Goal: Task Accomplishment & Management: Manage account settings

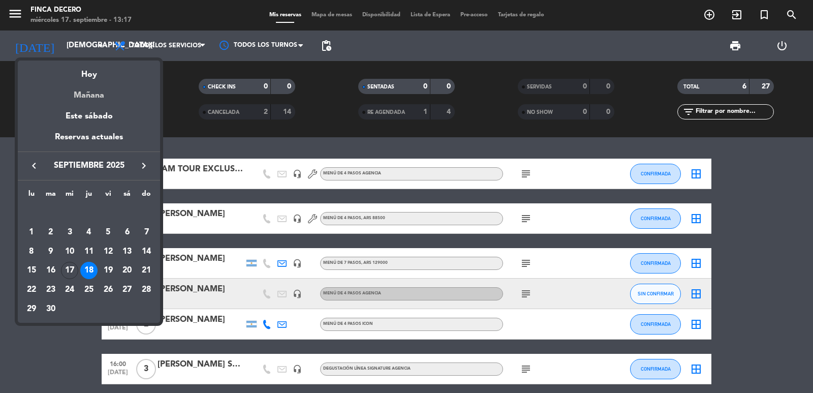
scroll to position [42, 0]
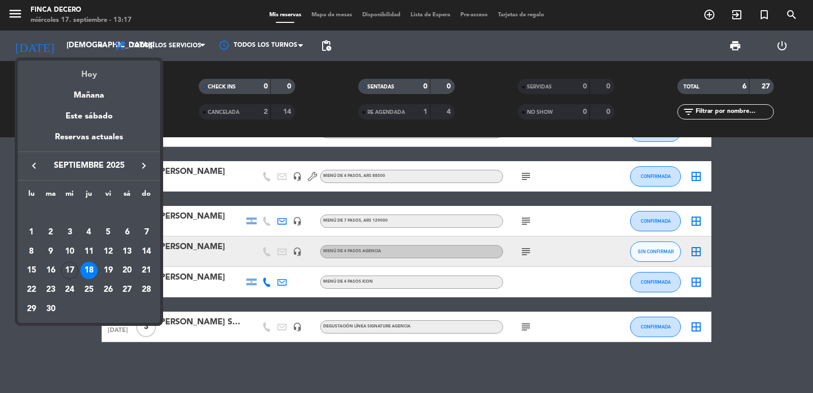
click at [85, 70] on div "Hoy" at bounding box center [89, 70] width 142 height 21
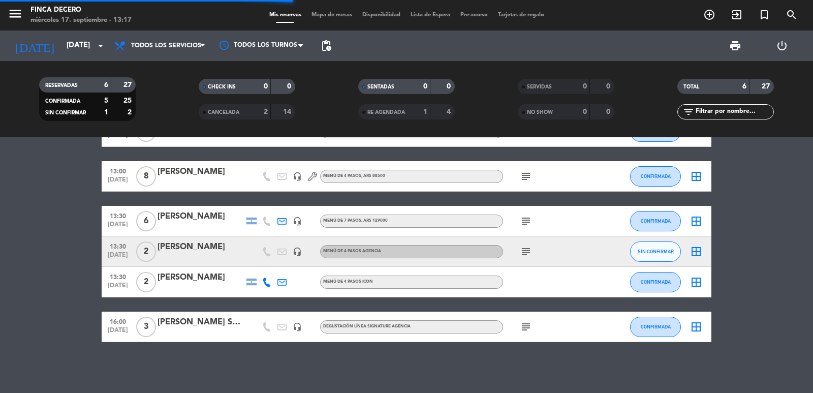
scroll to position [0, 0]
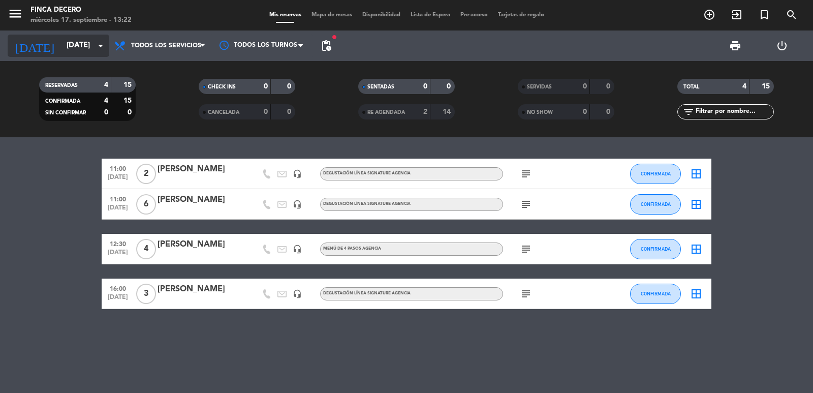
click at [61, 54] on input "[DATE]" at bounding box center [110, 45] width 98 height 19
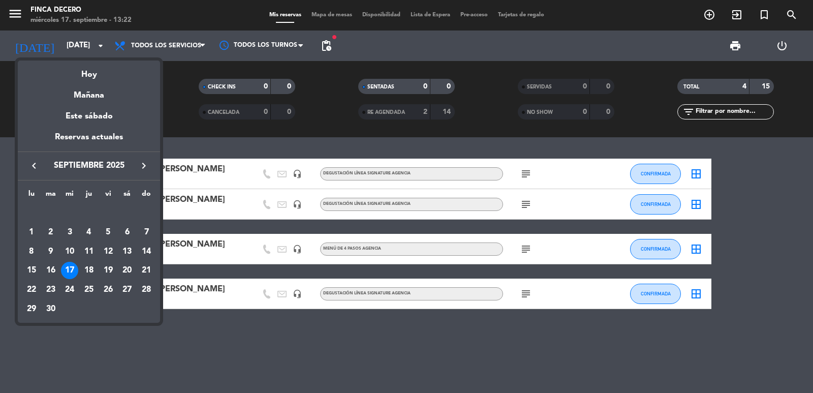
click at [146, 160] on icon "keyboard_arrow_right" at bounding box center [144, 166] width 12 height 12
click at [71, 245] on div "12" at bounding box center [69, 251] width 17 height 17
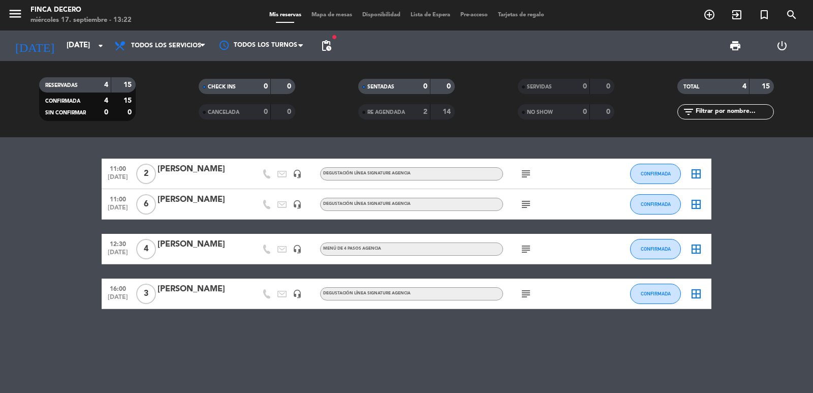
type input "[DATE]"
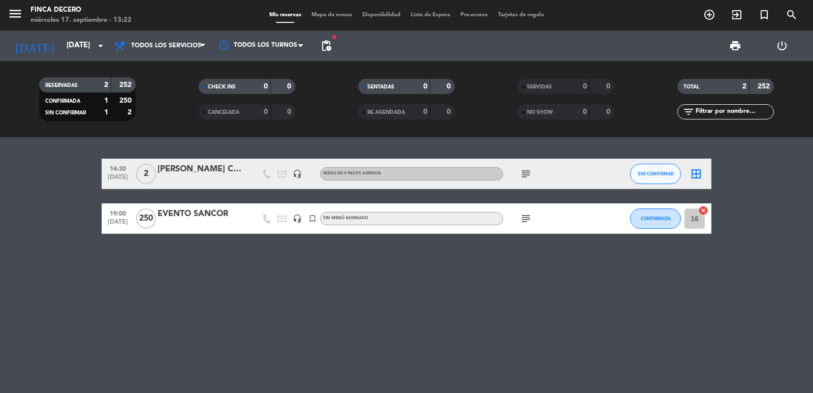
click at [525, 219] on icon "subject" at bounding box center [526, 218] width 12 height 12
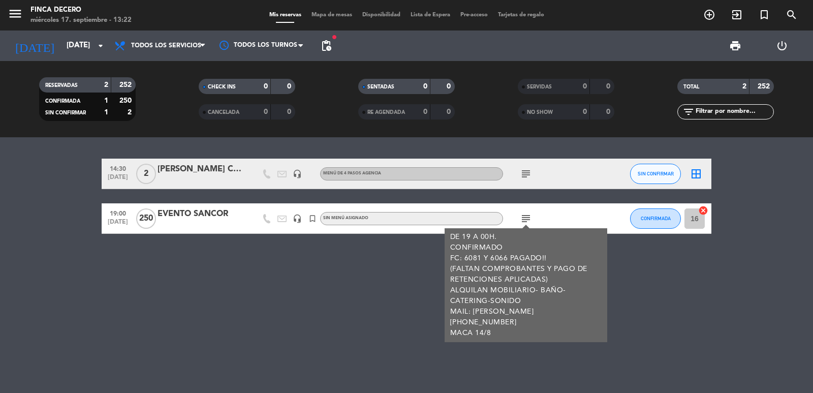
click at [528, 172] on icon "subject" at bounding box center [526, 174] width 12 height 12
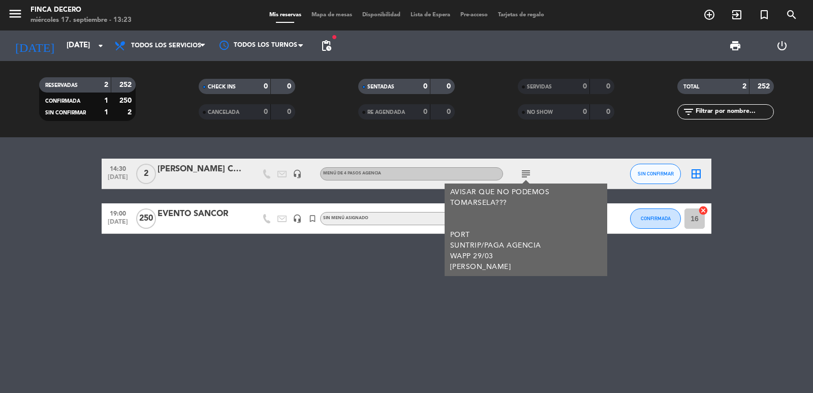
click at [418, 252] on div "14:30 [DATE] 2 [PERSON_NAME] Curta headset_mic MENÚ DE 4 PASOS AGENCIA subject …" at bounding box center [406, 265] width 813 height 256
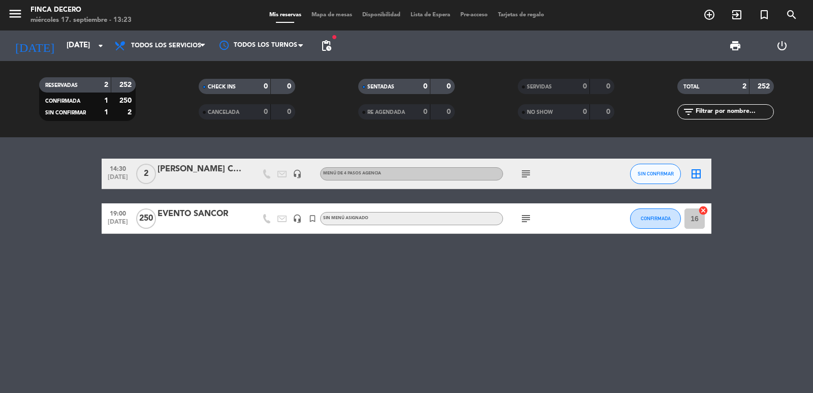
click at [525, 215] on icon "subject" at bounding box center [526, 218] width 12 height 12
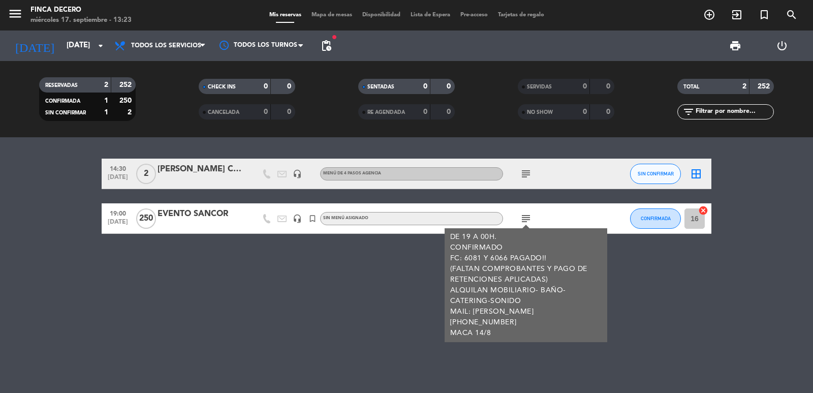
click at [524, 215] on icon "subject" at bounding box center [526, 218] width 12 height 12
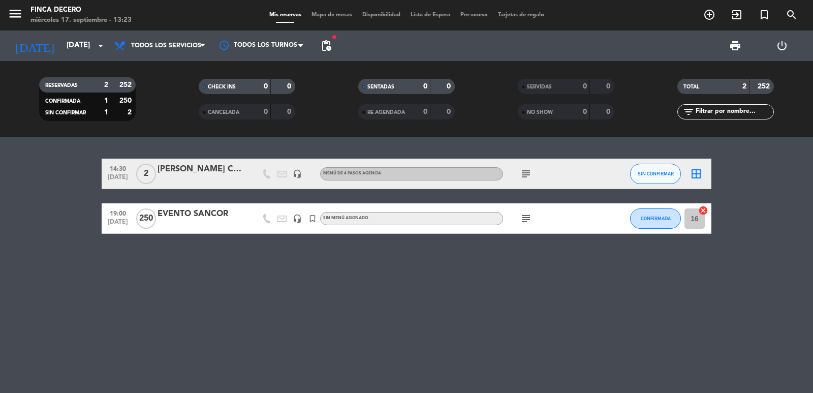
click at [526, 216] on icon "subject" at bounding box center [526, 218] width 12 height 12
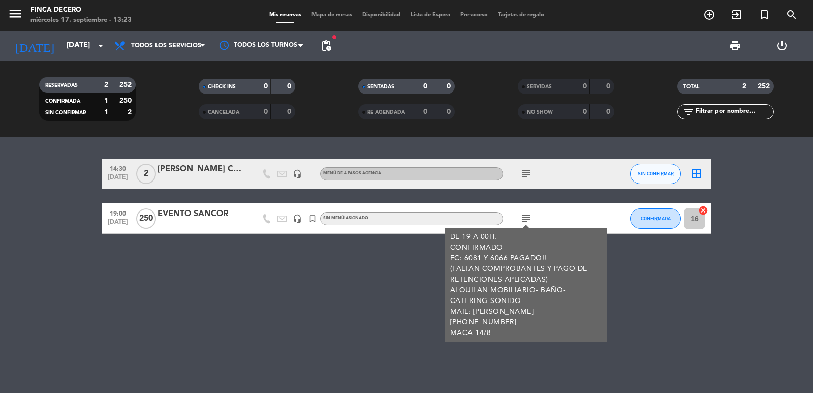
click at [531, 218] on icon "subject" at bounding box center [526, 218] width 12 height 12
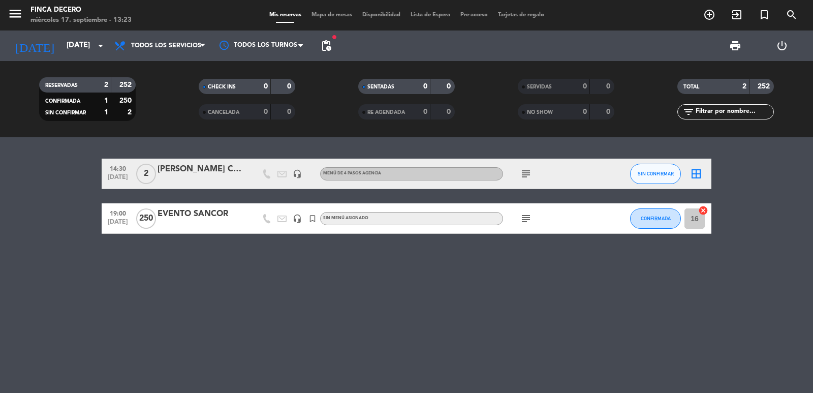
click at [521, 223] on icon "subject" at bounding box center [526, 218] width 12 height 12
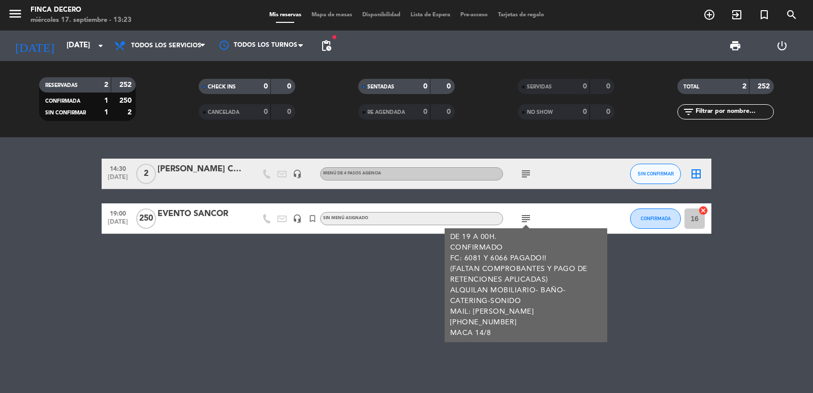
click at [529, 220] on icon "subject" at bounding box center [526, 218] width 12 height 12
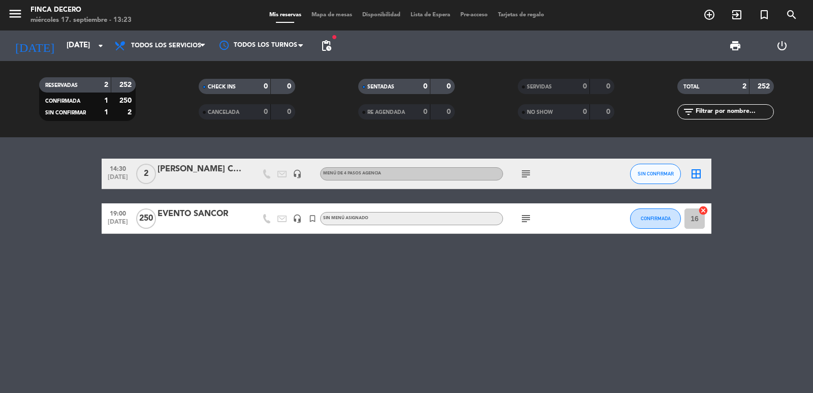
click at [523, 220] on icon "subject" at bounding box center [526, 218] width 12 height 12
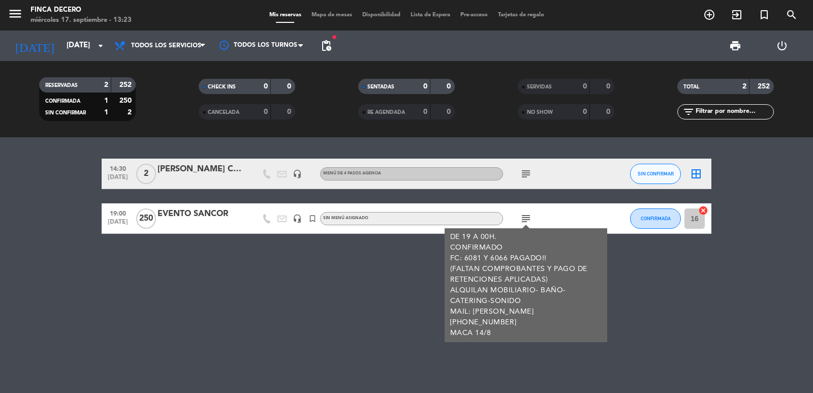
click at [527, 217] on icon "subject" at bounding box center [526, 218] width 12 height 12
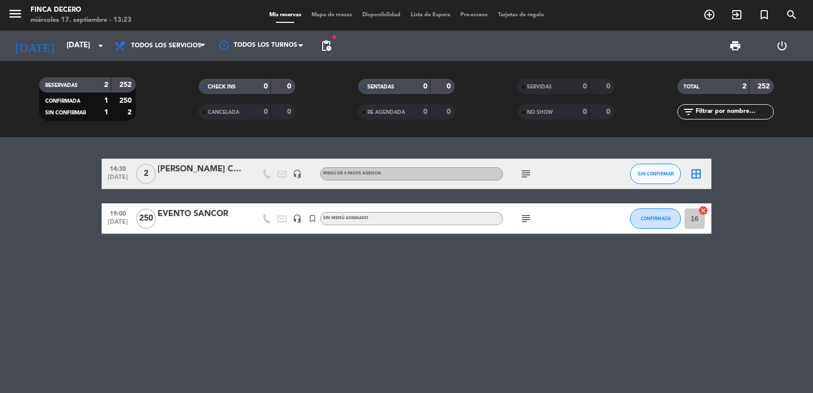
click at [443, 297] on div "14:30 [DATE] 2 [PERSON_NAME] Curta headset_mic MENÚ DE 4 PASOS AGENCIA subject …" at bounding box center [406, 265] width 813 height 256
click at [525, 223] on icon "subject" at bounding box center [526, 218] width 12 height 12
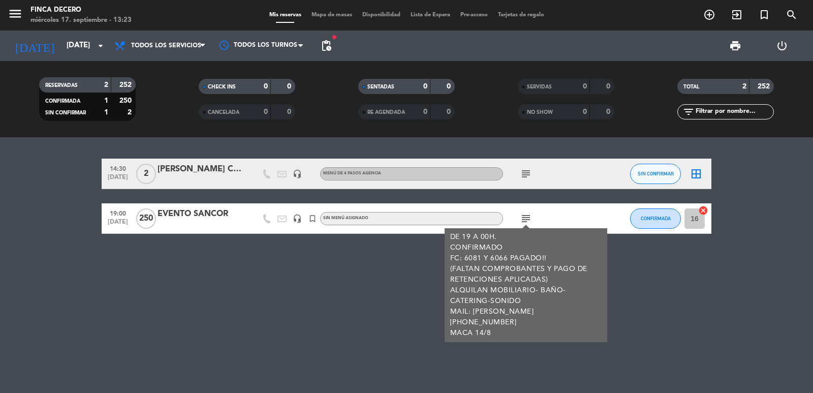
click at [179, 223] on div at bounding box center [201, 225] width 86 height 8
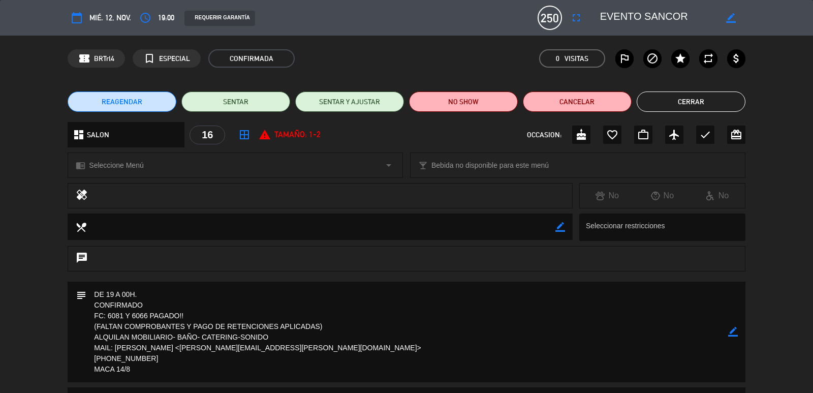
click at [730, 332] on icon "border_color" at bounding box center [733, 332] width 10 height 10
drag, startPoint x: 364, startPoint y: 324, endPoint x: 95, endPoint y: 328, distance: 269.4
click at [95, 328] on textarea at bounding box center [406, 332] width 641 height 101
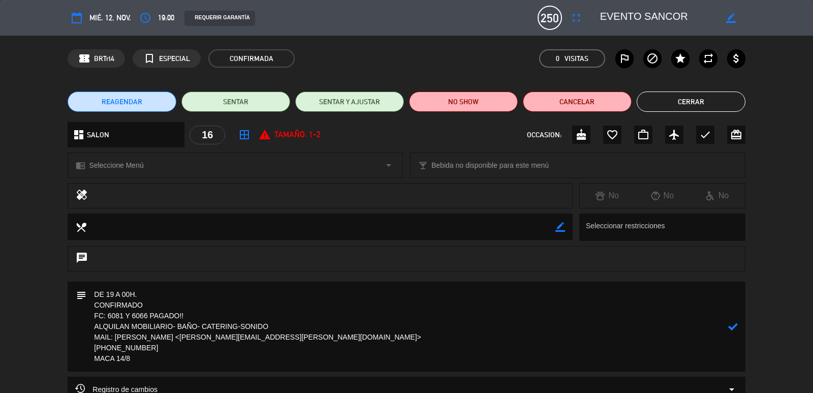
type textarea "DE 19 A 00H. CONFIRMADO FC: 6081 Y 6066 PAGADO!! ALQUILAN MOBILIARIO- BAÑO- CAT…"
click at [729, 326] on icon at bounding box center [733, 327] width 10 height 10
click at [667, 104] on button "Cerrar" at bounding box center [691, 101] width 109 height 20
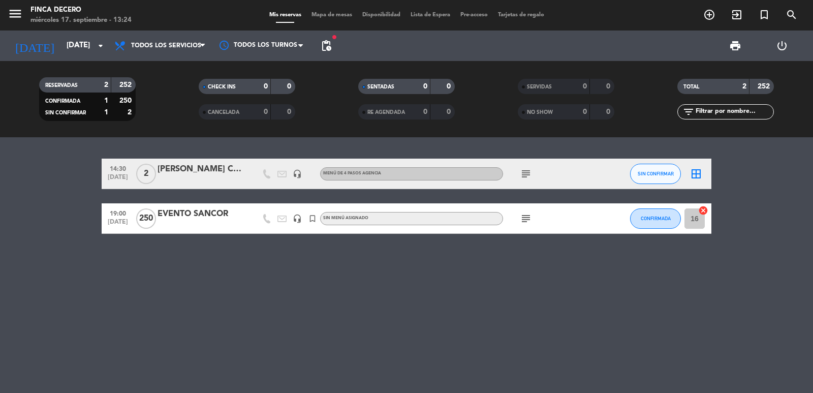
click at [525, 215] on icon "subject" at bounding box center [526, 218] width 12 height 12
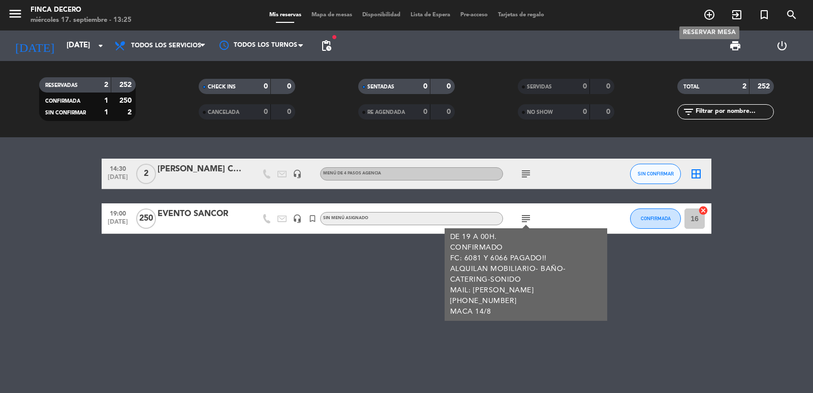
click at [712, 19] on icon "add_circle_outline" at bounding box center [709, 15] width 12 height 12
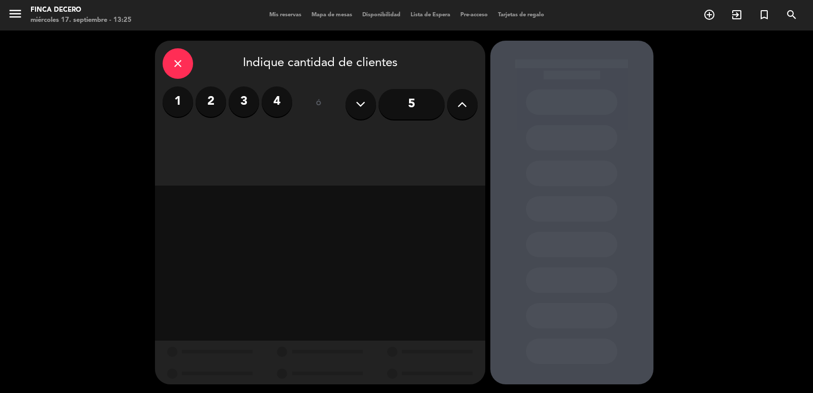
click at [210, 106] on label "2" at bounding box center [211, 101] width 30 height 30
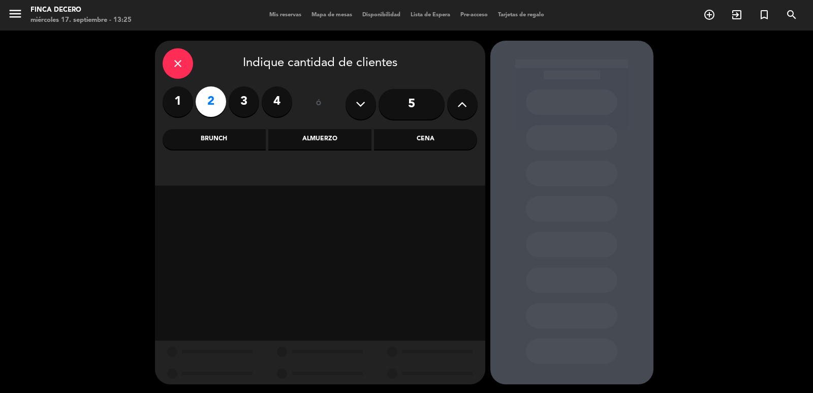
click at [304, 141] on div "Almuerzo" at bounding box center [319, 139] width 103 height 20
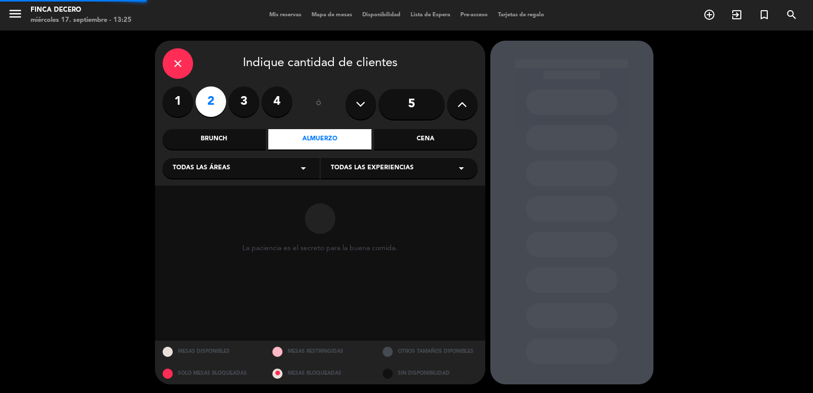
click at [223, 174] on div "Todas las áreas arrow_drop_down" at bounding box center [241, 168] width 157 height 20
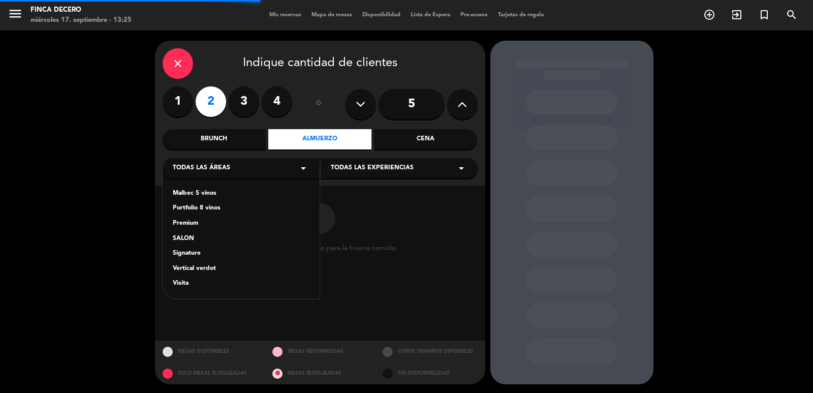
click at [196, 240] on div "SALON" at bounding box center [241, 239] width 137 height 10
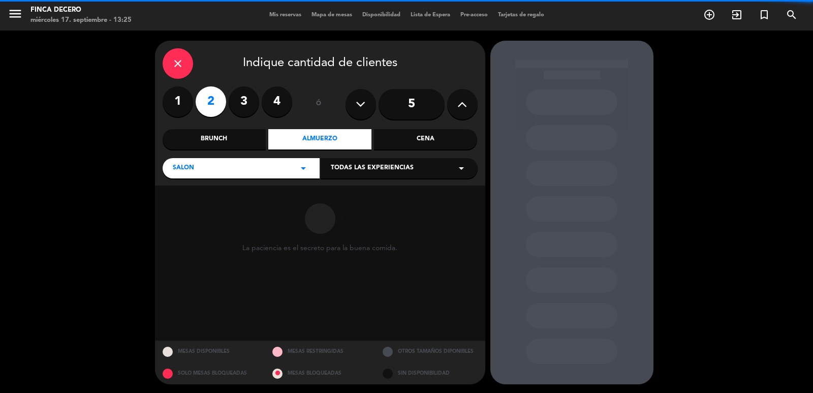
click at [375, 171] on span "Todas las experiencias" at bounding box center [372, 168] width 83 height 10
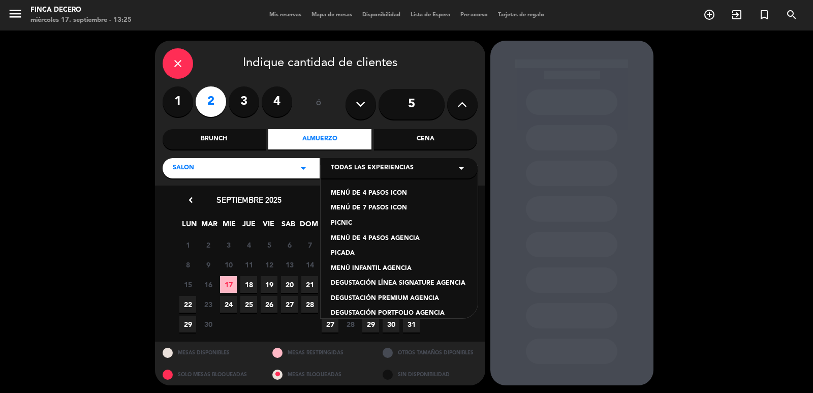
click at [377, 236] on div "MENÚ DE 4 PASOS AGENCIA" at bounding box center [399, 239] width 137 height 10
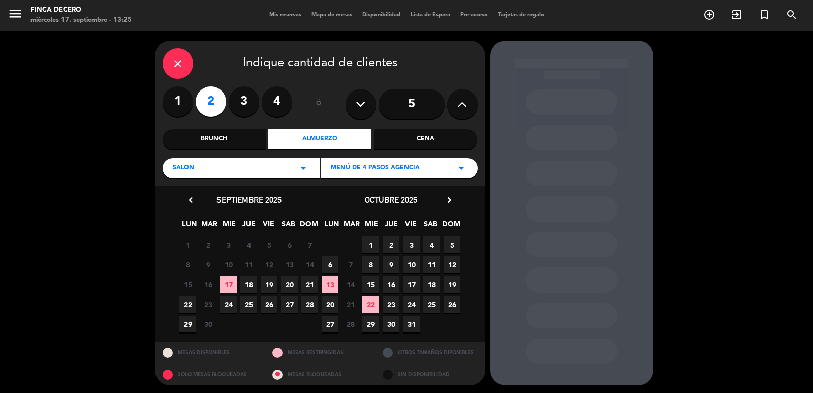
click at [448, 195] on icon "chevron_right" at bounding box center [449, 200] width 11 height 11
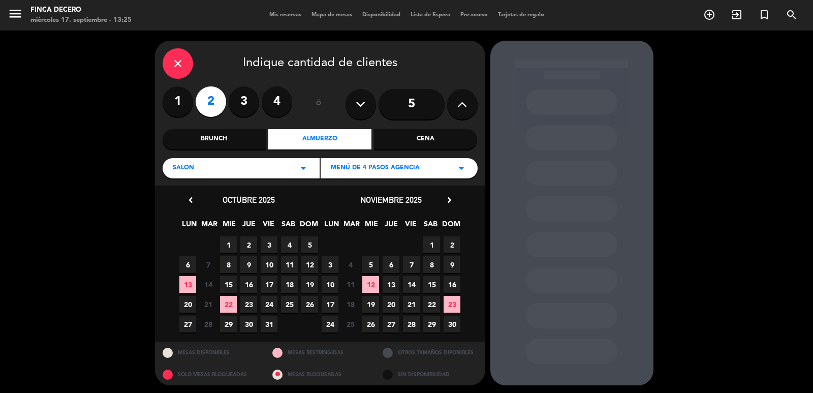
click at [375, 284] on span "12" at bounding box center [370, 284] width 17 height 17
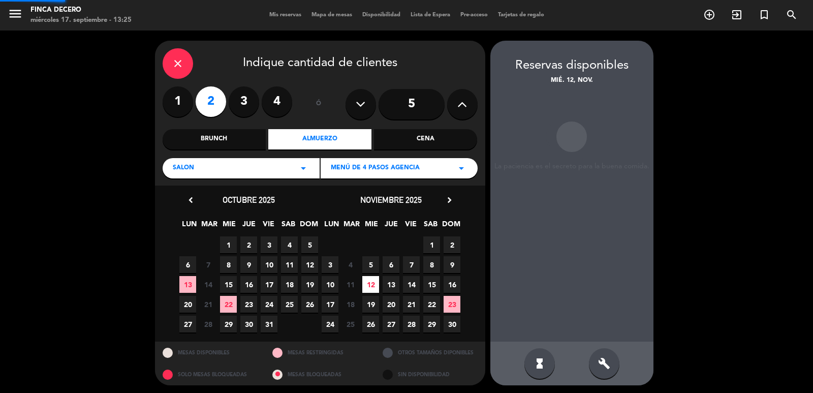
scroll to position [2, 0]
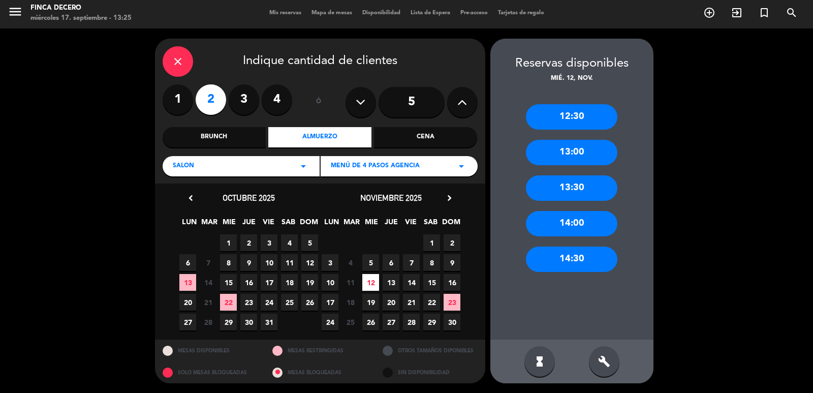
click at [559, 183] on div "13:30" at bounding box center [571, 187] width 91 height 25
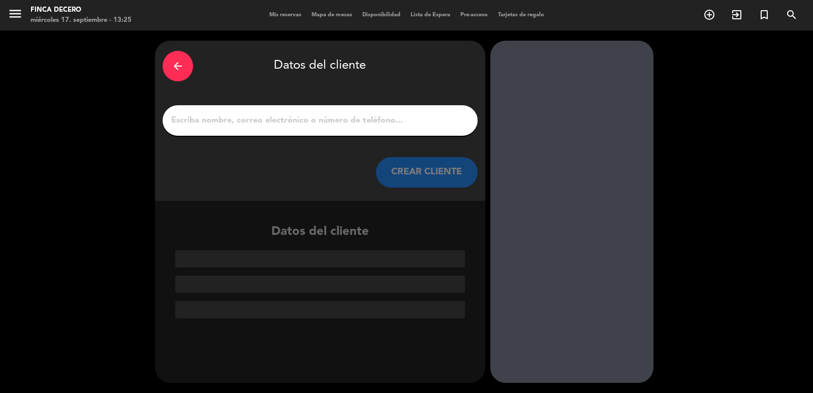
scroll to position [0, 0]
click at [283, 118] on input "1" at bounding box center [320, 120] width 300 height 14
paste input "[PERSON_NAME]"
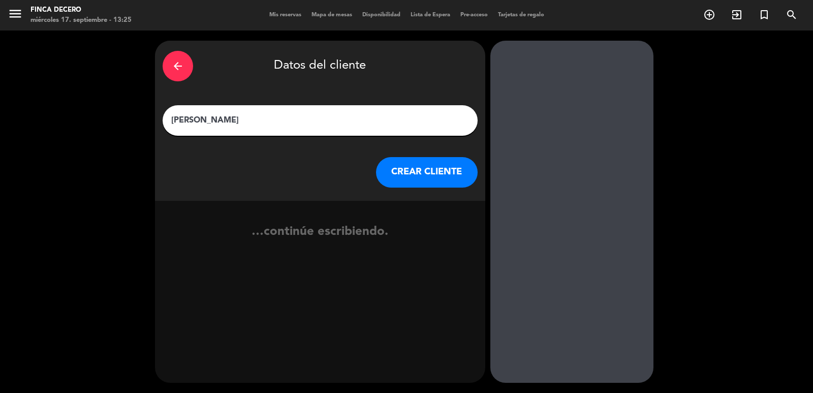
type input "[PERSON_NAME]"
click at [429, 175] on button "CREAR CLIENTE" at bounding box center [427, 172] width 102 height 30
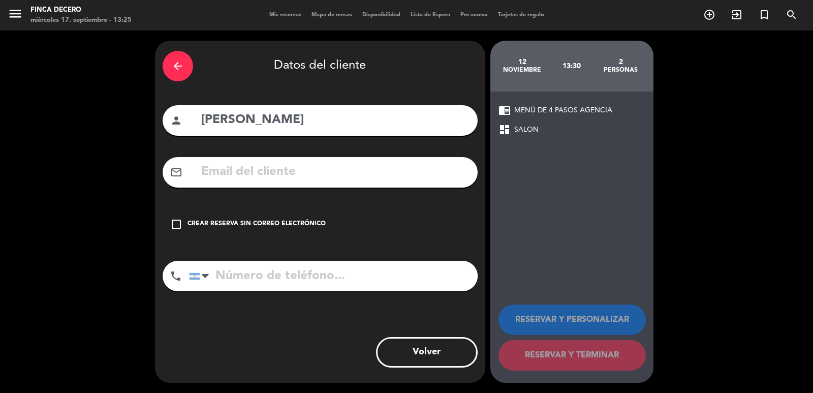
click at [215, 221] on div "Crear reserva sin correo electrónico" at bounding box center [257, 224] width 138 height 10
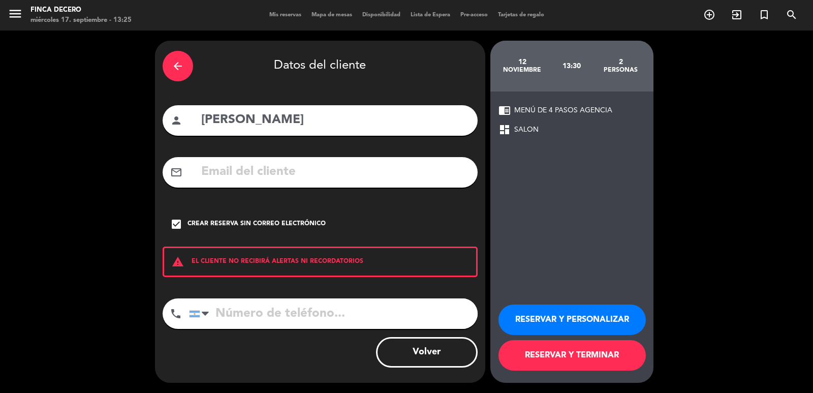
click at [521, 323] on button "RESERVAR Y PERSONALIZAR" at bounding box center [572, 319] width 147 height 30
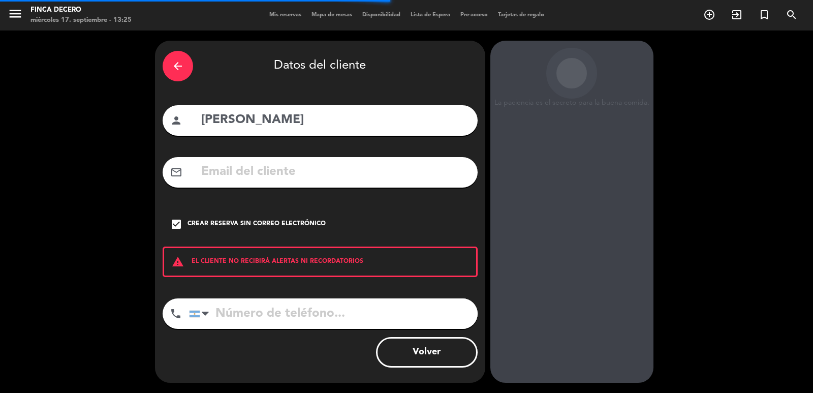
scroll to position [14, 0]
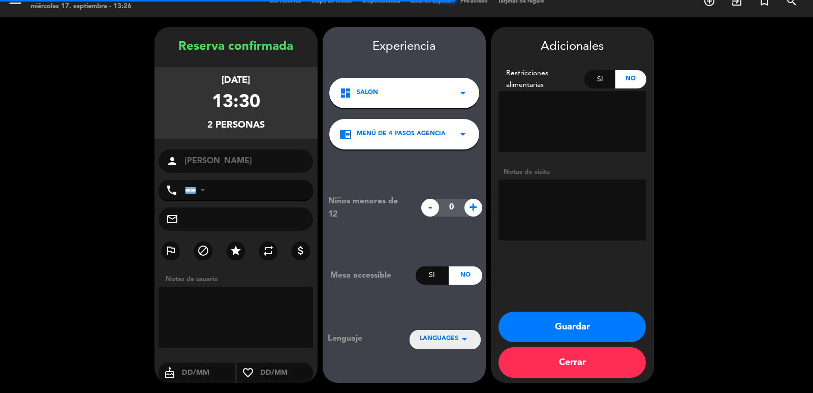
click at [567, 212] on textarea at bounding box center [573, 209] width 148 height 61
click at [589, 199] on textarea at bounding box center [573, 209] width 148 height 61
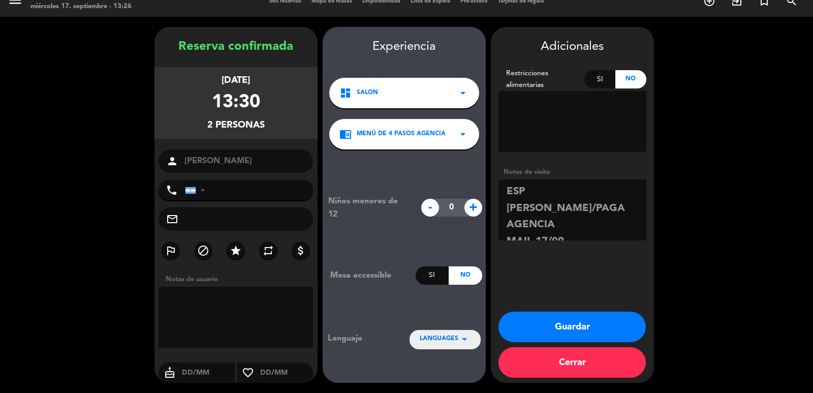
scroll to position [7, 0]
type textarea "ESP [PERSON_NAME]/PAGA AGENCIA MAIL 17/09 [PERSON_NAME]"
click at [549, 337] on button "Guardar" at bounding box center [572, 327] width 147 height 30
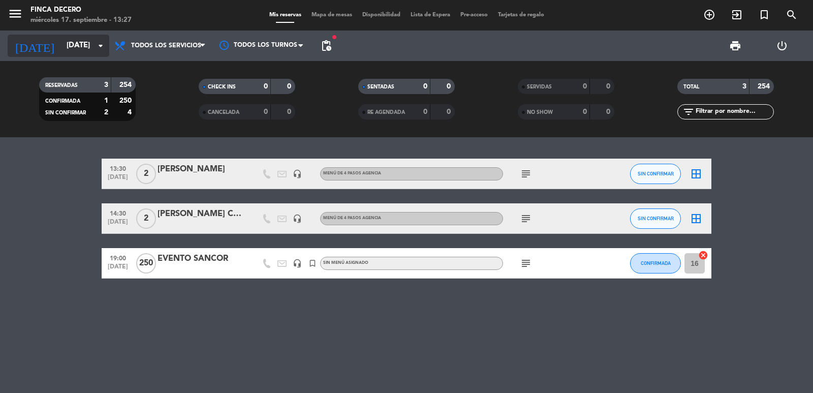
click at [85, 43] on input "[DATE]" at bounding box center [110, 45] width 98 height 19
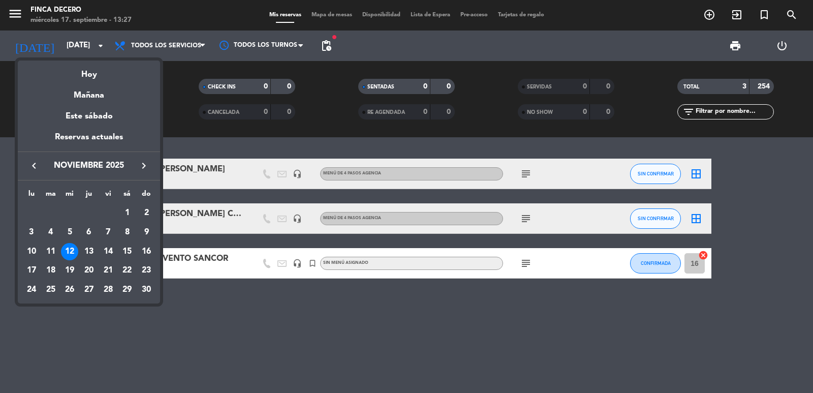
click at [37, 166] on icon "keyboard_arrow_left" at bounding box center [34, 166] width 12 height 12
click at [38, 166] on icon "keyboard_arrow_left" at bounding box center [34, 166] width 12 height 12
click at [141, 171] on icon "keyboard_arrow_right" at bounding box center [144, 166] width 12 height 12
click at [128, 250] on div "11" at bounding box center [126, 251] width 17 height 17
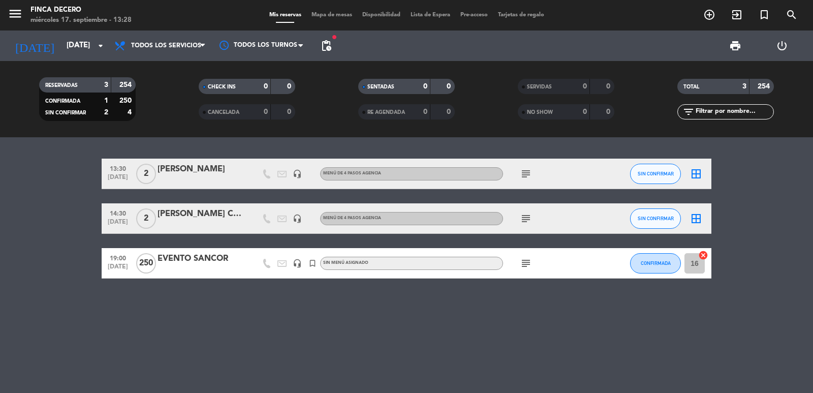
type input "[DATE]"
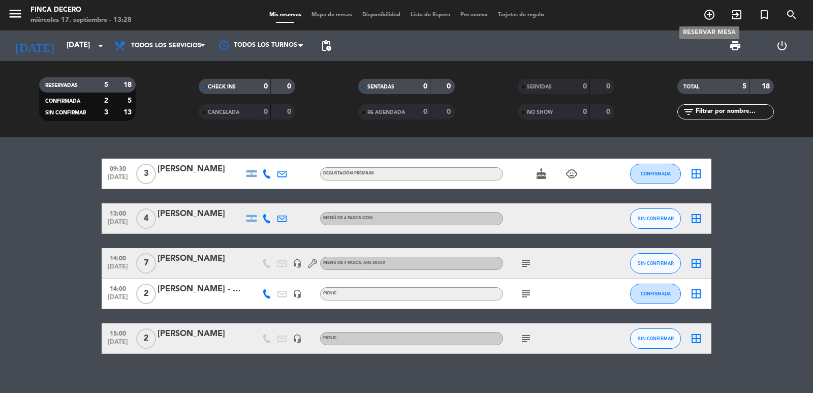
click at [711, 15] on icon "add_circle_outline" at bounding box center [709, 15] width 12 height 12
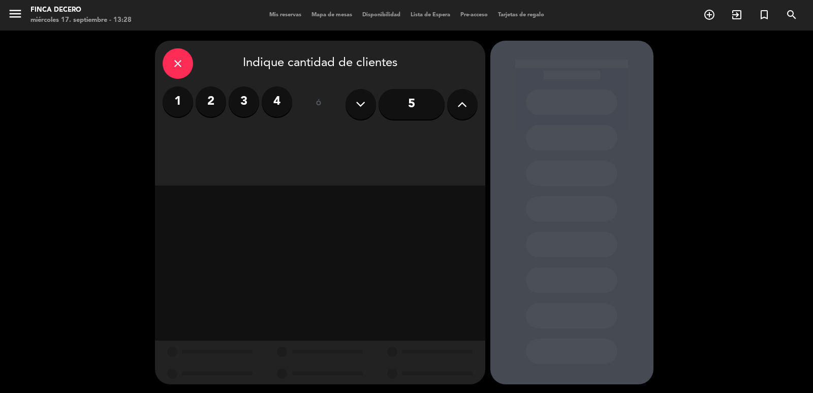
click at [424, 97] on input "5" at bounding box center [412, 104] width 66 height 30
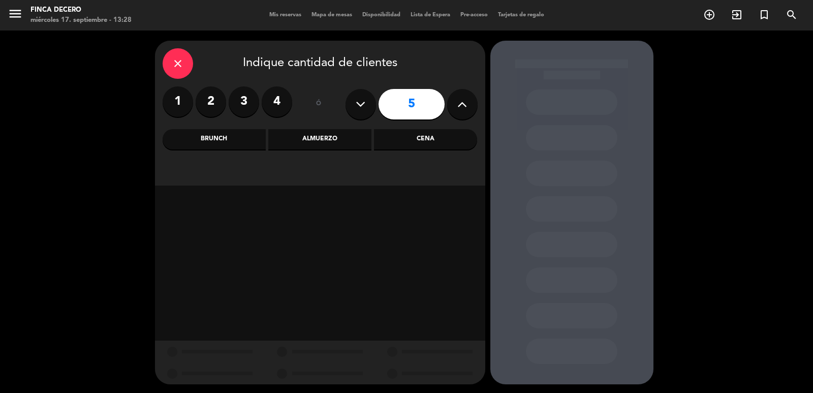
click at [227, 135] on div "Brunch" at bounding box center [214, 139] width 103 height 20
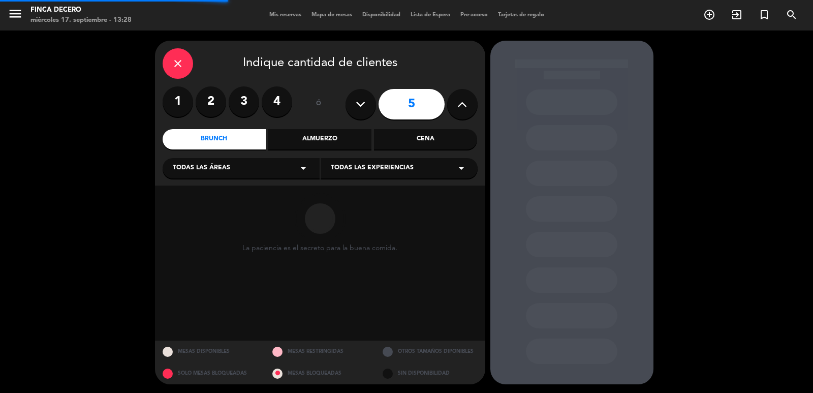
click at [211, 167] on span "Todas las áreas" at bounding box center [201, 168] width 57 height 10
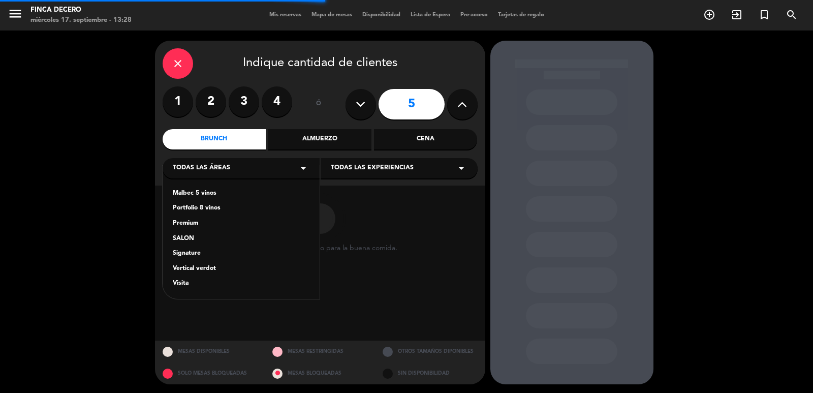
click at [189, 240] on div "SALON" at bounding box center [241, 239] width 137 height 10
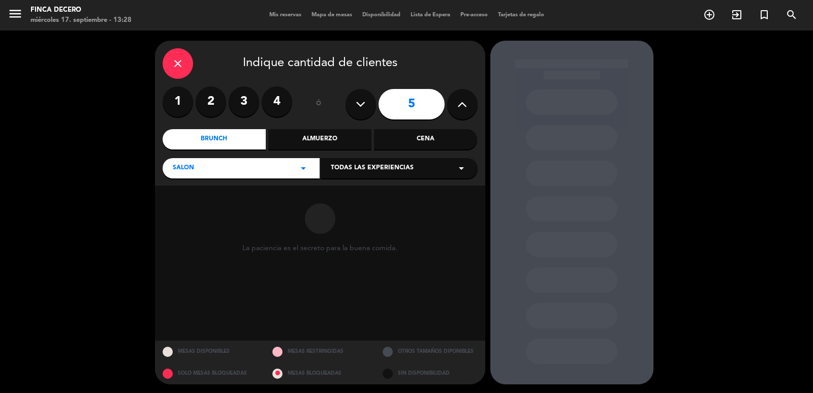
click at [401, 167] on span "Todas las experiencias" at bounding box center [372, 168] width 83 height 10
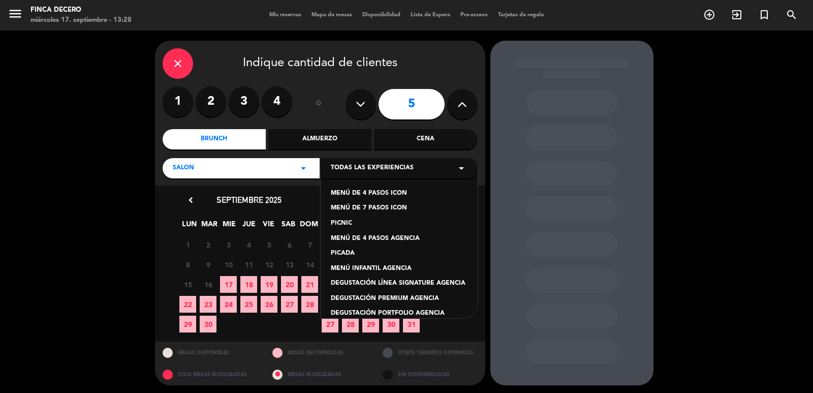
click at [248, 171] on div "SALON arrow_drop_down" at bounding box center [241, 168] width 157 height 20
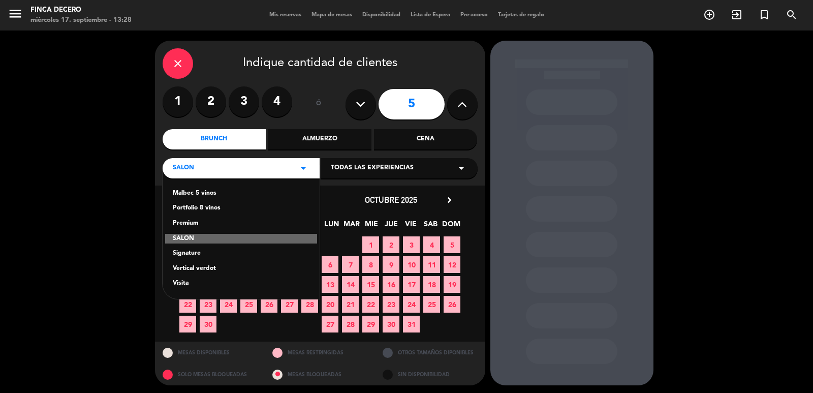
click at [207, 252] on div "Signature" at bounding box center [241, 254] width 137 height 10
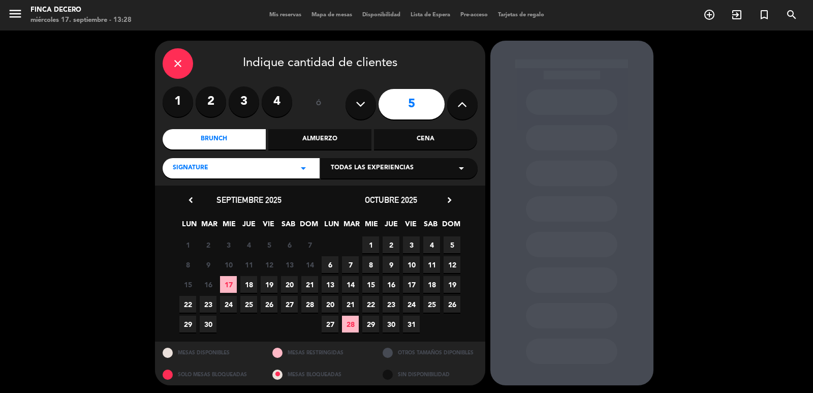
click at [412, 167] on span "Todas las experiencias" at bounding box center [372, 168] width 83 height 10
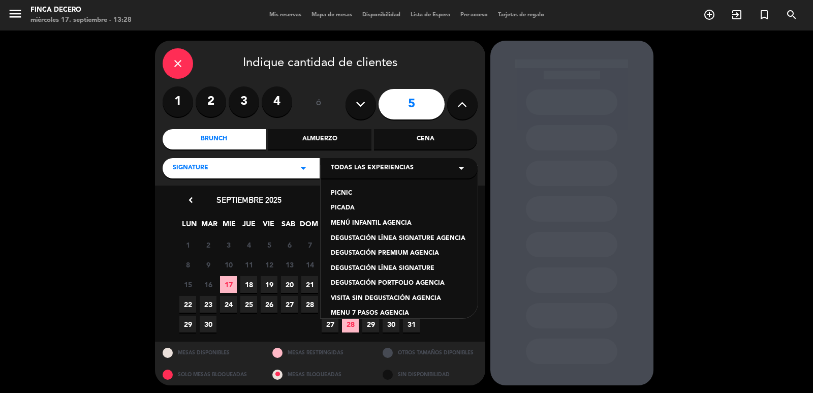
click at [407, 267] on div "DEGUSTACIÓN LÍNEA SIGNATURE" at bounding box center [399, 269] width 137 height 10
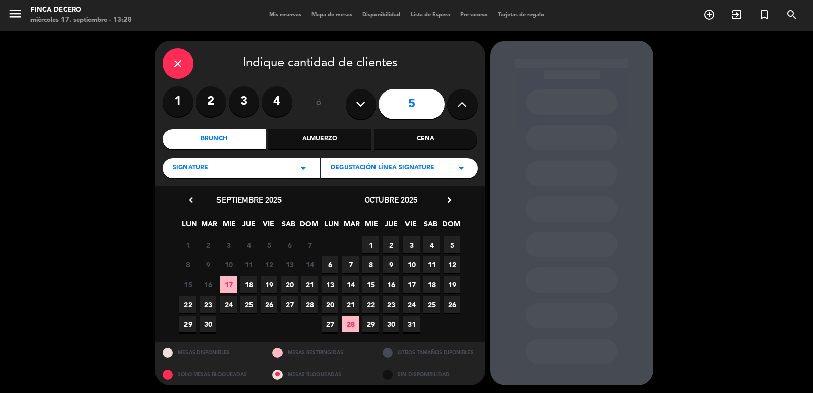
click at [435, 263] on span "11" at bounding box center [431, 264] width 17 height 17
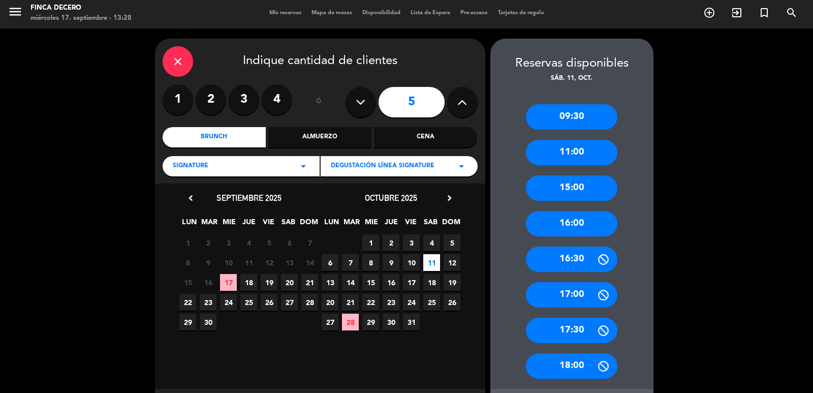
click at [586, 152] on div "11:00" at bounding box center [571, 152] width 91 height 25
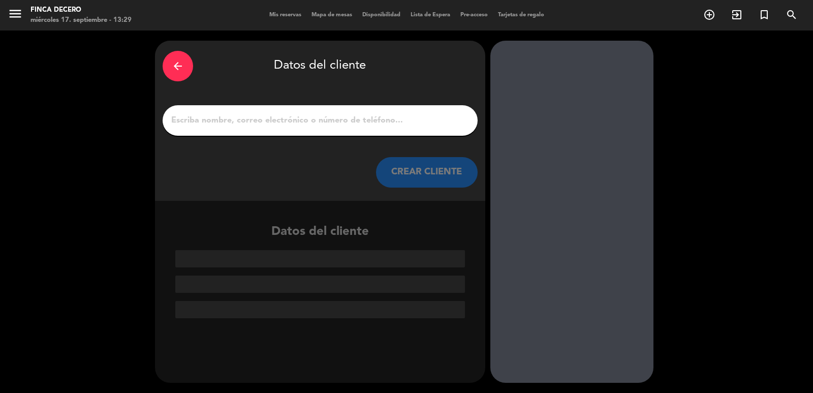
click at [329, 123] on input "1" at bounding box center [320, 120] width 300 height 14
paste input "[PERSON_NAME]"
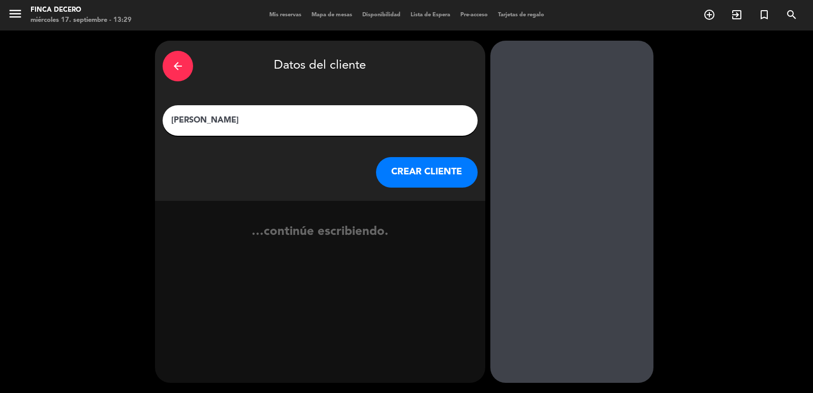
type input "[PERSON_NAME]"
click at [403, 170] on button "CREAR CLIENTE" at bounding box center [427, 172] width 102 height 30
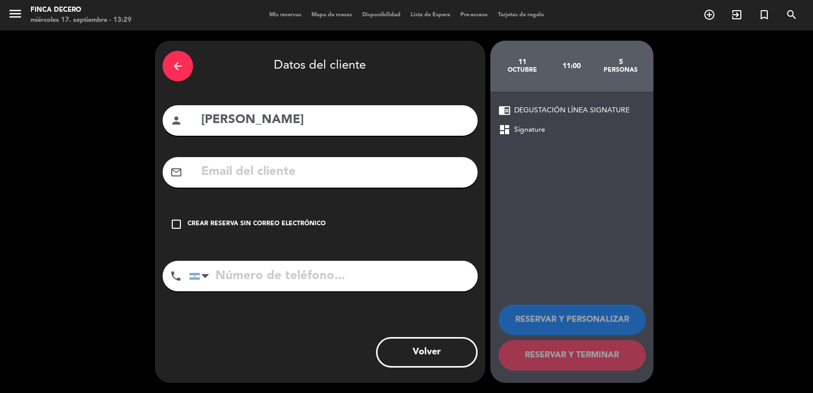
click at [269, 215] on div "check_box_outline_blank Crear reserva sin correo electrónico" at bounding box center [320, 224] width 315 height 30
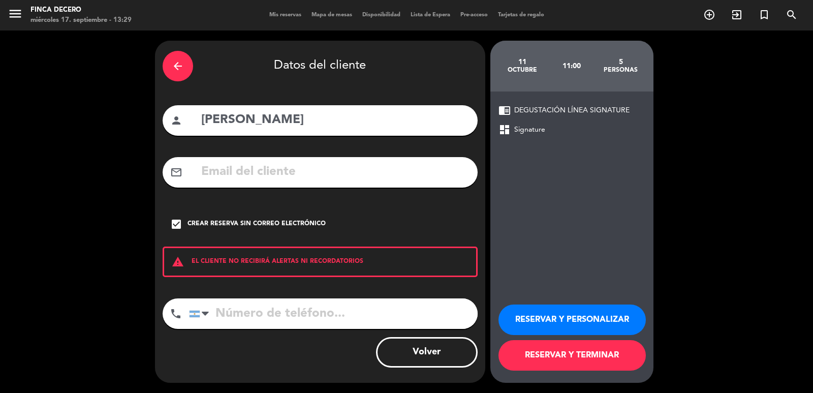
click at [517, 314] on button "RESERVAR Y PERSONALIZAR" at bounding box center [572, 319] width 147 height 30
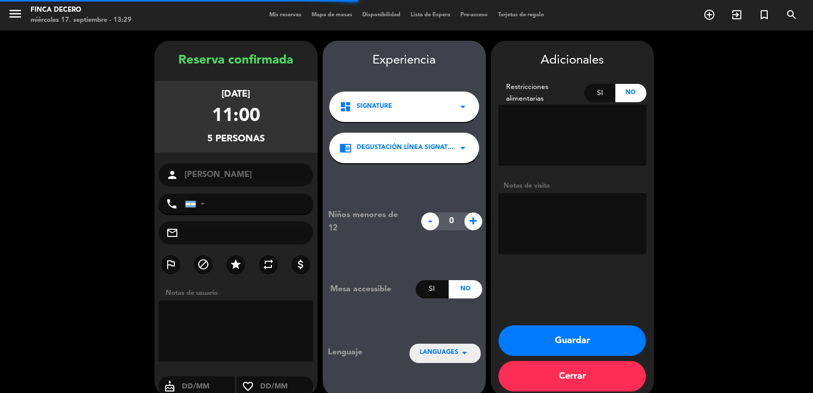
scroll to position [14, 0]
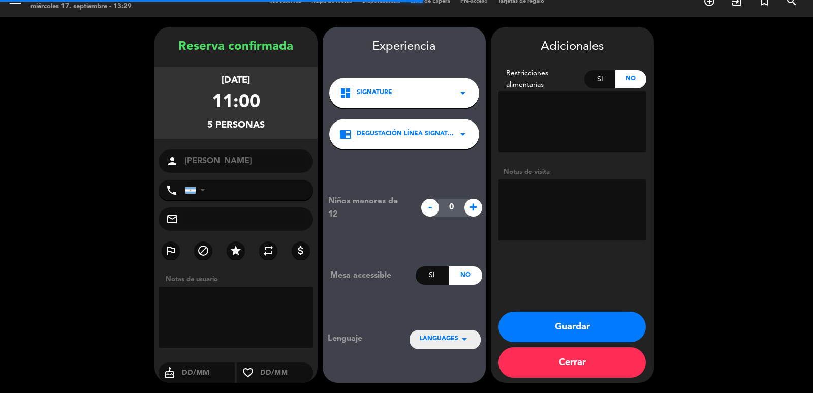
click at [583, 188] on textarea at bounding box center [573, 209] width 148 height 61
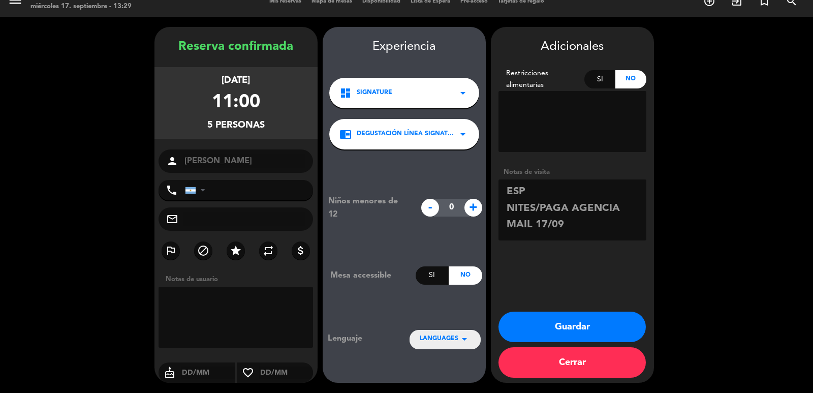
scroll to position [7, 0]
type textarea "ESP NITES/PAGA AGENCIA MAIL 17/09 [PERSON_NAME]"
click at [567, 319] on button "Guardar" at bounding box center [572, 327] width 147 height 30
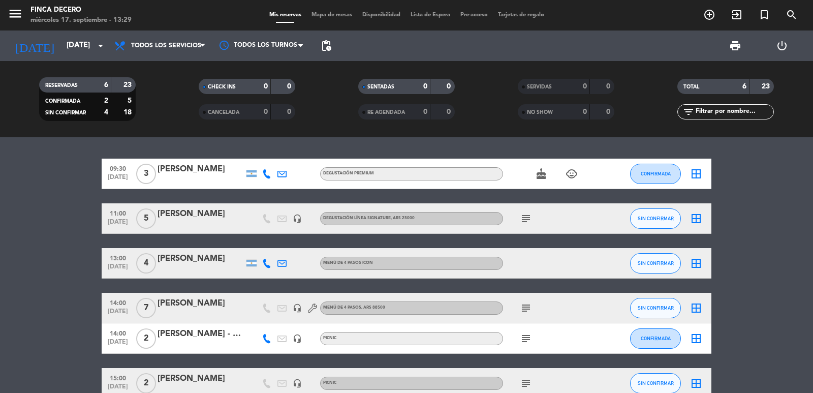
click at [59, 242] on bookings-row "09:30 [DATE] 3 [PERSON_NAME] DEGUSTACIÓN PREMIUM cake child_care CONFIRMADA bor…" at bounding box center [406, 279] width 813 height 240
click at [102, 52] on input "[DATE]" at bounding box center [110, 45] width 98 height 19
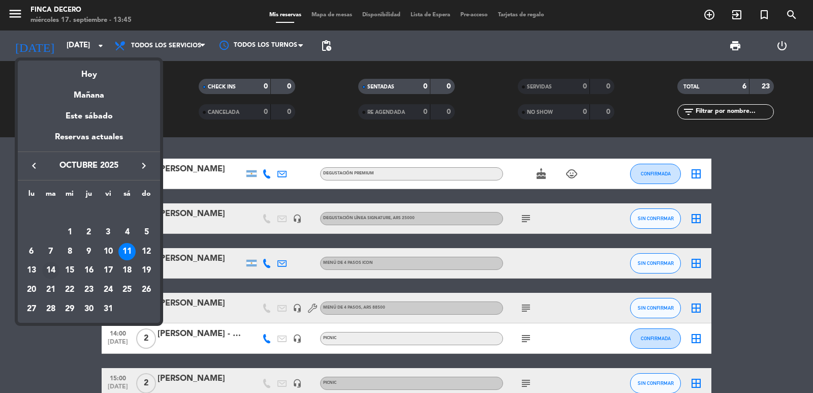
click at [50, 269] on div "14" at bounding box center [50, 270] width 17 height 17
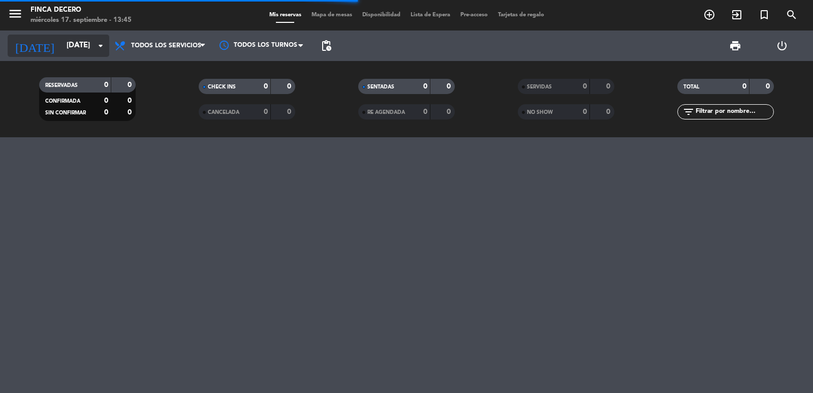
click at [85, 49] on input "[DATE]" at bounding box center [110, 45] width 98 height 19
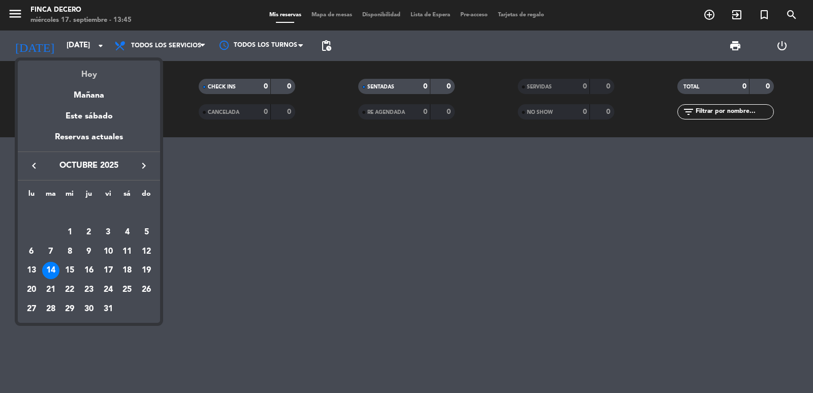
click at [106, 76] on div "Hoy" at bounding box center [89, 70] width 142 height 21
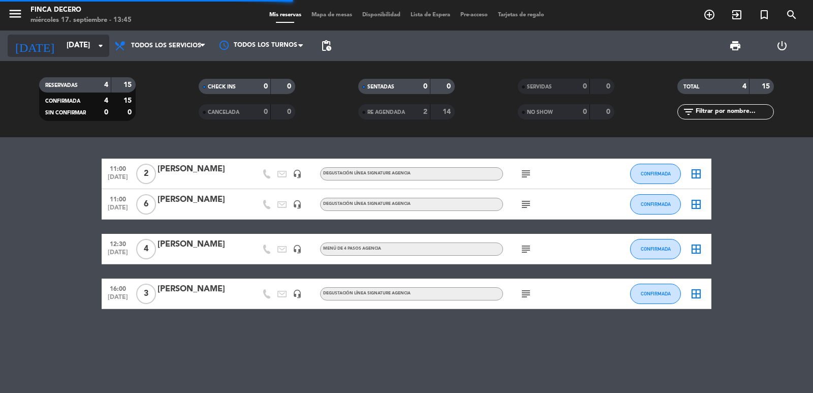
click at [102, 49] on icon "arrow_drop_down" at bounding box center [101, 46] width 12 height 12
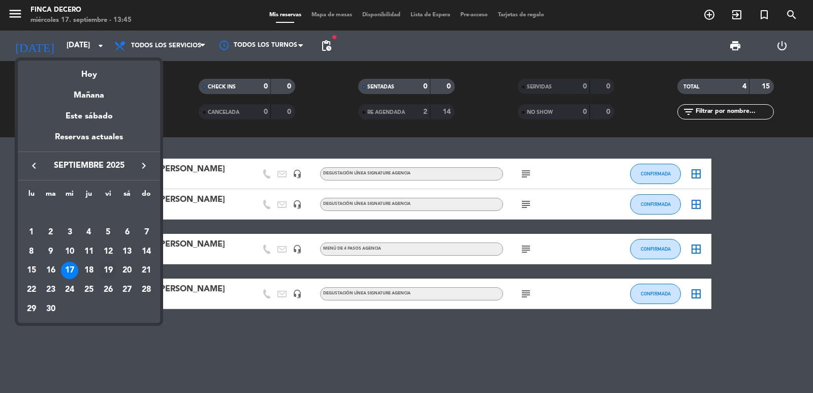
click at [104, 269] on div "19" at bounding box center [108, 270] width 17 height 17
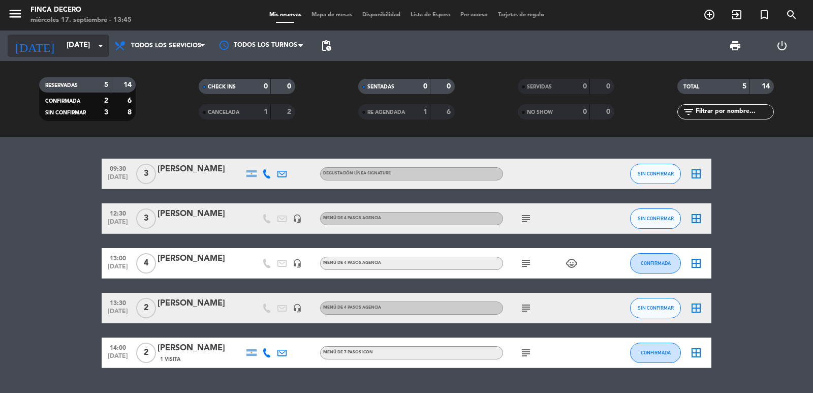
click at [106, 47] on icon "arrow_drop_down" at bounding box center [101, 46] width 12 height 12
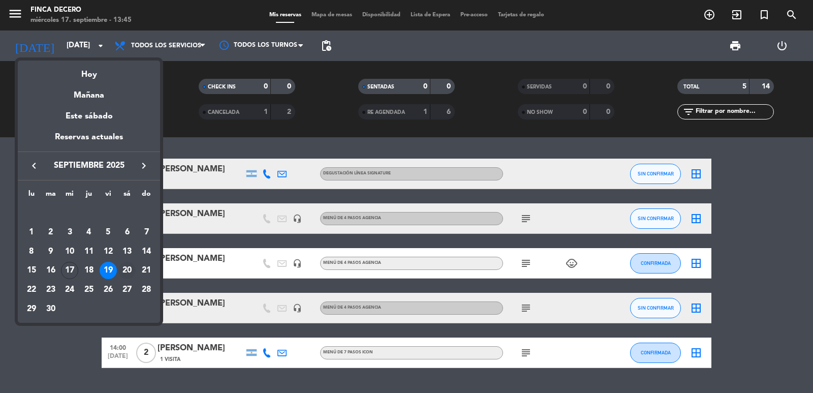
click at [129, 271] on div "20" at bounding box center [126, 270] width 17 height 17
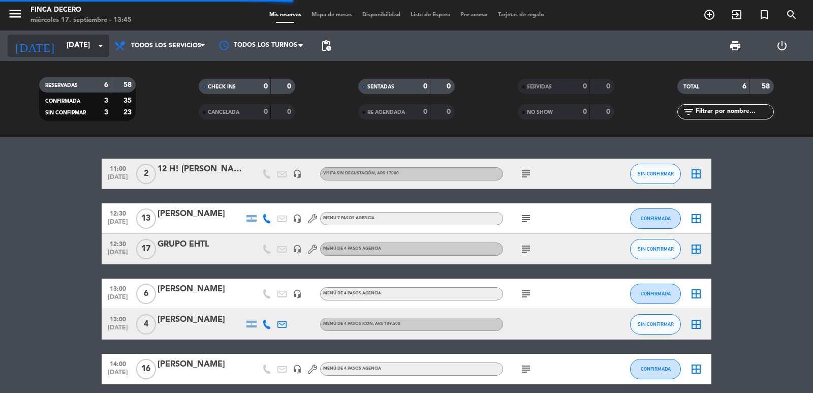
click at [101, 44] on icon "arrow_drop_down" at bounding box center [101, 46] width 12 height 12
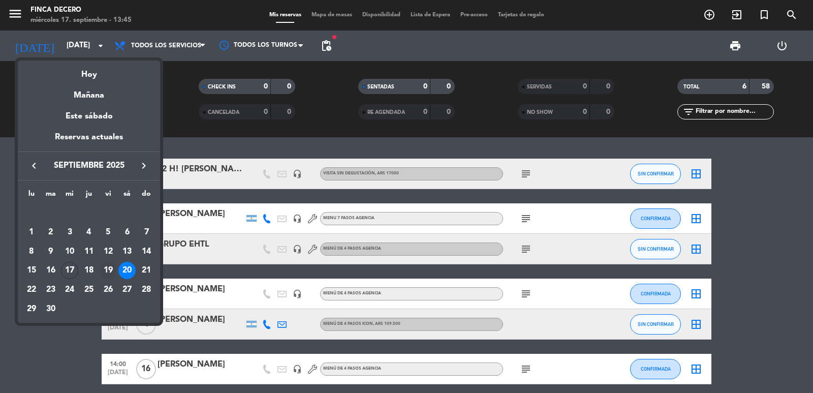
click at [107, 274] on div "19" at bounding box center [108, 270] width 17 height 17
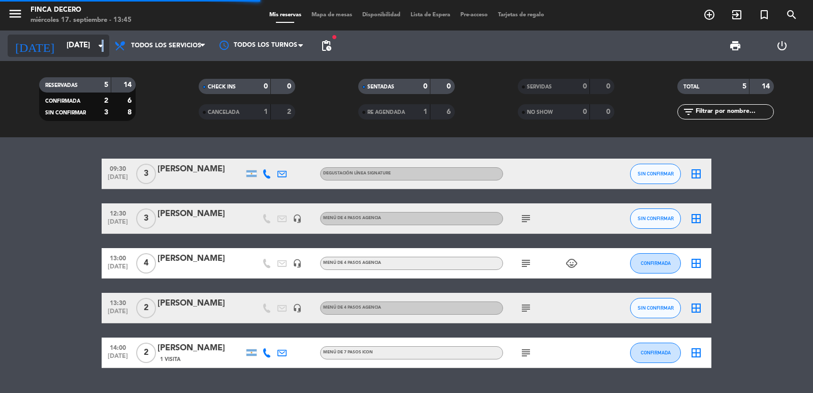
click at [103, 49] on icon "arrow_drop_down" at bounding box center [101, 46] width 12 height 12
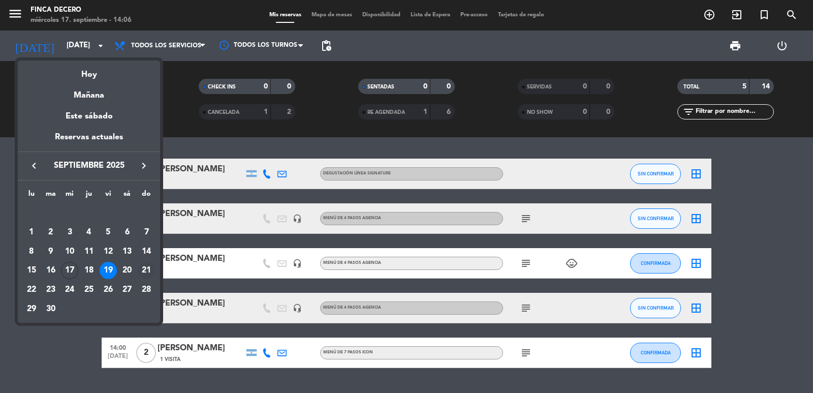
click at [149, 271] on div "21" at bounding box center [146, 270] width 17 height 17
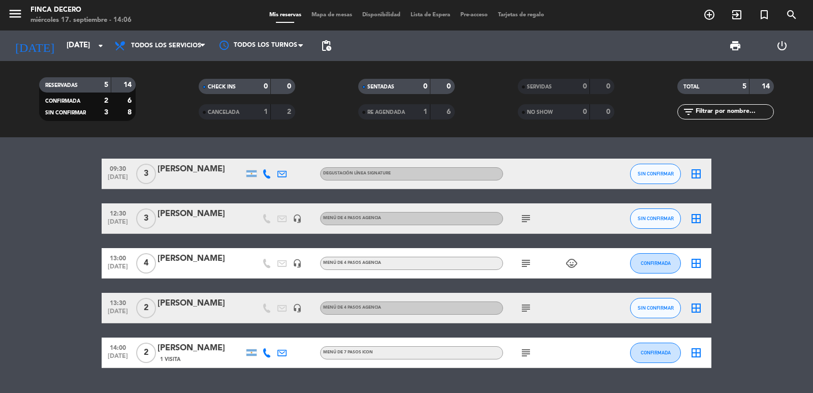
type input "[DATE]"
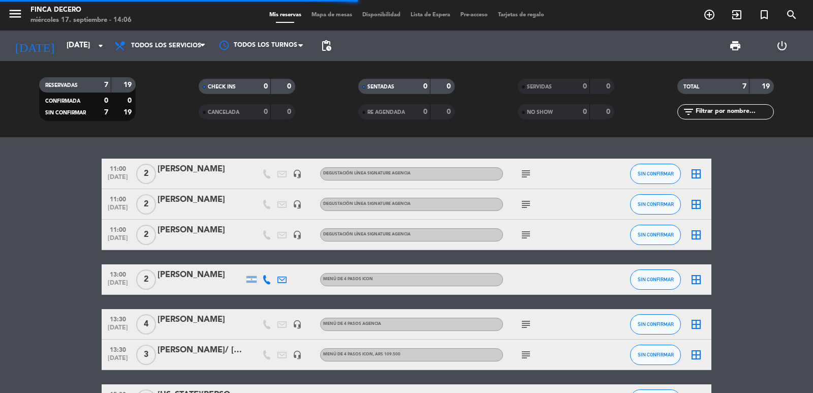
scroll to position [73, 0]
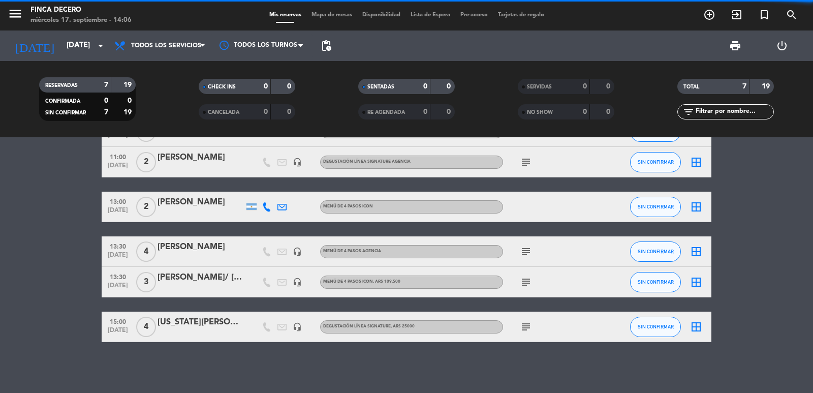
click at [205, 318] on div "[US_STATE][PERSON_NAME]" at bounding box center [201, 322] width 86 height 13
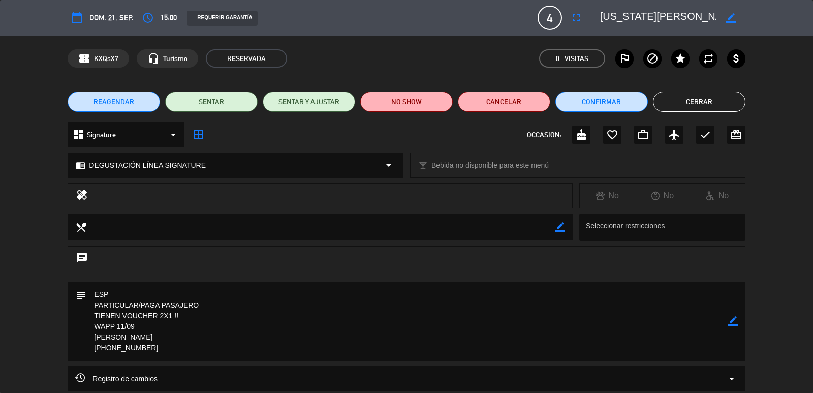
click at [732, 323] on icon "border_color" at bounding box center [733, 321] width 10 height 10
click at [582, 19] on icon "fullscreen" at bounding box center [576, 18] width 12 height 12
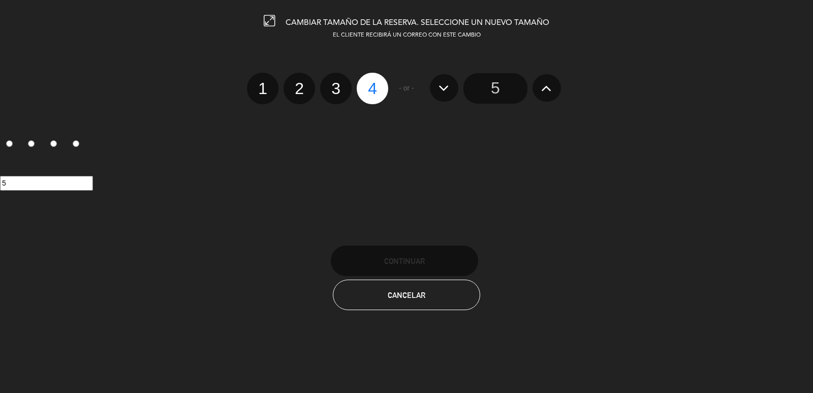
click at [447, 90] on icon at bounding box center [444, 88] width 11 height 16
click at [340, 84] on label "3" at bounding box center [336, 89] width 32 height 32
click at [338, 83] on input "3" at bounding box center [334, 79] width 7 height 7
radio input "true"
radio input "false"
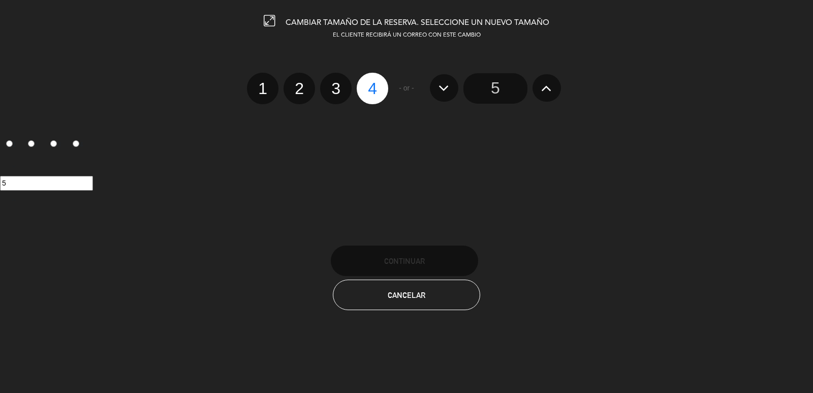
radio input "false"
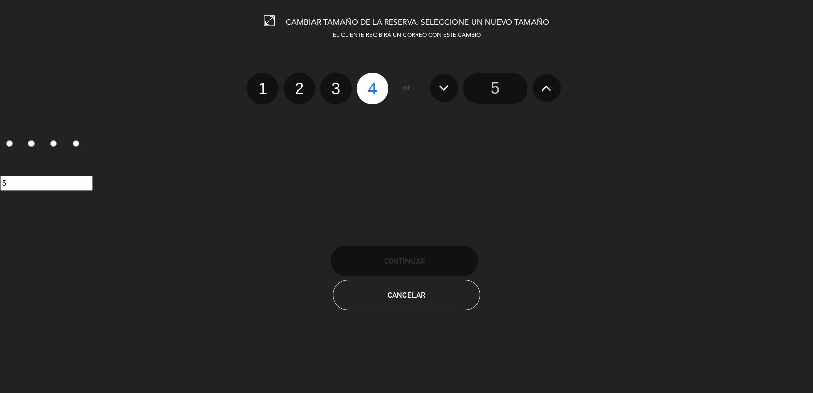
radio input "true"
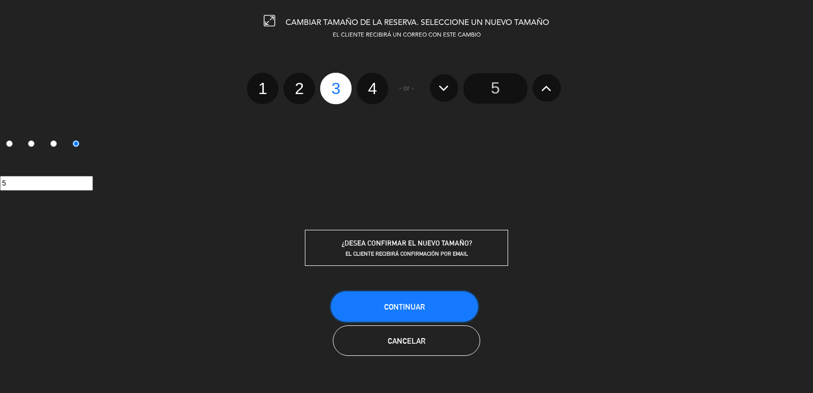
drag, startPoint x: 453, startPoint y: 307, endPoint x: 470, endPoint y: 314, distance: 18.0
click at [453, 307] on button "Continuar" at bounding box center [404, 306] width 147 height 30
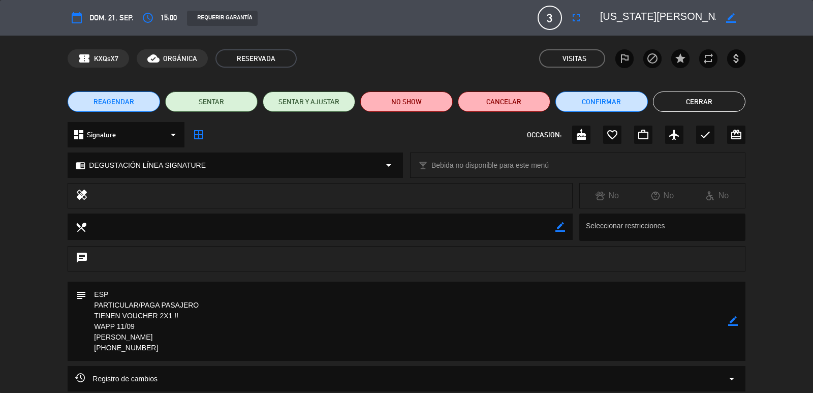
click at [732, 317] on icon "border_color" at bounding box center [733, 321] width 10 height 10
click at [377, 336] on textarea at bounding box center [406, 321] width 641 height 79
click at [369, 346] on textarea at bounding box center [406, 321] width 641 height 79
paste textarea "[PHONE_NUMBER]"
type textarea "ESP PARTICULAR/PAGA PASAJERO TIENEN VOUCHER 2X1 !! WAPP 11/09 [PERSON_NAME] [PH…"
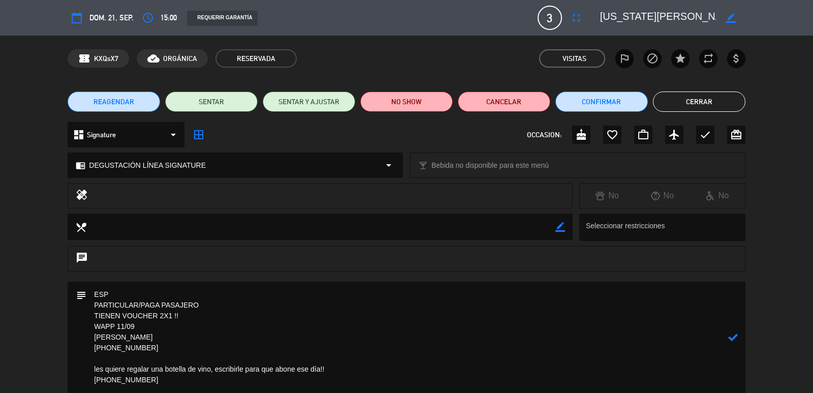
click at [655, 98] on button "Cerrar" at bounding box center [699, 101] width 93 height 20
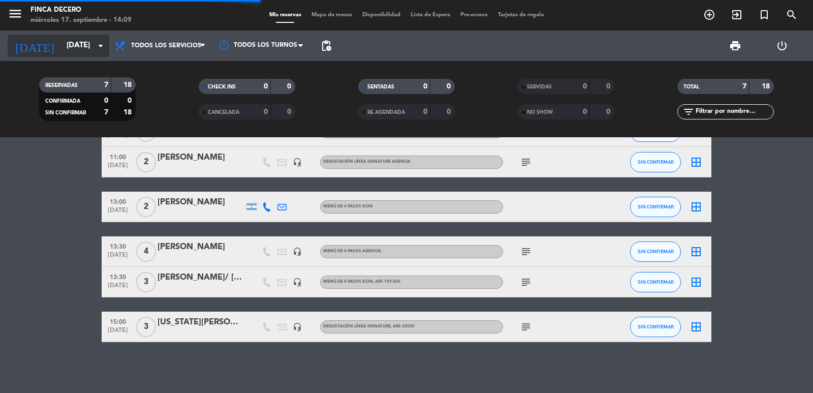
click at [100, 48] on icon "arrow_drop_down" at bounding box center [101, 46] width 12 height 12
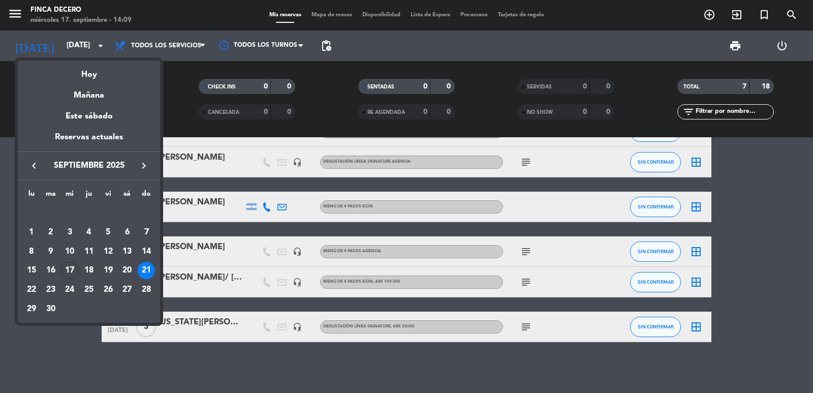
click at [139, 158] on div "keyboard_arrow_left septiembre 2025 keyboard_arrow_right" at bounding box center [89, 165] width 142 height 28
click at [146, 168] on icon "keyboard_arrow_right" at bounding box center [144, 166] width 12 height 12
drag, startPoint x: 132, startPoint y: 251, endPoint x: 136, endPoint y: 262, distance: 11.7
click at [132, 251] on div "11" at bounding box center [126, 251] width 17 height 17
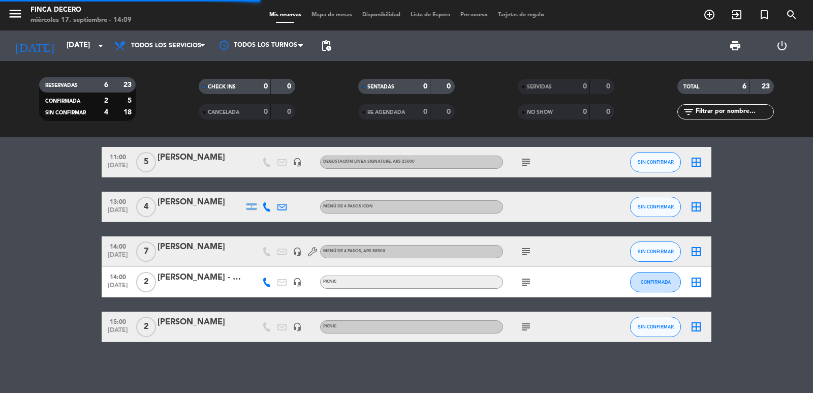
scroll to position [56, 0]
click at [533, 162] on span "subject" at bounding box center [525, 162] width 15 height 12
click at [524, 163] on icon "subject" at bounding box center [526, 162] width 12 height 12
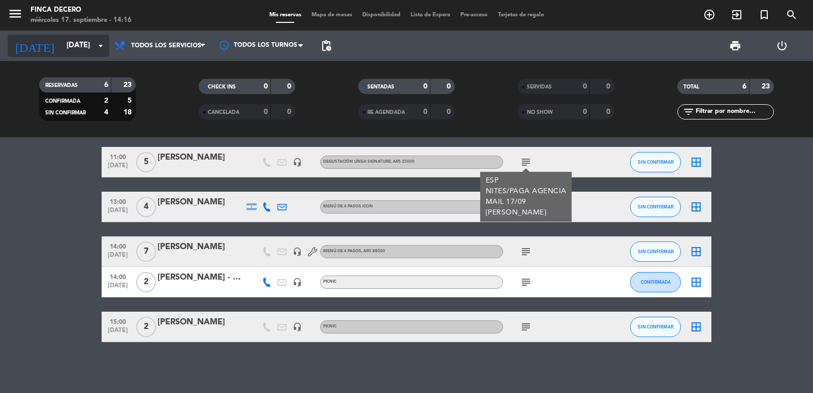
click at [64, 47] on input "[DATE]" at bounding box center [110, 45] width 98 height 19
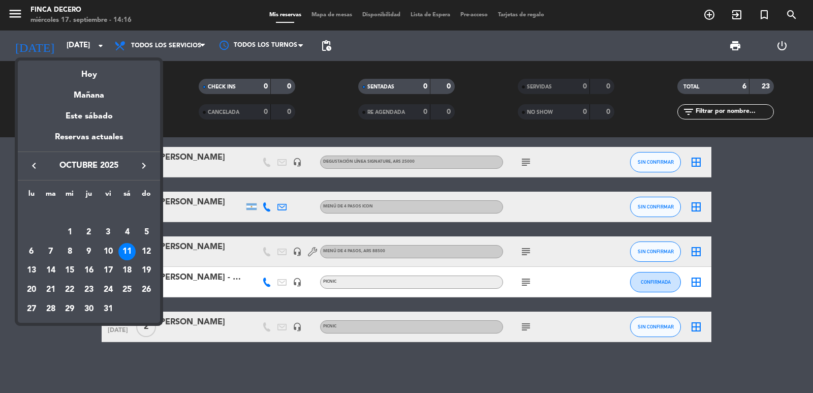
click at [39, 160] on icon "keyboard_arrow_left" at bounding box center [34, 166] width 12 height 12
click at [127, 270] on div "20" at bounding box center [126, 270] width 17 height 17
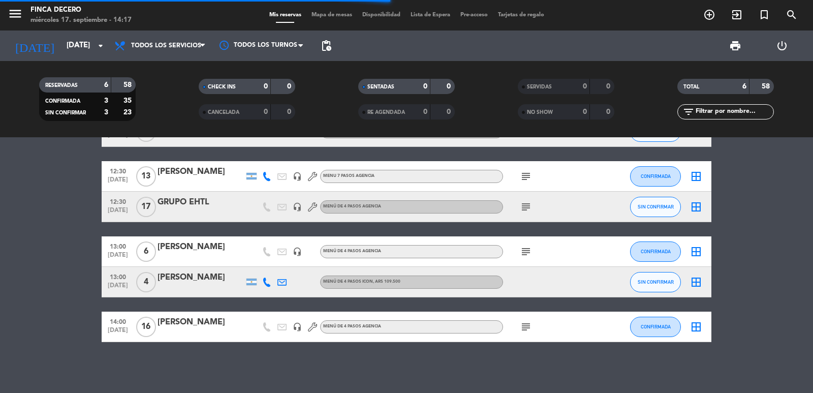
scroll to position [0, 0]
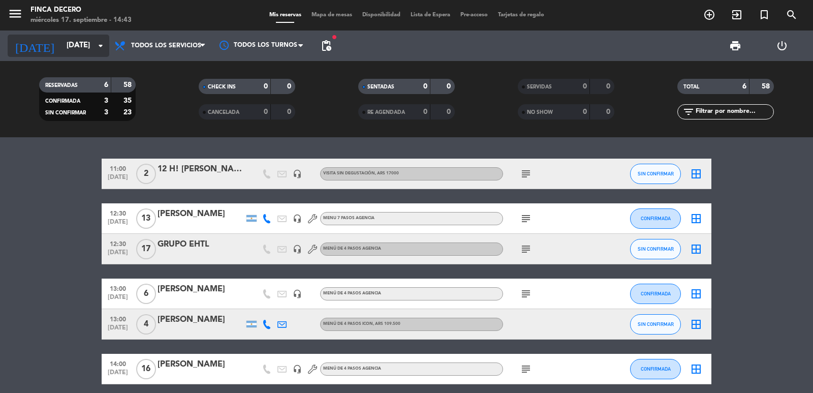
click at [61, 50] on input "[DATE]" at bounding box center [110, 45] width 98 height 19
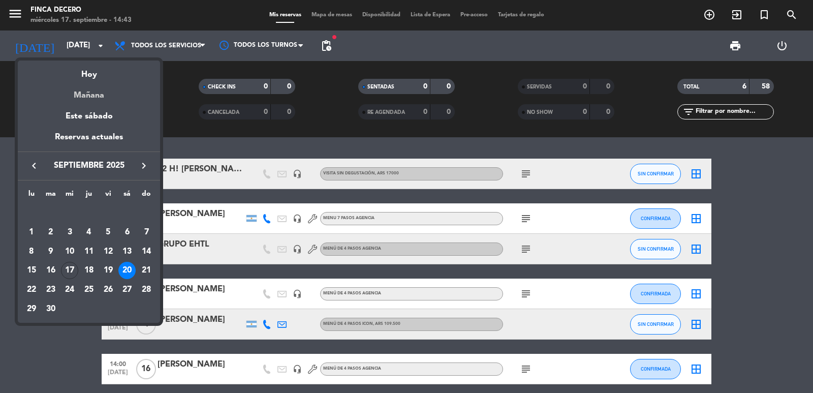
click at [87, 96] on div "Mañana" at bounding box center [89, 91] width 142 height 21
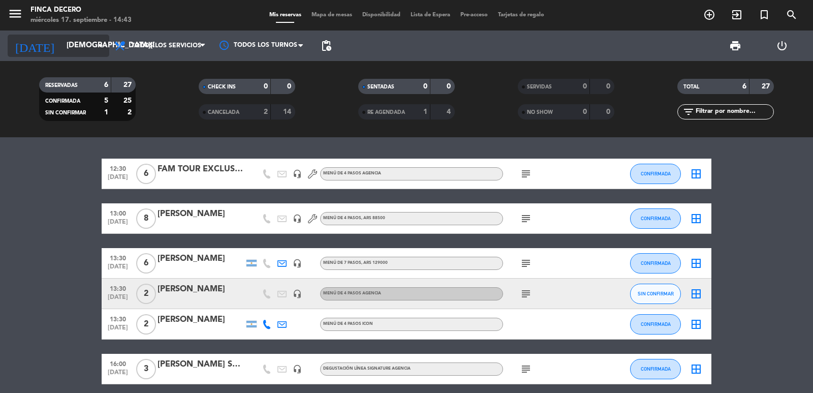
click at [61, 40] on input "[DEMOGRAPHIC_DATA][DATE]" at bounding box center [110, 45] width 98 height 19
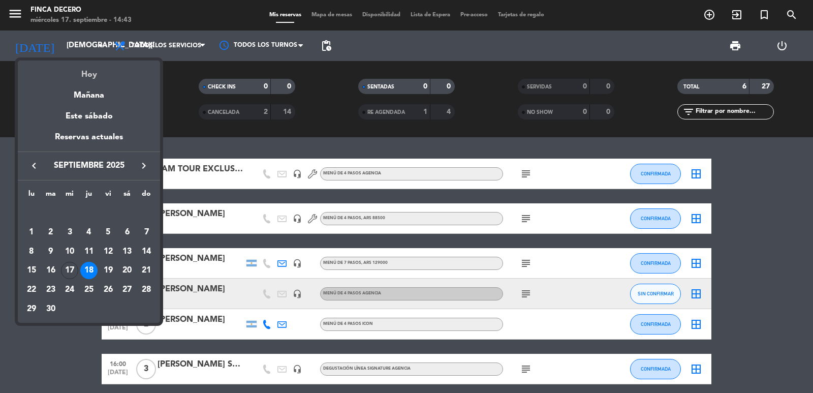
click at [86, 76] on div "Hoy" at bounding box center [89, 70] width 142 height 21
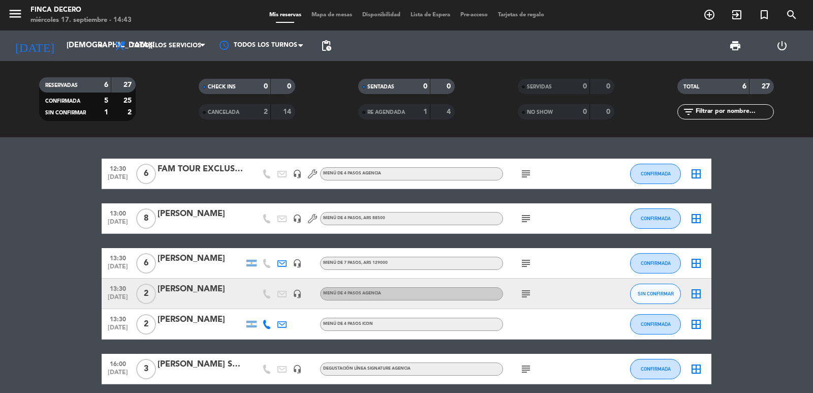
type input "[DATE]"
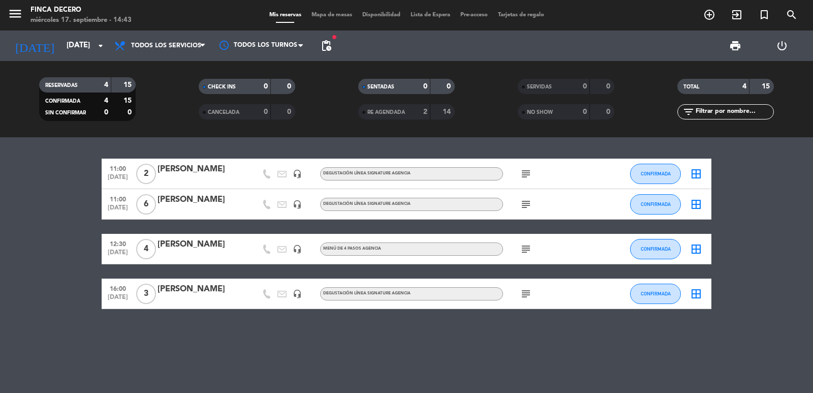
click at [188, 172] on div "[PERSON_NAME]" at bounding box center [201, 169] width 86 height 13
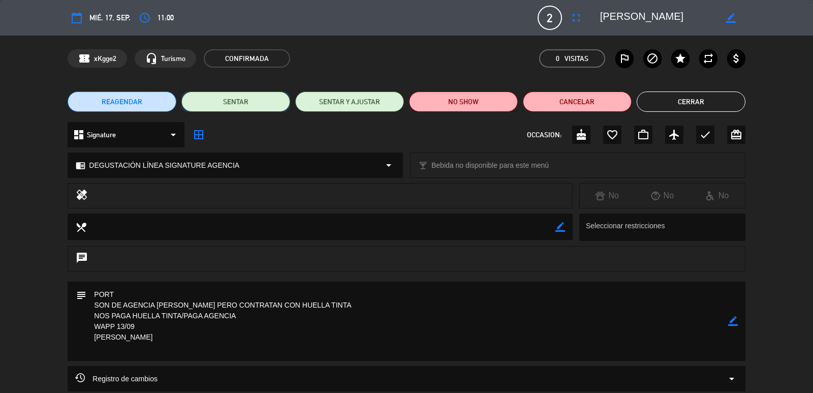
click at [232, 107] on button "SENTAR" at bounding box center [235, 101] width 109 height 20
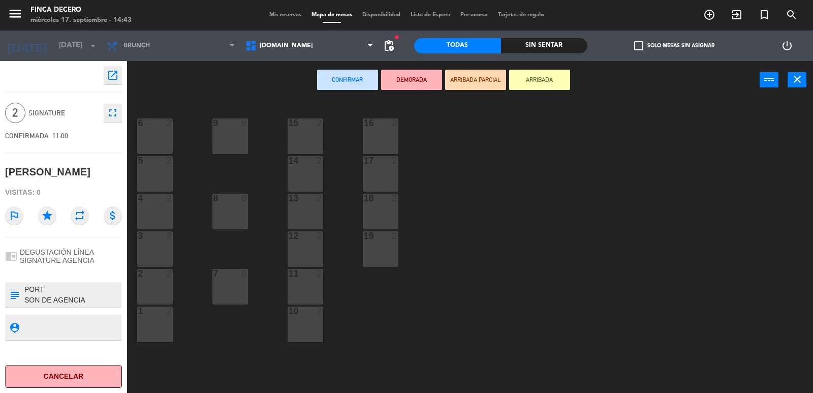
click at [363, 128] on div "16 2" at bounding box center [381, 123] width 36 height 10
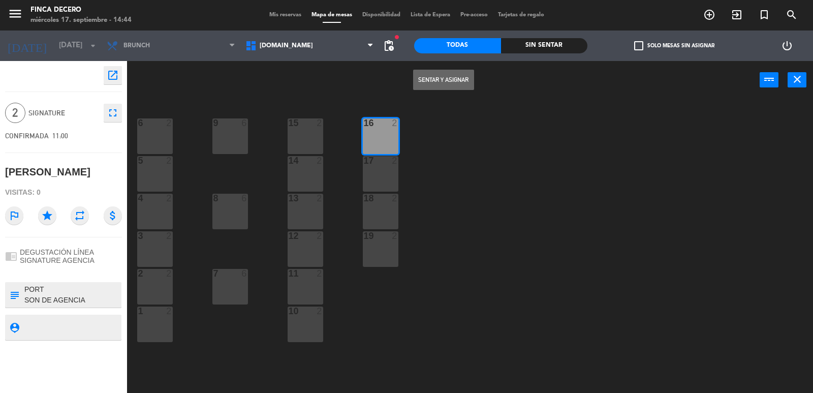
click at [452, 85] on button "Sentar y Asignar" at bounding box center [443, 80] width 61 height 20
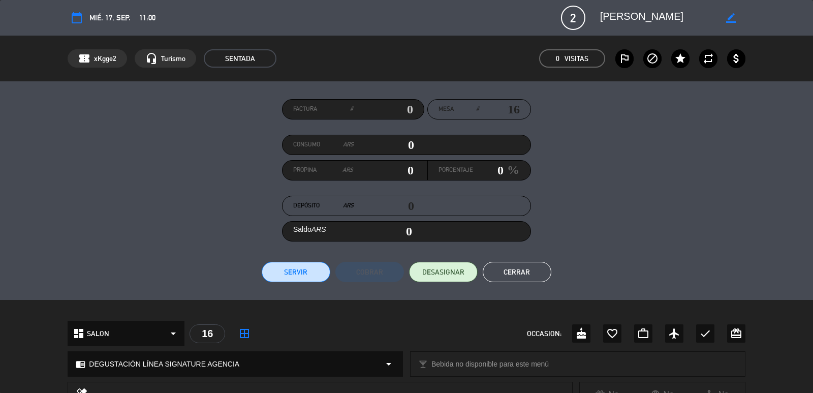
click at [410, 110] on input "text" at bounding box center [383, 109] width 60 height 15
type input "8081"
click at [288, 271] on button "Servir" at bounding box center [296, 272] width 69 height 20
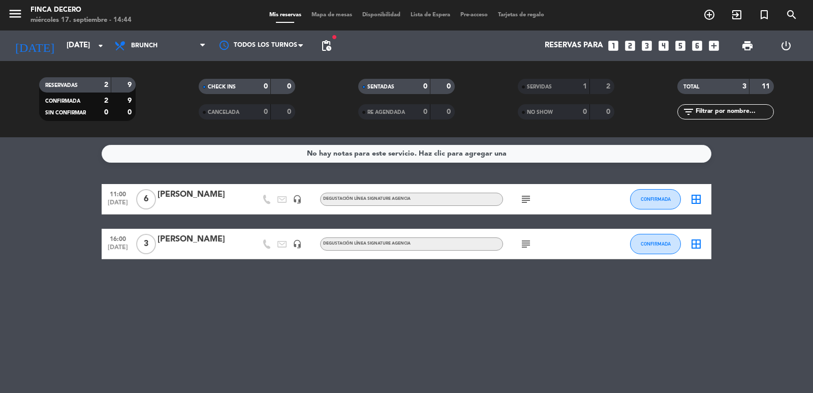
click at [220, 191] on div "[PERSON_NAME]" at bounding box center [201, 194] width 86 height 13
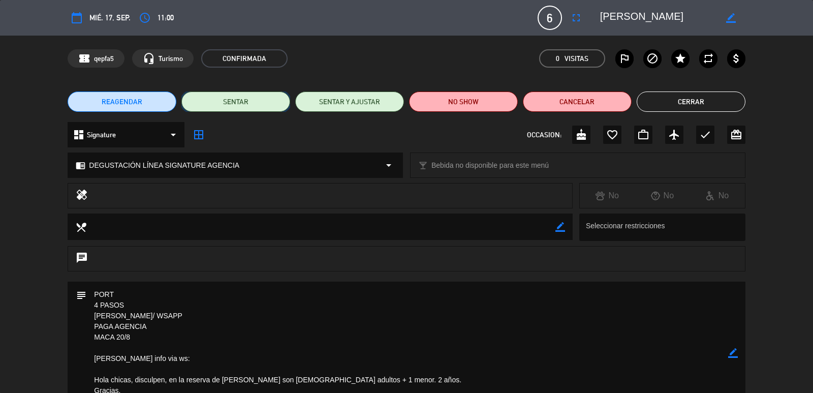
click at [248, 108] on button "SENTAR" at bounding box center [235, 101] width 109 height 20
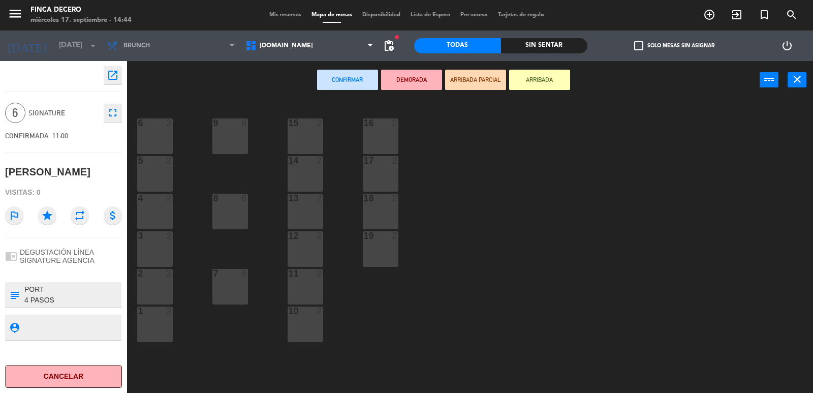
click at [377, 138] on div "16 2" at bounding box center [381, 136] width 36 height 36
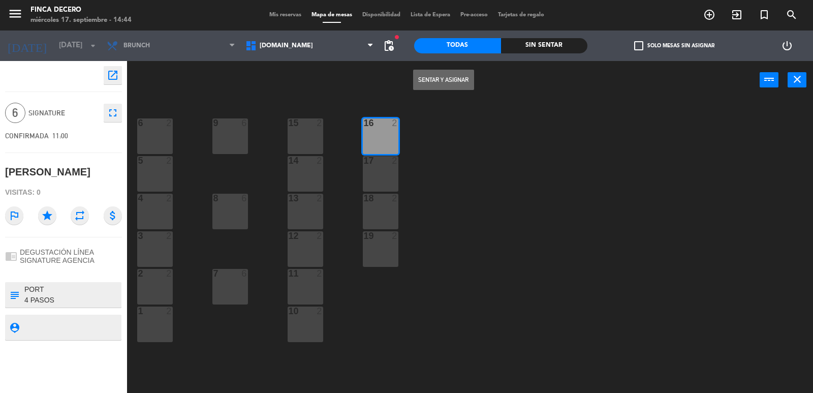
click at [443, 86] on button "Sentar y Asignar" at bounding box center [443, 80] width 61 height 20
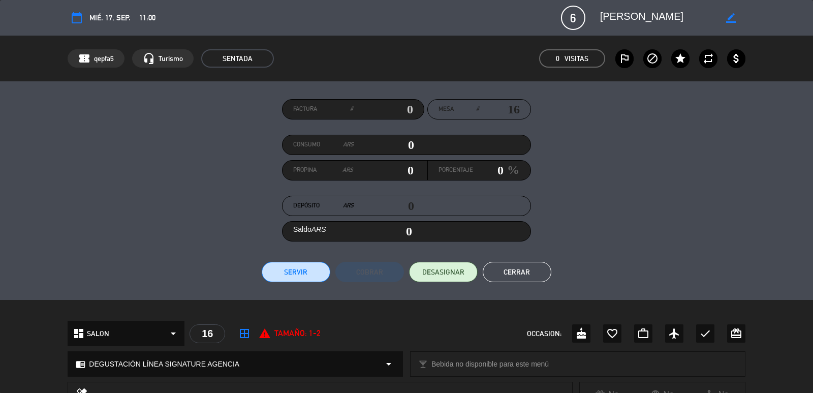
click at [407, 111] on input "text" at bounding box center [383, 109] width 60 height 15
type input "6116"
click at [297, 267] on button "Servir" at bounding box center [296, 272] width 69 height 20
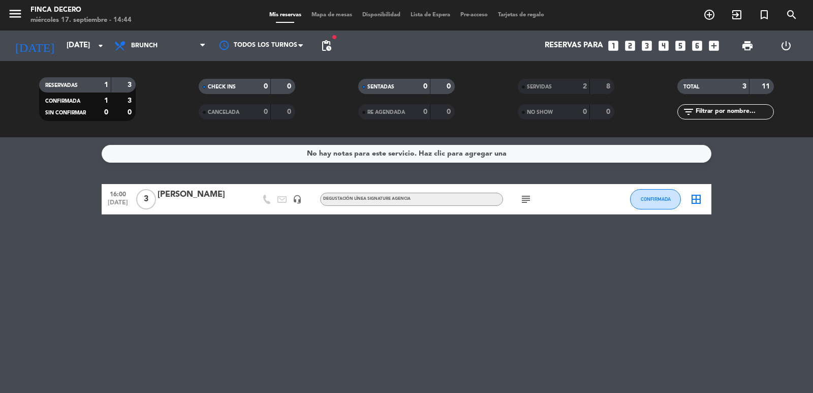
click at [190, 194] on div "[PERSON_NAME]" at bounding box center [201, 194] width 86 height 13
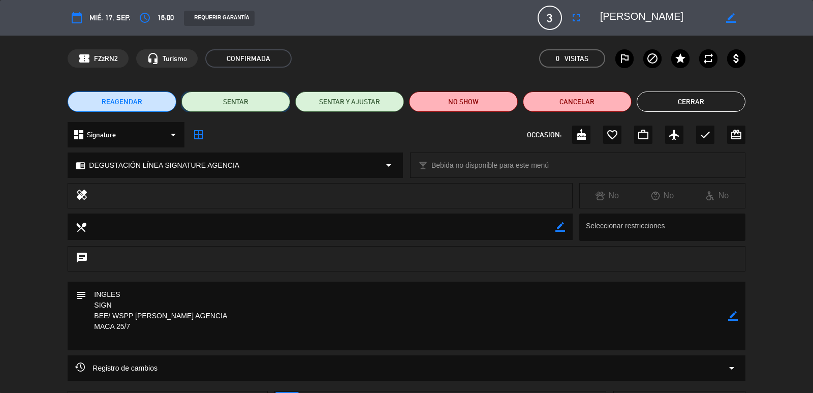
click at [256, 104] on button "SENTAR" at bounding box center [235, 101] width 109 height 20
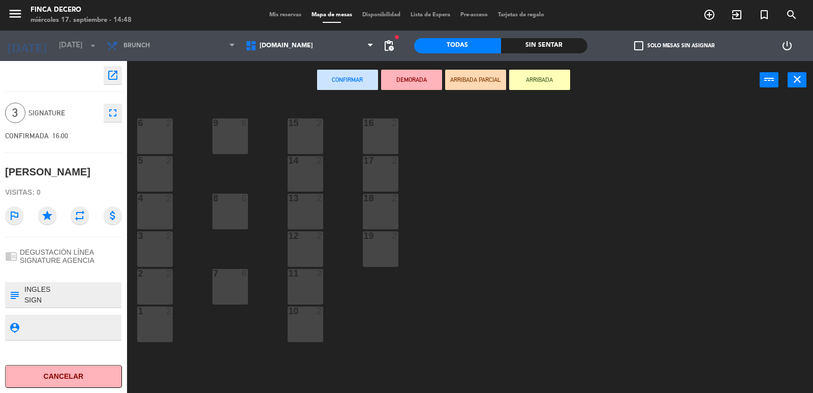
click at [388, 127] on div at bounding box center [380, 122] width 17 height 9
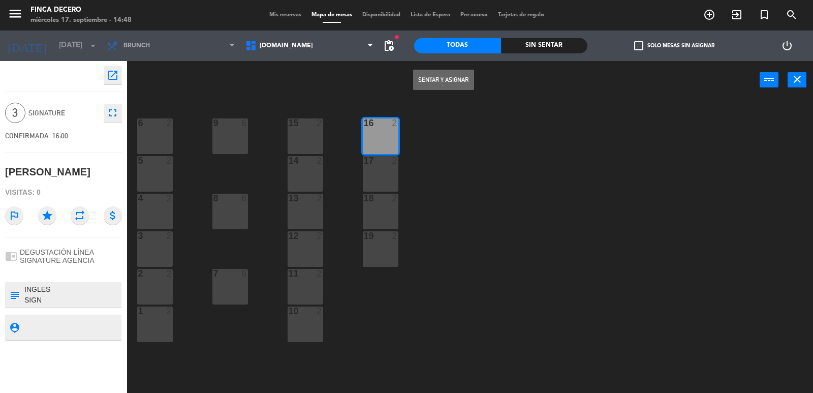
click at [446, 74] on button "Sentar y Asignar" at bounding box center [443, 80] width 61 height 20
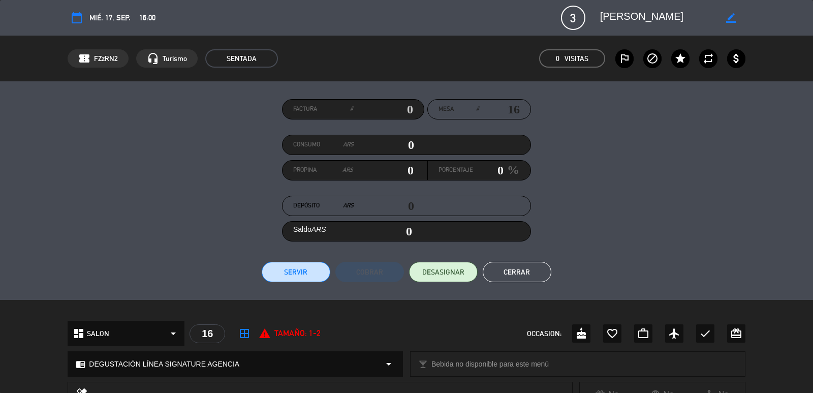
click at [392, 109] on input "text" at bounding box center [383, 109] width 60 height 15
type input "8082"
click at [308, 265] on button "Servir" at bounding box center [296, 272] width 69 height 20
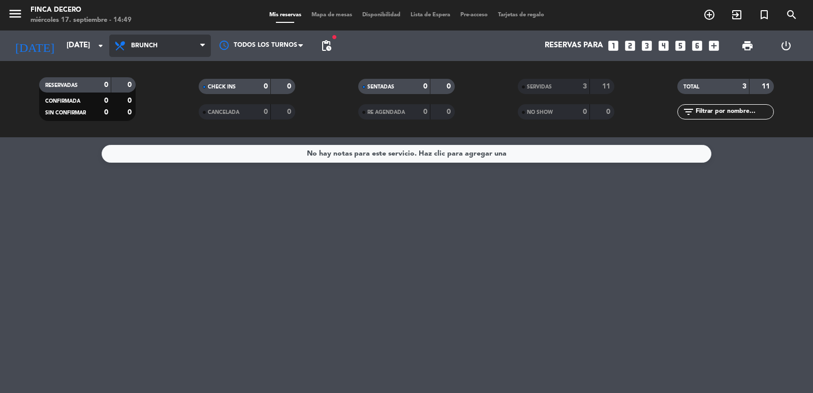
click at [144, 47] on span "Brunch" at bounding box center [144, 45] width 26 height 7
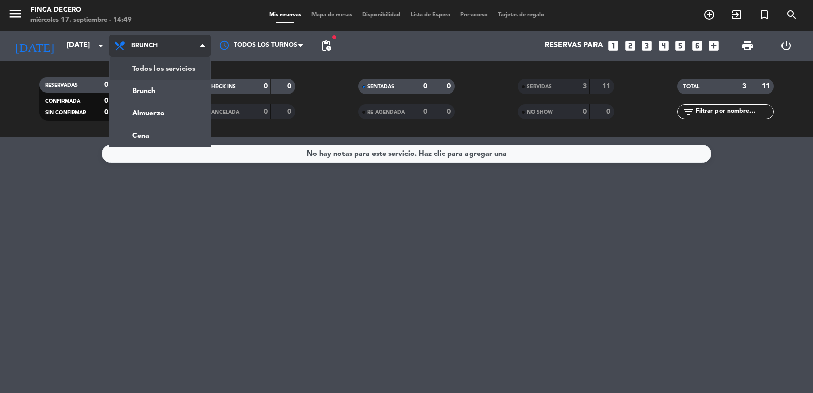
click at [158, 68] on div "menu Finca Decero [DATE] 17. septiembre - 14:49 Mis reservas Mapa de mesas Disp…" at bounding box center [406, 68] width 813 height 137
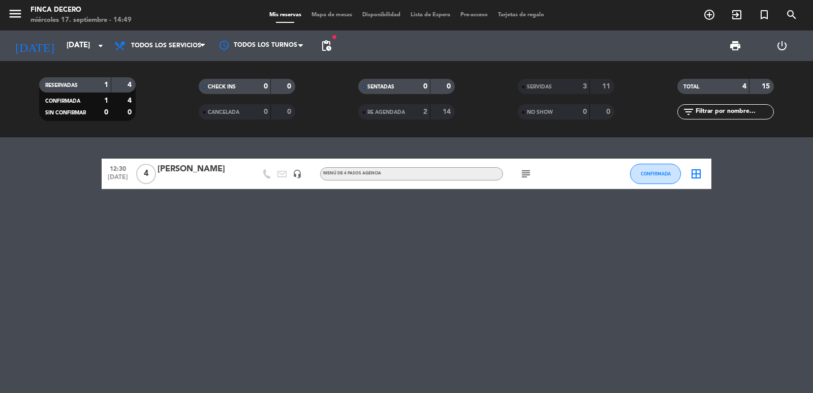
click at [188, 172] on div "[PERSON_NAME]" at bounding box center [201, 169] width 86 height 13
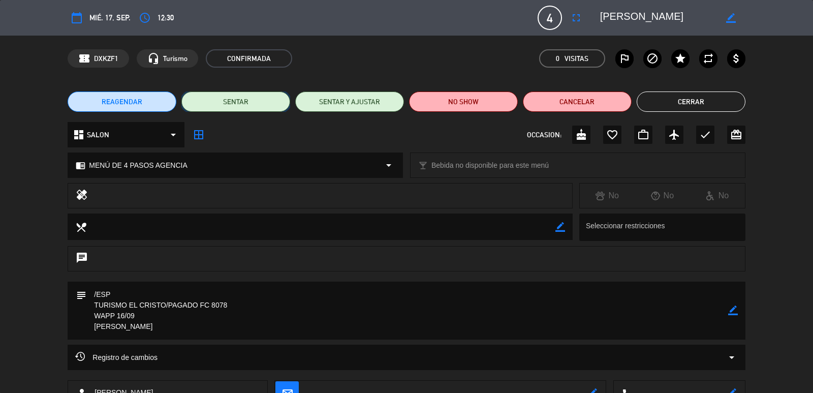
click at [246, 102] on button "SENTAR" at bounding box center [235, 101] width 109 height 20
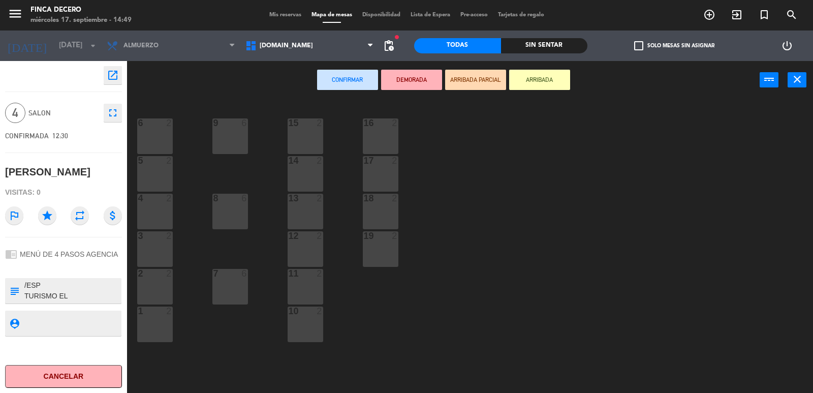
click at [383, 134] on div "16 2" at bounding box center [381, 136] width 36 height 36
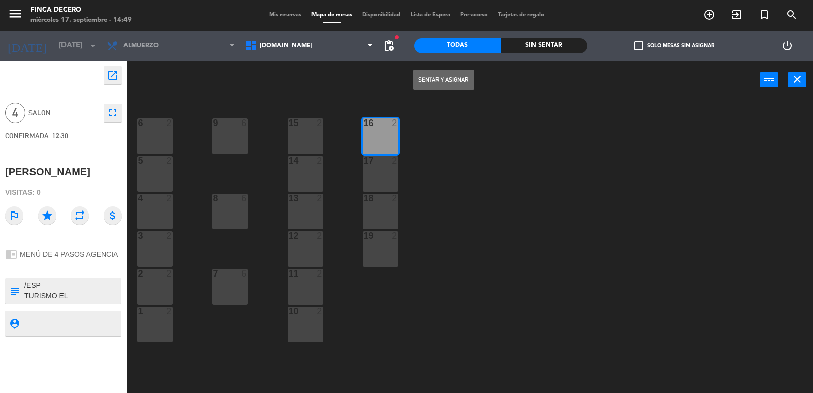
click at [444, 83] on button "Sentar y Asignar" at bounding box center [443, 80] width 61 height 20
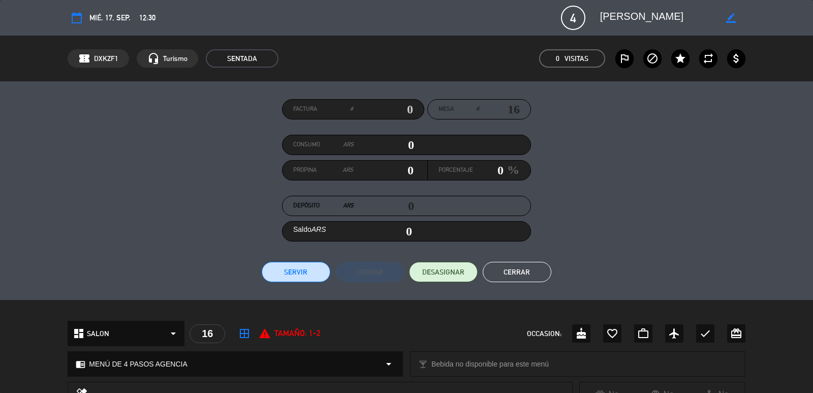
click at [378, 113] on input "text" at bounding box center [383, 109] width 60 height 15
type input "8078"
click at [295, 275] on button "Servir" at bounding box center [296, 272] width 69 height 20
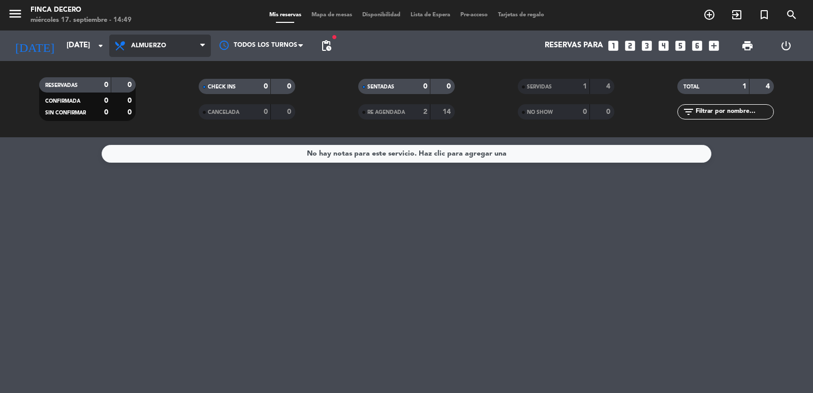
click at [151, 43] on span "Almuerzo" at bounding box center [148, 45] width 35 height 7
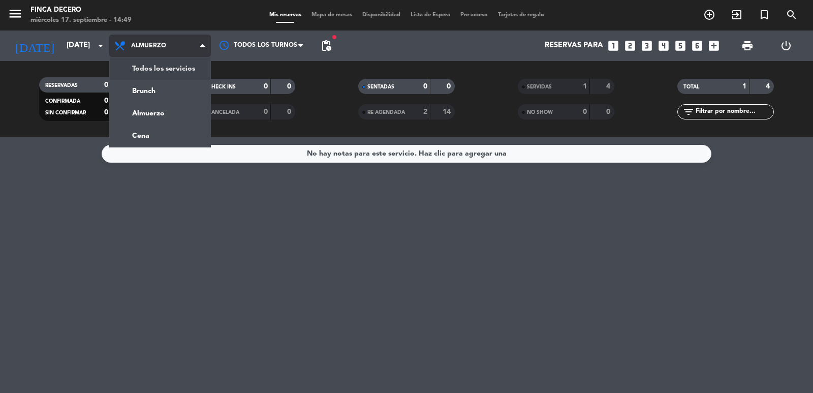
click at [159, 69] on div "menu Finca Decero [DATE] 17. septiembre - 14:49 Mis reservas Mapa de mesas Disp…" at bounding box center [406, 68] width 813 height 137
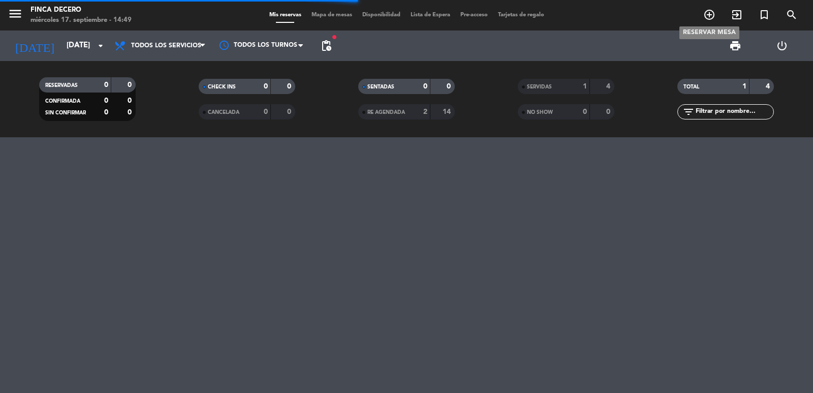
click at [707, 14] on icon "add_circle_outline" at bounding box center [709, 15] width 12 height 12
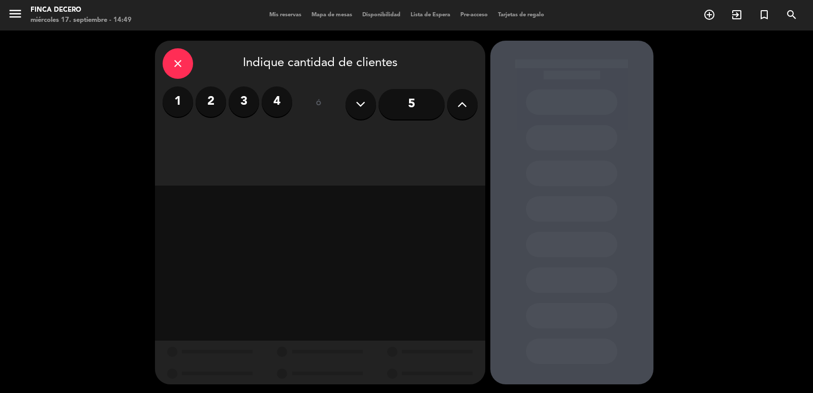
click at [219, 101] on label "2" at bounding box center [211, 101] width 30 height 30
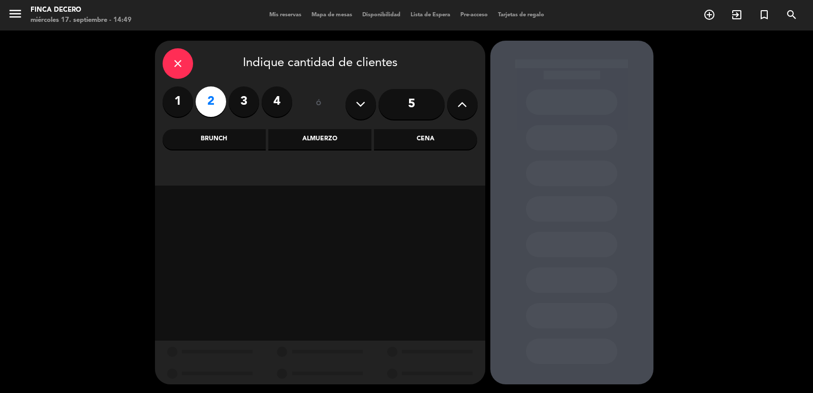
click at [329, 144] on div "Almuerzo" at bounding box center [319, 139] width 103 height 20
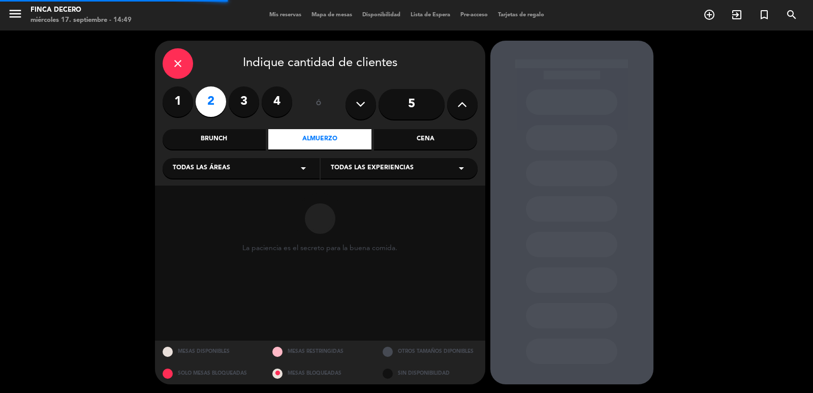
click at [275, 173] on div "Todas las áreas arrow_drop_down" at bounding box center [241, 168] width 157 height 20
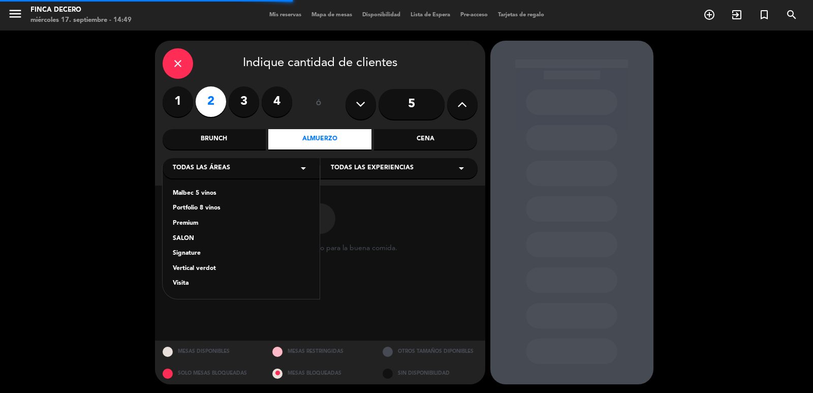
click at [184, 238] on div "SALON" at bounding box center [241, 239] width 137 height 10
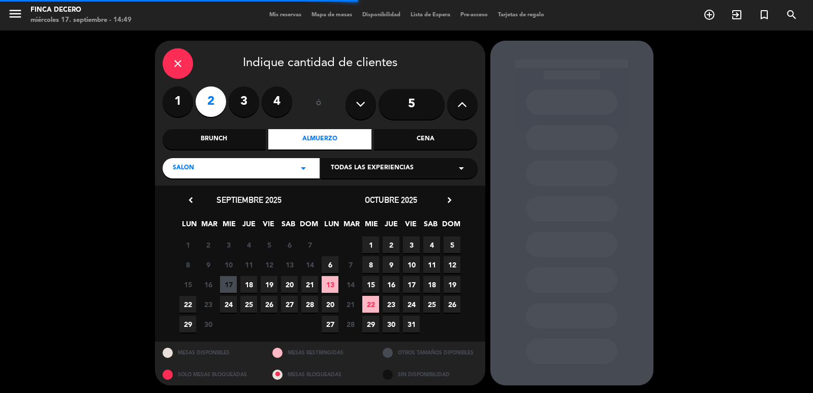
click at [406, 165] on span "Todas las experiencias" at bounding box center [372, 168] width 83 height 10
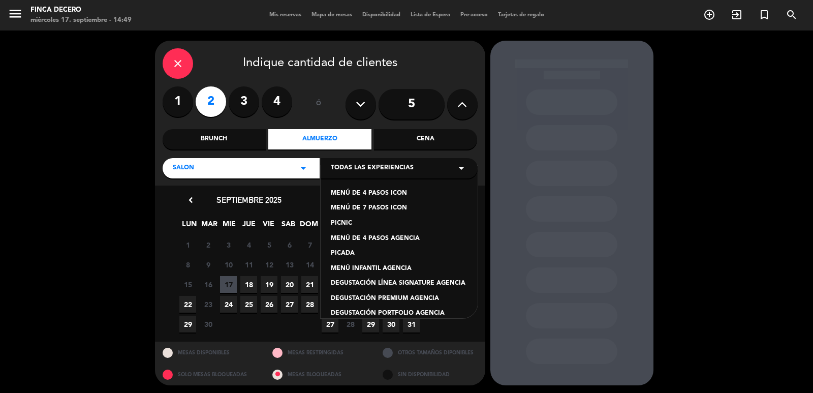
click at [390, 236] on div "MENÚ DE 4 PASOS AGENCIA" at bounding box center [399, 239] width 137 height 10
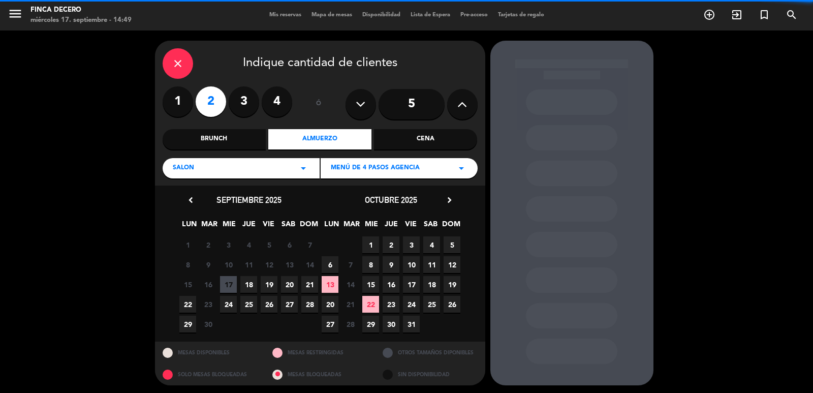
click at [230, 282] on span "17" at bounding box center [228, 284] width 17 height 17
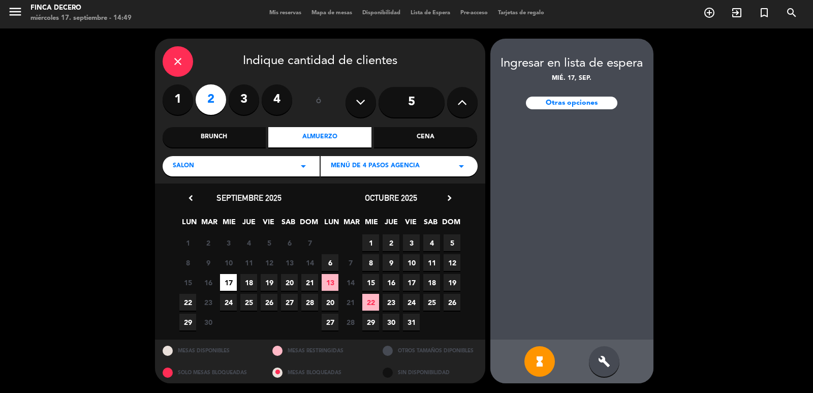
click at [183, 61] on icon "close" at bounding box center [178, 61] width 12 height 12
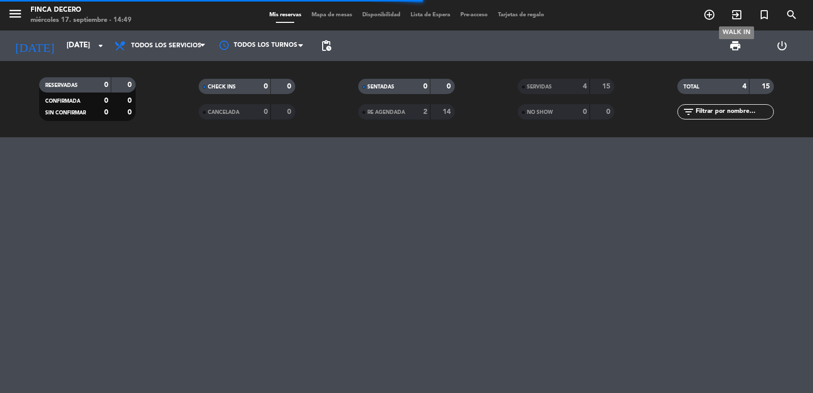
click at [734, 12] on icon "exit_to_app" at bounding box center [737, 15] width 12 height 12
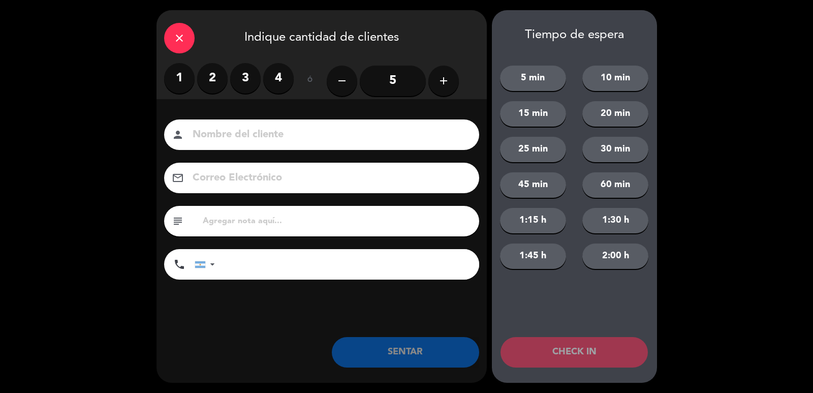
click at [203, 81] on label "2" at bounding box center [212, 78] width 30 height 30
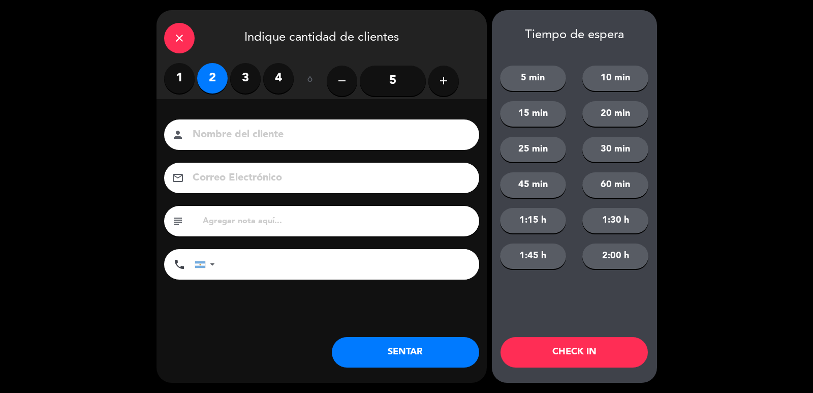
click at [249, 151] on div "Nombre del cliente person Correo Electrónico email subject phone [GEOGRAPHIC_DA…" at bounding box center [322, 200] width 330 height 163
drag, startPoint x: 260, startPoint y: 147, endPoint x: 276, endPoint y: 134, distance: 20.6
click at [261, 147] on div "person" at bounding box center [321, 134] width 315 height 30
click at [276, 134] on input at bounding box center [329, 135] width 274 height 18
type input "OJO DE AGUA + CARO"
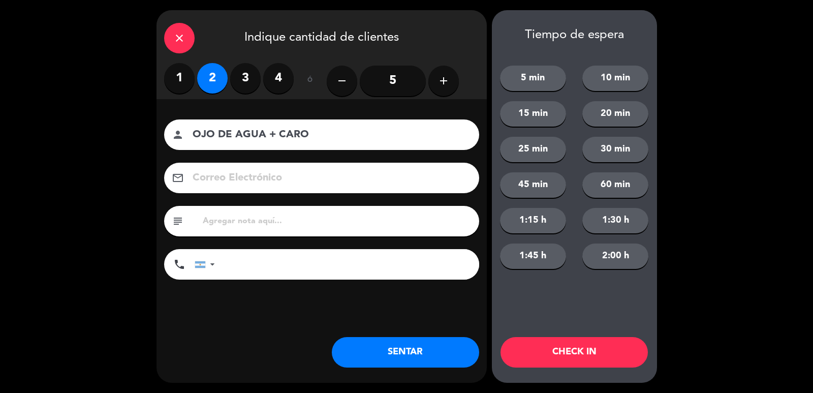
click at [391, 345] on button "SENTAR" at bounding box center [405, 352] width 147 height 30
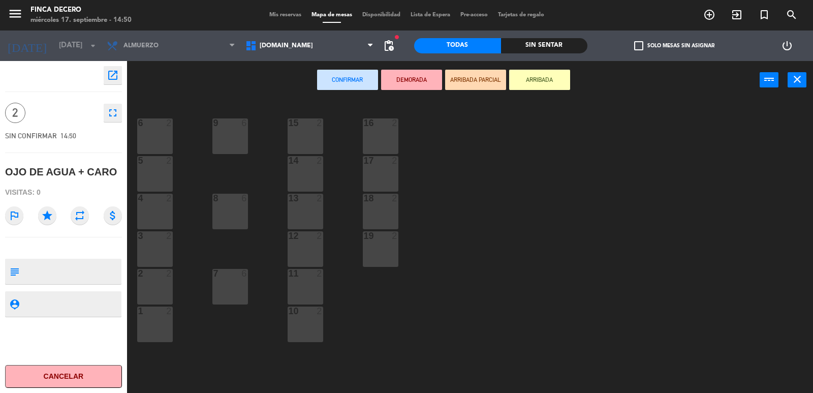
click at [384, 131] on div "16 2" at bounding box center [381, 136] width 36 height 36
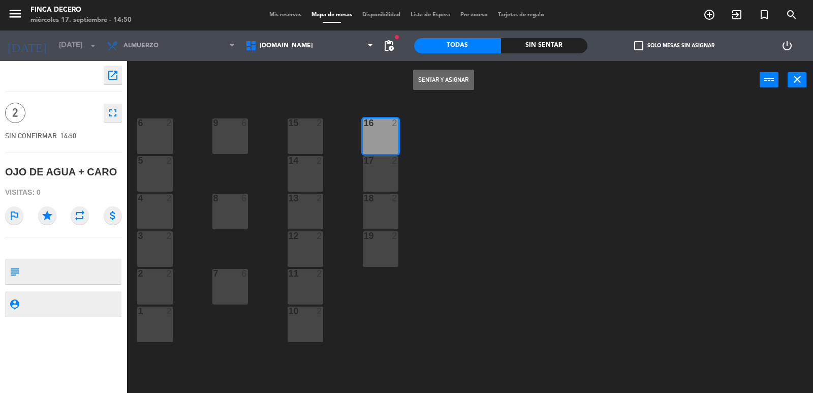
click at [457, 80] on button "Sentar y Asignar" at bounding box center [443, 80] width 61 height 20
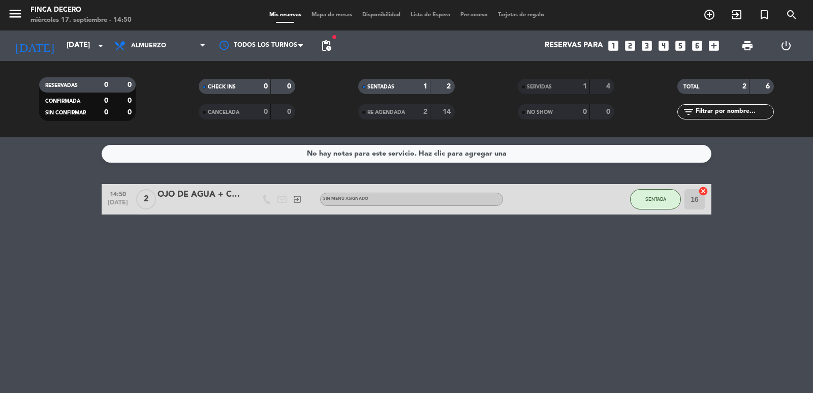
click at [193, 193] on div "OJO DE AGUA + CARO" at bounding box center [201, 194] width 86 height 13
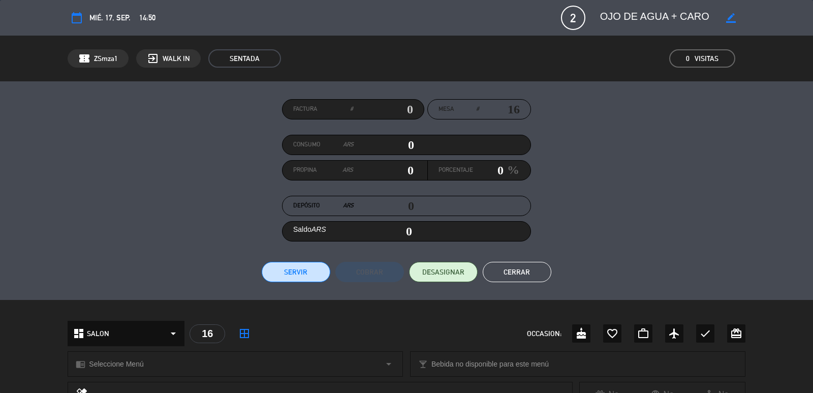
click at [311, 271] on button "Servir" at bounding box center [296, 272] width 69 height 20
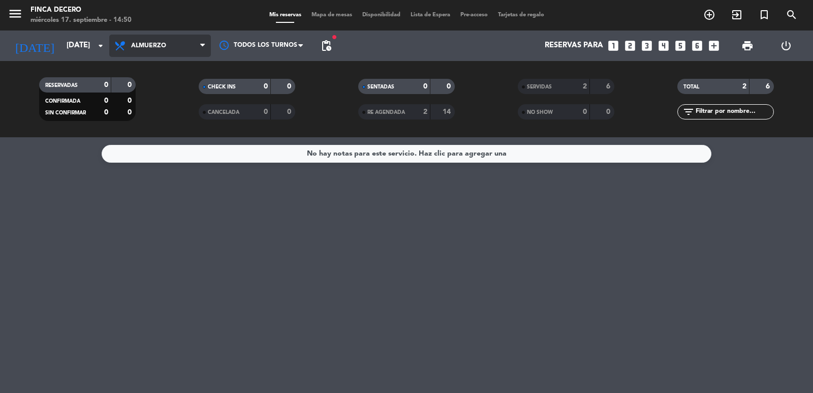
click at [168, 45] on span "Almuerzo" at bounding box center [160, 46] width 102 height 22
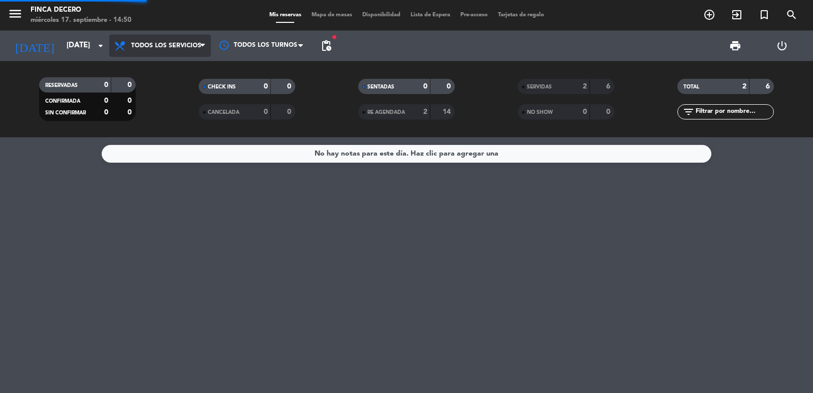
click at [174, 78] on div "menu Finca Decero [DATE] 17. septiembre - 14:50 Mis reservas Mapa de mesas Disp…" at bounding box center [406, 68] width 813 height 137
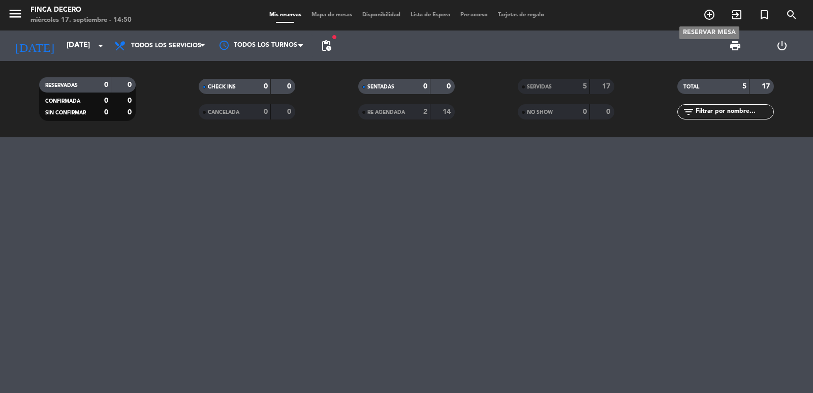
click at [715, 14] on icon "add_circle_outline" at bounding box center [709, 15] width 12 height 12
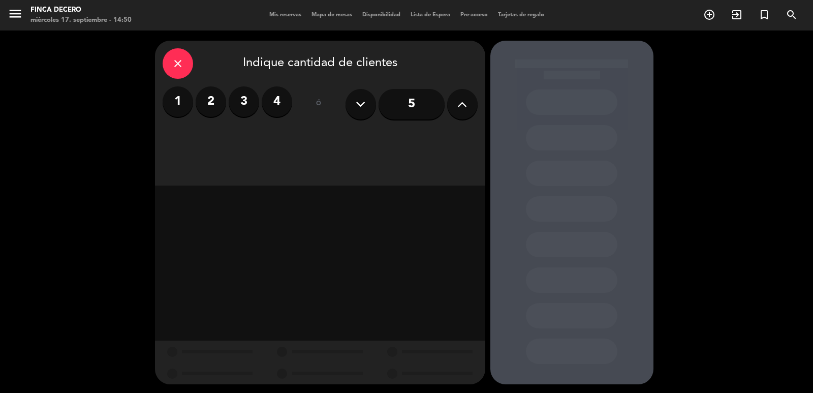
click at [212, 100] on label "2" at bounding box center [211, 101] width 30 height 30
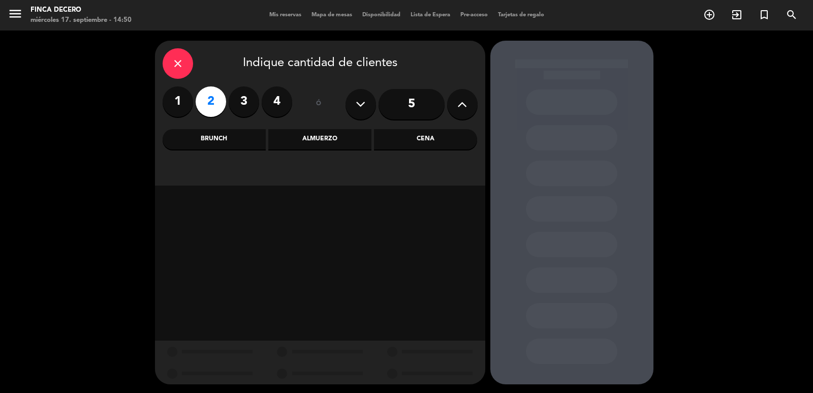
click at [214, 142] on div "Brunch" at bounding box center [214, 139] width 103 height 20
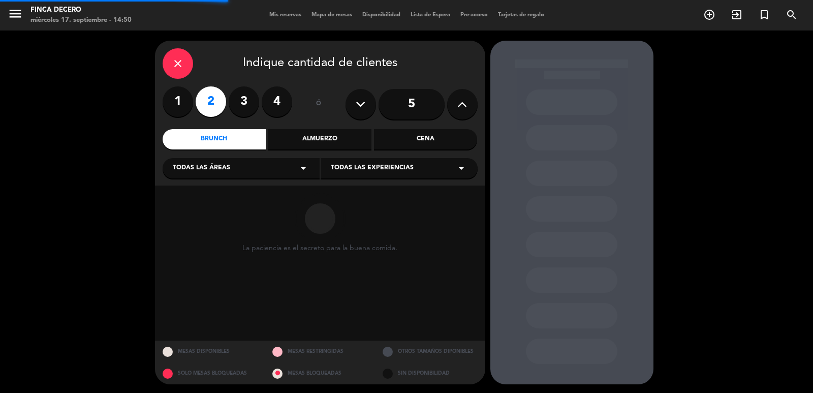
click at [219, 162] on div "Todas las áreas arrow_drop_down" at bounding box center [241, 168] width 157 height 20
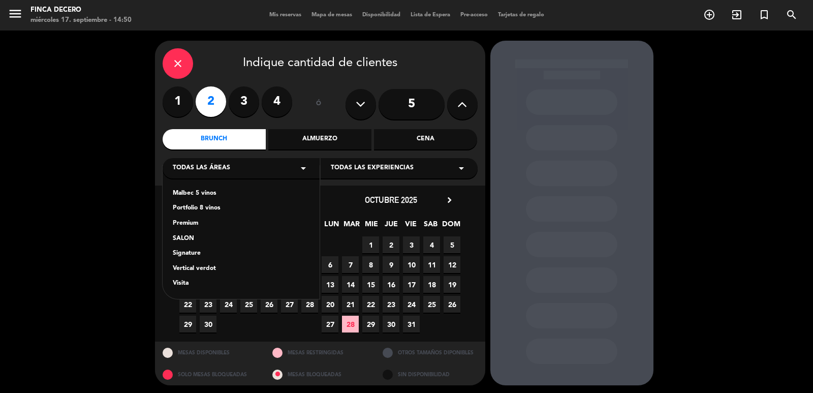
click at [188, 236] on div "SALON" at bounding box center [241, 239] width 137 height 10
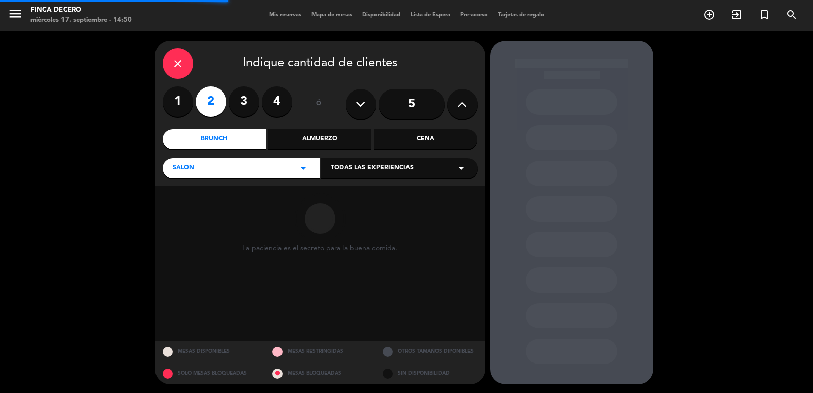
click at [343, 168] on span "Todas las experiencias" at bounding box center [372, 168] width 83 height 10
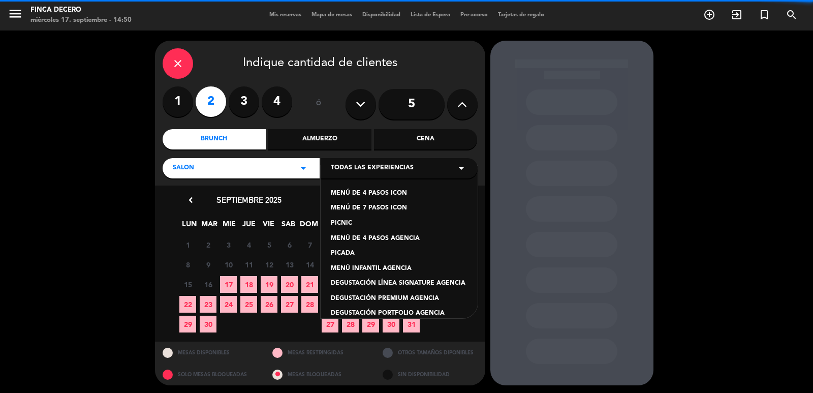
click at [396, 232] on div "MENÚ DE 4 PASOS ICON MENÚ DE 7 PASOS ICON PICNIC MENÚ DE 4 PASOS AGENCIA PICADA…" at bounding box center [399, 242] width 157 height 152
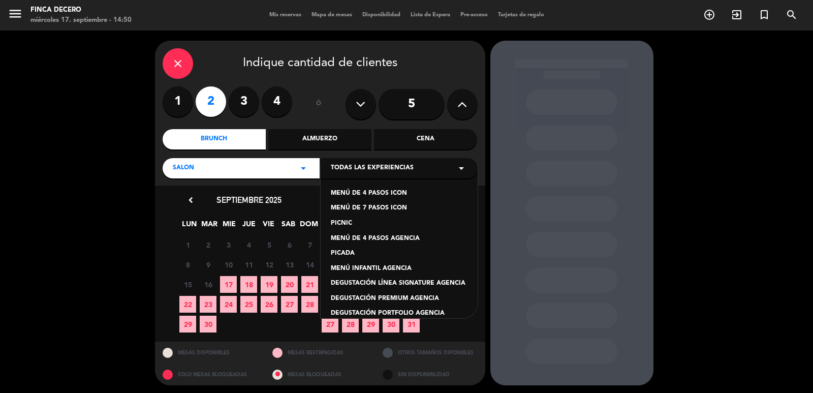
click at [389, 239] on div "MENÚ DE 4 PASOS AGENCIA" at bounding box center [399, 239] width 137 height 10
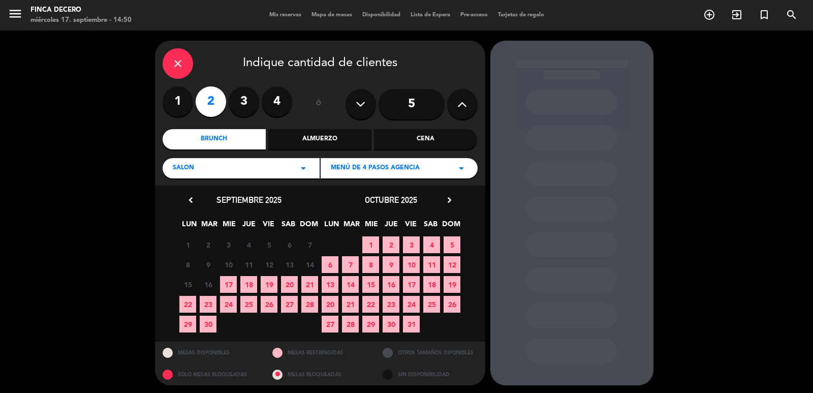
click at [310, 130] on div "Almuerzo" at bounding box center [319, 139] width 103 height 20
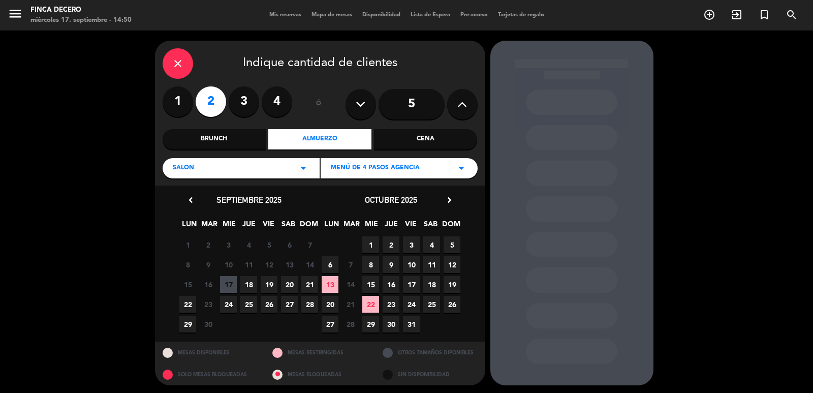
click at [233, 284] on span "17" at bounding box center [228, 284] width 17 height 17
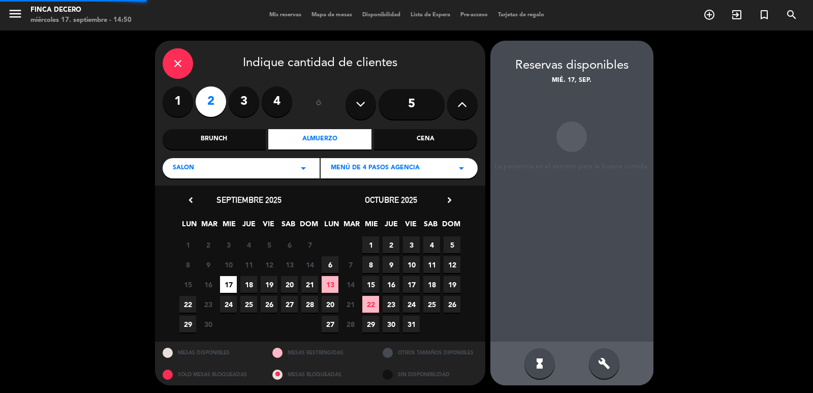
scroll to position [2, 0]
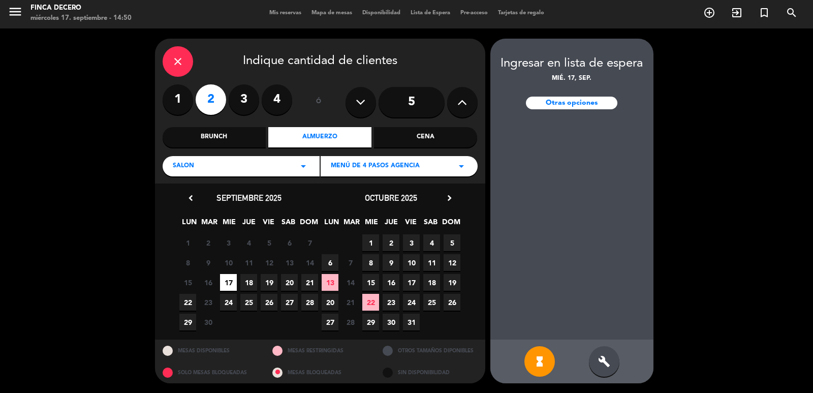
click at [172, 66] on icon "close" at bounding box center [178, 61] width 12 height 12
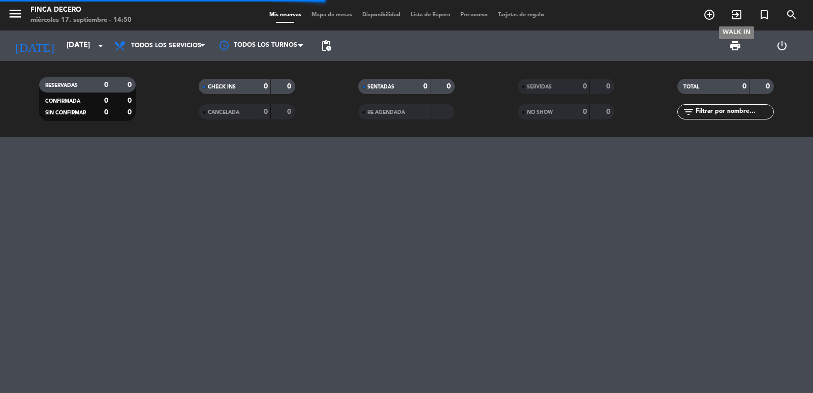
click at [734, 9] on icon "exit_to_app" at bounding box center [737, 15] width 12 height 12
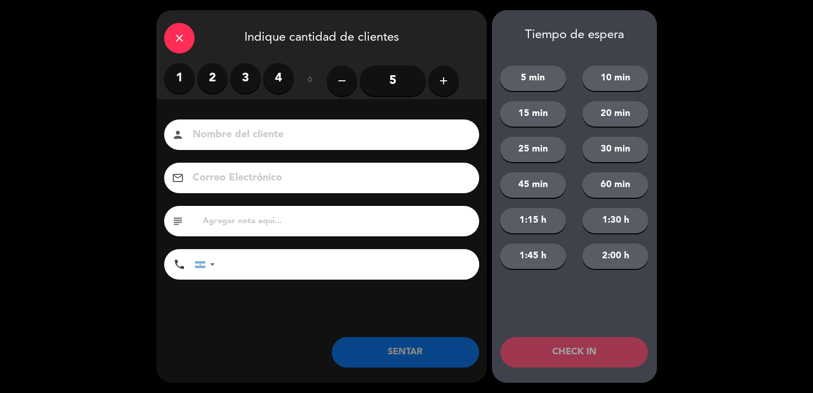
click at [215, 76] on label "2" at bounding box center [212, 78] width 30 height 30
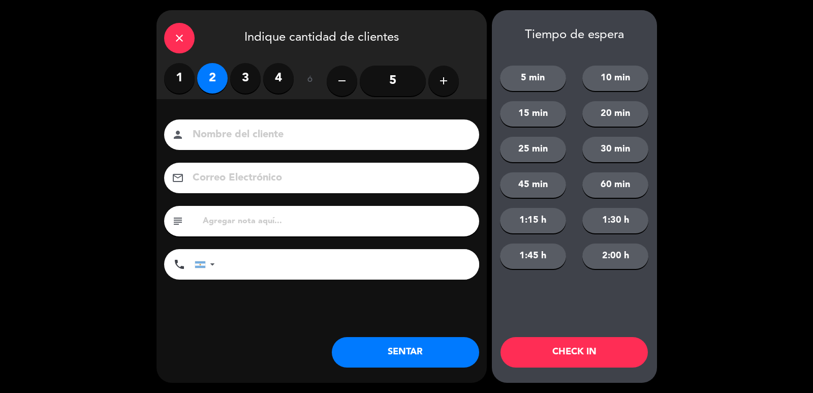
click at [218, 145] on div "person" at bounding box center [321, 134] width 315 height 30
click at [225, 138] on input at bounding box center [329, 135] width 274 height 18
type input "[PERSON_NAME]"
click at [404, 346] on button "SENTAR" at bounding box center [405, 352] width 147 height 30
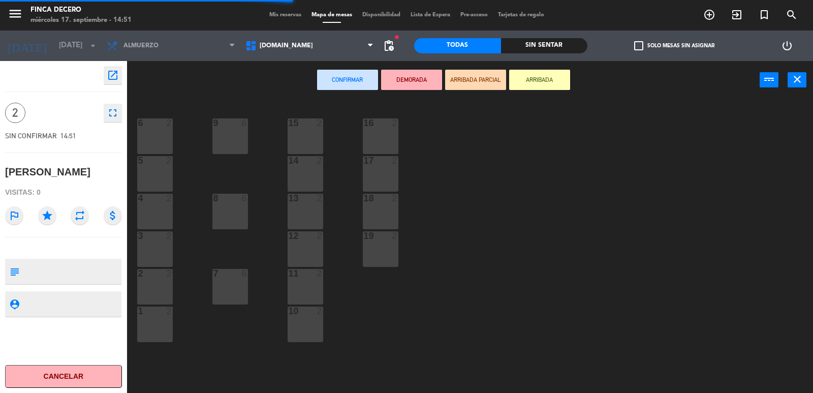
click at [377, 142] on div "16 2" at bounding box center [381, 136] width 36 height 36
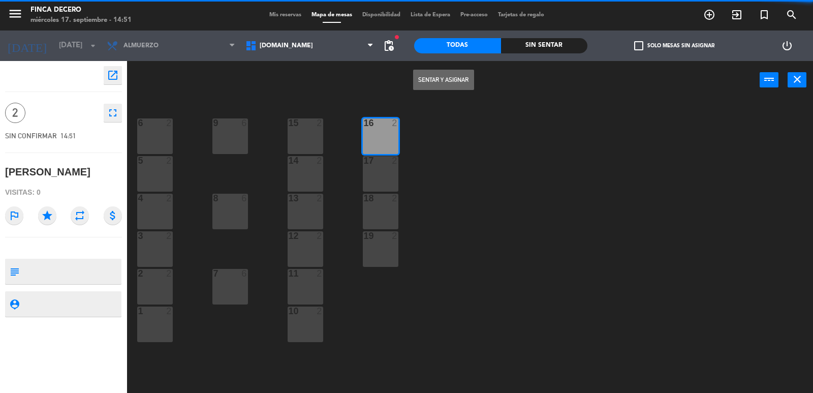
click at [421, 93] on div "Sentar y Asignar power_input close" at bounding box center [443, 80] width 633 height 39
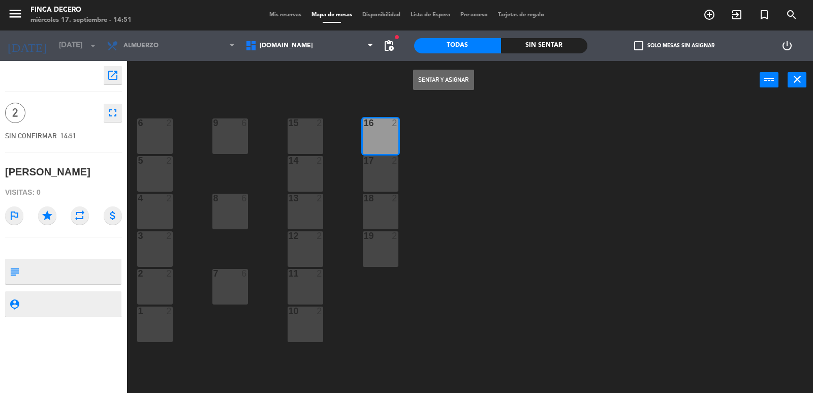
click at [427, 82] on button "Sentar y Asignar" at bounding box center [443, 80] width 61 height 20
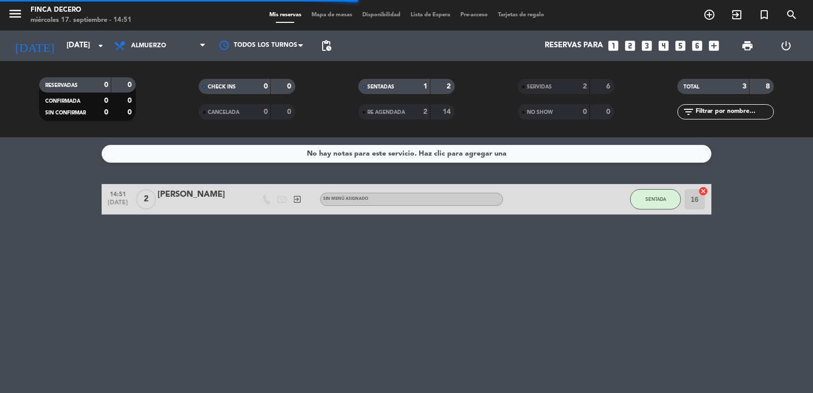
click at [201, 190] on div "[PERSON_NAME]" at bounding box center [201, 194] width 86 height 13
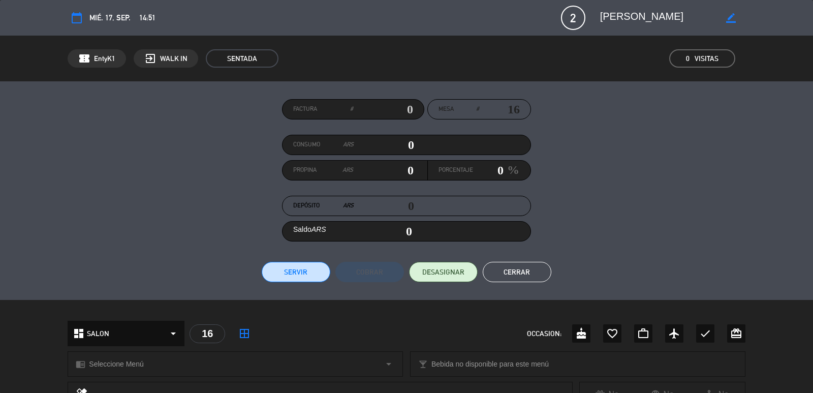
click at [405, 110] on input "text" at bounding box center [383, 109] width 60 height 15
type input "8"
type input "31420"
click at [294, 276] on button "Servir" at bounding box center [296, 272] width 69 height 20
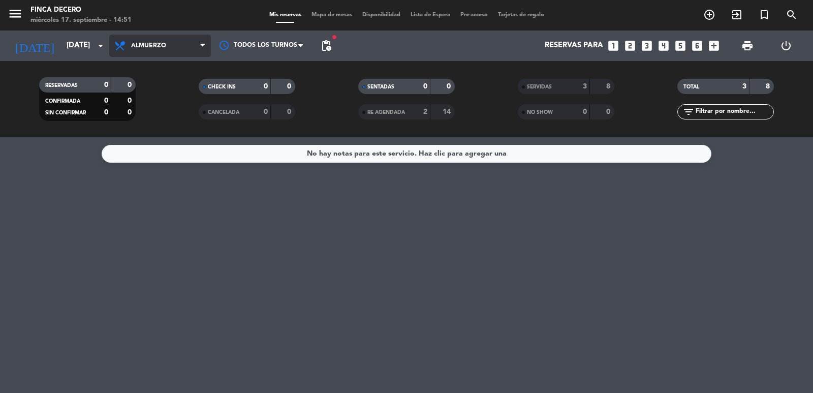
click at [167, 44] on span "Almuerzo" at bounding box center [160, 46] width 102 height 22
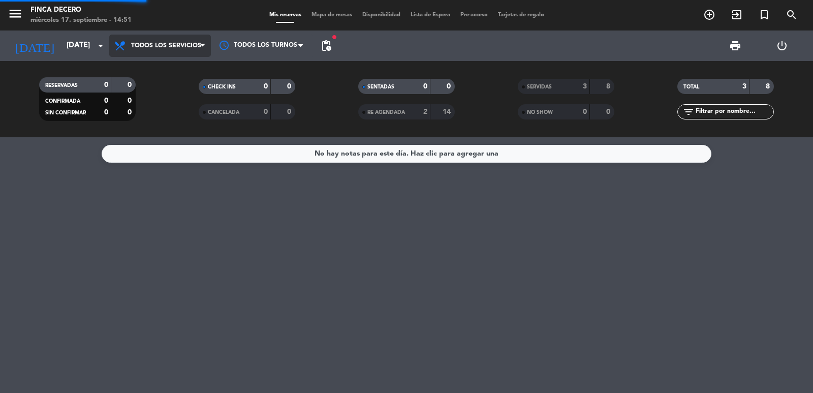
click at [179, 70] on div "menu Finca Decero [DATE] 17. septiembre - 14:51 Mis reservas Mapa de mesas Disp…" at bounding box center [406, 68] width 813 height 137
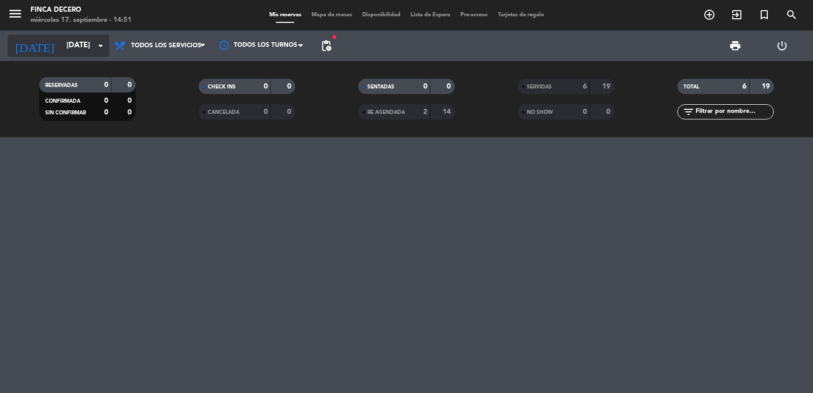
click at [61, 50] on input "[DATE]" at bounding box center [110, 45] width 98 height 19
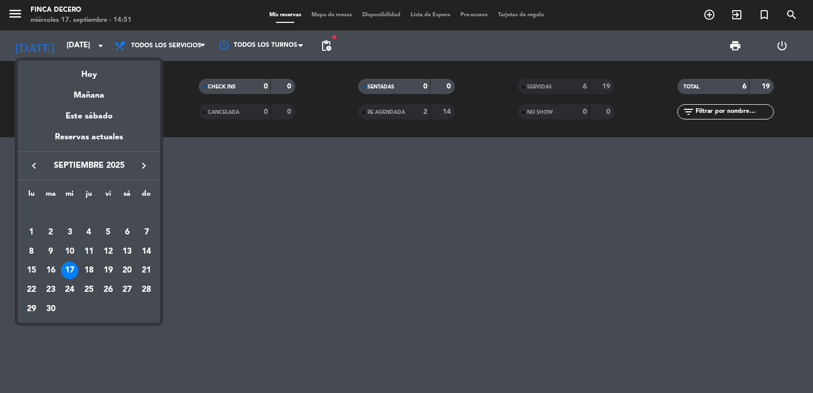
click at [87, 266] on div "18" at bounding box center [88, 270] width 17 height 17
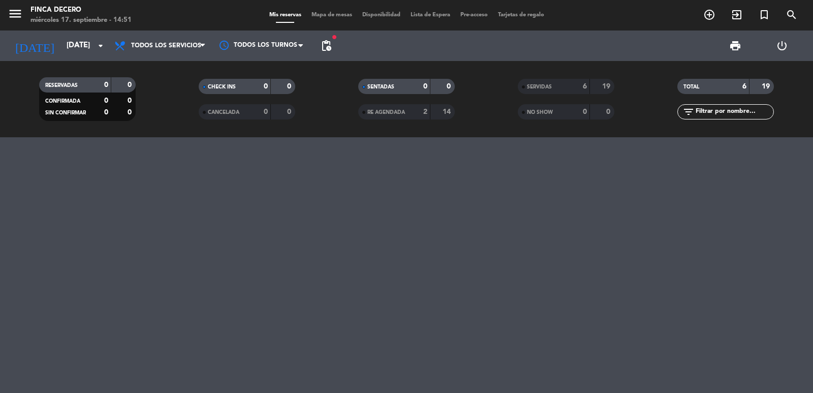
type input "[DEMOGRAPHIC_DATA][DATE]"
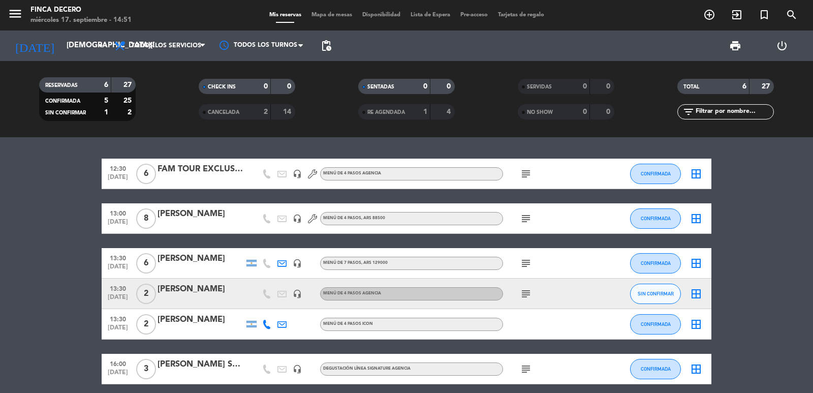
click at [531, 295] on icon "subject" at bounding box center [526, 294] width 12 height 12
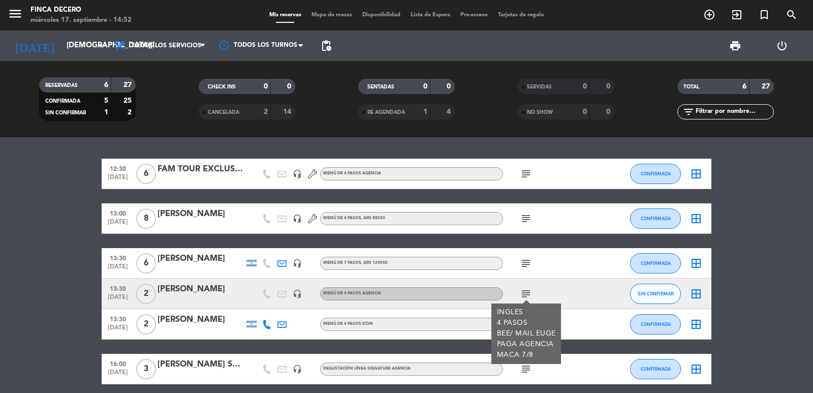
click at [526, 293] on icon "subject" at bounding box center [526, 294] width 12 height 12
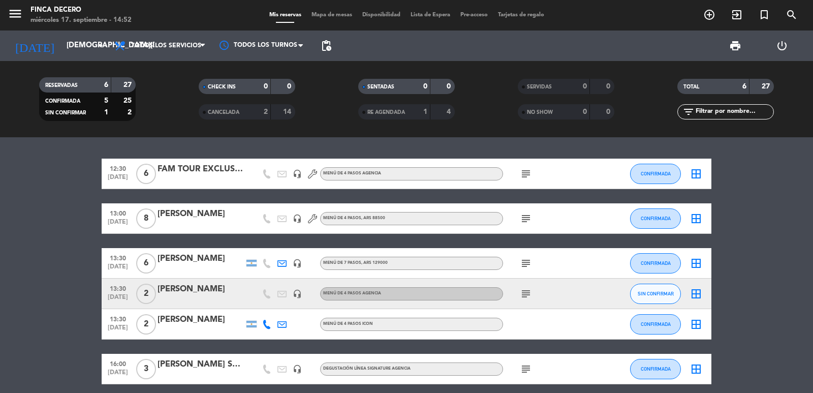
scroll to position [42, 0]
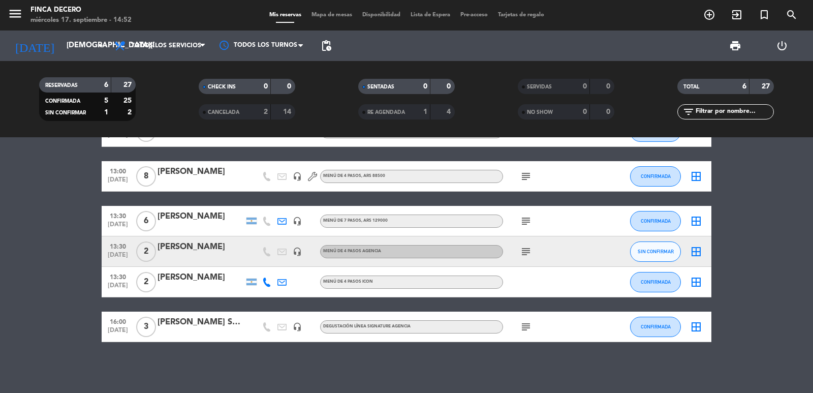
click at [532, 323] on icon "subject" at bounding box center [526, 327] width 12 height 12
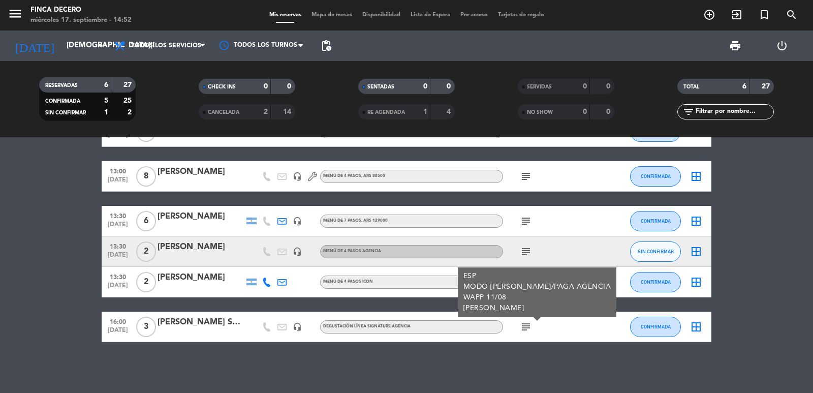
scroll to position [0, 0]
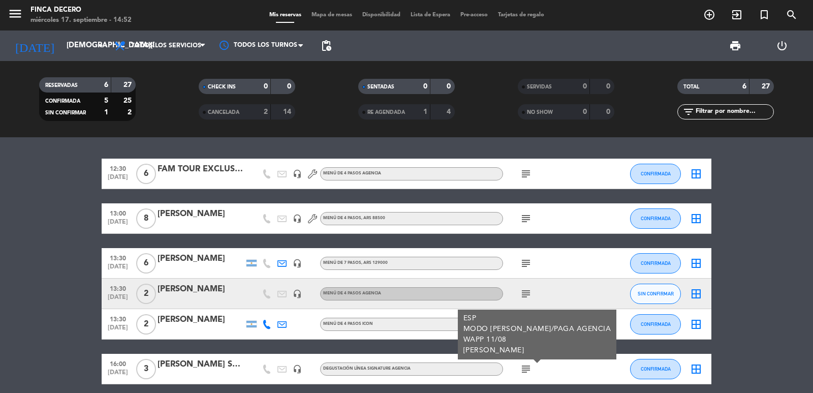
click at [529, 177] on icon "subject" at bounding box center [526, 174] width 12 height 12
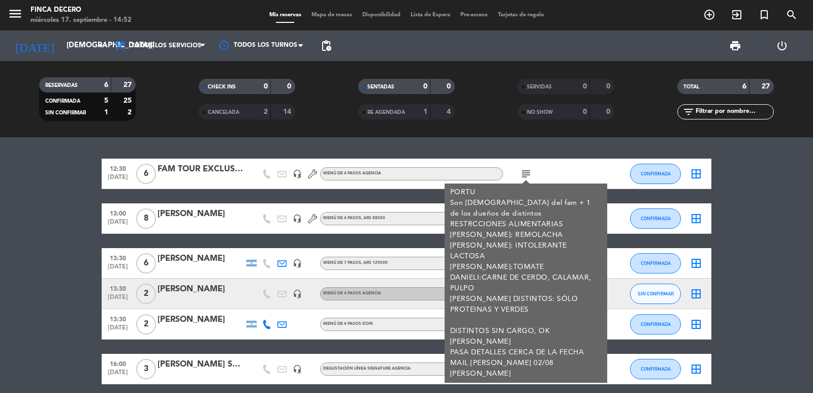
click at [18, 176] on bookings-row "12:30 [DATE] 6 FAM TOUR EXCLUSIVE TRAVEL headset_mic MENÚ DE 4 PASOS AGENCIA su…" at bounding box center [406, 272] width 813 height 226
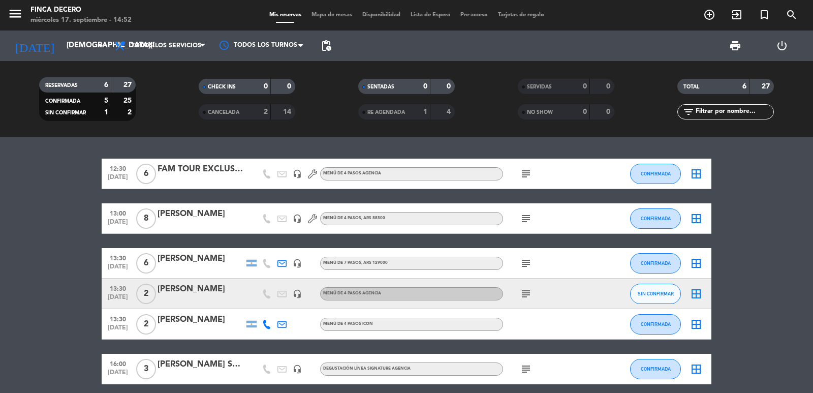
click at [528, 222] on icon "subject" at bounding box center [526, 218] width 12 height 12
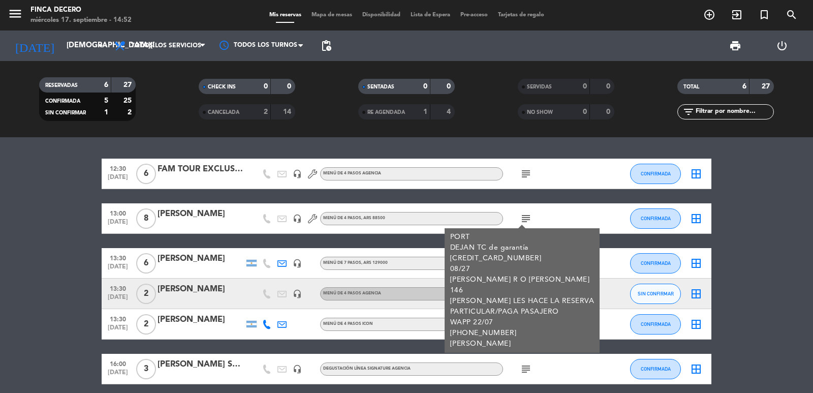
click at [176, 218] on div "[PERSON_NAME]" at bounding box center [201, 213] width 86 height 13
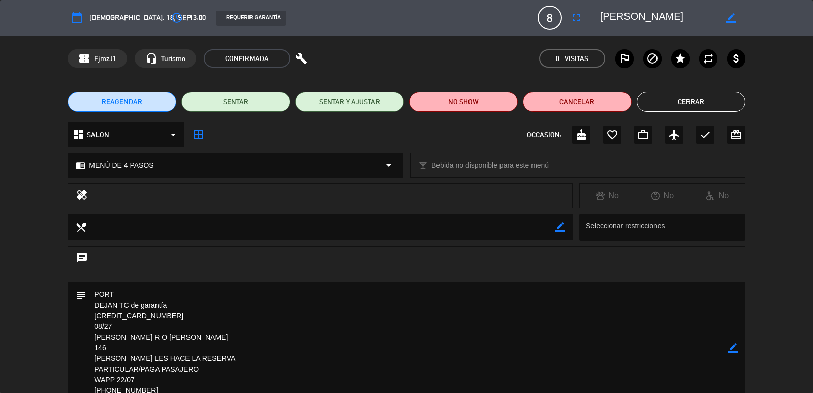
scroll to position [102, 0]
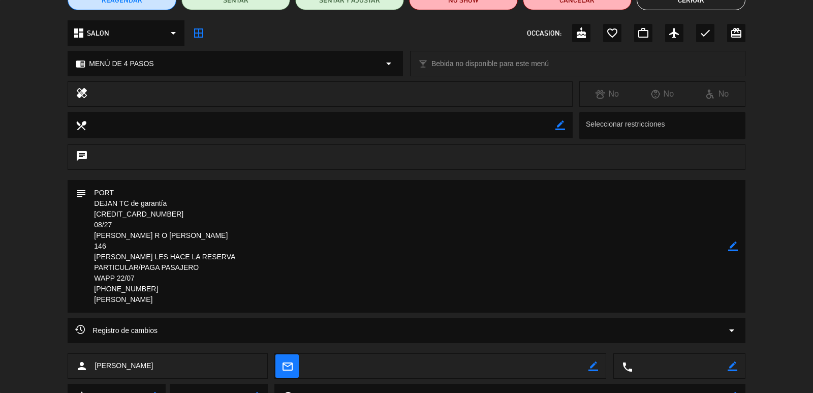
click at [152, 288] on textarea at bounding box center [406, 246] width 641 height 133
drag, startPoint x: 170, startPoint y: 237, endPoint x: 81, endPoint y: 237, distance: 88.4
click at [81, 237] on div "subject border_color" at bounding box center [406, 246] width 677 height 133
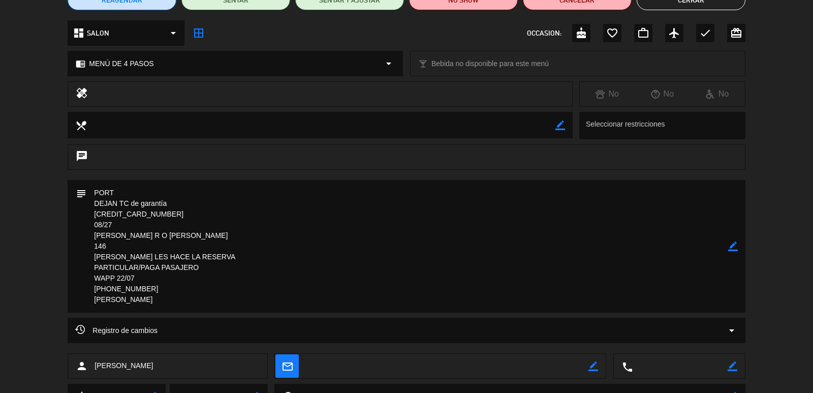
drag, startPoint x: 143, startPoint y: 237, endPoint x: 152, endPoint y: 243, distance: 11.2
click at [152, 243] on textarea at bounding box center [406, 246] width 641 height 133
drag, startPoint x: 169, startPoint y: 237, endPoint x: 97, endPoint y: 237, distance: 72.7
click at [97, 237] on textarea at bounding box center [406, 246] width 641 height 133
click at [101, 237] on textarea at bounding box center [406, 246] width 641 height 133
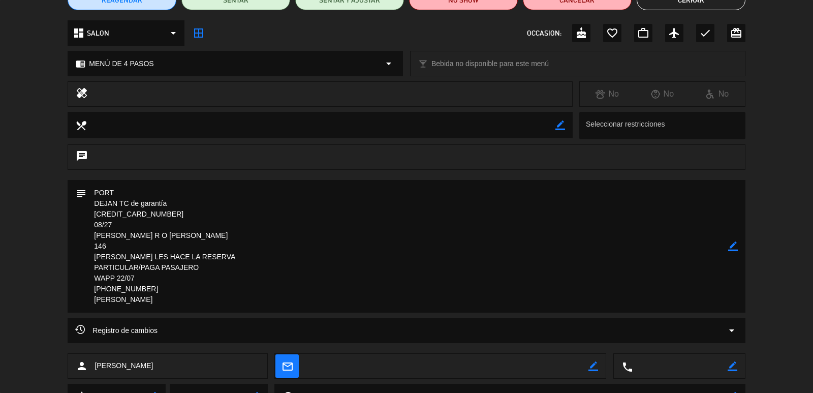
drag, startPoint x: 109, startPoint y: 234, endPoint x: 78, endPoint y: 234, distance: 31.0
click at [78, 234] on div "subject border_color" at bounding box center [406, 246] width 677 height 133
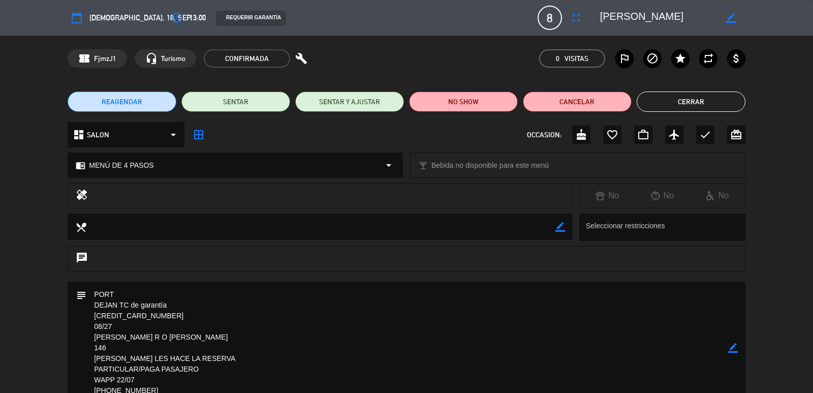
click at [201, 343] on textarea at bounding box center [406, 348] width 641 height 133
click at [660, 87] on div "REAGENDAR SENTAR SENTAR Y AJUSTAR NO SHOW Cancelar Cerrar" at bounding box center [406, 101] width 813 height 41
click at [657, 95] on button "Cerrar" at bounding box center [691, 101] width 109 height 20
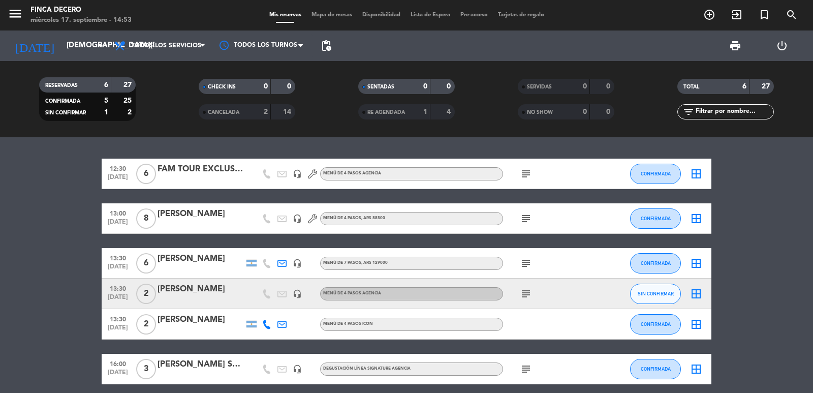
click at [524, 259] on icon "subject" at bounding box center [526, 263] width 12 height 12
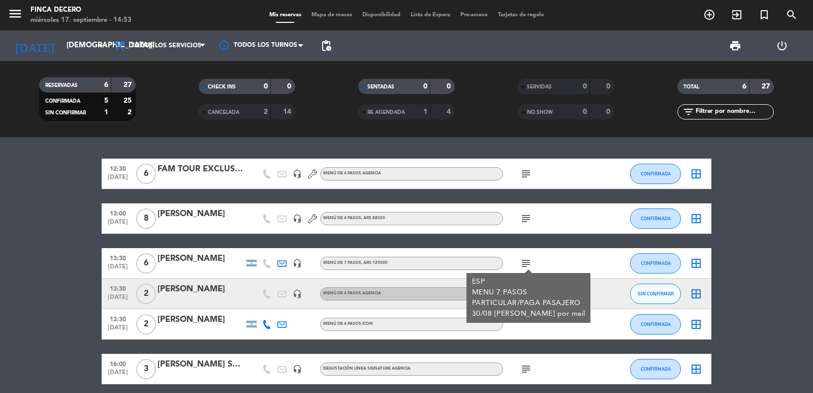
click at [198, 256] on div "[PERSON_NAME]" at bounding box center [201, 258] width 86 height 13
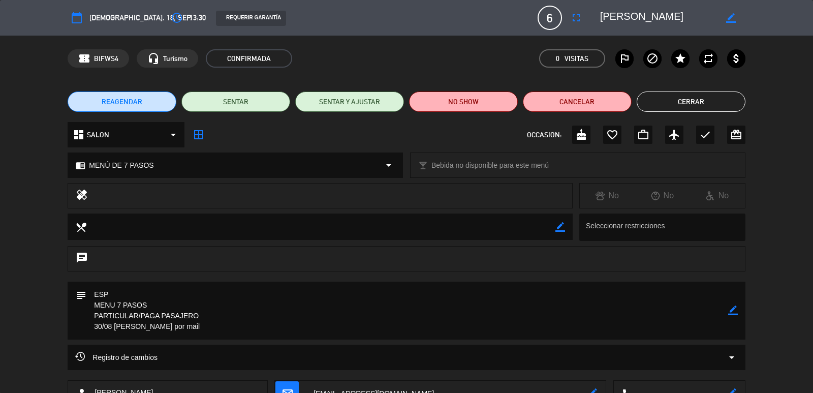
scroll to position [74, 0]
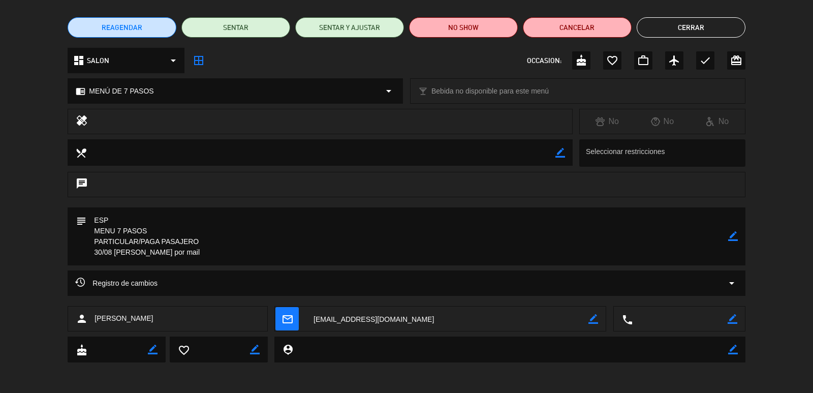
click at [397, 320] on textarea at bounding box center [447, 318] width 283 height 25
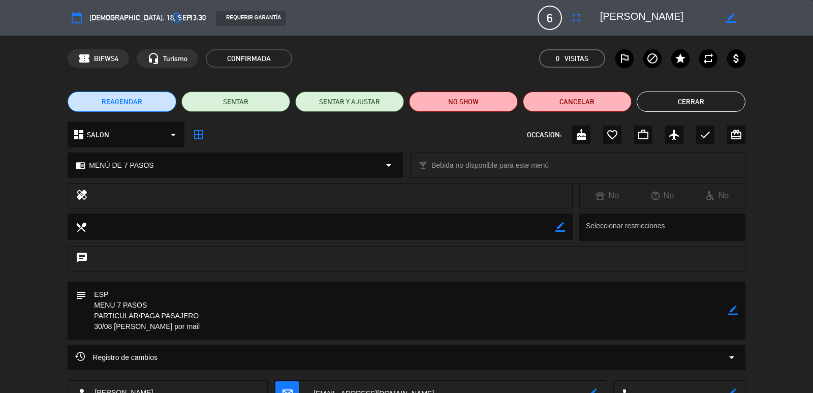
click at [683, 107] on button "Cerrar" at bounding box center [691, 101] width 109 height 20
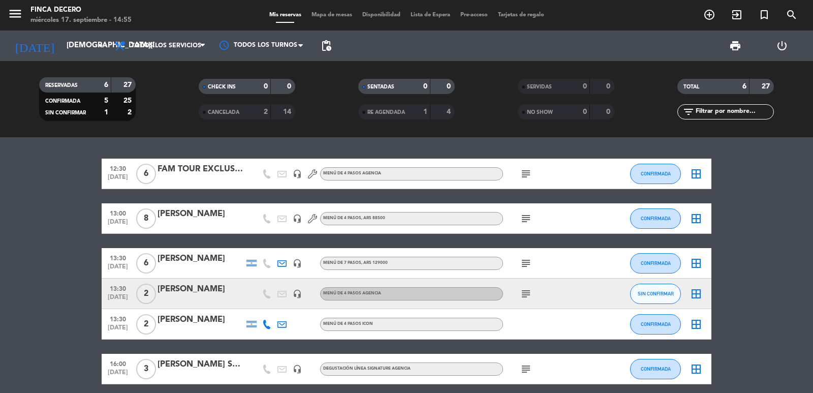
click at [529, 295] on icon "subject" at bounding box center [526, 294] width 12 height 12
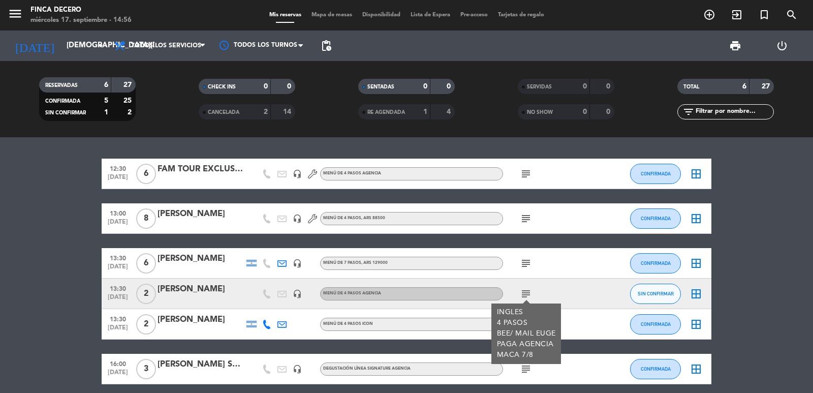
drag, startPoint x: 226, startPoint y: 288, endPoint x: 153, endPoint y: 288, distance: 73.2
click at [153, 288] on div "13:30 [DATE] 2 [PERSON_NAME] headset_mic MENÚ DE 4 PASOS AGENCIA subject INGLES…" at bounding box center [407, 294] width 610 height 30
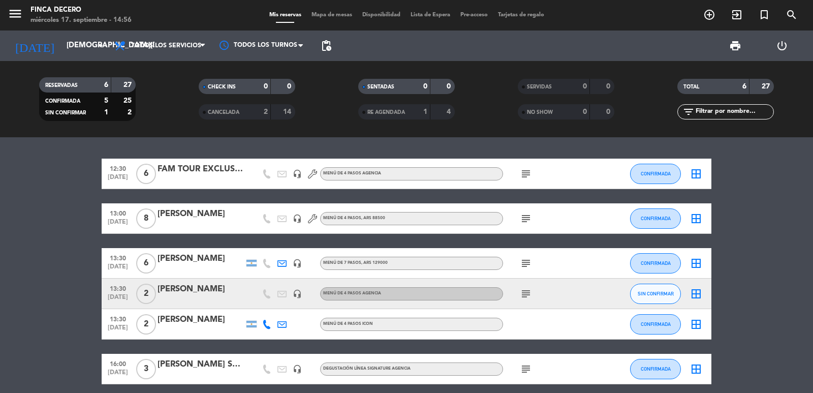
copy div "[PERSON_NAME]"
click at [269, 325] on icon at bounding box center [266, 324] width 9 height 9
click at [253, 308] on span "Copiar" at bounding box center [258, 307] width 21 height 11
click at [79, 281] on bookings-row "12:30 [DATE] 6 FAM TOUR EXCLUSIVE TRAVEL headset_mic MENÚ DE 4 PASOS AGENCIA su…" at bounding box center [406, 272] width 813 height 226
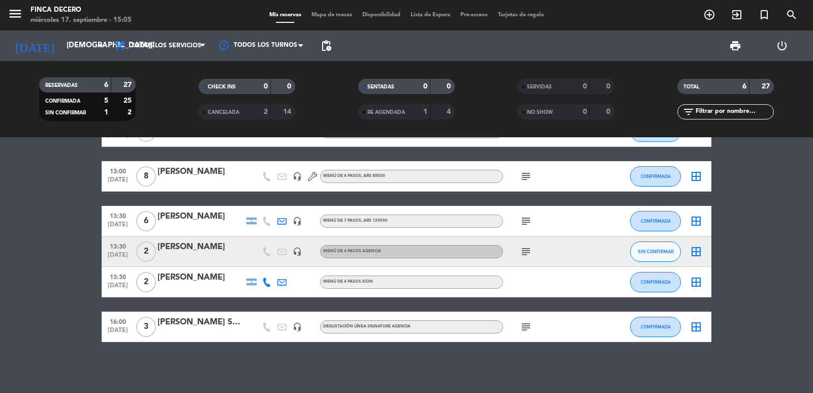
click at [123, 173] on span "13:00" at bounding box center [117, 171] width 25 height 12
click at [161, 166] on div "[PERSON_NAME]" at bounding box center [201, 171] width 86 height 13
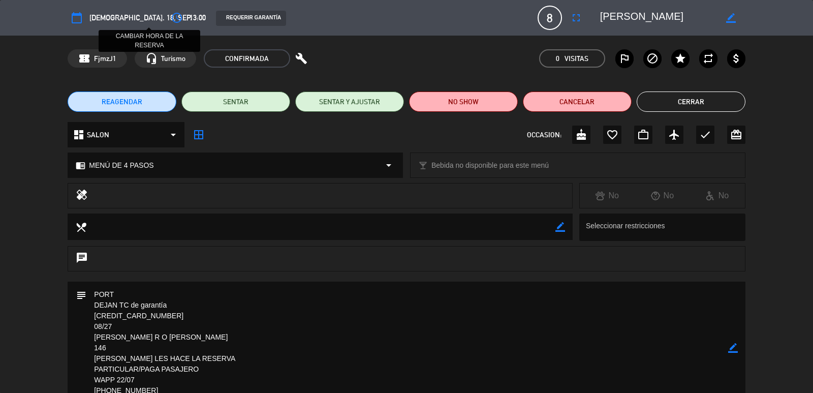
click at [171, 21] on icon "access_time" at bounding box center [177, 18] width 12 height 12
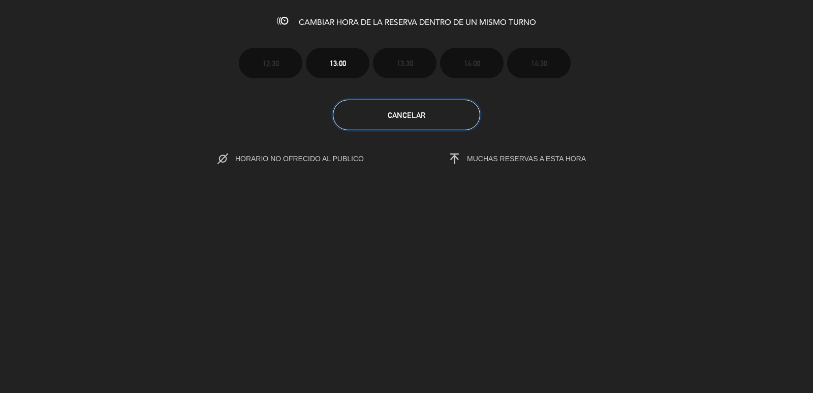
click at [370, 114] on button "Cancelar" at bounding box center [406, 115] width 147 height 30
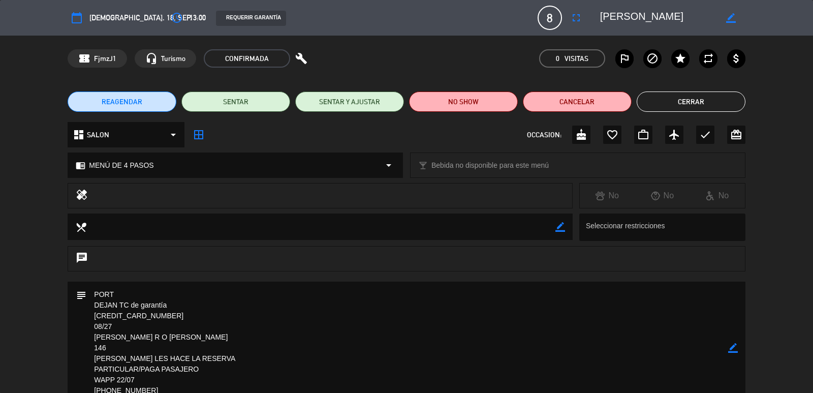
drag, startPoint x: 733, startPoint y: 20, endPoint x: 721, endPoint y: 20, distance: 12.2
click at [732, 20] on icon "border_color" at bounding box center [731, 18] width 10 height 10
click at [599, 15] on div at bounding box center [669, 18] width 152 height 18
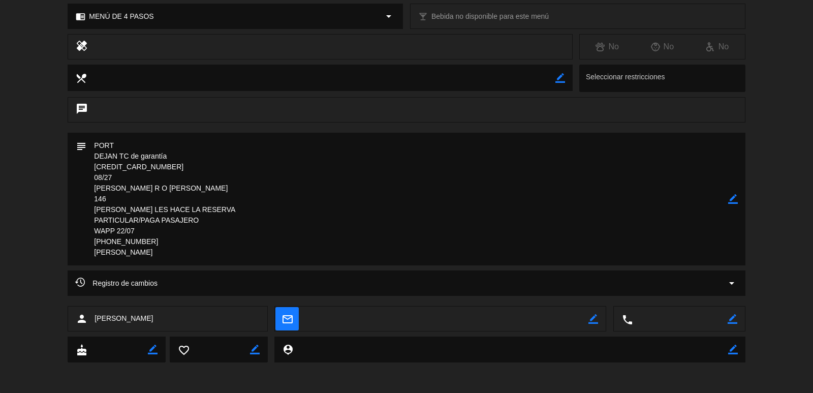
scroll to position [0, 0]
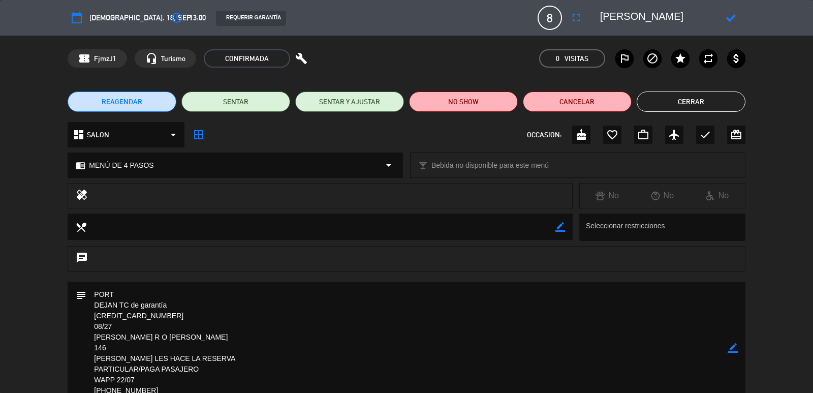
click at [731, 18] on icon at bounding box center [731, 18] width 10 height 10
click at [735, 14] on icon "border_color" at bounding box center [731, 18] width 10 height 10
click at [598, 17] on div at bounding box center [669, 18] width 152 height 18
click at [606, 16] on textarea at bounding box center [658, 18] width 116 height 18
click at [705, 10] on textarea at bounding box center [658, 18] width 116 height 18
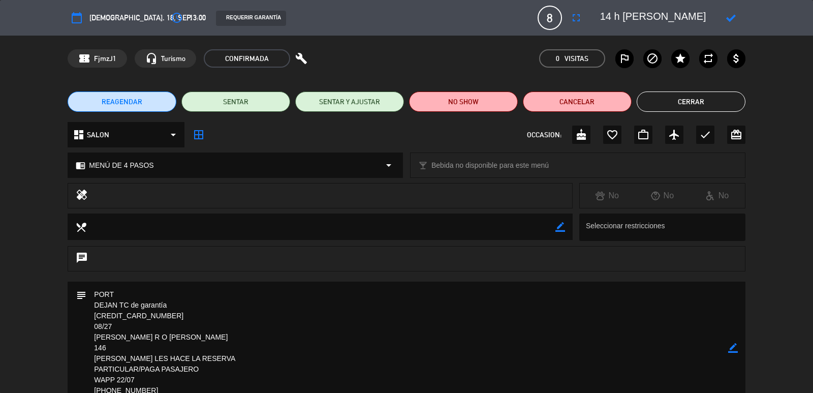
type textarea "14 h [PERSON_NAME]"
click at [731, 18] on icon at bounding box center [731, 18] width 10 height 10
click at [679, 102] on button "Cerrar" at bounding box center [691, 101] width 109 height 20
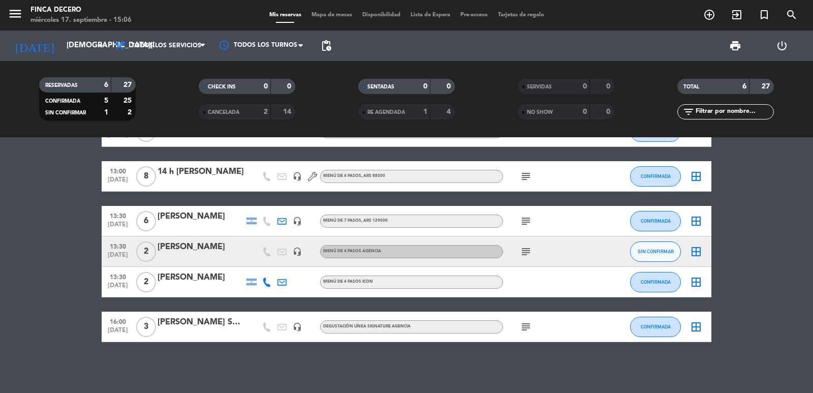
click at [528, 253] on icon "subject" at bounding box center [526, 251] width 12 height 12
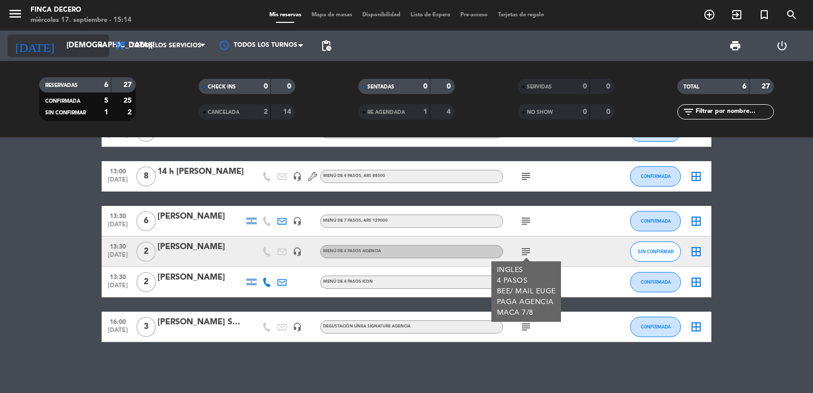
click at [96, 43] on icon "arrow_drop_down" at bounding box center [101, 46] width 12 height 12
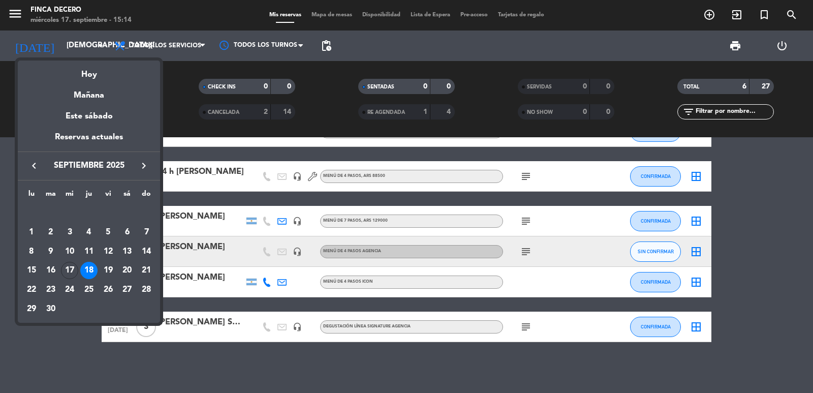
click at [146, 166] on icon "keyboard_arrow_right" at bounding box center [144, 166] width 12 height 12
click at [35, 270] on div "13" at bounding box center [31, 270] width 17 height 17
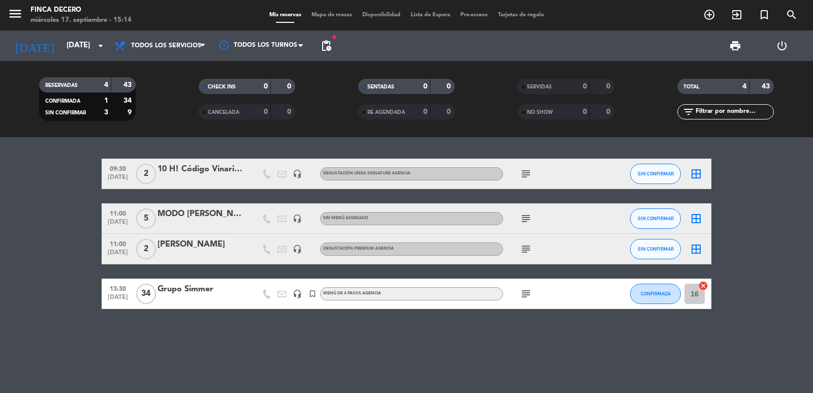
click at [530, 174] on icon "subject" at bounding box center [526, 174] width 12 height 12
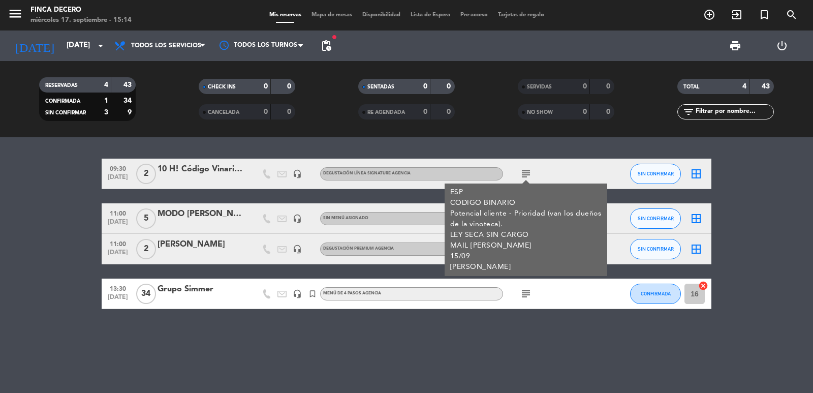
click at [524, 244] on div "ESP CODIGO BINARIO Potencial cliente - Prioridad (van los dueños de la vinoteca…" at bounding box center [526, 229] width 152 height 85
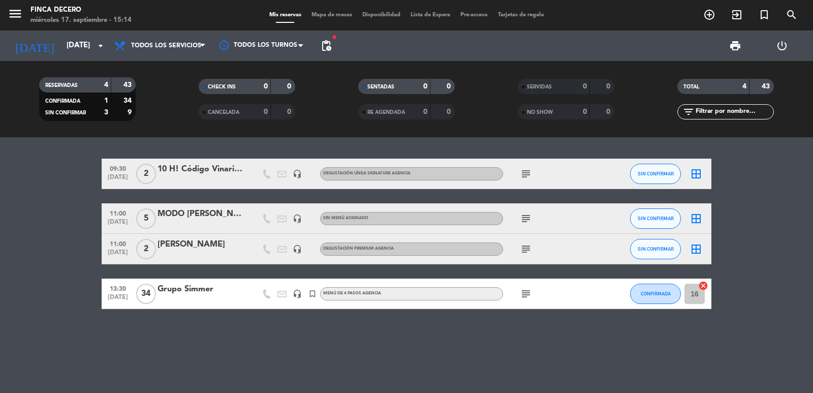
click at [534, 221] on div "subject" at bounding box center [548, 218] width 91 height 30
click at [518, 221] on div "subject" at bounding box center [548, 218] width 91 height 30
click at [523, 219] on icon "subject" at bounding box center [526, 218] width 12 height 12
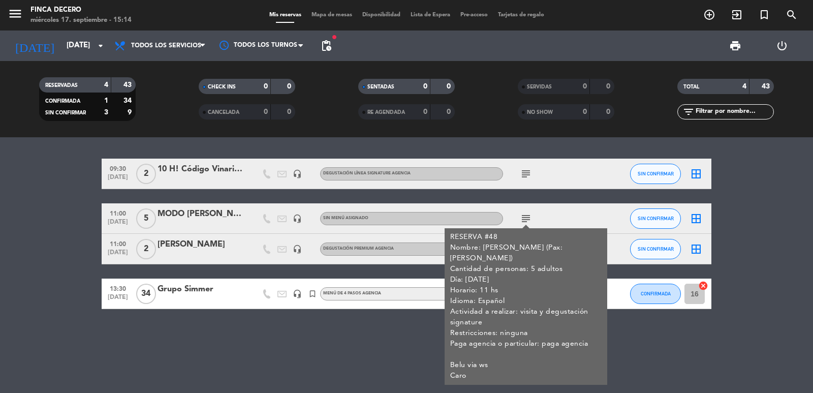
click at [526, 250] on div "RESERVA #48 Nombre: MODO [PERSON_NAME] (Pax: [PERSON_NAME]) Cantidad de persona…" at bounding box center [526, 306] width 152 height 149
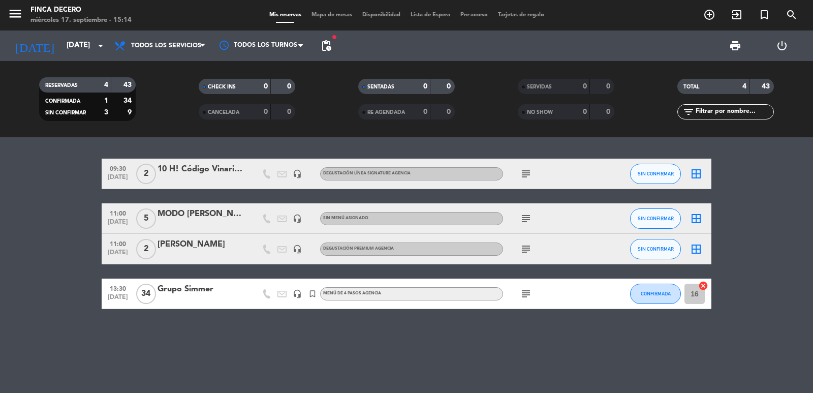
click at [526, 249] on icon "subject" at bounding box center [526, 249] width 12 height 12
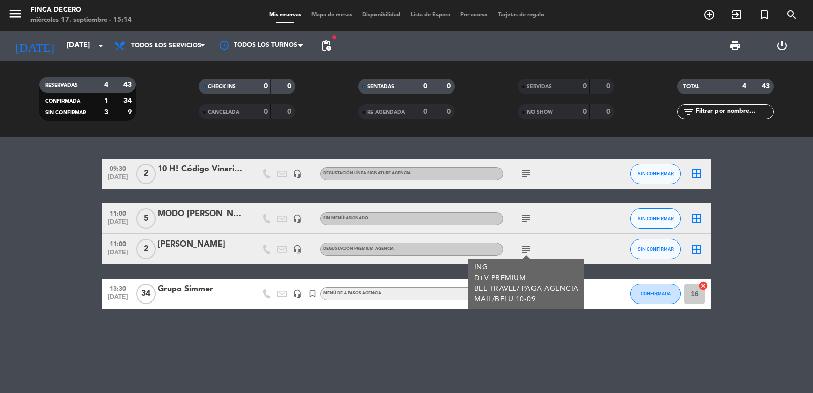
click at [522, 220] on icon "subject" at bounding box center [526, 218] width 12 height 12
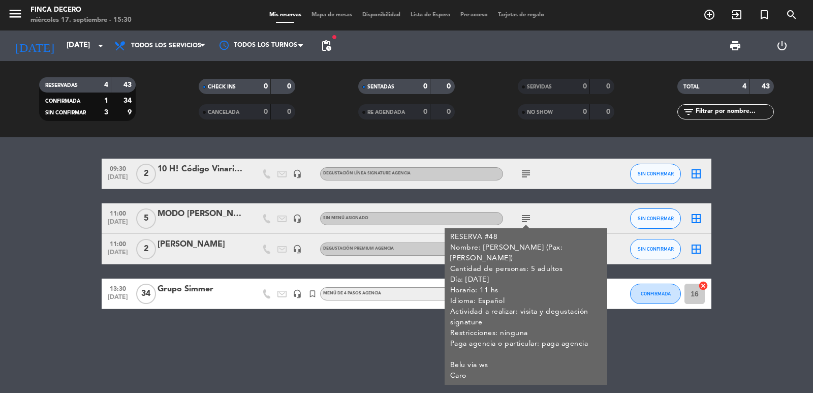
click at [50, 221] on bookings-row "09:30 [DATE] 2 10 H! Código Vinario + [PERSON_NAME] headset_mic DEGUSTACIÓN LÍN…" at bounding box center [406, 234] width 813 height 150
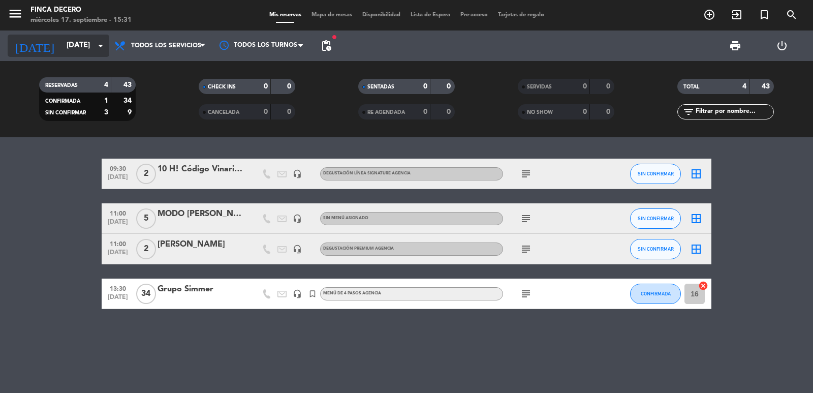
click at [74, 48] on input "[DATE]" at bounding box center [110, 45] width 98 height 19
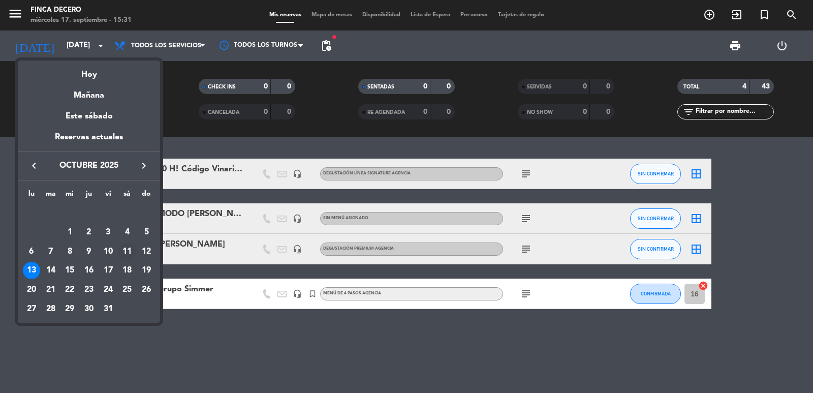
click at [124, 250] on div "11" at bounding box center [126, 251] width 17 height 17
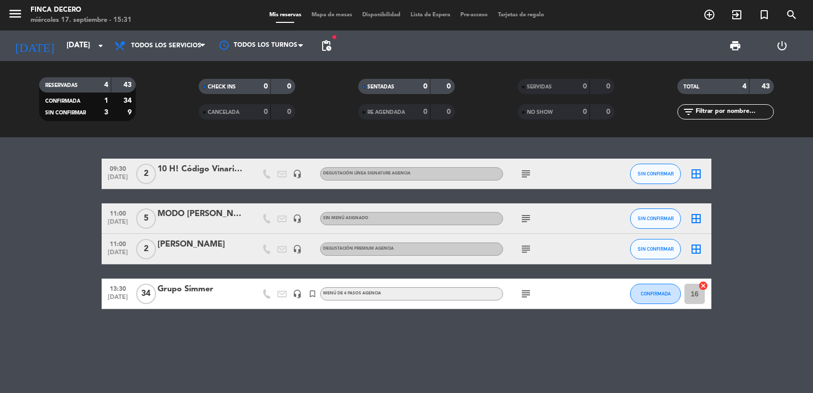
type input "[DATE]"
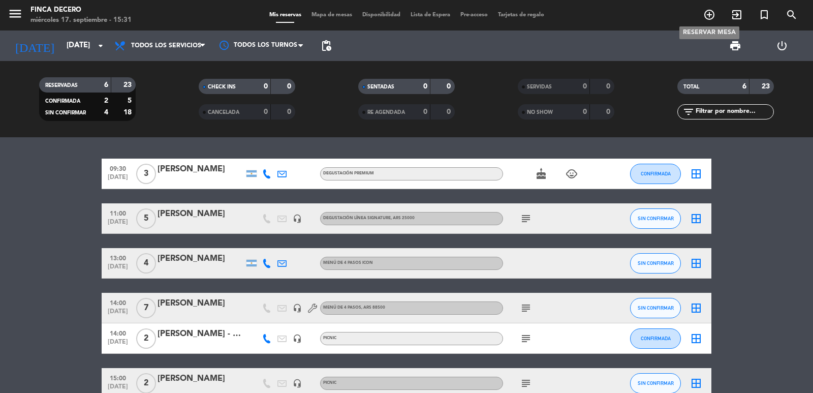
click at [713, 17] on icon "add_circle_outline" at bounding box center [709, 15] width 12 height 12
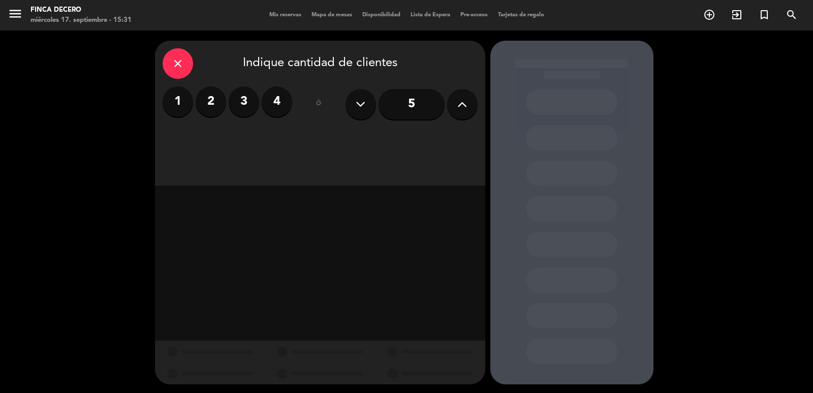
click at [222, 101] on label "2" at bounding box center [211, 101] width 30 height 30
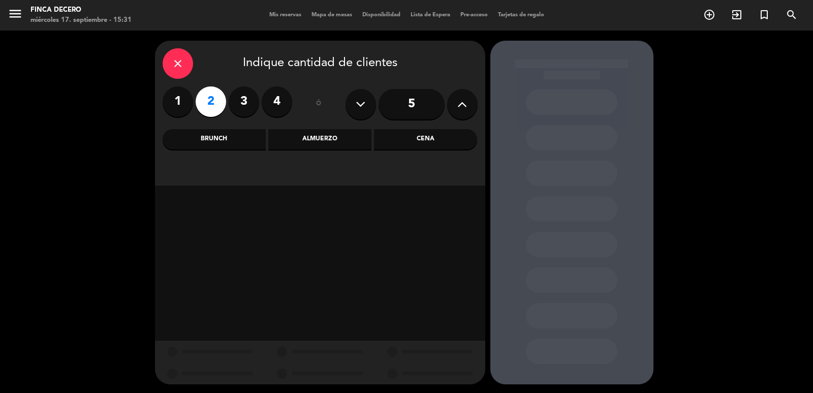
click at [306, 140] on div "Almuerzo" at bounding box center [319, 139] width 103 height 20
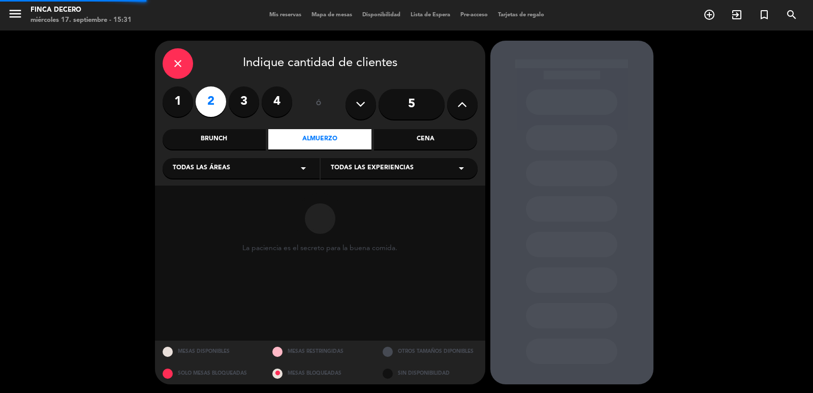
click at [235, 172] on div "Todas las áreas arrow_drop_down" at bounding box center [241, 168] width 157 height 20
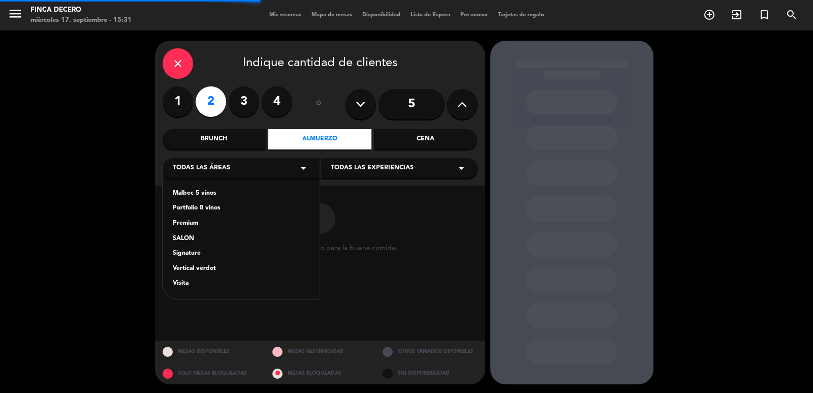
click at [186, 238] on div "SALON" at bounding box center [241, 239] width 137 height 10
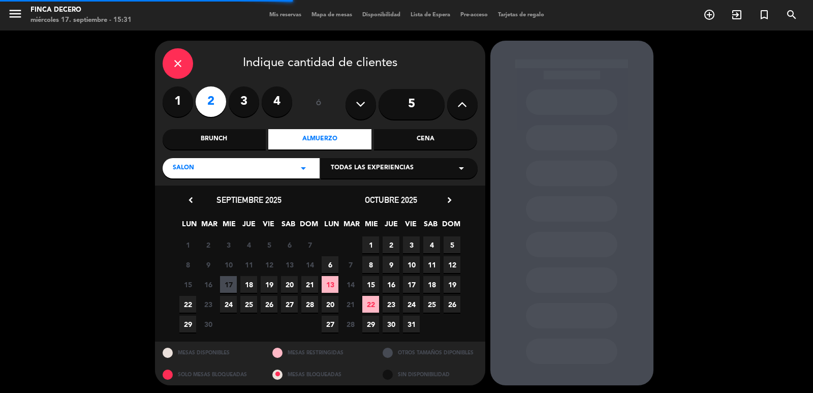
click at [353, 174] on div "Todas las experiencias arrow_drop_down" at bounding box center [399, 168] width 157 height 20
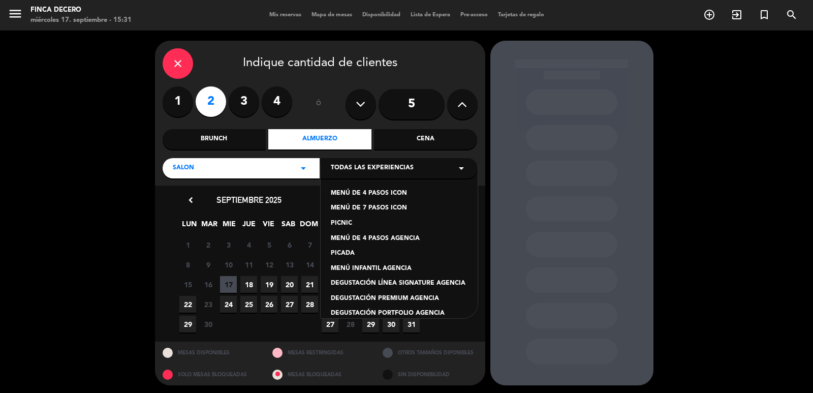
click at [405, 240] on div "MENÚ DE 4 PASOS AGENCIA" at bounding box center [399, 239] width 137 height 10
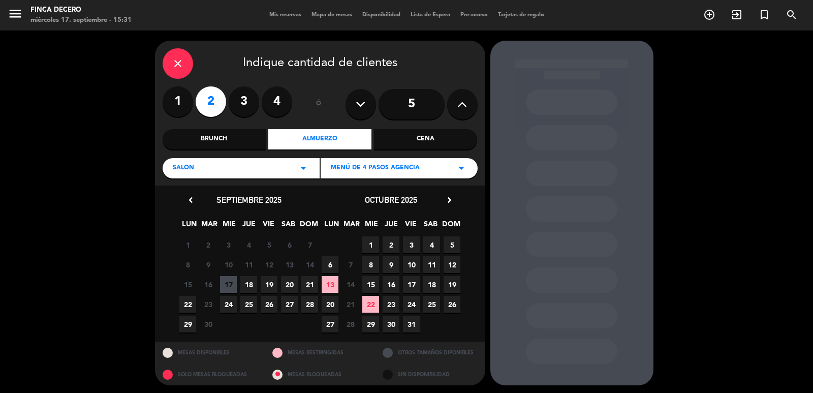
click at [434, 263] on span "11" at bounding box center [431, 264] width 17 height 17
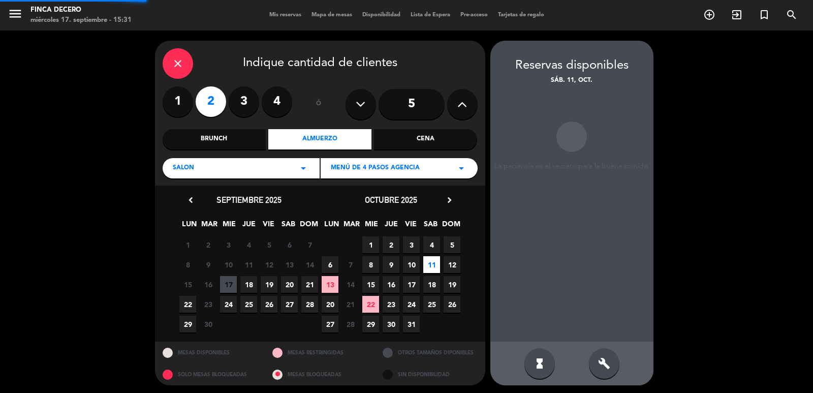
scroll to position [2, 0]
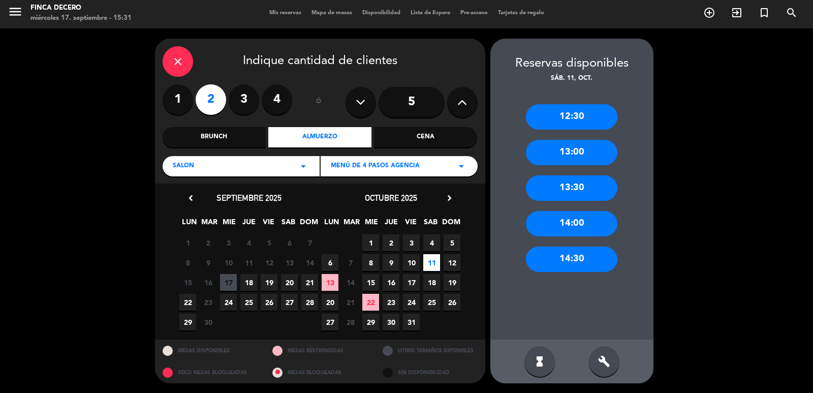
click at [601, 186] on div "13:30" at bounding box center [571, 187] width 91 height 25
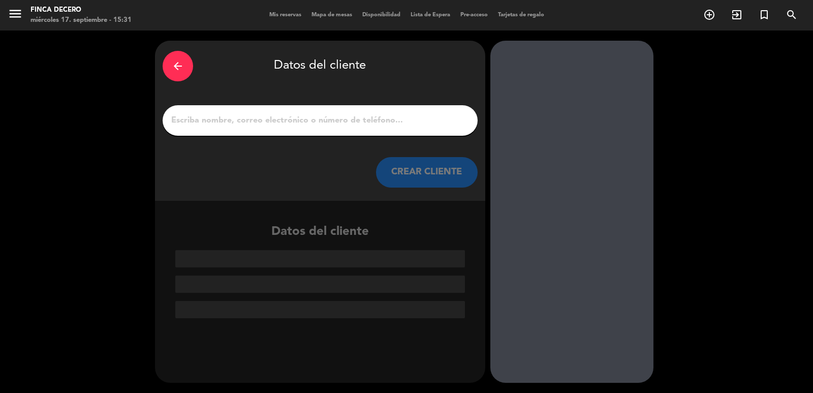
scroll to position [0, 0]
click at [315, 127] on input "1" at bounding box center [320, 120] width 300 height 14
paste input "[PERSON_NAME]"
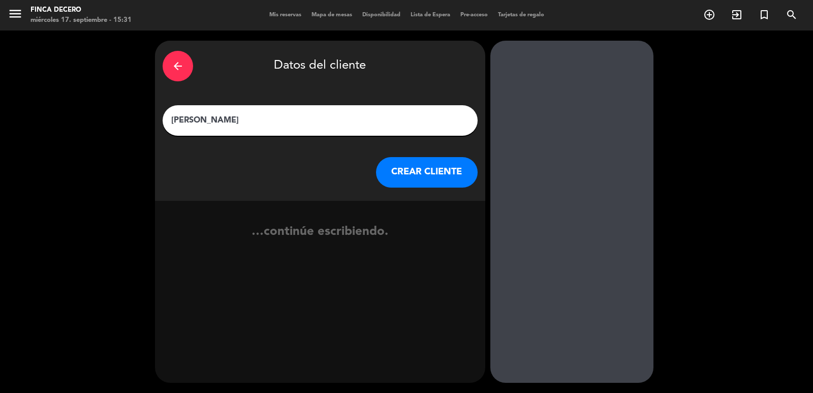
type input "[PERSON_NAME]"
click at [419, 188] on div "arrow_back Datos del cliente [PERSON_NAME] CLIENTE" at bounding box center [320, 121] width 330 height 160
click at [428, 175] on button "CREAR CLIENTE" at bounding box center [427, 172] width 102 height 30
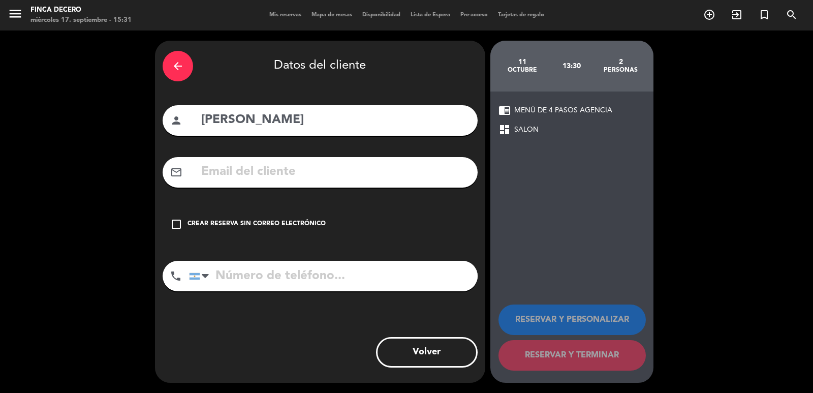
click at [318, 227] on div "Crear reserva sin correo electrónico" at bounding box center [257, 224] width 138 height 10
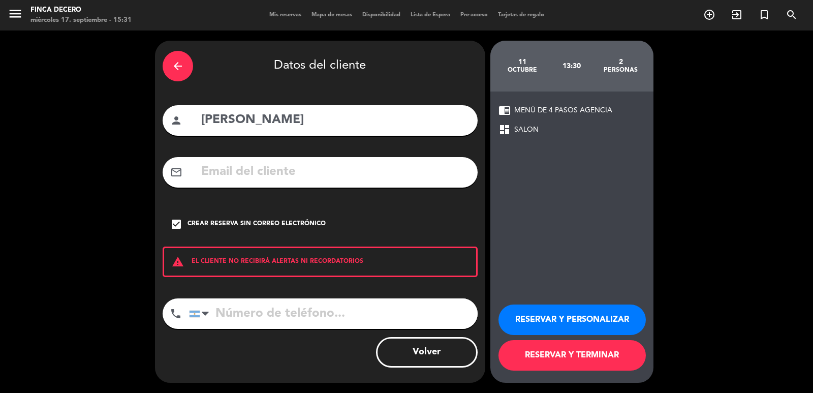
click at [556, 328] on button "RESERVAR Y PERSONALIZAR" at bounding box center [572, 319] width 147 height 30
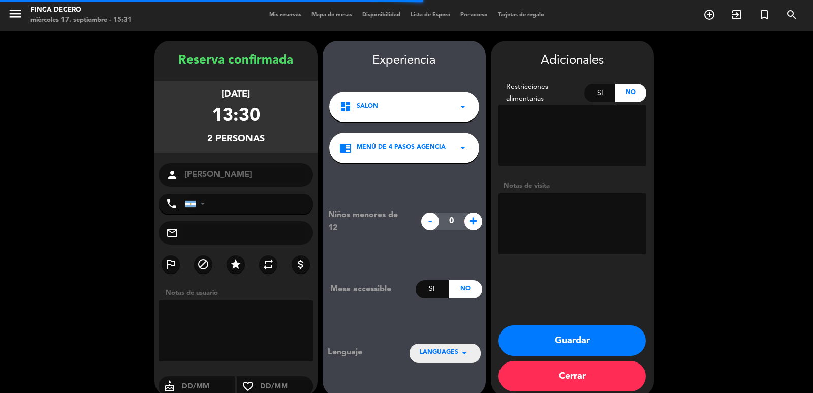
scroll to position [14, 0]
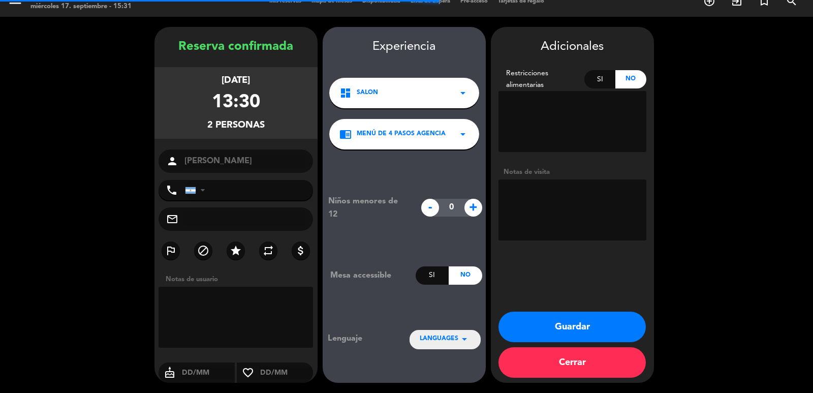
click at [570, 219] on textarea at bounding box center [573, 209] width 148 height 61
type textarea "i"
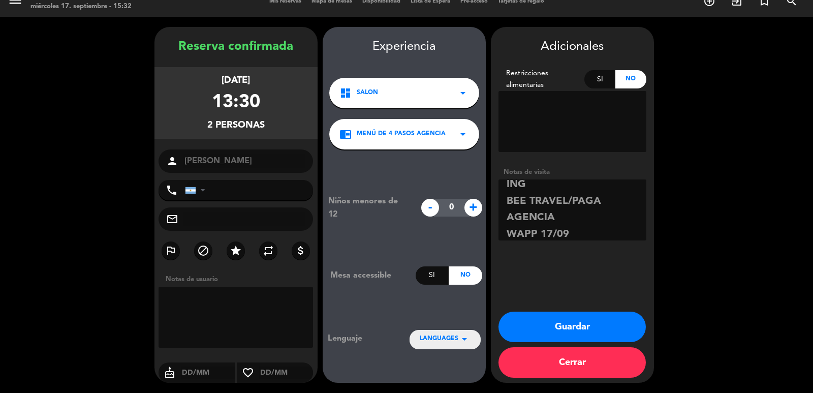
scroll to position [24, 0]
type textarea "ING BEE TRAVEL/PAGA AGENCIA WAPP 17/09 [PERSON_NAME]"
click at [564, 332] on button "Guardar" at bounding box center [572, 327] width 147 height 30
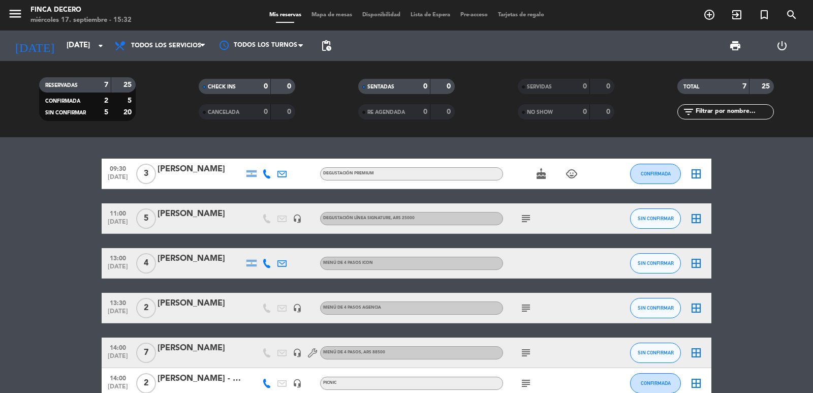
scroll to position [101, 0]
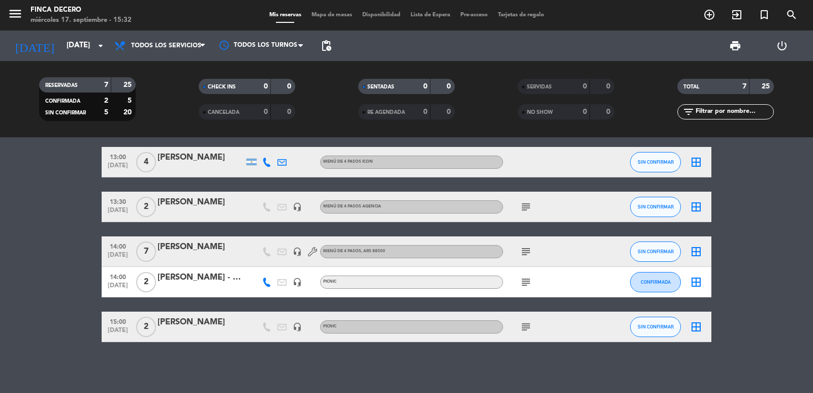
click at [526, 325] on icon "subject" at bounding box center [526, 327] width 12 height 12
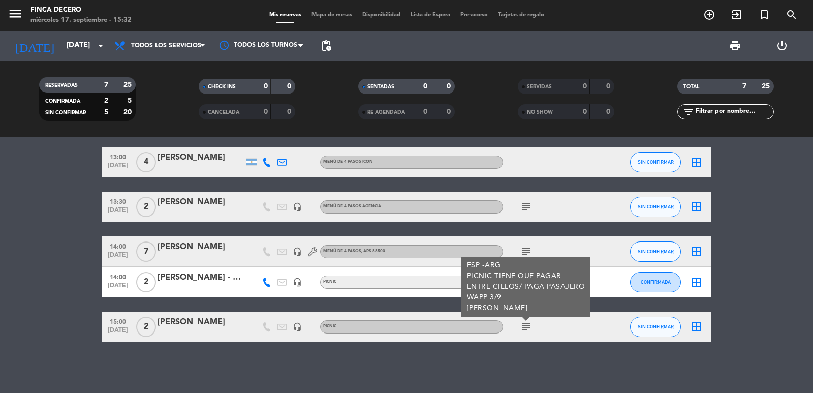
click at [63, 198] on bookings-row "09:30 [DATE] 3 [PERSON_NAME] DEGUSTACIÓN PREMIUM cake child_care CONFIRMADA bor…" at bounding box center [406, 199] width 813 height 285
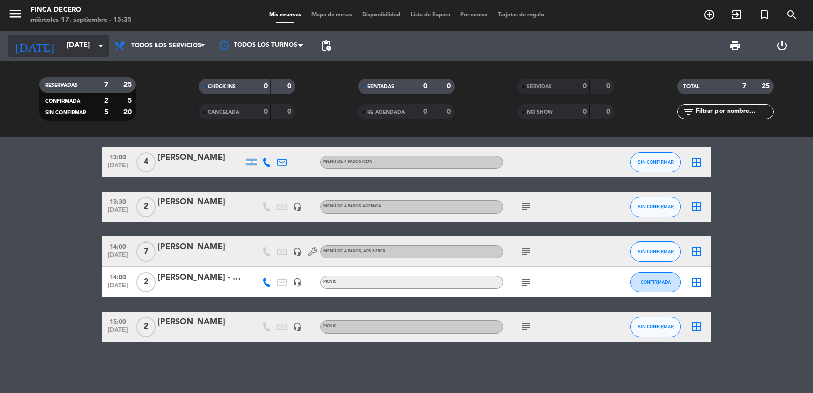
click at [61, 39] on input "[DATE]" at bounding box center [110, 45] width 98 height 19
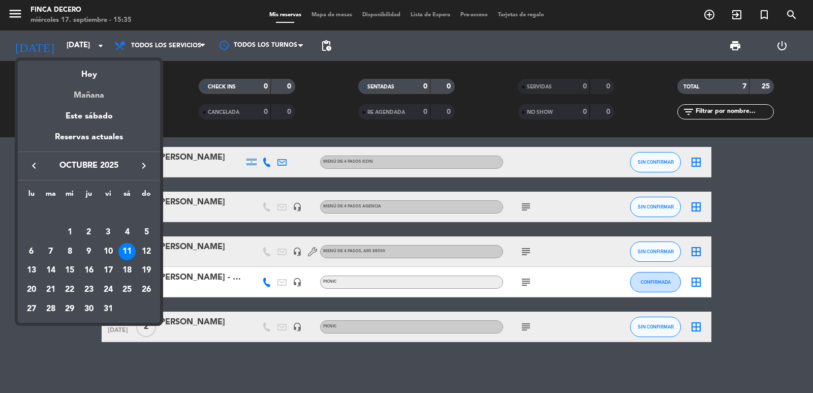
click at [79, 99] on div "Mañana" at bounding box center [89, 91] width 142 height 21
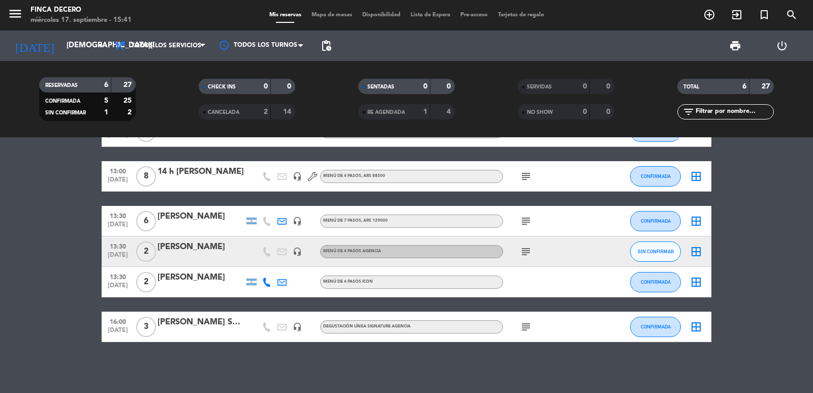
scroll to position [42, 0]
click at [70, 40] on input "[DEMOGRAPHIC_DATA][DATE]" at bounding box center [110, 45] width 98 height 19
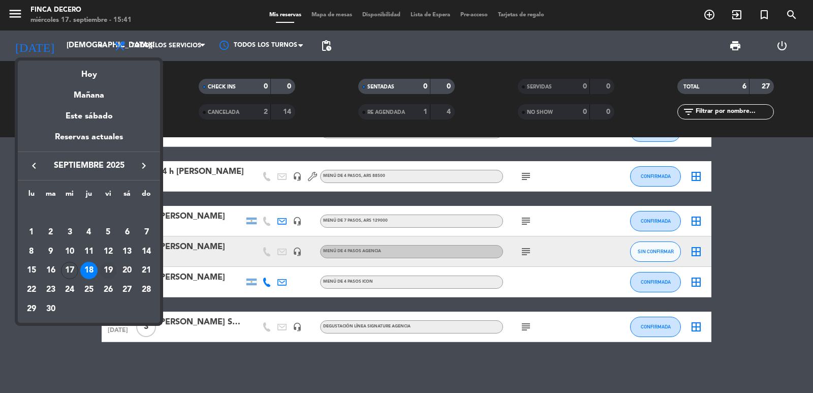
click at [111, 275] on div "19" at bounding box center [108, 270] width 17 height 17
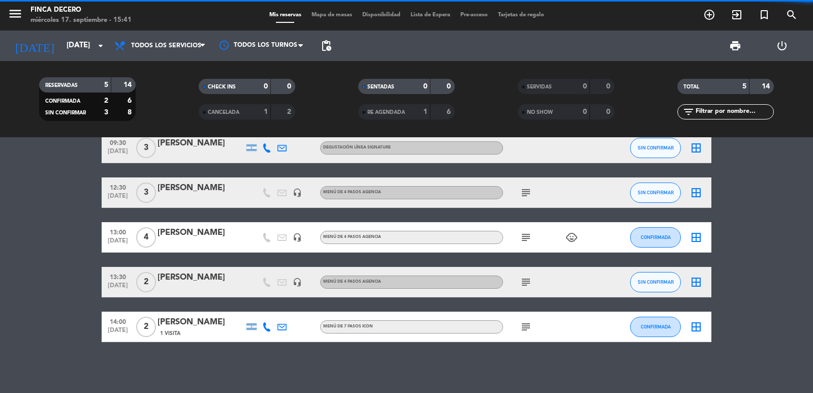
scroll to position [0, 0]
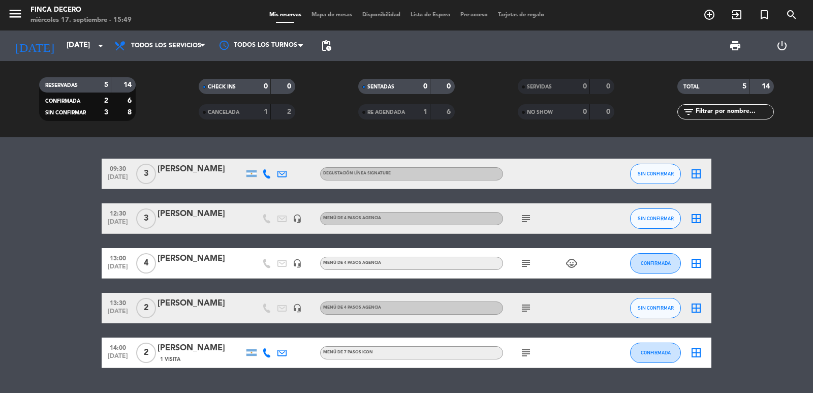
click at [13, 172] on bookings-row "09:30 [DATE] 3 [PERSON_NAME] DEGUSTACIÓN LÍNEA SIGNATURE SIN CONFIRMAR border_a…" at bounding box center [406, 263] width 813 height 209
click at [42, 258] on bookings-row "09:30 [DATE] 3 [PERSON_NAME] DEGUSTACIÓN LÍNEA SIGNATURE SIN CONFIRMAR border_a…" at bounding box center [406, 263] width 813 height 209
click at [524, 219] on icon "subject" at bounding box center [526, 218] width 12 height 12
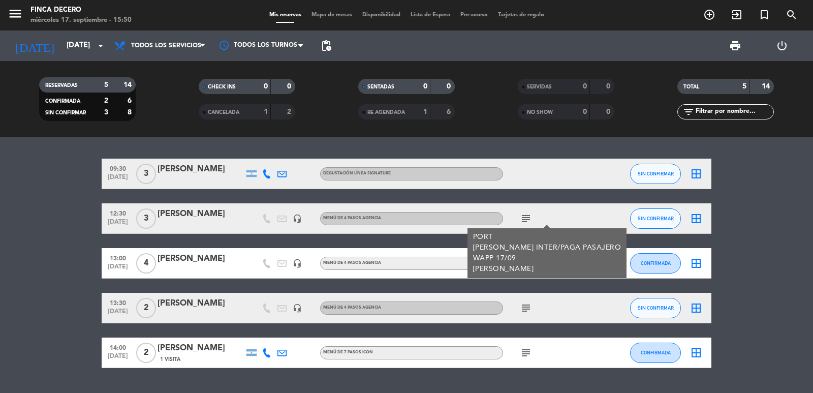
click at [533, 257] on div "PORT [PERSON_NAME] INTER/PAGA PASAJERO WAPP 17/09 [PERSON_NAME]" at bounding box center [547, 253] width 148 height 43
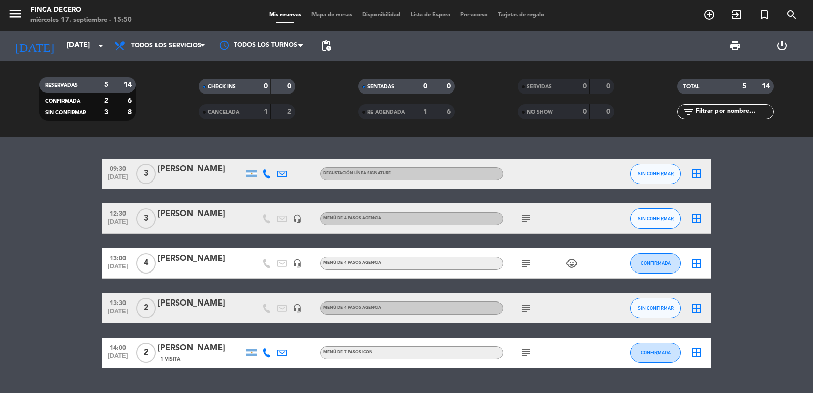
click at [531, 260] on icon "subject" at bounding box center [526, 263] width 12 height 12
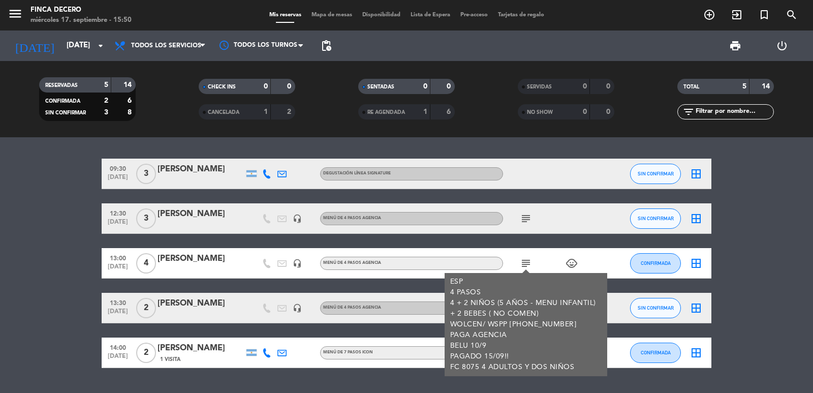
click at [571, 263] on icon "child_care" at bounding box center [572, 263] width 12 height 12
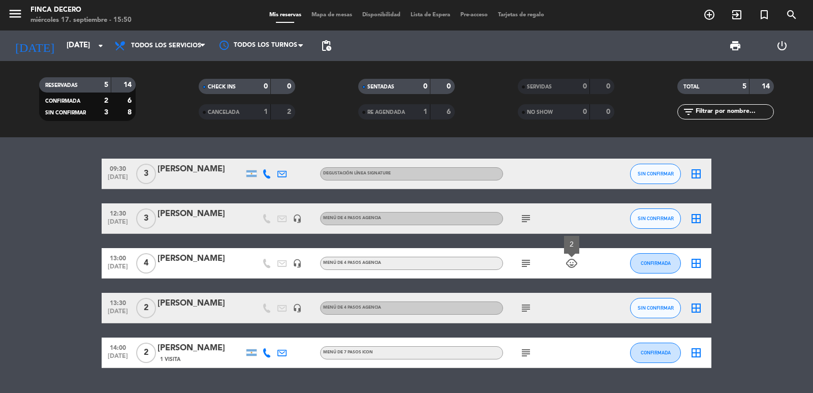
click at [571, 263] on icon "child_care" at bounding box center [572, 263] width 12 height 12
click at [61, 46] on input "[DATE]" at bounding box center [110, 45] width 98 height 19
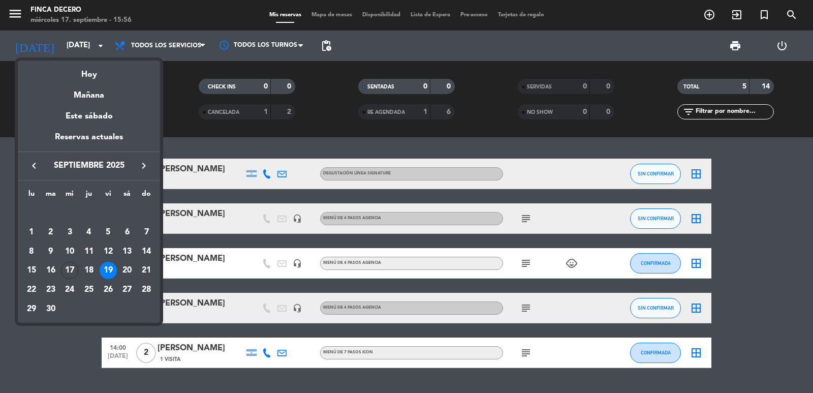
click at [140, 165] on icon "keyboard_arrow_right" at bounding box center [144, 166] width 12 height 12
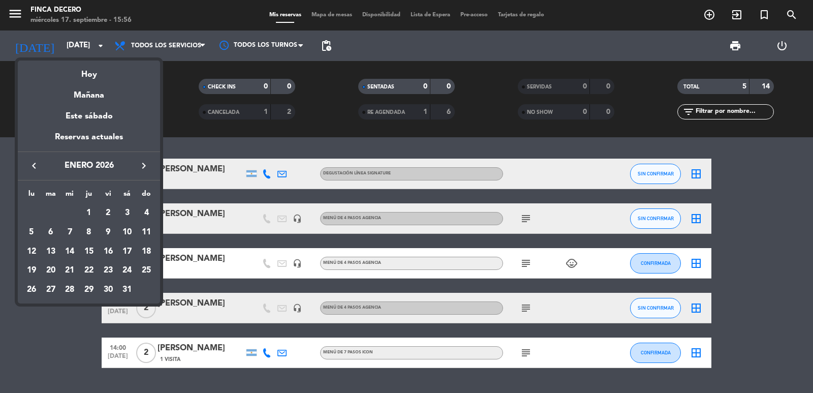
click at [140, 165] on icon "keyboard_arrow_right" at bounding box center [144, 166] width 12 height 12
click at [145, 251] on div "15" at bounding box center [146, 251] width 17 height 17
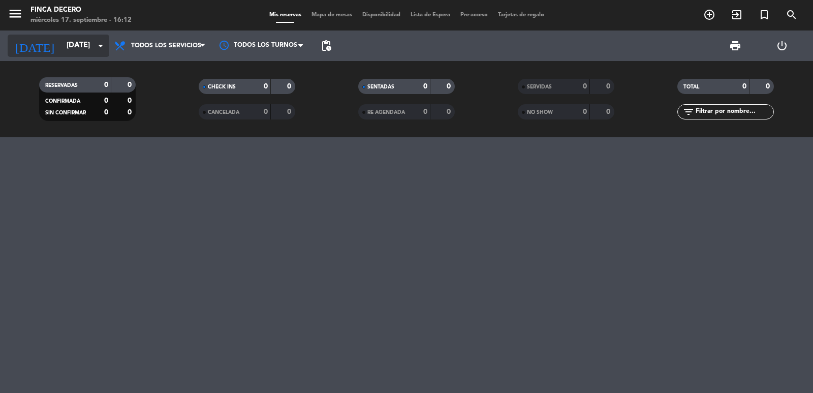
click at [87, 51] on input "[DATE]" at bounding box center [110, 45] width 98 height 19
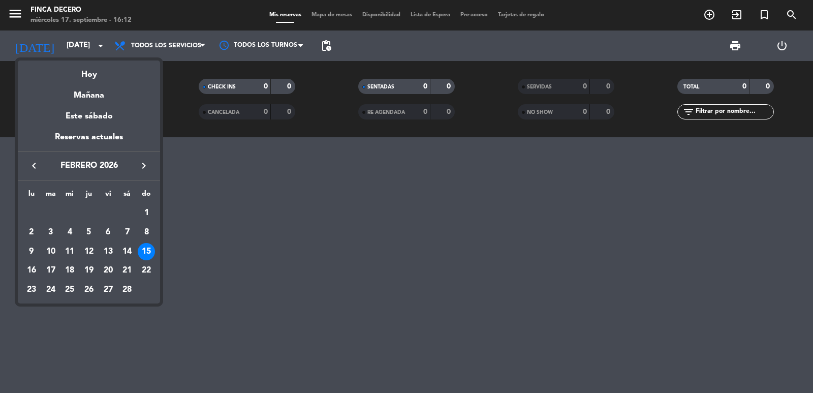
click at [149, 160] on icon "keyboard_arrow_right" at bounding box center [144, 166] width 12 height 12
click at [32, 165] on icon "keyboard_arrow_left" at bounding box center [34, 166] width 12 height 12
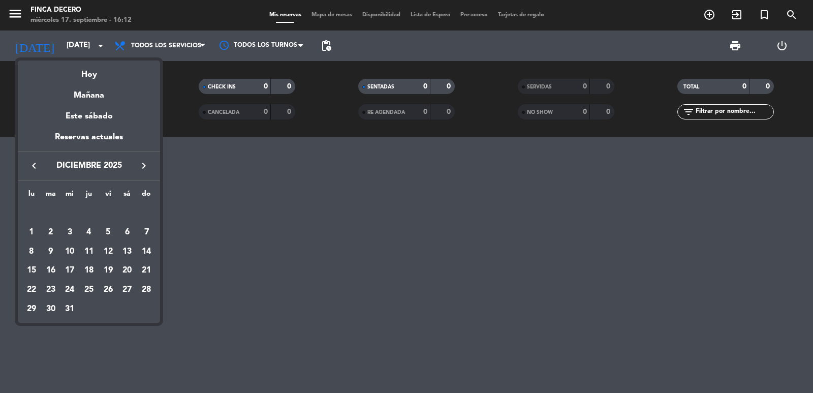
click at [32, 165] on icon "keyboard_arrow_left" at bounding box center [34, 166] width 12 height 12
click at [112, 313] on div "31" at bounding box center [108, 308] width 17 height 17
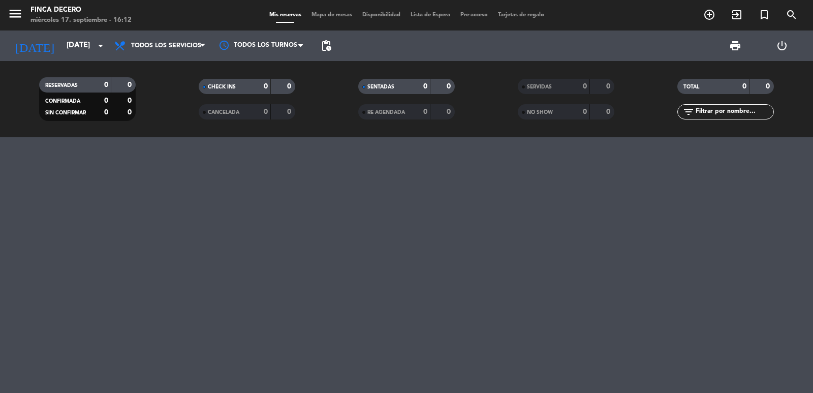
type input "[DATE]"
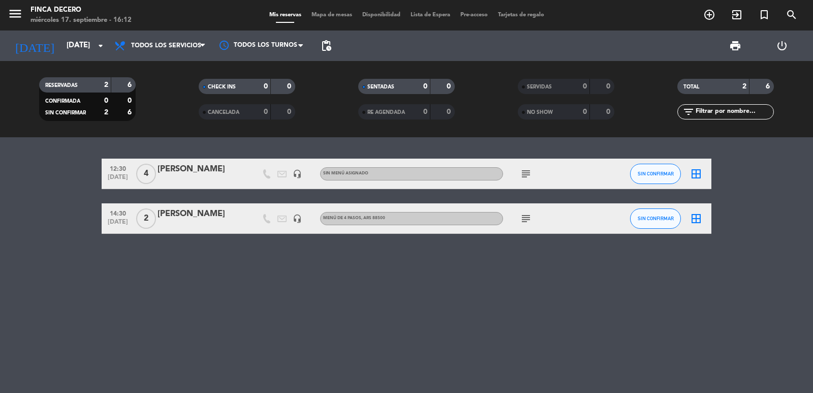
click at [528, 174] on icon "subject" at bounding box center [526, 174] width 12 height 12
click at [243, 173] on div "[PERSON_NAME]" at bounding box center [201, 169] width 86 height 13
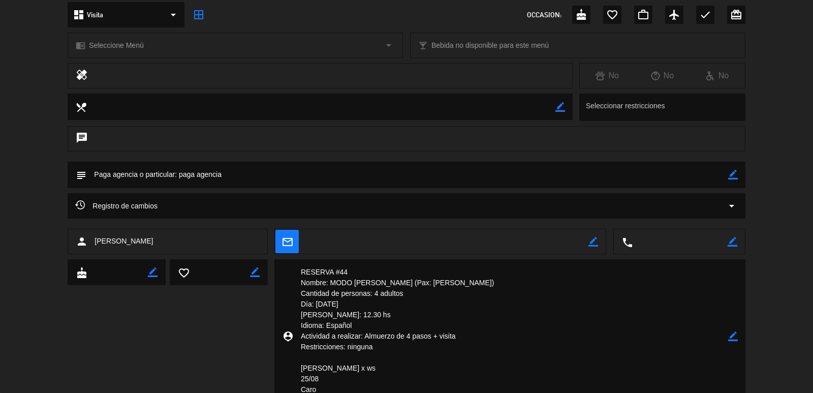
scroll to position [171, 0]
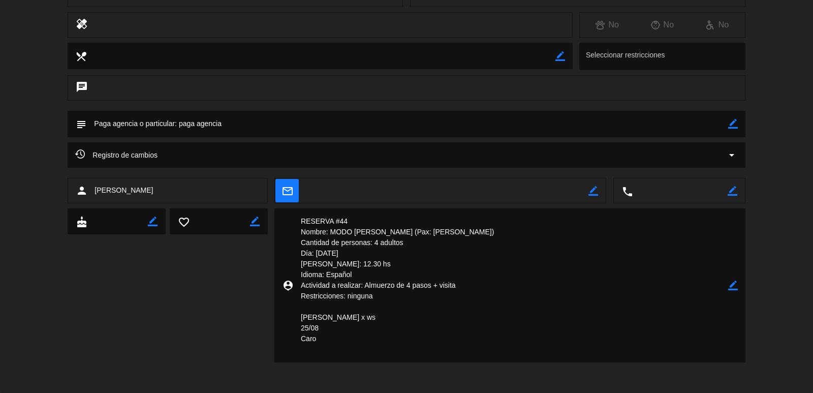
click at [731, 286] on icon "border_color" at bounding box center [733, 286] width 10 height 10
drag, startPoint x: 326, startPoint y: 344, endPoint x: 301, endPoint y: 223, distance: 123.5
click at [301, 223] on textarea at bounding box center [510, 285] width 435 height 154
click at [730, 119] on icon "border_color" at bounding box center [733, 124] width 10 height 10
click at [574, 128] on textarea at bounding box center [406, 124] width 641 height 26
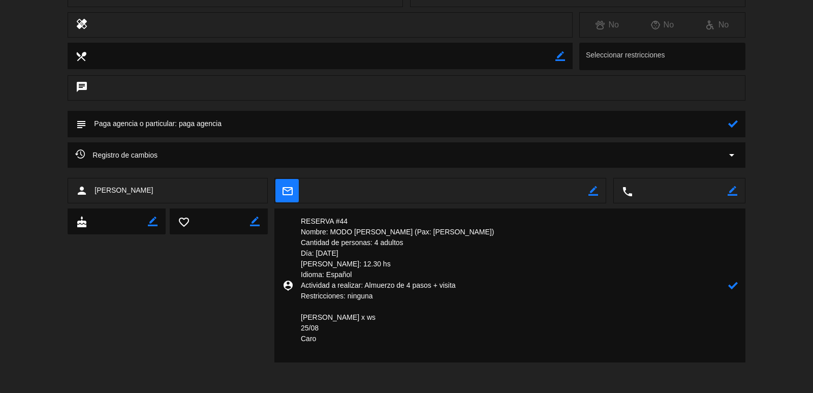
drag, startPoint x: 262, startPoint y: 123, endPoint x: 0, endPoint y: 121, distance: 261.8
click at [0, 121] on div "subject" at bounding box center [406, 127] width 813 height 32
paste textarea "RESERVA #44 Nombre: MODO [PERSON_NAME] (Pax: [PERSON_NAME]) Cantidad de persona…"
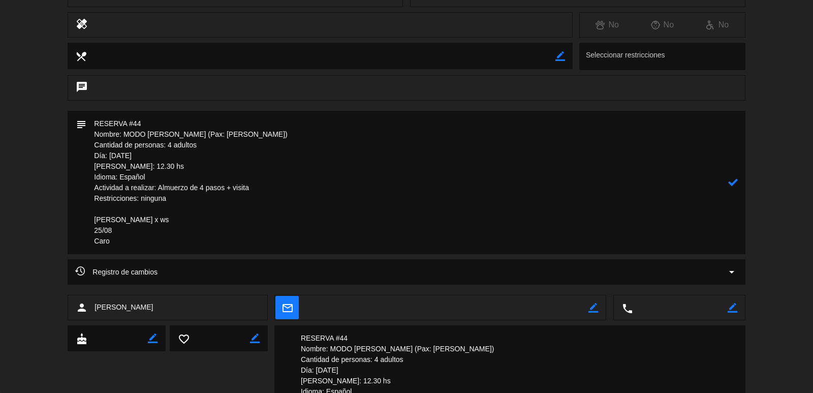
type textarea "RESERVA #44 Nombre: MODO [PERSON_NAME] (Pax: [PERSON_NAME]) Cantidad de persona…"
click at [730, 184] on icon at bounding box center [733, 182] width 10 height 10
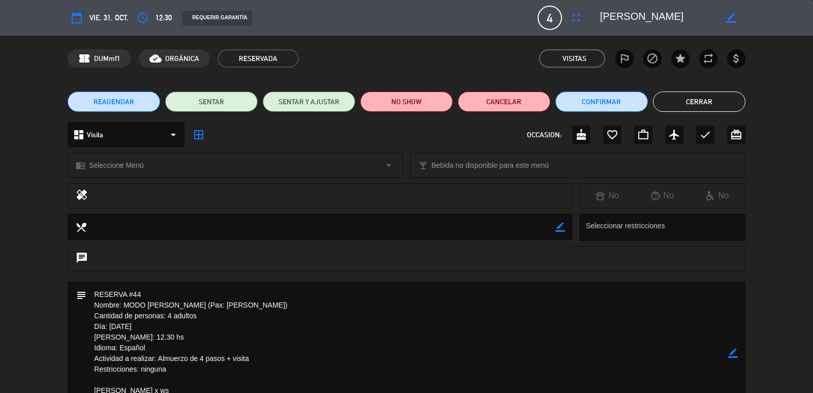
scroll to position [102, 0]
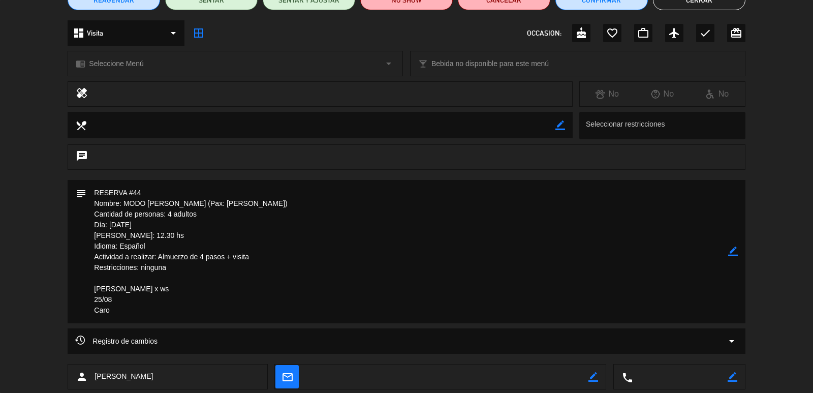
click at [733, 251] on icon "border_color" at bounding box center [733, 251] width 10 height 10
click at [170, 278] on textarea at bounding box center [406, 251] width 641 height 143
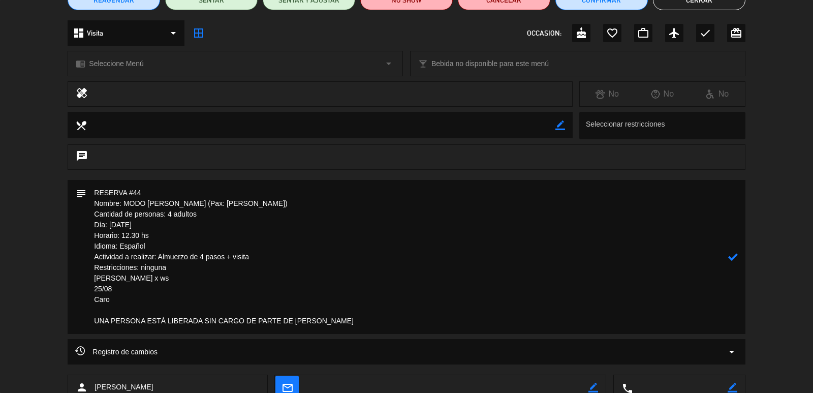
type textarea "RESERVA #44 Nombre: MODO [PERSON_NAME] (Pax: [PERSON_NAME]) Cantidad de persona…"
click at [730, 258] on icon at bounding box center [733, 257] width 10 height 10
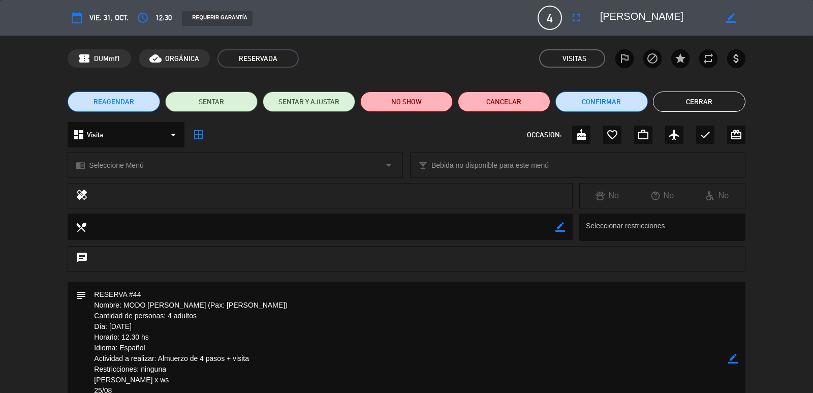
click at [698, 105] on button "Cerrar" at bounding box center [699, 101] width 93 height 20
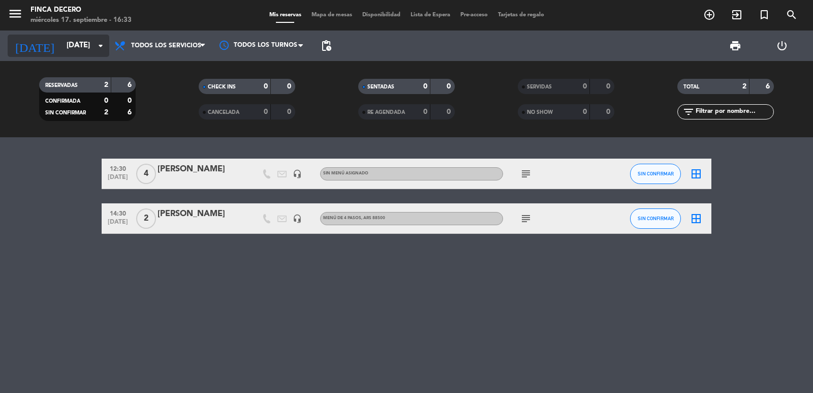
click at [80, 46] on input "[DATE]" at bounding box center [110, 45] width 98 height 19
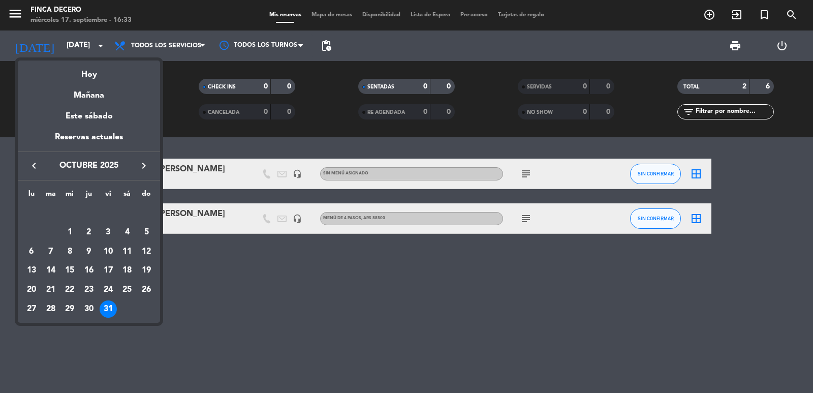
click at [142, 164] on icon "keyboard_arrow_right" at bounding box center [144, 166] width 12 height 12
click at [45, 250] on div "11" at bounding box center [50, 251] width 17 height 17
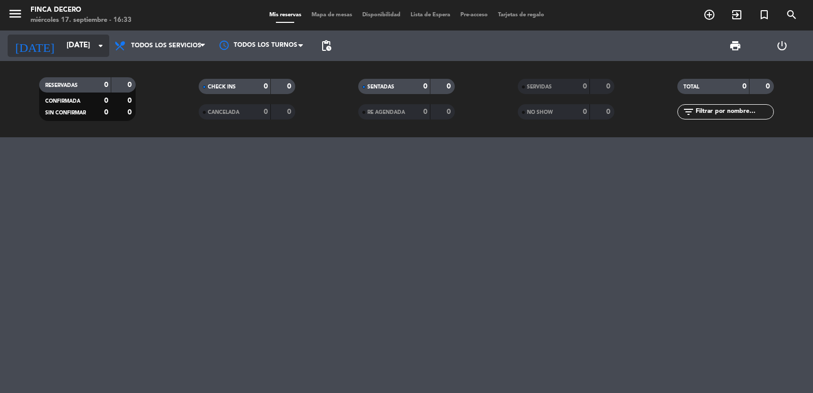
click at [98, 41] on icon "arrow_drop_down" at bounding box center [101, 46] width 12 height 12
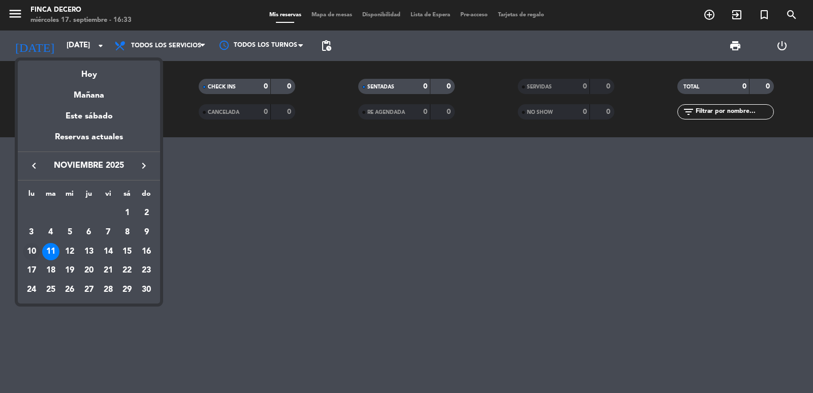
click at [34, 247] on div "10" at bounding box center [31, 251] width 17 height 17
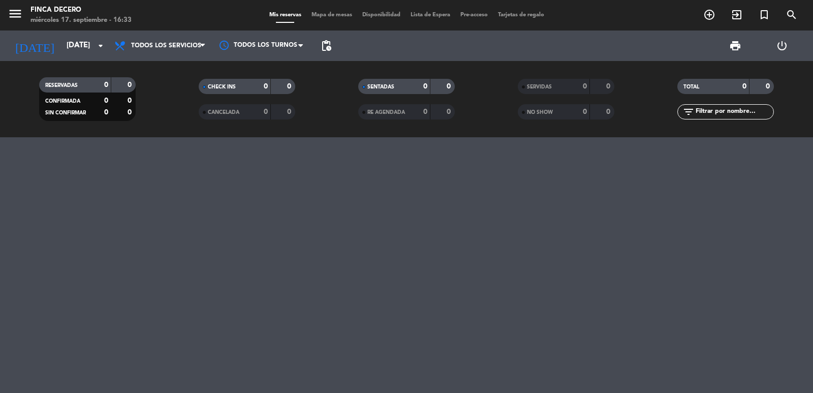
type input "[DATE]"
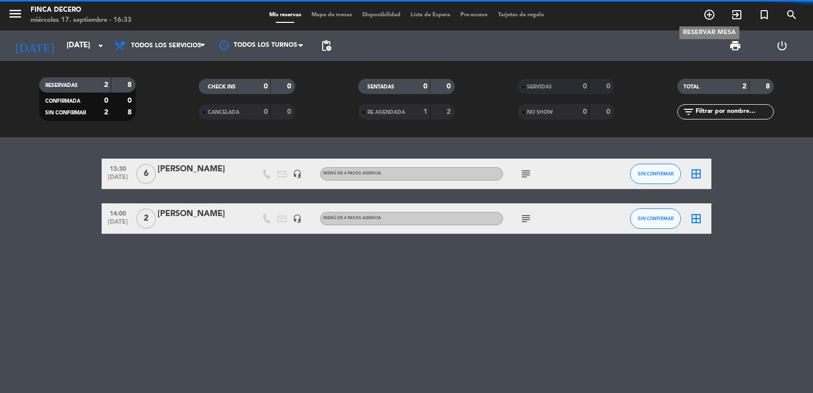
click at [705, 13] on icon "add_circle_outline" at bounding box center [709, 15] width 12 height 12
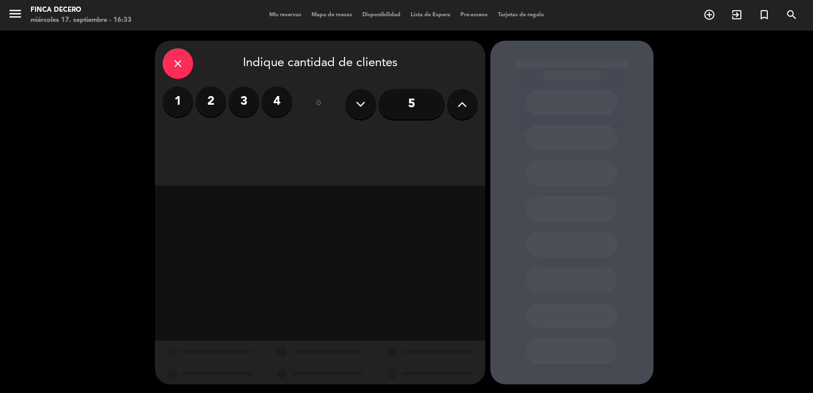
click at [463, 101] on icon at bounding box center [462, 104] width 10 height 15
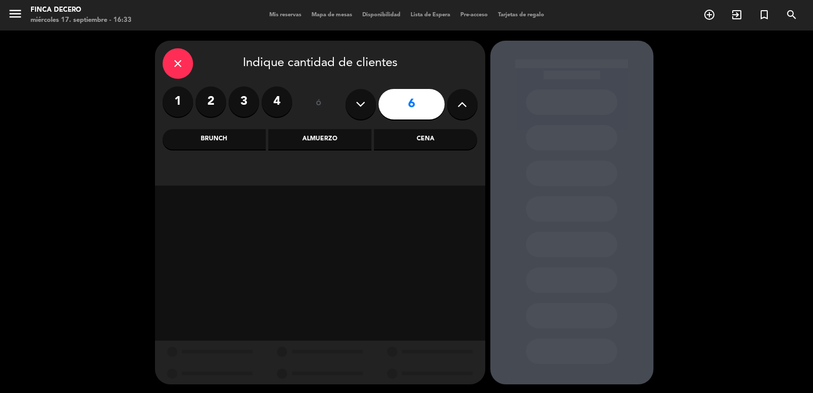
click at [463, 101] on icon at bounding box center [462, 104] width 10 height 15
type input "8"
click at [315, 133] on div "Almuerzo" at bounding box center [319, 139] width 103 height 20
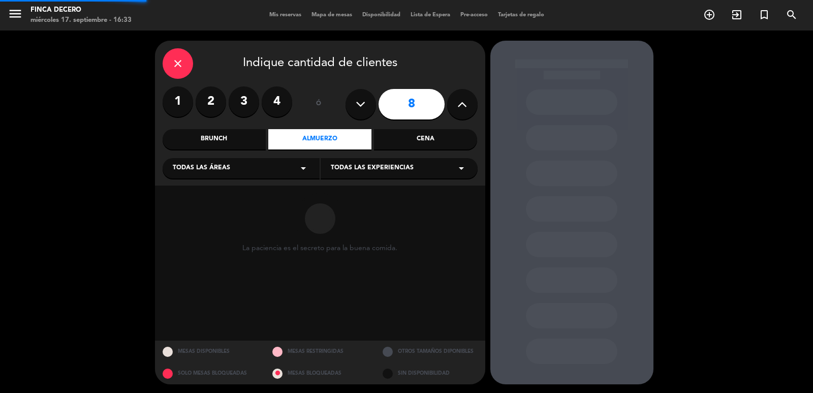
click at [271, 168] on div "Todas las áreas arrow_drop_down" at bounding box center [241, 168] width 157 height 20
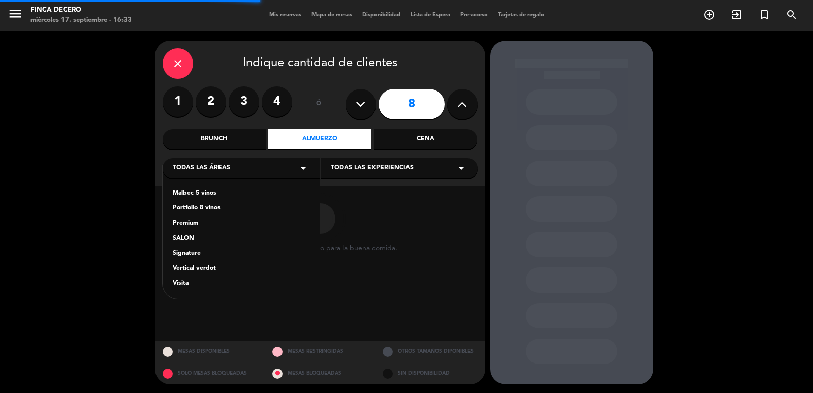
click at [191, 237] on div "SALON" at bounding box center [241, 239] width 137 height 10
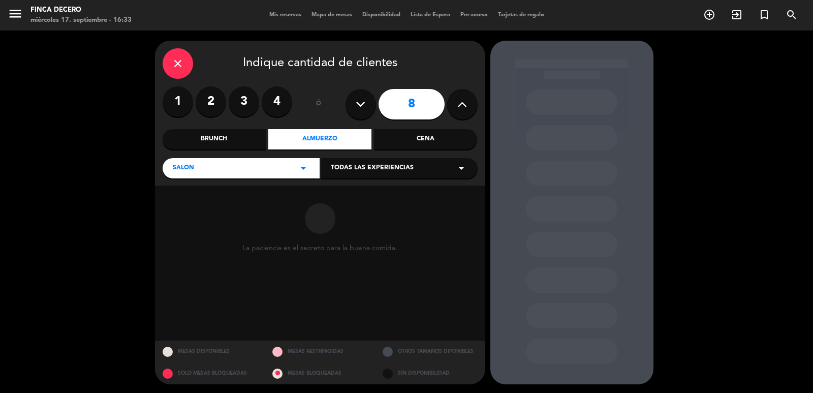
click at [400, 164] on span "Todas las experiencias" at bounding box center [372, 168] width 83 height 10
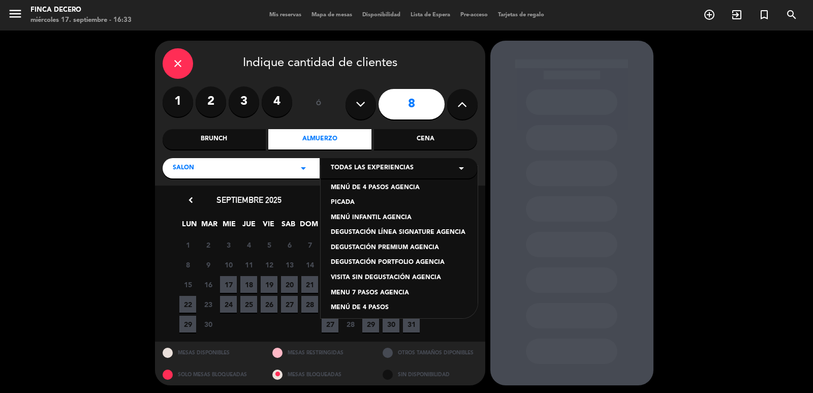
scroll to position [86, 0]
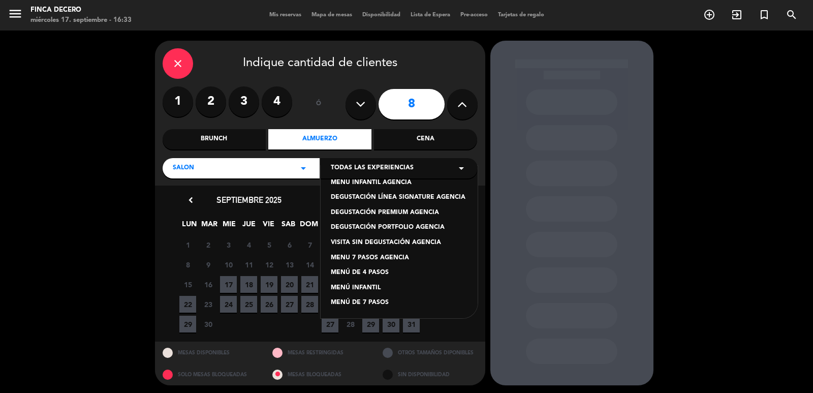
click at [393, 273] on div "MENÚ DE 4 PASOS" at bounding box center [399, 273] width 137 height 10
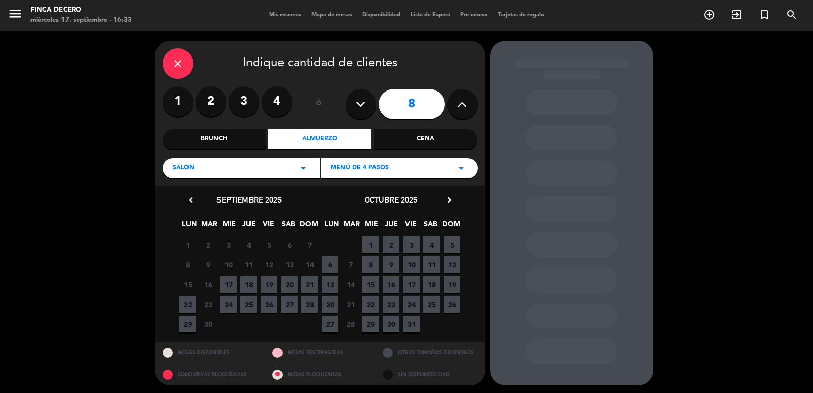
click at [450, 201] on icon "chevron_right" at bounding box center [449, 200] width 11 height 11
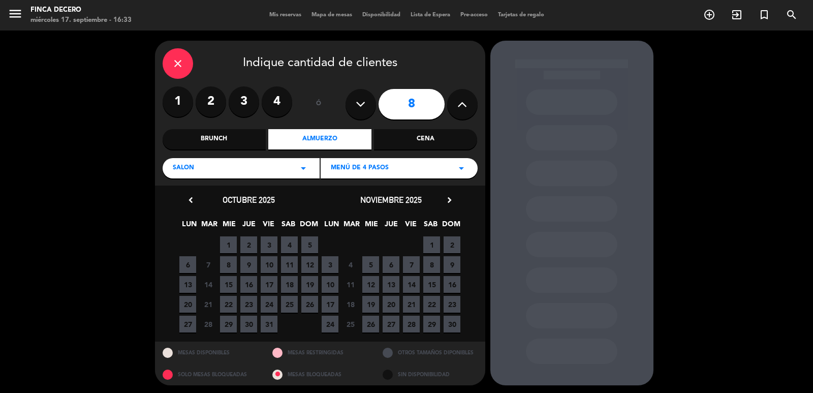
click at [331, 283] on span "10" at bounding box center [330, 284] width 17 height 17
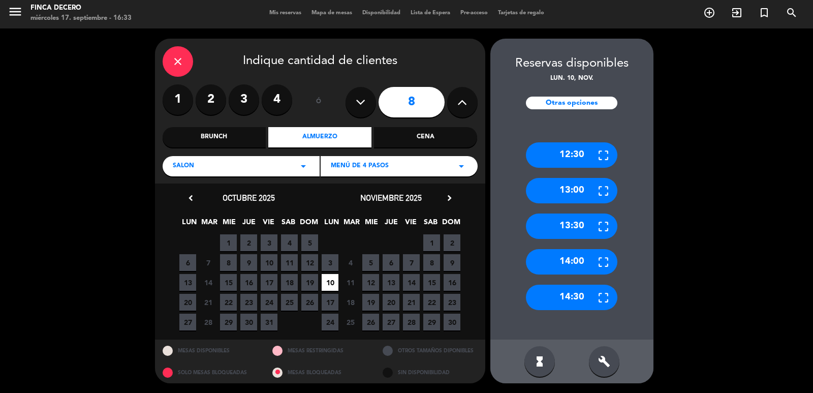
click at [595, 367] on div "build" at bounding box center [604, 361] width 30 height 30
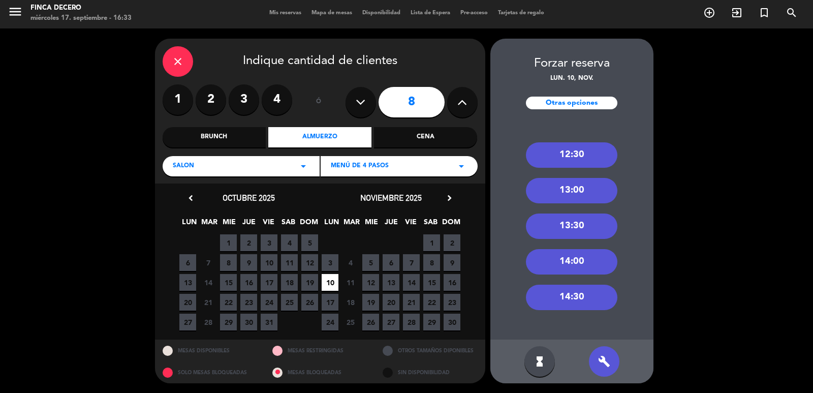
click at [578, 150] on div "12:30" at bounding box center [571, 154] width 91 height 25
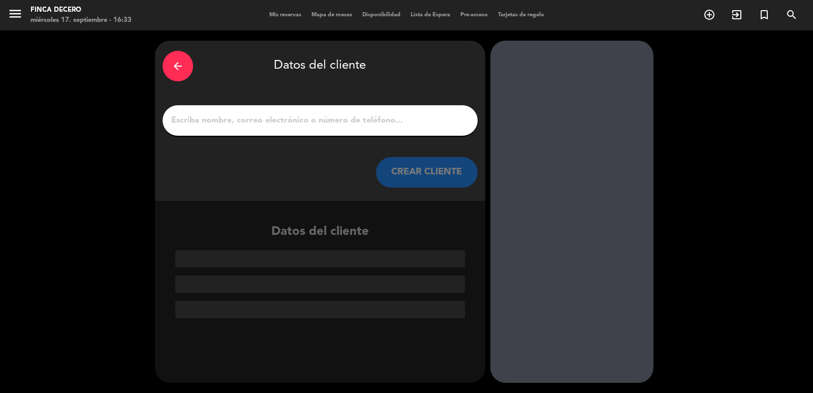
click at [301, 127] on input "1" at bounding box center [320, 120] width 300 height 14
paste input "[PERSON_NAME]"
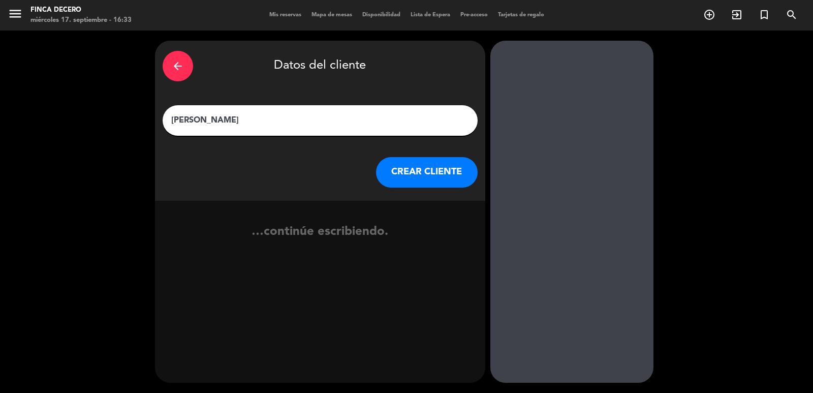
type input "[PERSON_NAME]"
click at [425, 180] on button "CREAR CLIENTE" at bounding box center [427, 172] width 102 height 30
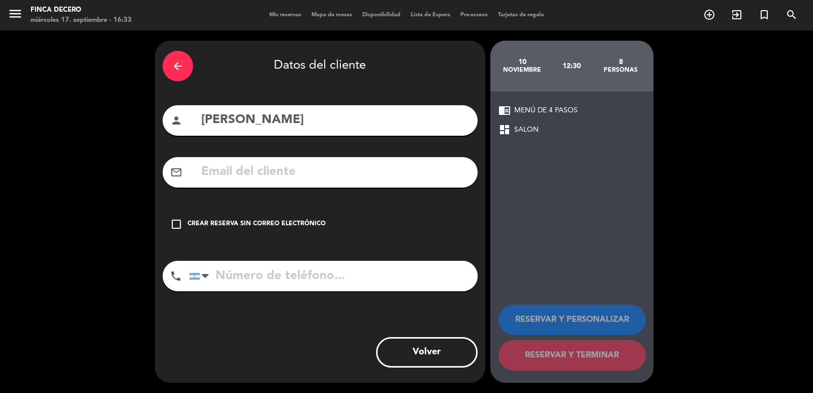
click at [270, 219] on div "check_box_outline_blank Crear reserva sin correo electrónico" at bounding box center [320, 224] width 315 height 30
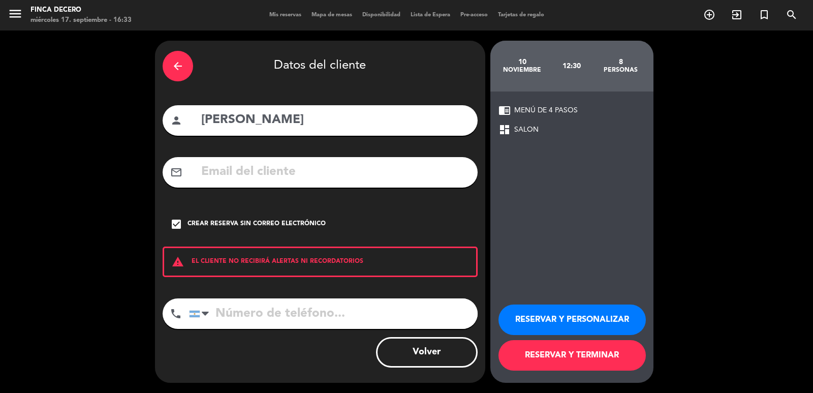
click at [533, 331] on button "RESERVAR Y PERSONALIZAR" at bounding box center [572, 319] width 147 height 30
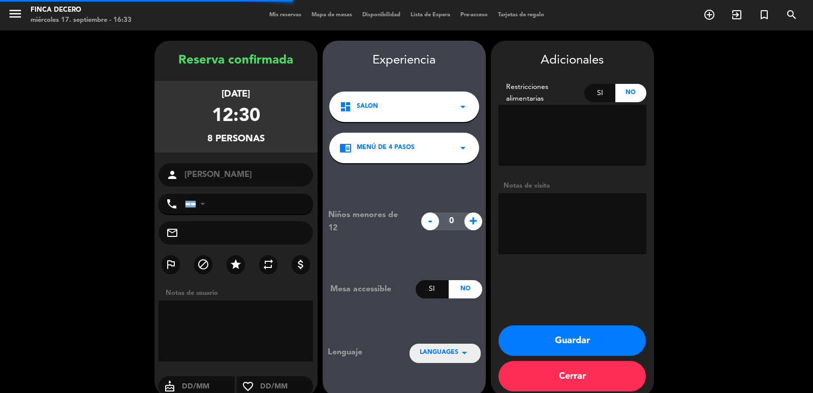
scroll to position [14, 0]
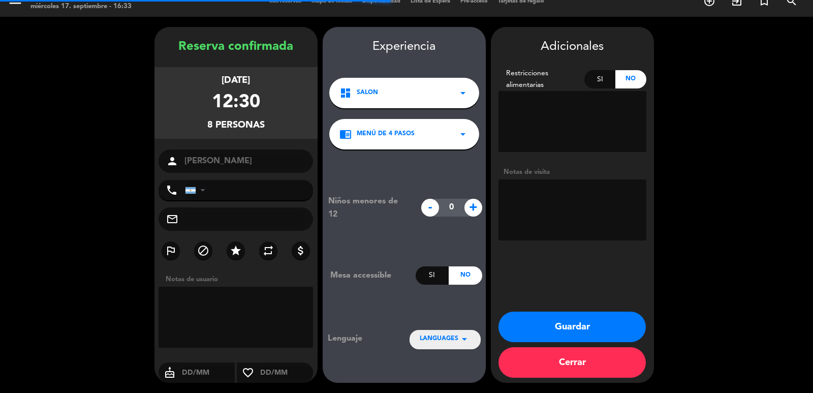
click at [526, 202] on textarea at bounding box center [573, 209] width 148 height 61
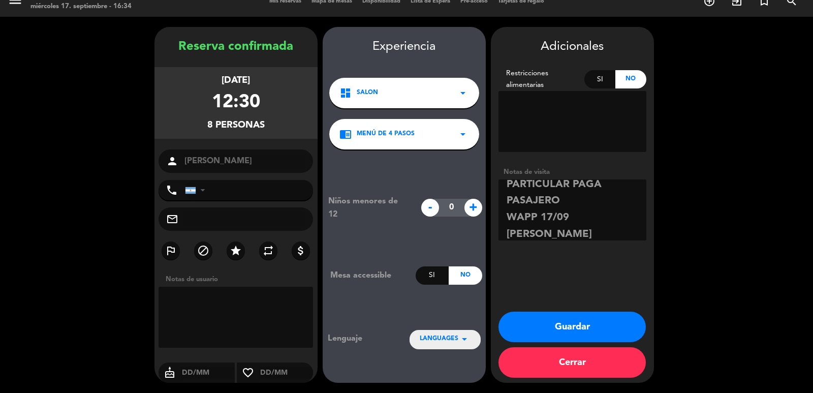
scroll to position [63, 0]
type textarea "ESP ENVIAR VALORES Y PAGA SEÑA 4 ALZOS PARTICULAR PAGA PASAJERO WAPP 17/09 [PER…"
click at [598, 319] on button "Guardar" at bounding box center [572, 327] width 147 height 30
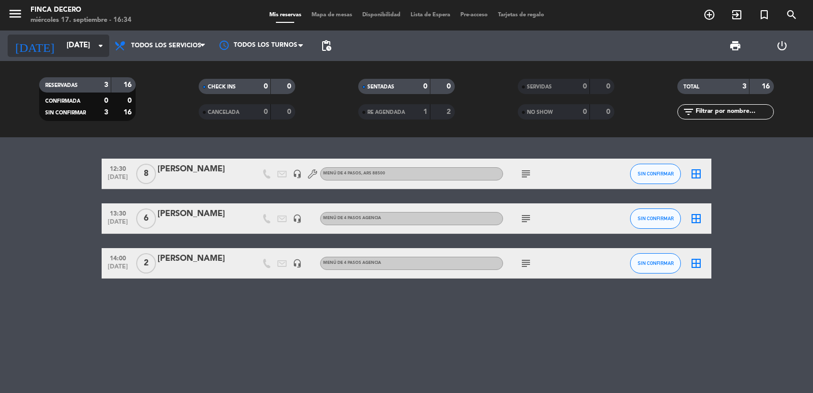
click at [99, 54] on input "[DATE]" at bounding box center [110, 45] width 98 height 19
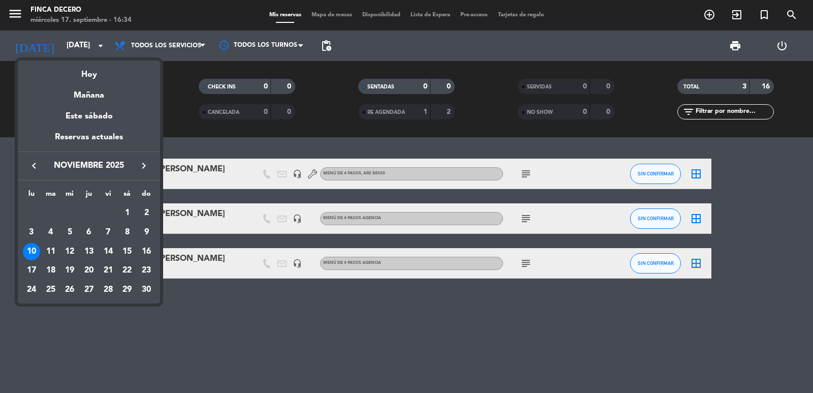
click at [120, 271] on div "22" at bounding box center [126, 270] width 17 height 17
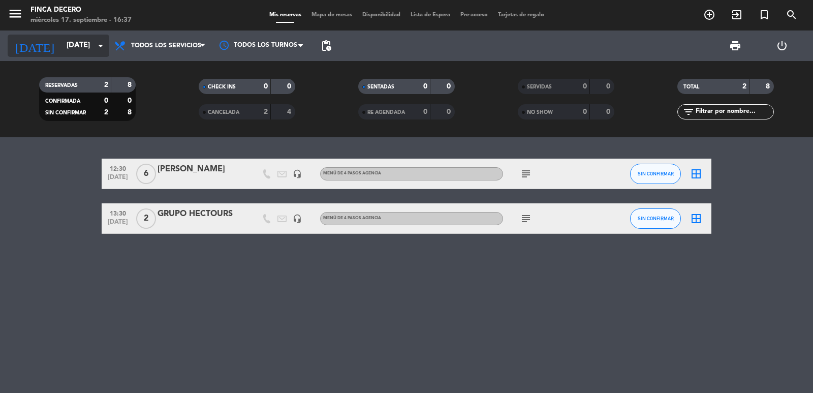
click at [95, 37] on input "[DATE]" at bounding box center [110, 45] width 98 height 19
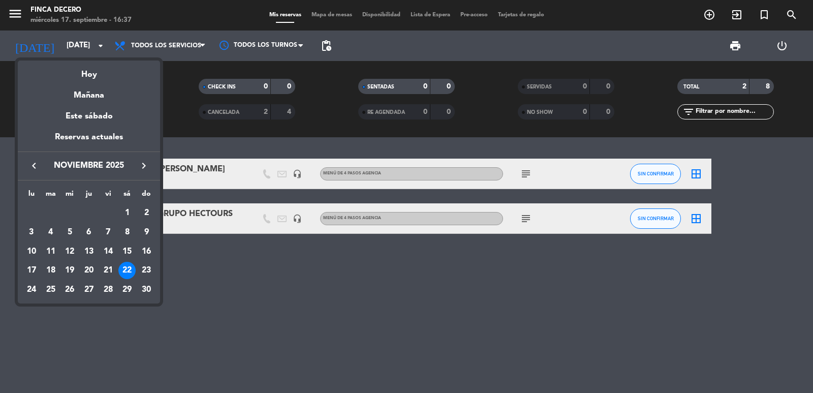
click at [32, 163] on icon "keyboard_arrow_left" at bounding box center [34, 166] width 12 height 12
click at [146, 167] on icon "keyboard_arrow_right" at bounding box center [144, 166] width 12 height 12
click at [141, 172] on button "keyboard_arrow_right" at bounding box center [144, 165] width 18 height 13
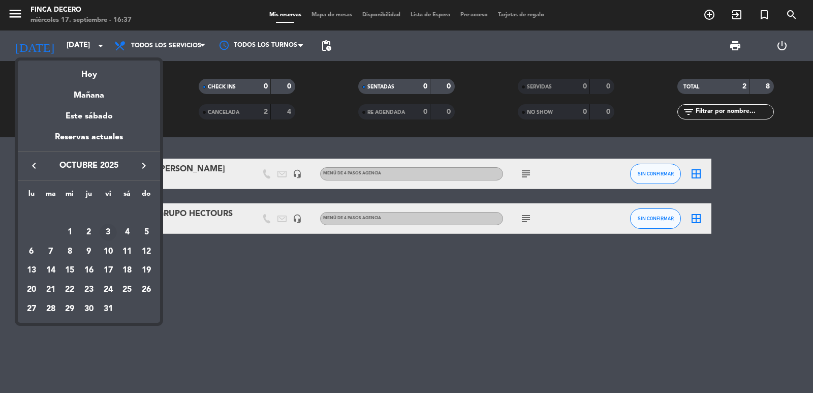
click at [105, 227] on div "3" at bounding box center [108, 232] width 17 height 17
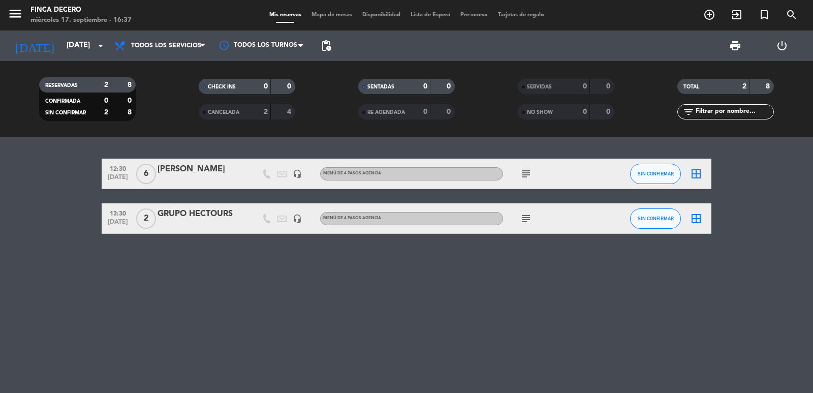
type input "[DATE]"
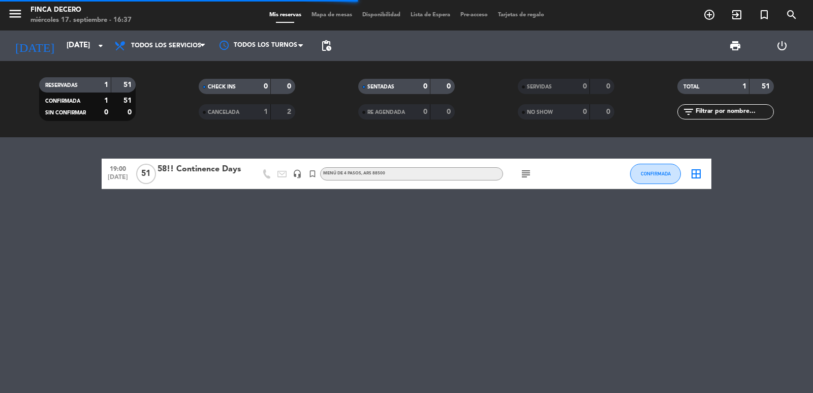
click at [212, 169] on div "58!! Continence Days" at bounding box center [201, 169] width 86 height 13
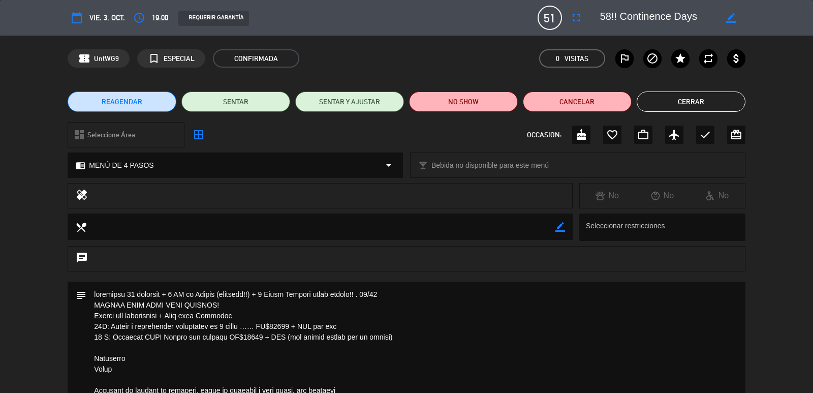
scroll to position [152, 0]
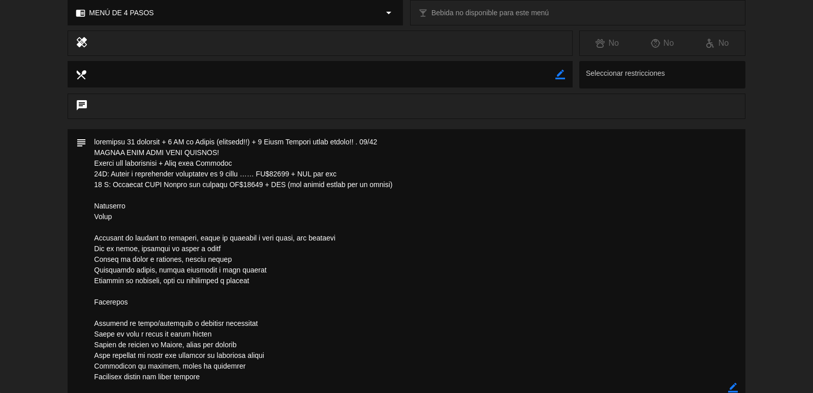
click at [730, 389] on icon "border_color" at bounding box center [733, 388] width 10 height 10
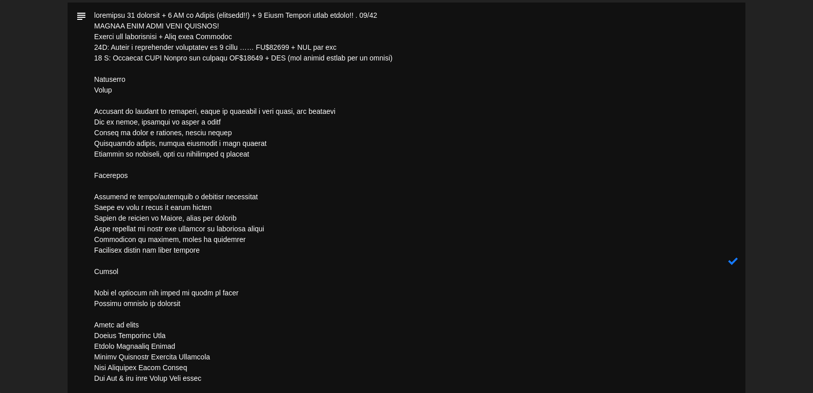
scroll to position [127, 0]
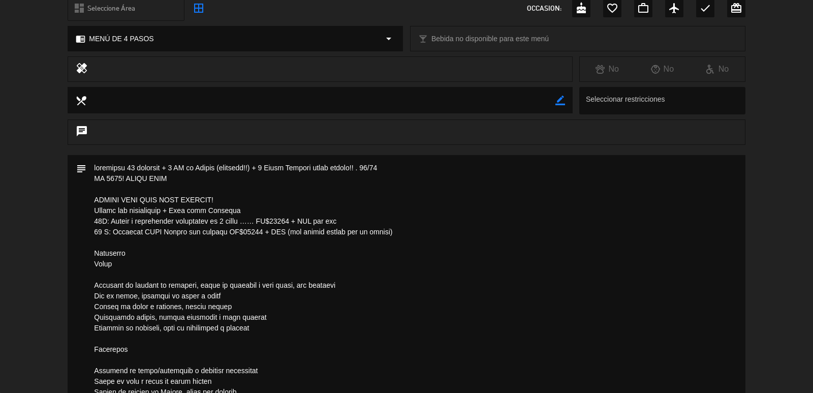
drag, startPoint x: 234, startPoint y: 197, endPoint x: 150, endPoint y: 199, distance: 84.4
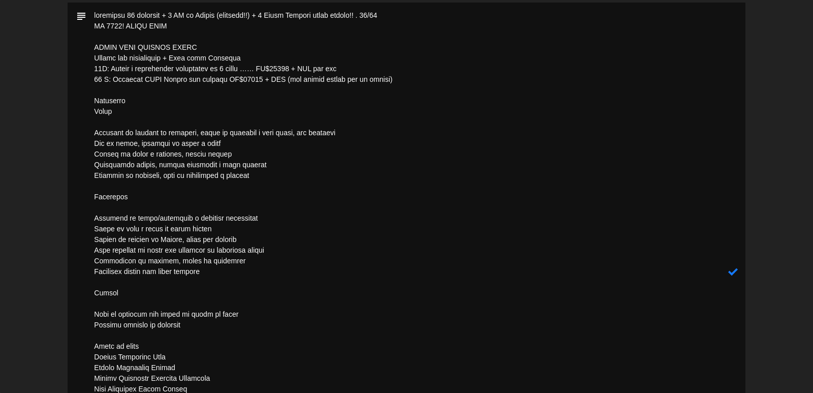
scroll to position [381, 0]
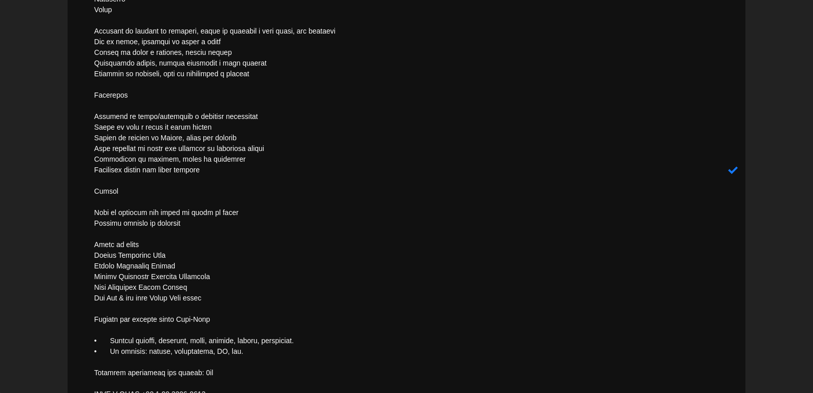
click at [209, 248] on textarea at bounding box center [406, 170] width 641 height 538
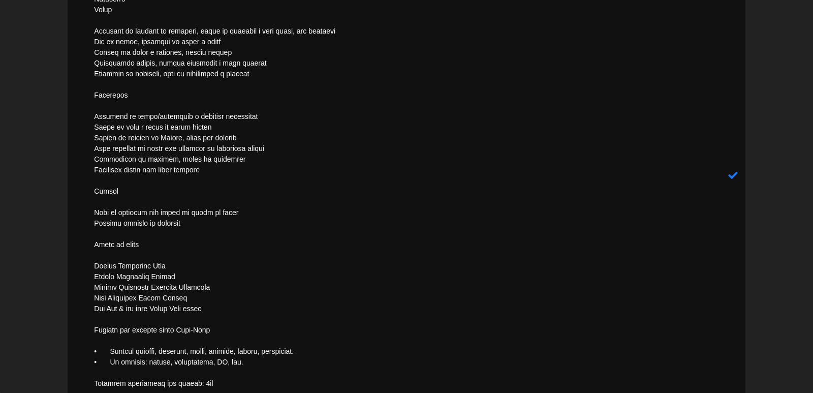
click at [230, 289] on textarea at bounding box center [406, 175] width 641 height 549
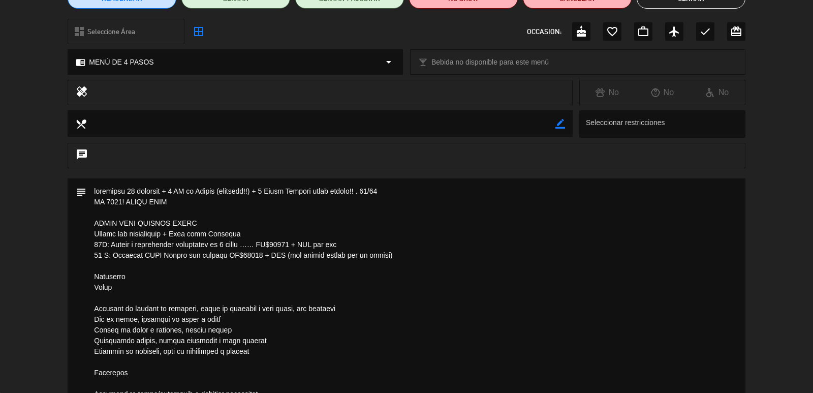
scroll to position [237, 0]
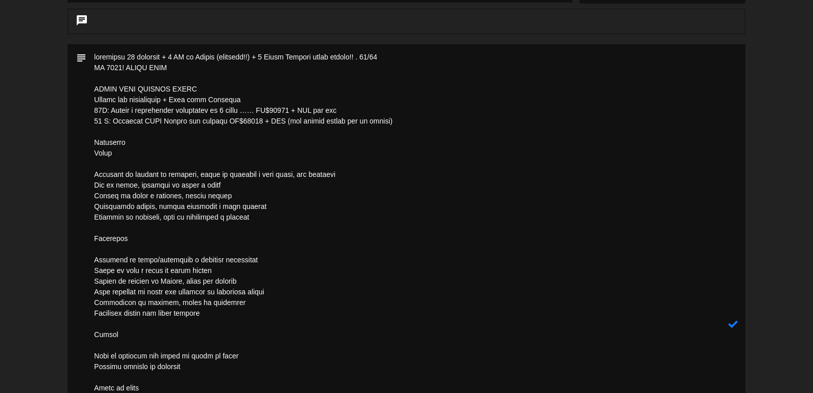
drag, startPoint x: 220, startPoint y: 346, endPoint x: 76, endPoint y: 139, distance: 251.5
click at [76, 139] on div "subject" at bounding box center [406, 324] width 677 height 560
paste textarea "Ensalada de tomates de estación, crema de albahaca y maíz frito, pan crocante P…"
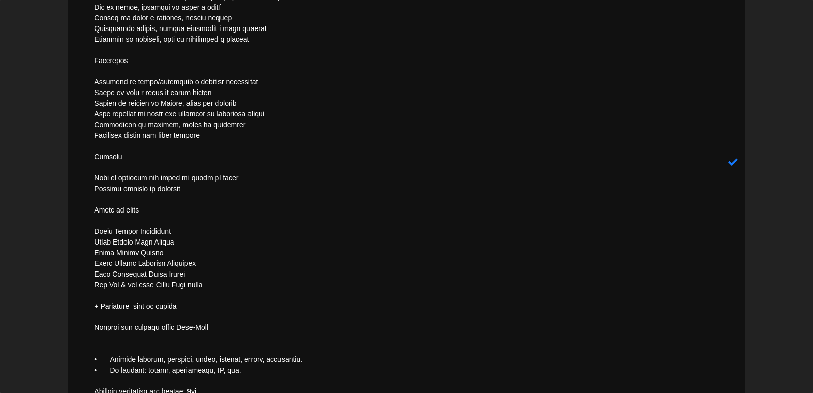
scroll to position [466, 0]
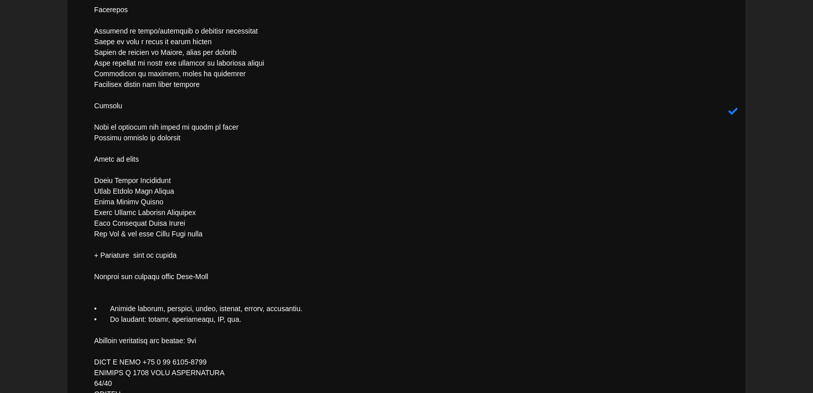
drag, startPoint x: 192, startPoint y: 258, endPoint x: 33, endPoint y: 261, distance: 158.6
click at [33, 261] on div "subject" at bounding box center [406, 114] width 813 height 597
click at [201, 345] on textarea at bounding box center [406, 112] width 641 height 592
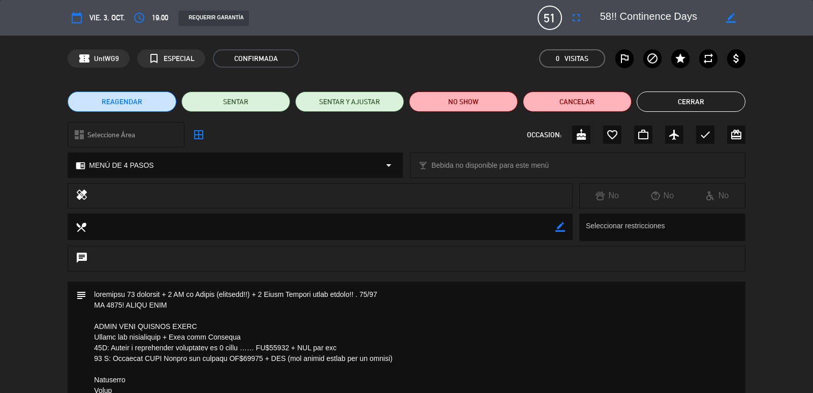
scroll to position [356, 0]
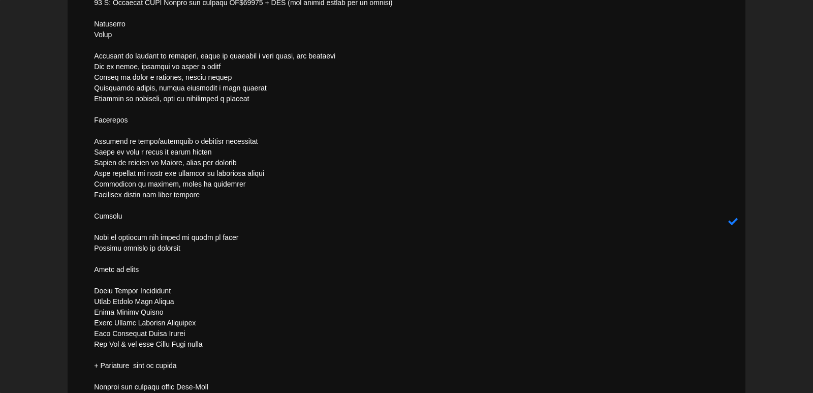
type textarea "loremipsu 28 dolorsit + 0 AM co Adipis (elitsedd!!) + 3 Eiusm Tempori utlab etd…"
click at [730, 222] on icon at bounding box center [733, 222] width 10 height 10
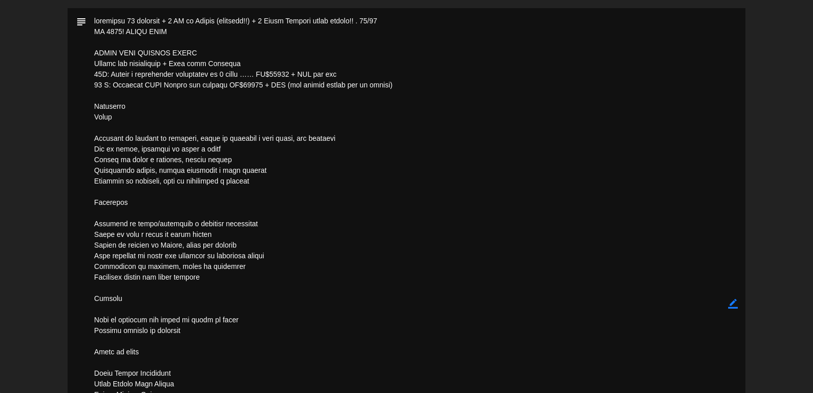
scroll to position [0, 0]
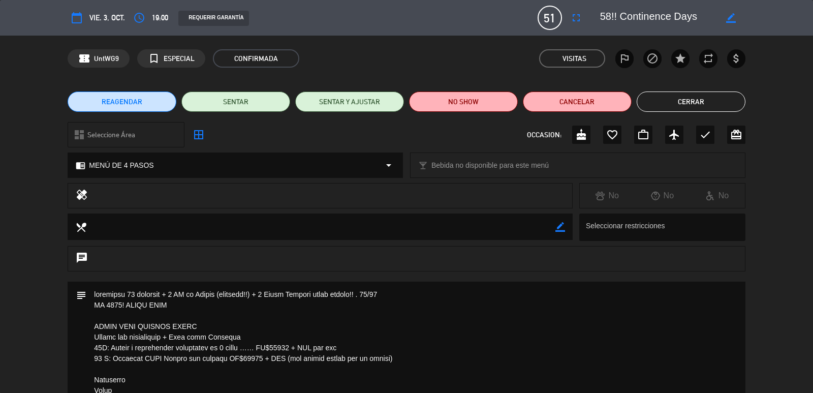
drag, startPoint x: 234, startPoint y: 251, endPoint x: 88, endPoint y: 294, distance: 152.3
click at [731, 13] on icon "border_color" at bounding box center [731, 18] width 10 height 10
drag, startPoint x: 705, startPoint y: 14, endPoint x: 583, endPoint y: 19, distance: 122.6
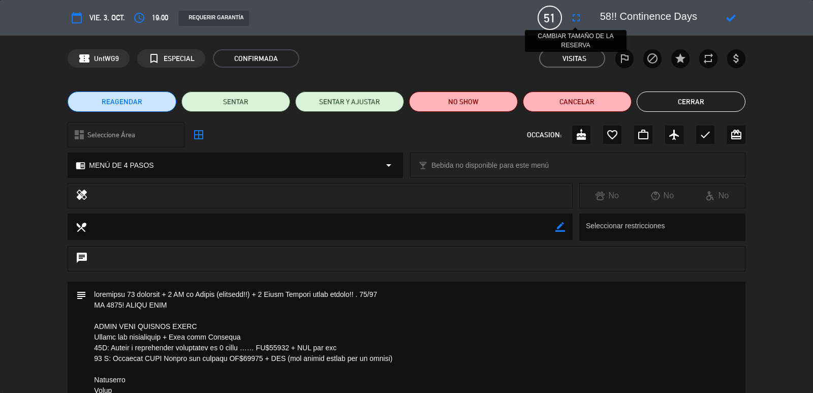
click at [583, 19] on div "calendar_today vie. 3, oct. access_time 19:00 REQUERIR GARANTÍA 51 58!! Contine…" at bounding box center [406, 18] width 677 height 24
paste textarea "COLOPLAST"
type textarea "64!! COLOPLAST"
click at [727, 12] on div at bounding box center [730, 18] width 29 height 18
click at [727, 13] on icon at bounding box center [731, 18] width 10 height 10
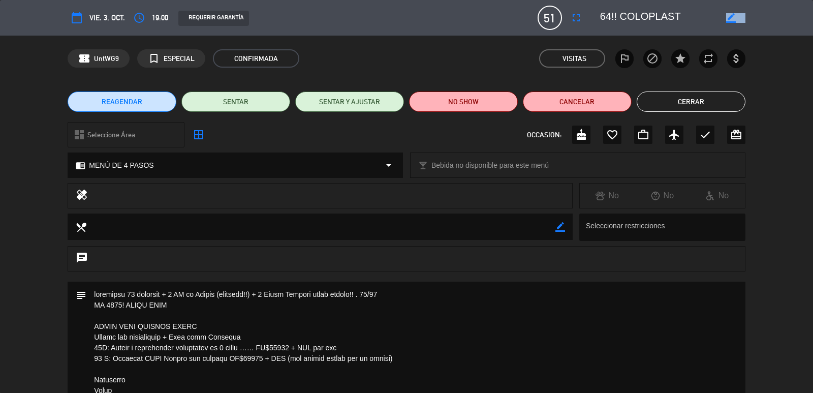
click at [666, 111] on button "Cerrar" at bounding box center [691, 101] width 109 height 20
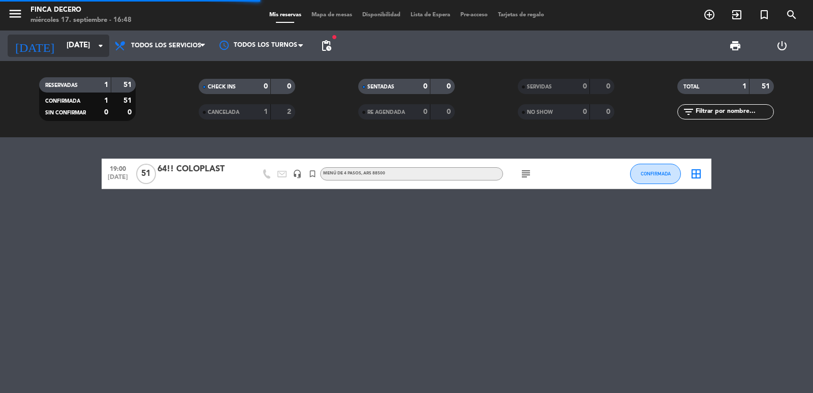
click at [61, 43] on input "[DATE]" at bounding box center [110, 45] width 98 height 19
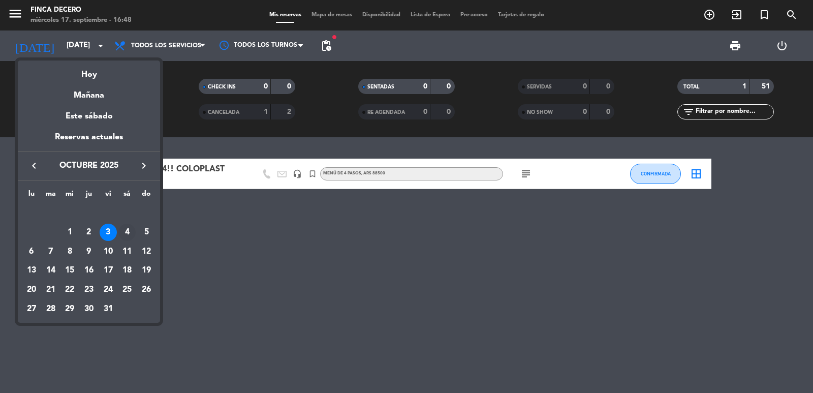
click at [126, 232] on div "4" at bounding box center [126, 232] width 17 height 17
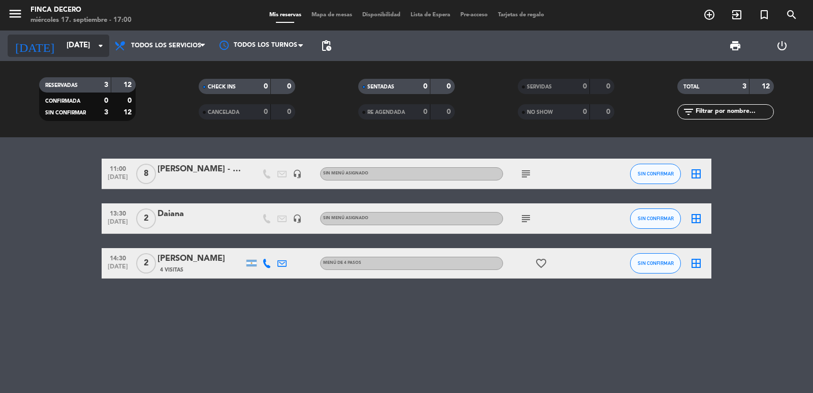
click at [88, 51] on input "[DATE]" at bounding box center [110, 45] width 98 height 19
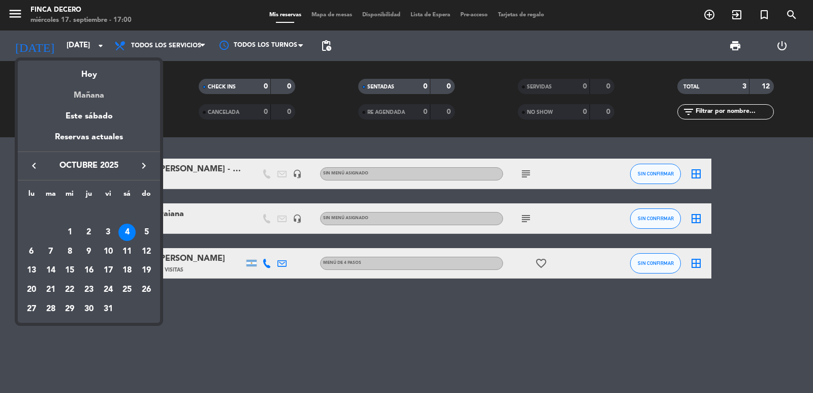
click at [86, 91] on div "Mañana" at bounding box center [89, 91] width 142 height 21
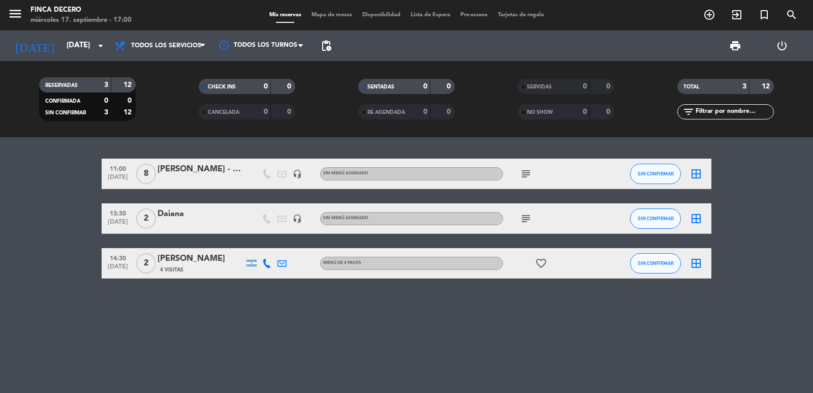
type input "[DEMOGRAPHIC_DATA][DATE]"
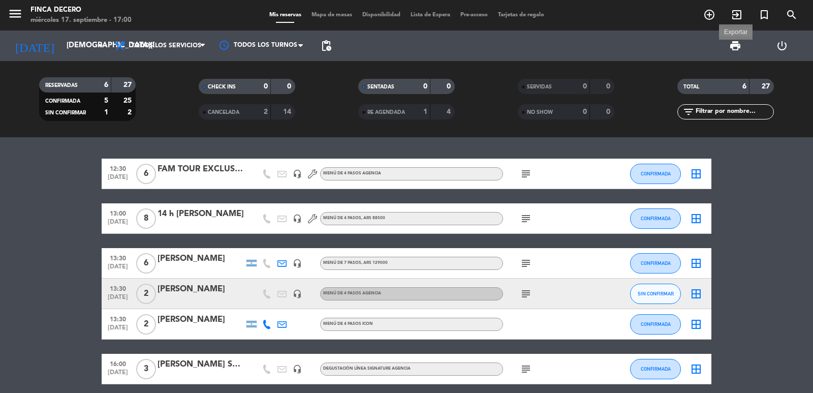
click at [734, 47] on span "print" at bounding box center [735, 46] width 12 height 12
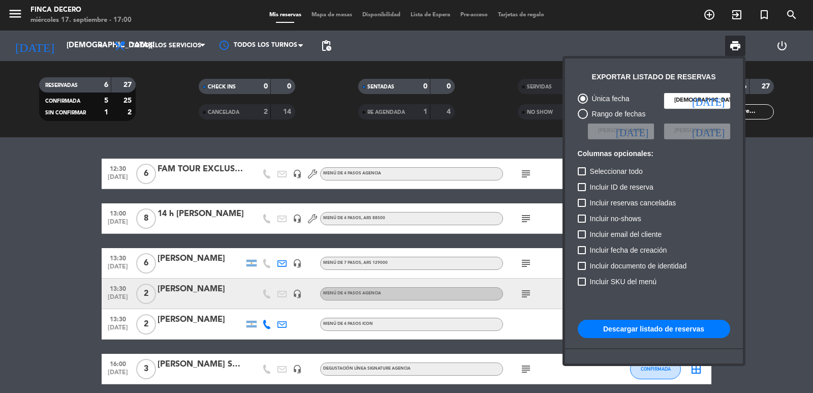
click at [330, 46] on div at bounding box center [406, 196] width 813 height 393
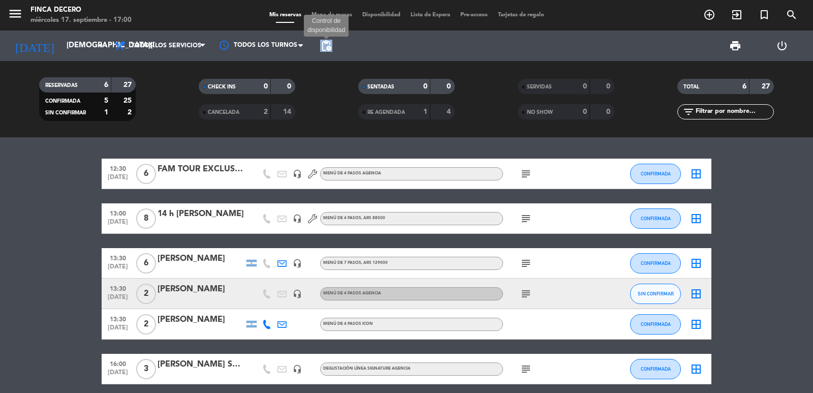
click at [329, 47] on span "pending_actions" at bounding box center [326, 46] width 12 height 12
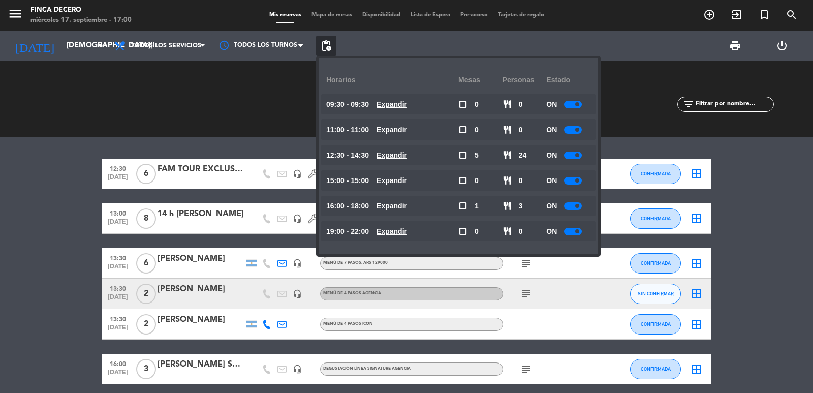
click at [56, 193] on bookings-row "12:30 [DATE] 6 FAM TOUR EXCLUSIVE TRAVEL headset_mic MENÚ DE 4 PASOS AGENCIA su…" at bounding box center [406, 272] width 813 height 226
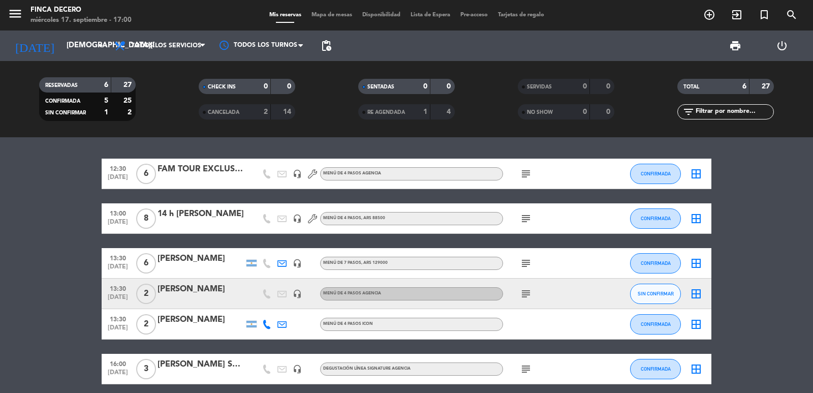
click at [522, 292] on icon "subject" at bounding box center [526, 294] width 12 height 12
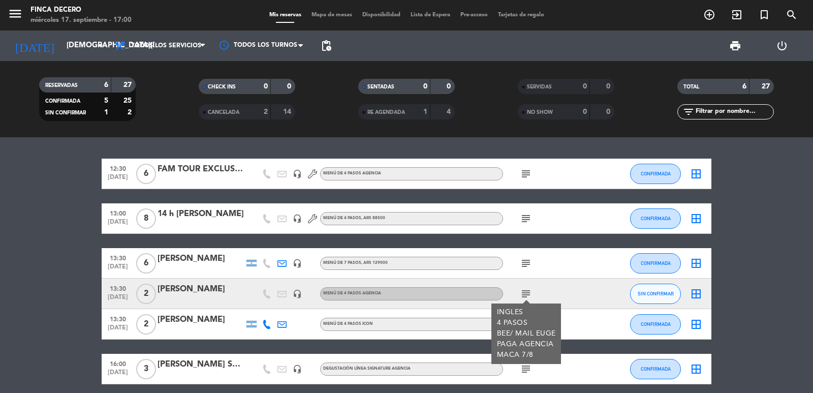
click at [522, 292] on icon "subject" at bounding box center [526, 294] width 12 height 12
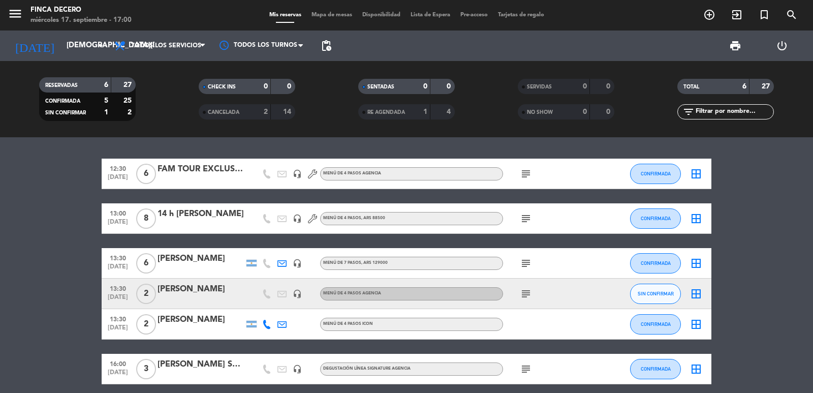
click at [526, 175] on icon "subject" at bounding box center [526, 174] width 12 height 12
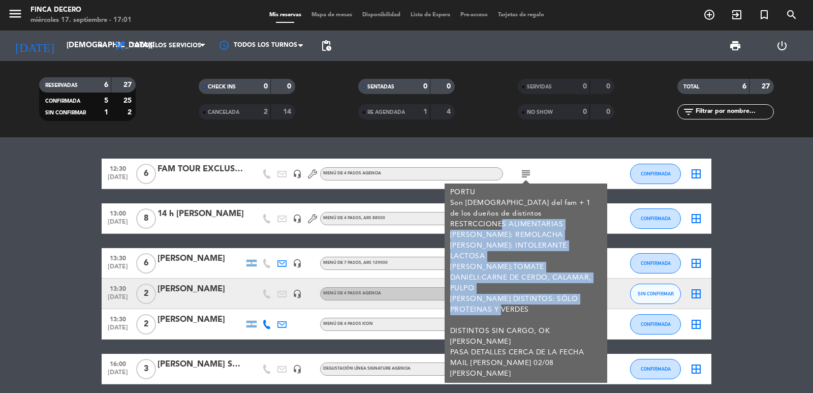
drag, startPoint x: 497, startPoint y: 300, endPoint x: 497, endPoint y: 228, distance: 72.2
click at [497, 228] on div "PORTU Son [DEMOGRAPHIC_DATA] del fam + 1 de los dueños de distintos RESTRCCIONE…" at bounding box center [526, 283] width 152 height 192
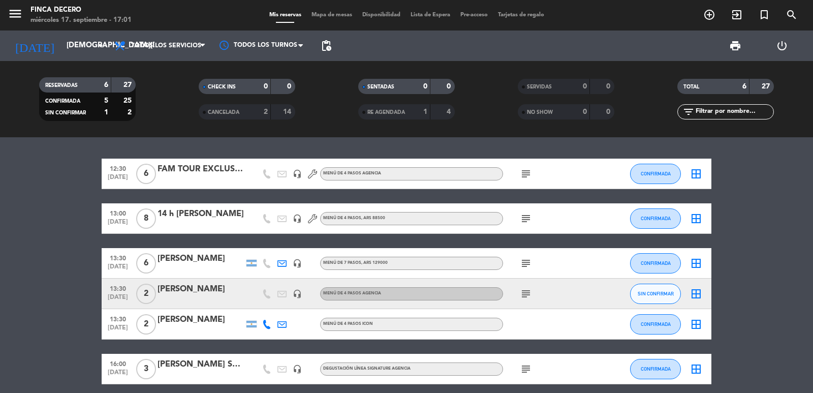
click at [171, 163] on div "FAM TOUR EXCLUSIVE TRAVEL" at bounding box center [201, 169] width 86 height 13
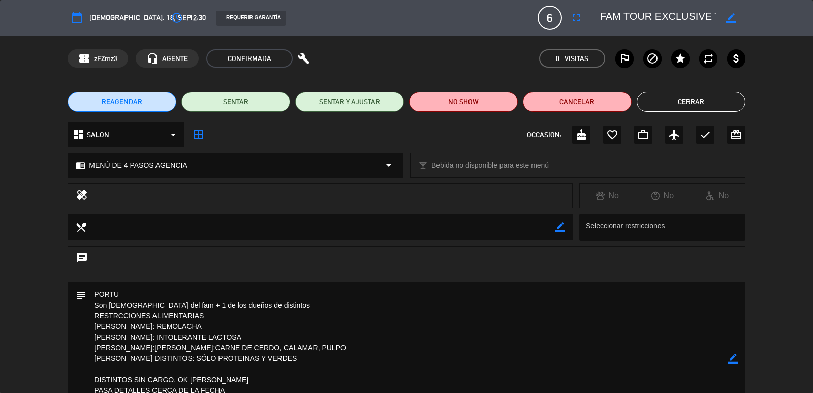
scroll to position [51, 0]
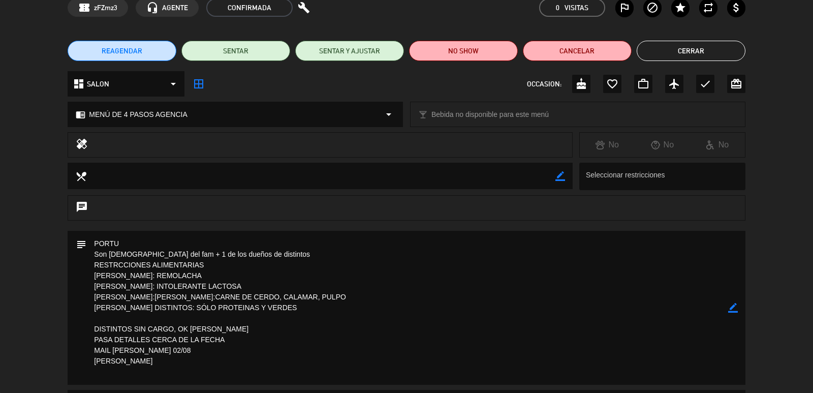
drag, startPoint x: 106, startPoint y: 318, endPoint x: 274, endPoint y: 318, distance: 168.2
click at [274, 318] on textarea at bounding box center [406, 308] width 641 height 154
click at [170, 320] on textarea at bounding box center [406, 308] width 641 height 154
drag, startPoint x: 169, startPoint y: 274, endPoint x: 108, endPoint y: 273, distance: 60.5
click at [108, 273] on textarea at bounding box center [406, 308] width 641 height 154
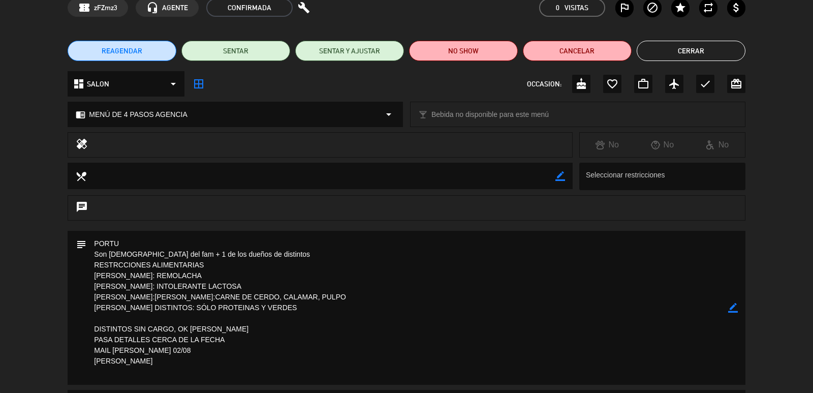
drag, startPoint x: 204, startPoint y: 288, endPoint x: 129, endPoint y: 286, distance: 74.8
click at [129, 286] on textarea at bounding box center [406, 308] width 641 height 154
drag, startPoint x: 165, startPoint y: 296, endPoint x: 110, endPoint y: 297, distance: 54.9
click at [110, 297] on textarea at bounding box center [406, 308] width 641 height 154
drag, startPoint x: 117, startPoint y: 309, endPoint x: 254, endPoint y: 306, distance: 136.2
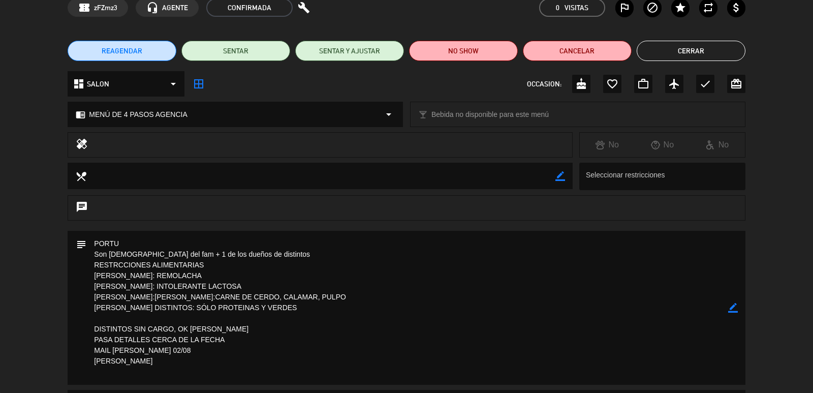
click at [254, 306] on textarea at bounding box center [406, 308] width 641 height 154
click at [264, 310] on textarea at bounding box center [406, 308] width 641 height 154
drag, startPoint x: 147, startPoint y: 309, endPoint x: 264, endPoint y: 309, distance: 117.4
click at [264, 309] on textarea at bounding box center [406, 308] width 641 height 154
click at [197, 309] on textarea at bounding box center [406, 308] width 641 height 154
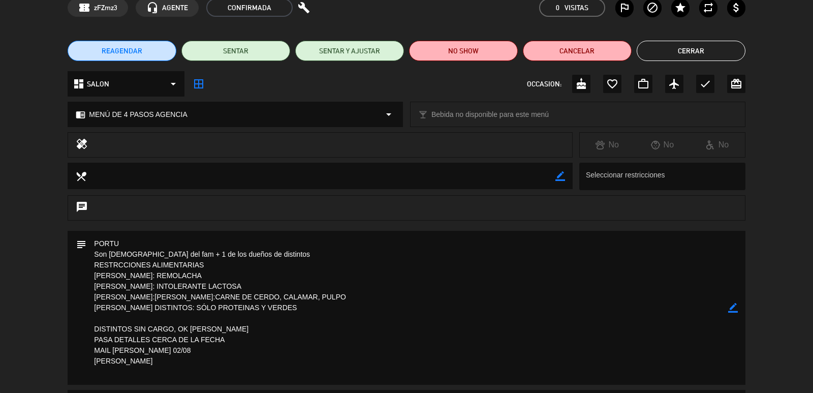
drag, startPoint x: 269, startPoint y: 319, endPoint x: 100, endPoint y: 318, distance: 169.8
click at [100, 318] on textarea at bounding box center [406, 308] width 641 height 154
click at [186, 317] on textarea at bounding box center [406, 308] width 641 height 154
drag, startPoint x: 125, startPoint y: 323, endPoint x: 304, endPoint y: 324, distance: 179.9
click at [304, 324] on textarea at bounding box center [406, 308] width 641 height 154
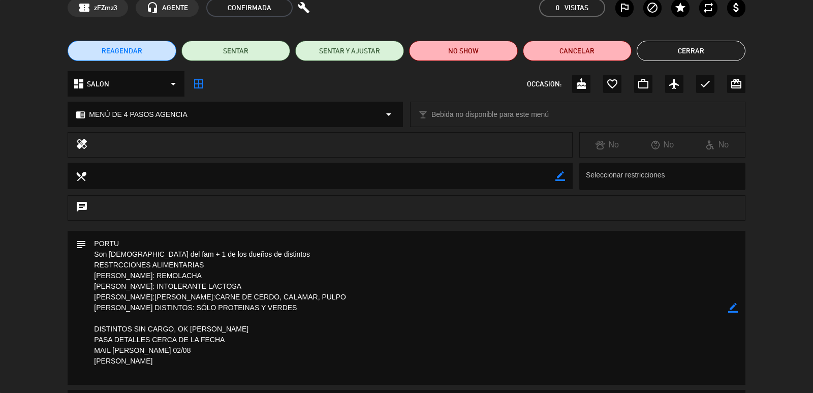
click at [264, 319] on textarea at bounding box center [406, 308] width 641 height 154
click at [735, 309] on icon "border_color" at bounding box center [733, 308] width 10 height 10
click at [316, 321] on textarea at bounding box center [406, 308] width 641 height 154
type textarea "PORTU Son [DEMOGRAPHIC_DATA] del fam + 1 de los dueños de distintos RESTRCCIONE…"
click at [730, 303] on icon at bounding box center [733, 308] width 10 height 10
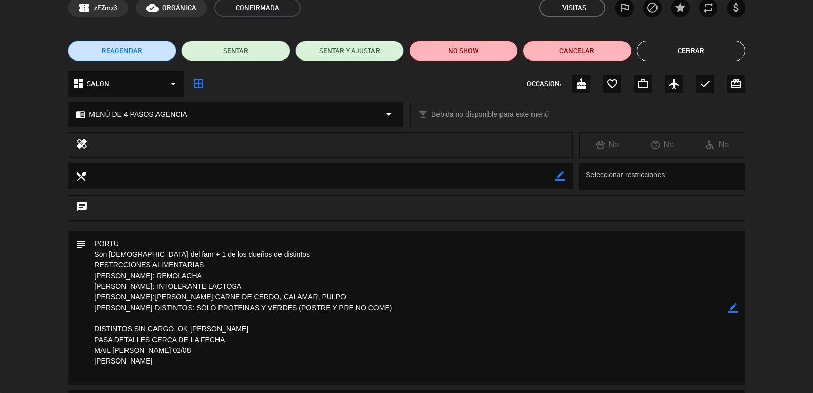
scroll to position [0, 0]
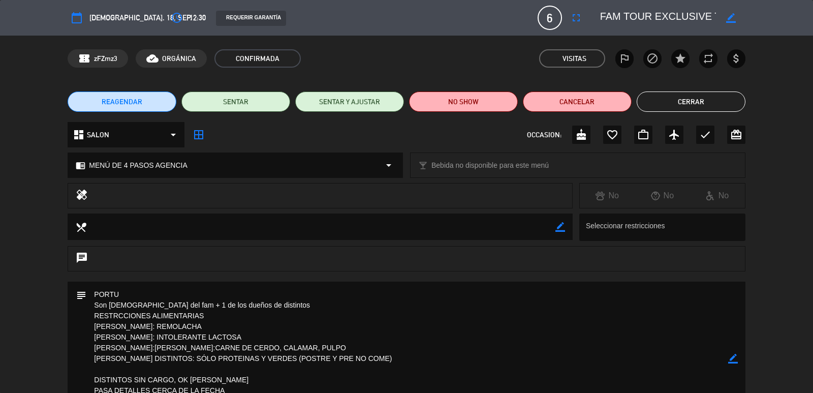
drag, startPoint x: 178, startPoint y: 374, endPoint x: 370, endPoint y: 360, distance: 192.1
click at [368, 360] on textarea at bounding box center [406, 359] width 641 height 154
click at [359, 374] on textarea at bounding box center [406, 359] width 641 height 154
click at [715, 103] on button "Cerrar" at bounding box center [691, 101] width 109 height 20
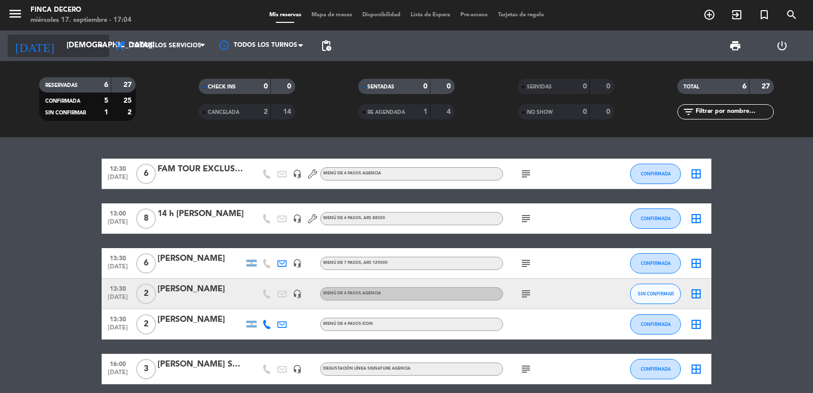
click at [61, 41] on input "[DEMOGRAPHIC_DATA][DATE]" at bounding box center [110, 45] width 98 height 19
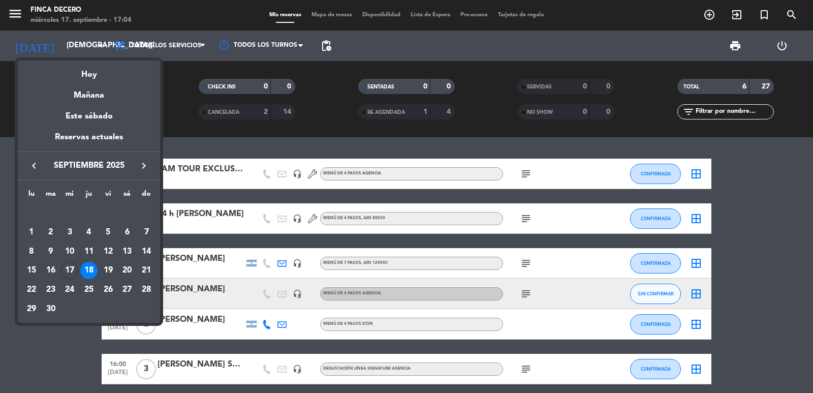
click at [149, 161] on icon "keyboard_arrow_right" at bounding box center [144, 166] width 12 height 12
click at [35, 252] on div "10" at bounding box center [31, 251] width 17 height 17
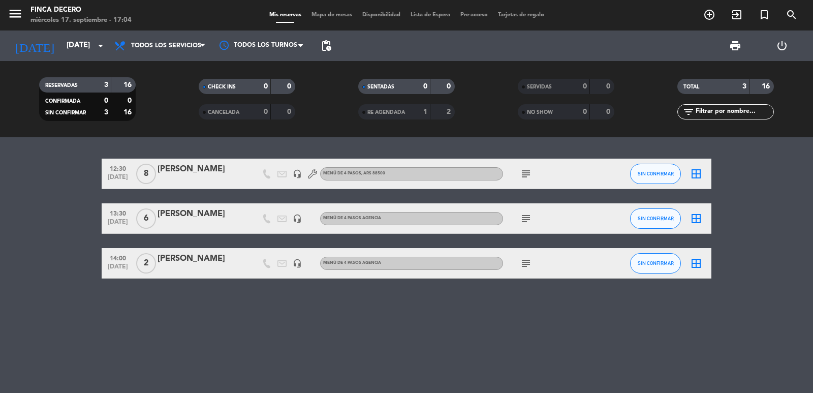
click at [515, 170] on div "subject" at bounding box center [548, 174] width 91 height 30
click at [525, 173] on icon "subject" at bounding box center [526, 174] width 12 height 12
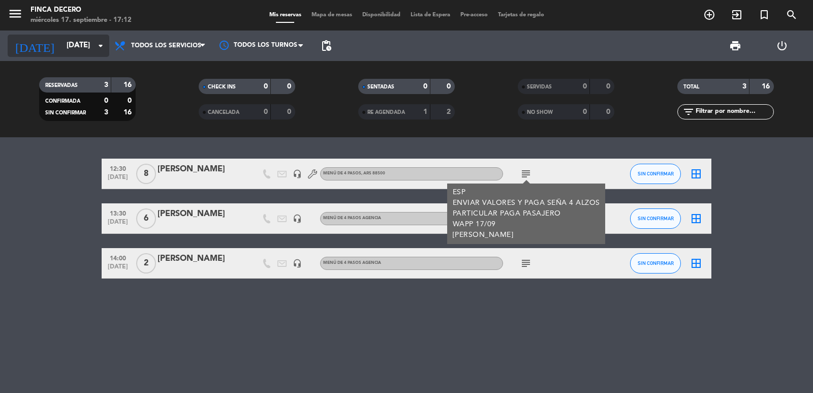
click at [72, 41] on input "[DATE]" at bounding box center [110, 45] width 98 height 19
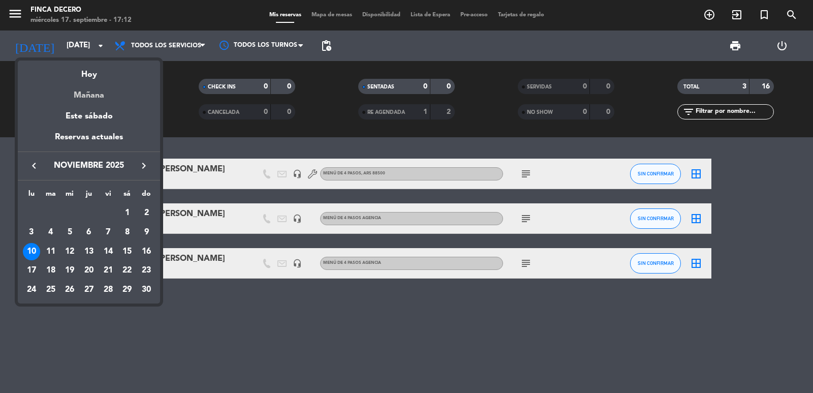
click at [95, 97] on div "Mañana" at bounding box center [89, 91] width 142 height 21
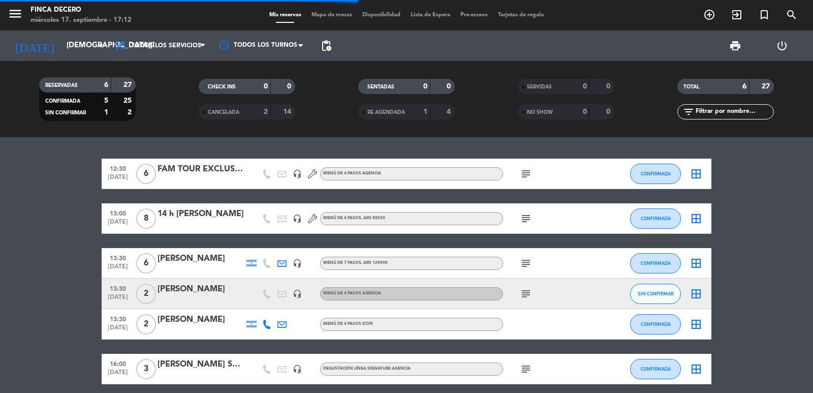
click at [325, 47] on span "pending_actions" at bounding box center [326, 46] width 12 height 12
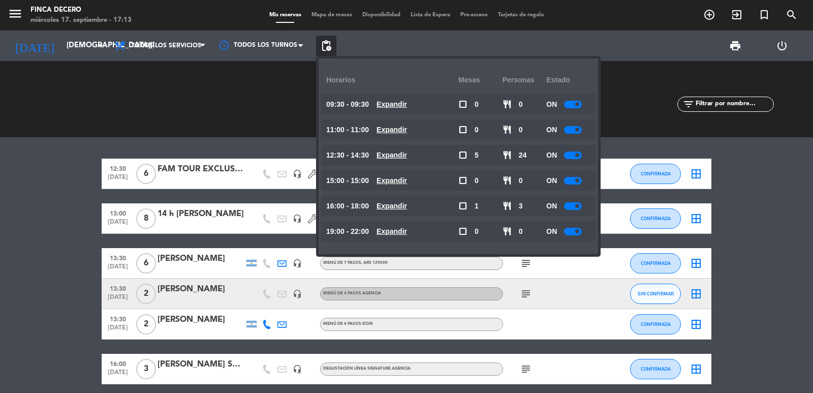
click at [39, 178] on bookings-row "12:30 [DATE] 6 FAM TOUR EXCLUSIVE TRAVEL headset_mic MENÚ DE 4 PASOS AGENCIA su…" at bounding box center [406, 272] width 813 height 226
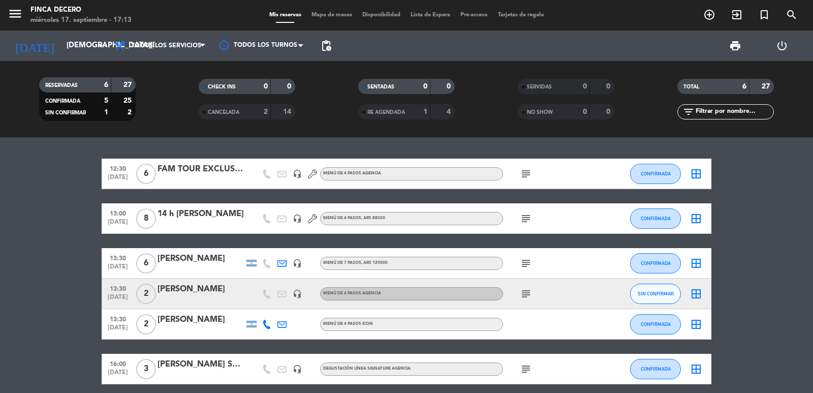
click at [219, 172] on div "FAM TOUR EXCLUSIVE TRAVEL" at bounding box center [201, 169] width 86 height 13
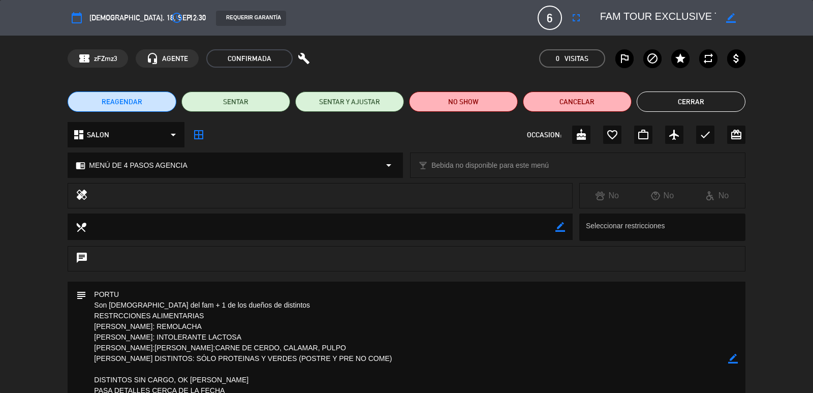
click at [45, 124] on div "dashboard SALON arrow_drop_down border_all OCCASION: cake favorite_border work_…" at bounding box center [406, 140] width 813 height 36
click at [681, 104] on button "Cerrar" at bounding box center [691, 101] width 109 height 20
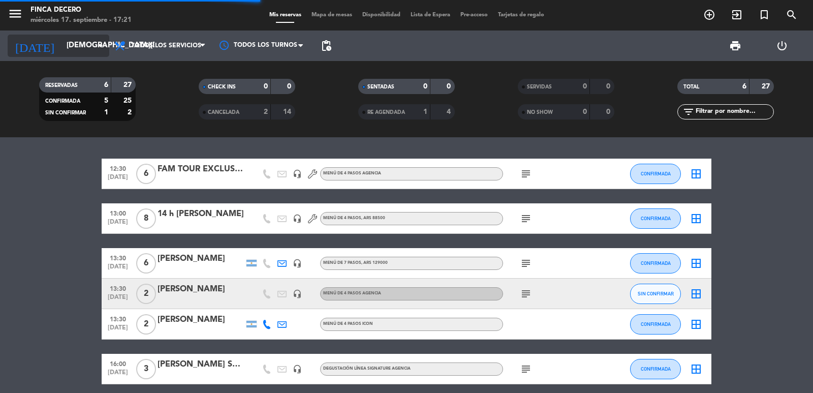
click at [63, 43] on input "[DEMOGRAPHIC_DATA][DATE]" at bounding box center [110, 45] width 98 height 19
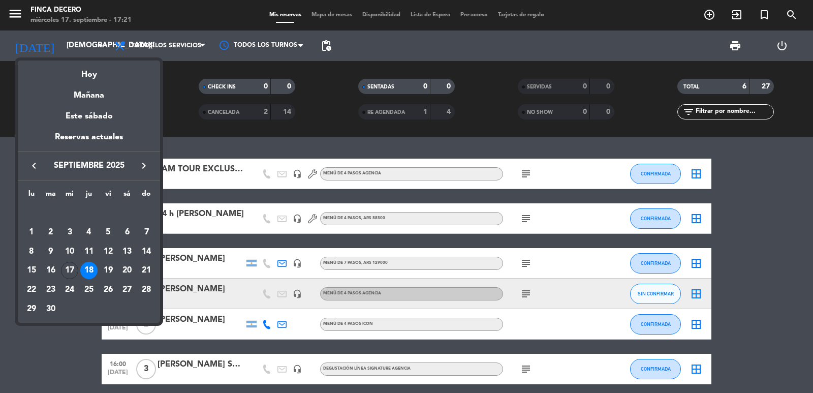
click at [529, 297] on div at bounding box center [406, 196] width 813 height 393
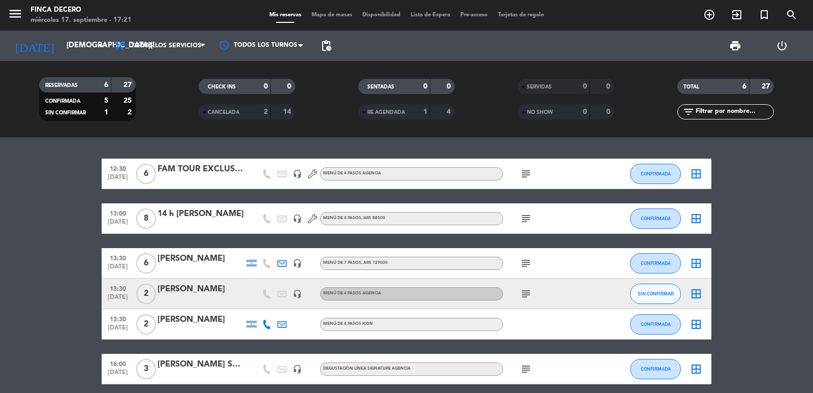
click at [528, 294] on icon "subject" at bounding box center [526, 294] width 12 height 12
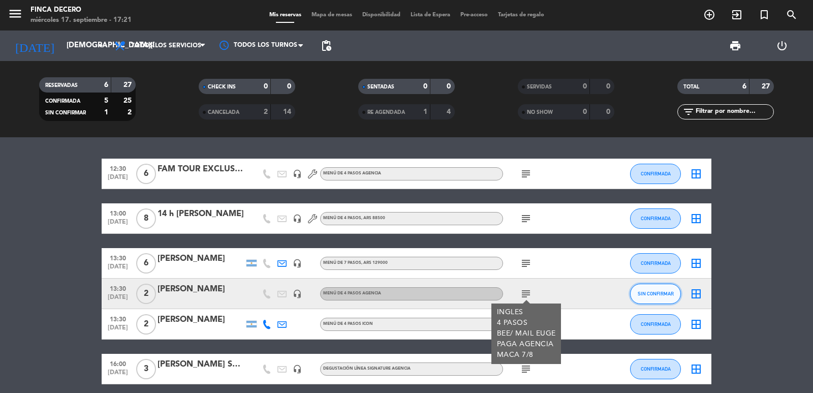
click at [652, 291] on span "SIN CONFIRMAR" at bounding box center [656, 294] width 36 height 6
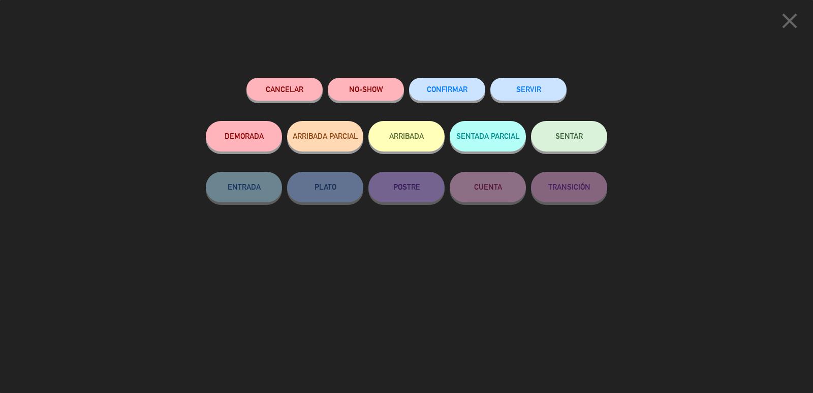
click at [440, 97] on button "CONFIRMAR" at bounding box center [447, 89] width 76 height 23
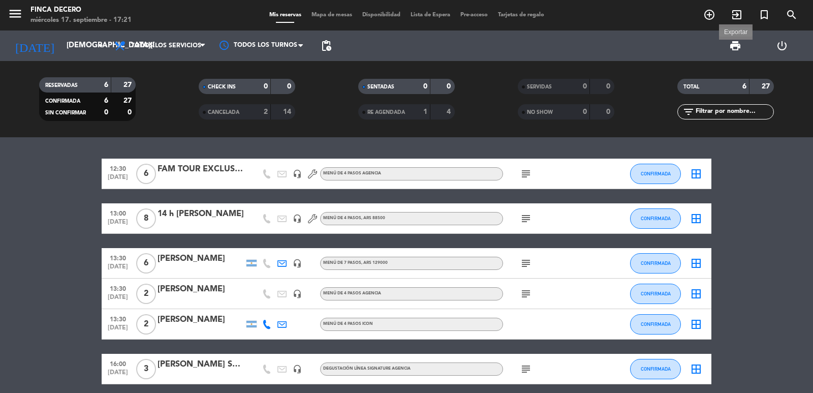
click at [730, 43] on span "print" at bounding box center [735, 46] width 12 height 12
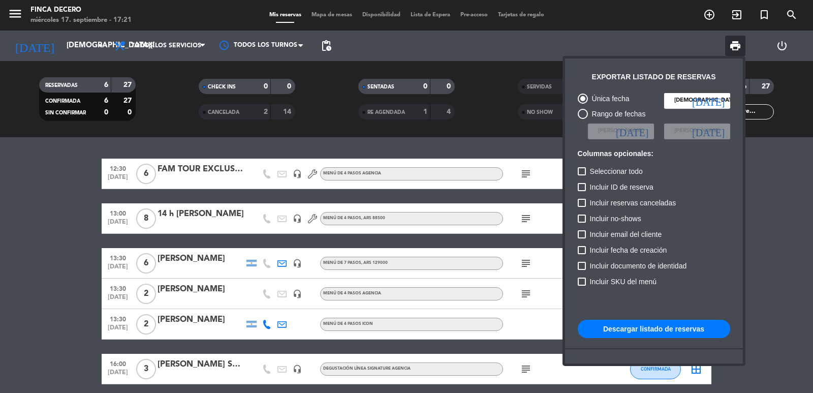
click at [642, 327] on button "Descargar listado de reservas" at bounding box center [654, 329] width 152 height 18
click at [138, 171] on div at bounding box center [406, 196] width 813 height 393
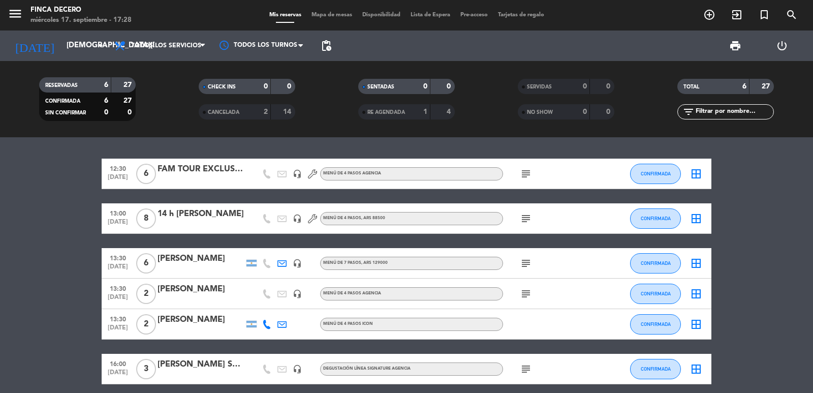
click at [212, 169] on div "FAM TOUR EXCLUSIVE TRAVEL" at bounding box center [201, 169] width 86 height 13
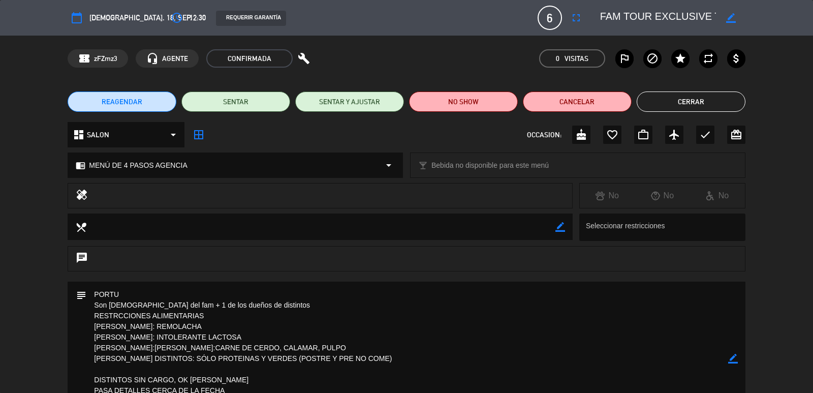
drag, startPoint x: 357, startPoint y: 367, endPoint x: 90, endPoint y: 316, distance: 272.1
click at [86, 316] on div "subject border_color" at bounding box center [406, 359] width 677 height 154
click at [297, 291] on textarea at bounding box center [406, 359] width 641 height 154
click at [684, 101] on button "Cerrar" at bounding box center [691, 101] width 109 height 20
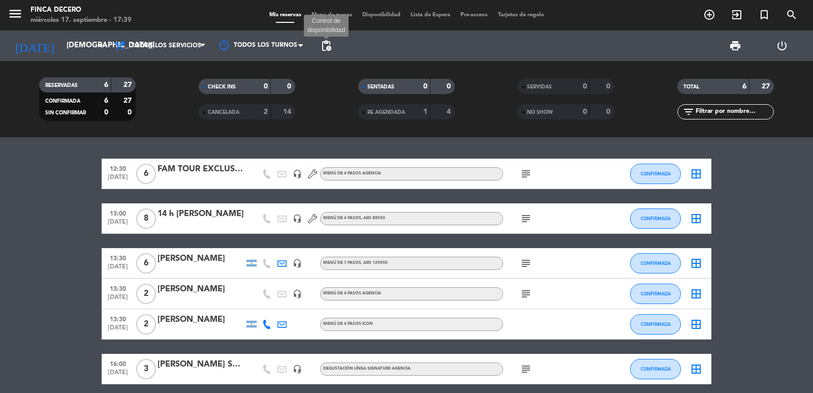
click at [325, 46] on span "pending_actions" at bounding box center [326, 46] width 12 height 12
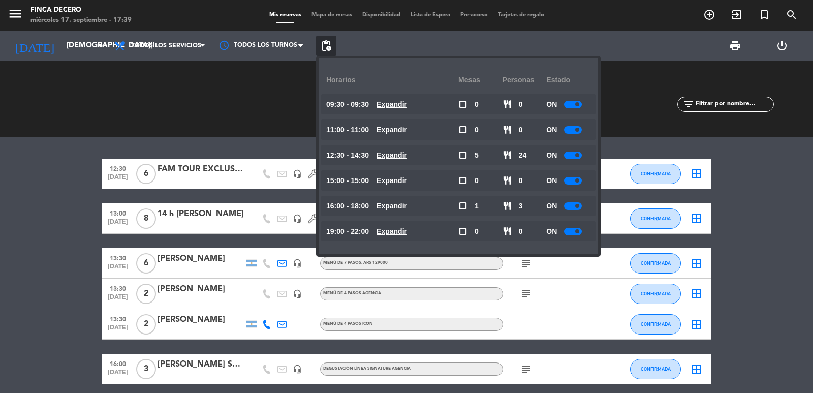
click at [577, 104] on span at bounding box center [577, 104] width 4 height 4
click at [573, 182] on div at bounding box center [573, 181] width 18 height 8
click at [58, 183] on bookings-row "12:30 [DATE] 6 FAM TOUR EXCLUSIVE TRAVEL headset_mic MENÚ DE 4 PASOS AGENCIA su…" at bounding box center [406, 272] width 813 height 226
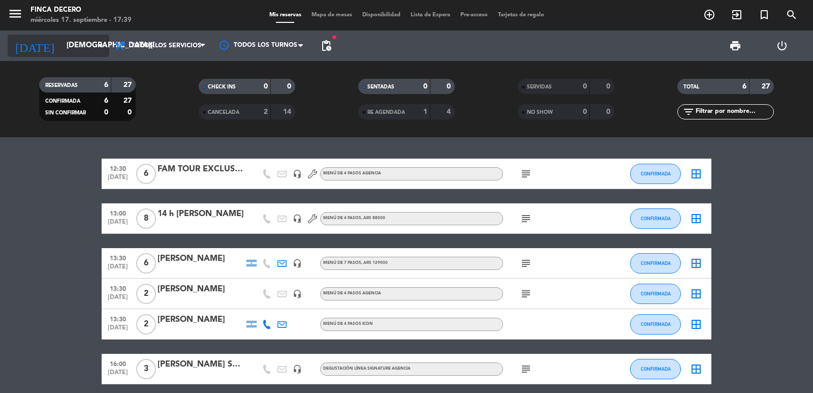
click at [61, 43] on input "[DEMOGRAPHIC_DATA][DATE]" at bounding box center [110, 45] width 98 height 19
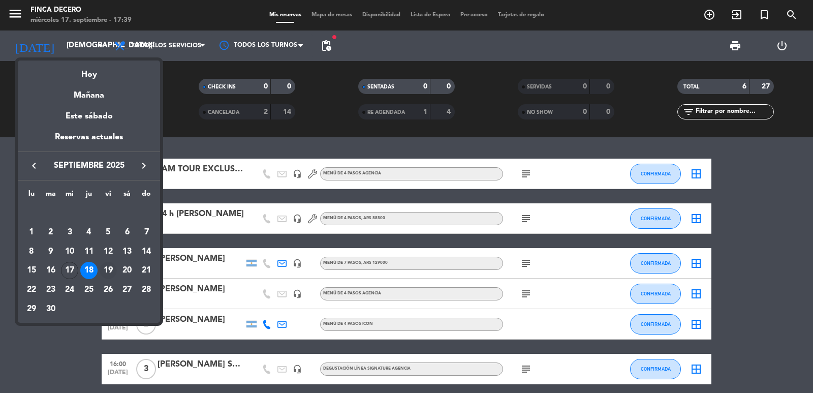
click at [108, 271] on div "19" at bounding box center [108, 270] width 17 height 17
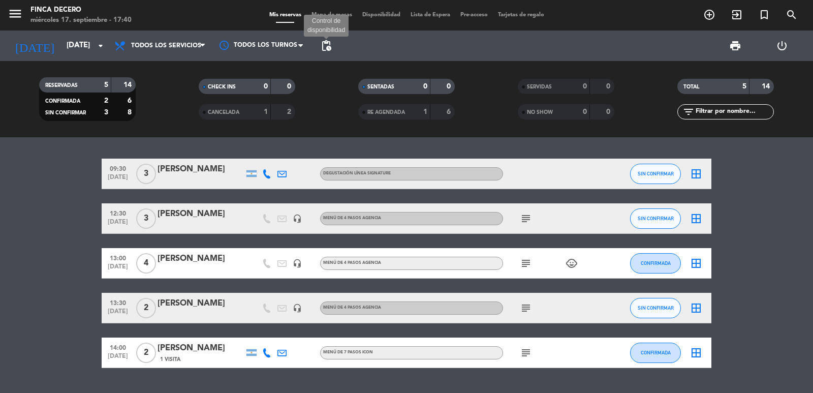
click at [326, 45] on span "pending_actions" at bounding box center [326, 46] width 12 height 12
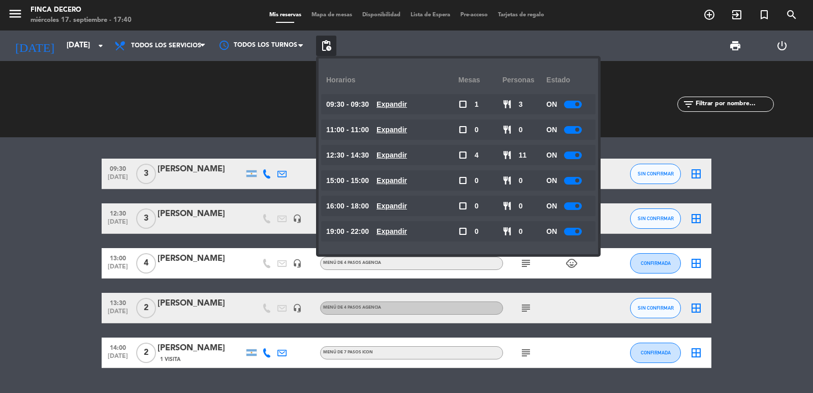
click at [48, 196] on bookings-row "09:30 [DATE] 3 [PERSON_NAME] DEGUSTACIÓN LÍNEA SIGNATURE SIN CONFIRMAR border_a…" at bounding box center [406, 263] width 813 height 209
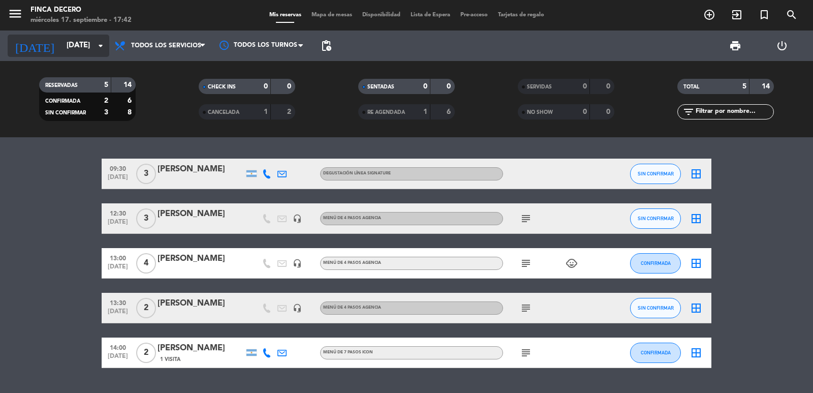
click at [74, 56] on div "[DATE] [DATE] arrow_drop_down" at bounding box center [59, 46] width 102 height 22
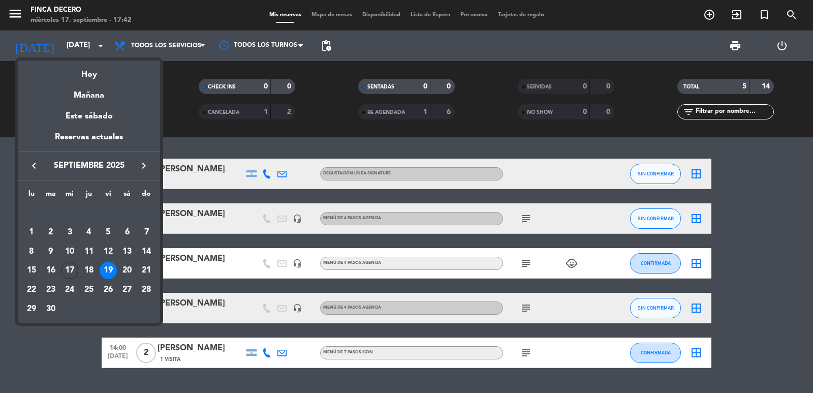
click at [0, 227] on div at bounding box center [406, 196] width 813 height 393
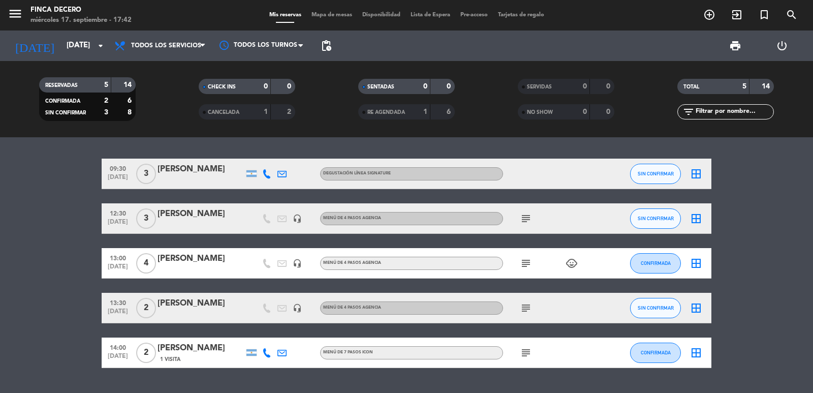
click at [522, 218] on icon "subject" at bounding box center [526, 218] width 12 height 12
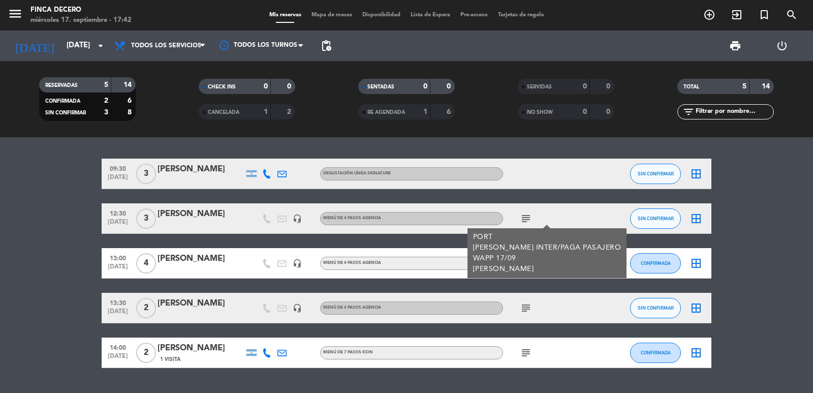
click at [538, 283] on div "09:30 [DATE] 3 [PERSON_NAME] DEGUSTACIÓN LÍNEA SIGNATURE SIN CONFIRMAR border_a…" at bounding box center [407, 263] width 610 height 209
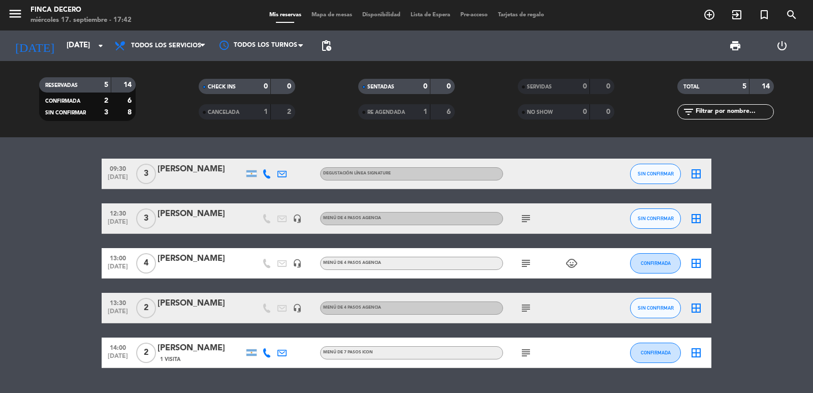
drag, startPoint x: 221, startPoint y: 209, endPoint x: 171, endPoint y: 213, distance: 50.5
click at [146, 210] on div "12:30 [DATE] 3 [PERSON_NAME] headset_mic MENÚ DE 4 PASOS AGENCIA subject SIN CO…" at bounding box center [407, 218] width 610 height 30
copy div "3 [PERSON_NAME]"
click at [642, 222] on button "SIN CONFIRMAR" at bounding box center [655, 218] width 51 height 20
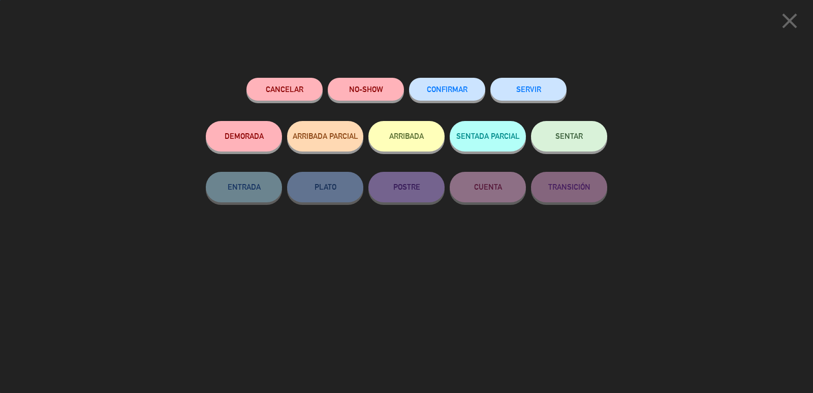
click at [447, 93] on span "CONFIRMAR" at bounding box center [447, 89] width 41 height 9
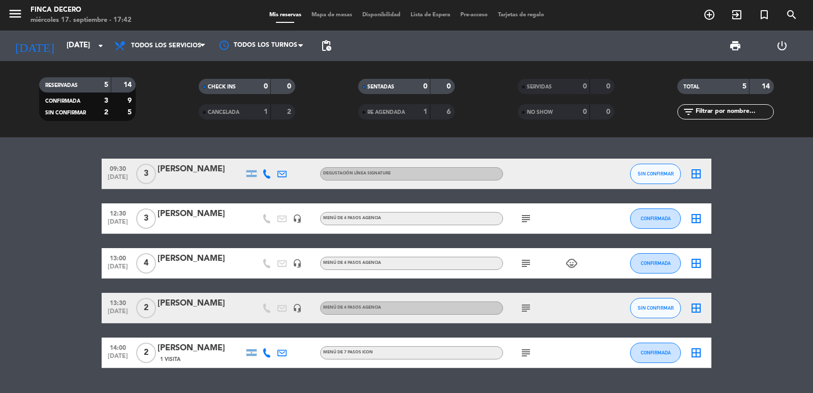
click at [523, 307] on icon "subject" at bounding box center [526, 308] width 12 height 12
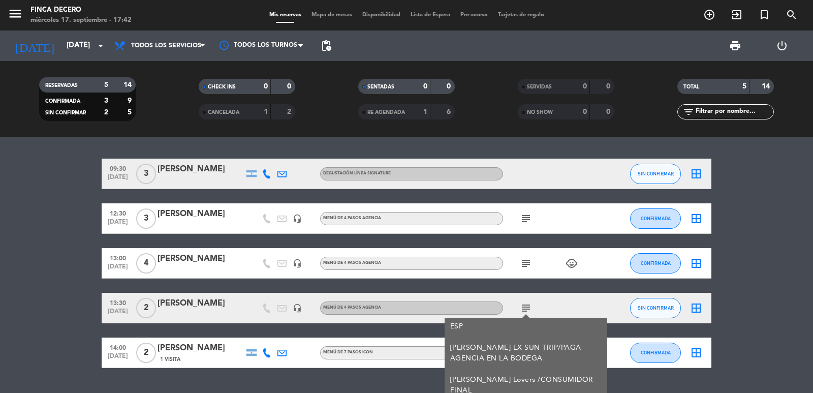
scroll to position [39, 0]
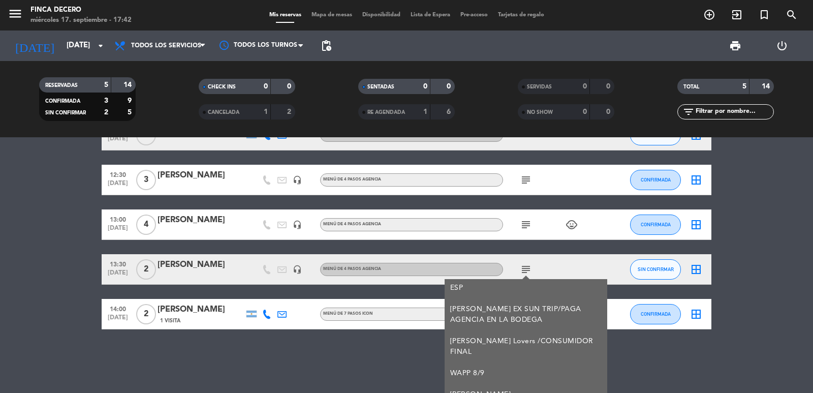
drag, startPoint x: 224, startPoint y: 266, endPoint x: 181, endPoint y: 265, distance: 43.2
click at [149, 267] on div "13:30 [DATE] 2 [PERSON_NAME] headset_mic MENÚ DE 4 PASOS AGENCIA subject ESP [P…" at bounding box center [407, 269] width 610 height 30
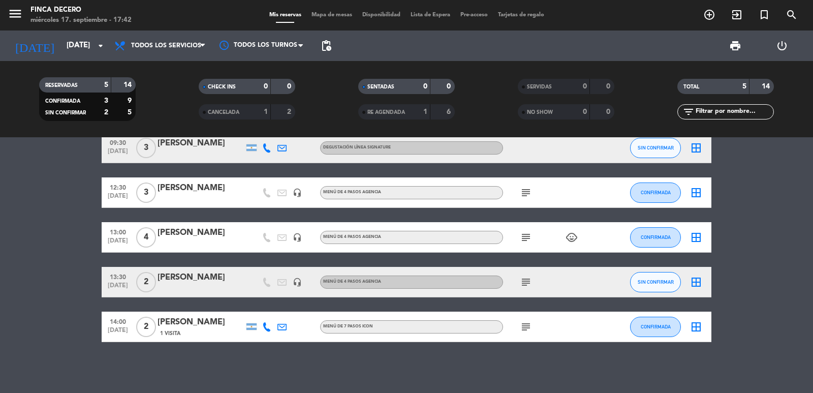
copy div "[PERSON_NAME]"
click at [530, 330] on icon "subject" at bounding box center [526, 327] width 12 height 12
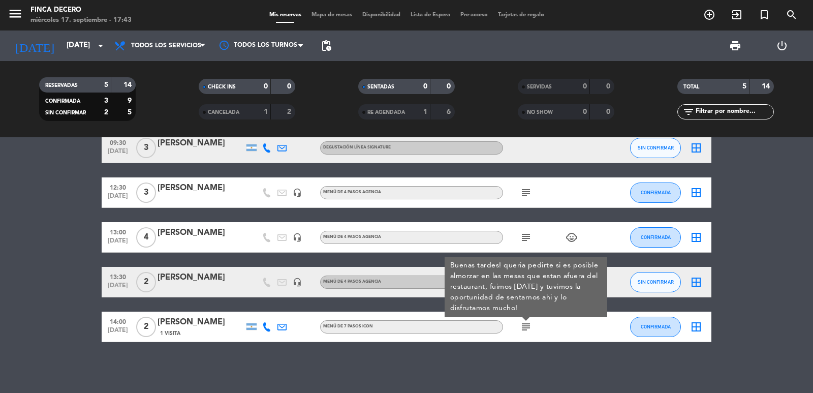
click at [268, 330] on icon at bounding box center [266, 326] width 9 height 9
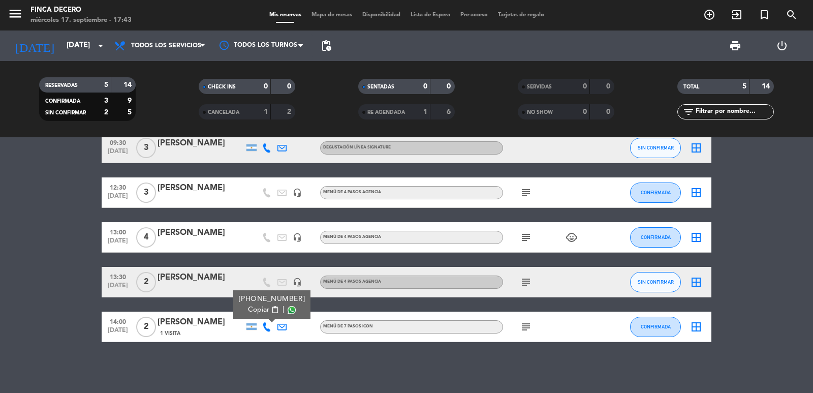
click at [249, 312] on span "Copiar" at bounding box center [258, 309] width 21 height 11
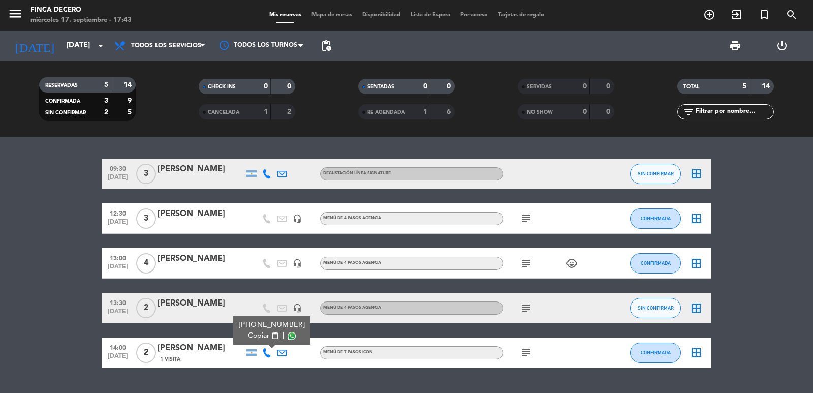
click at [267, 175] on icon at bounding box center [266, 173] width 9 height 9
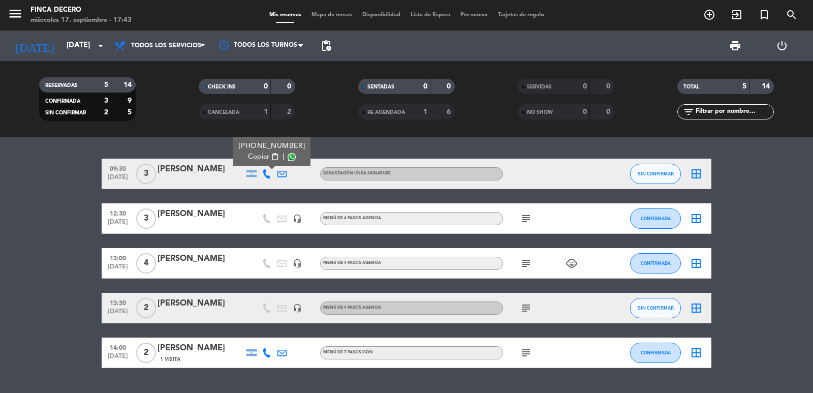
click at [258, 154] on span "Copiar" at bounding box center [258, 156] width 21 height 11
click at [733, 202] on bookings-row "09:30 [DATE] 3 [PERSON_NAME] [PHONE_NUMBER] Copiar content_paste | DEGUSTACIÓN …" at bounding box center [406, 263] width 813 height 209
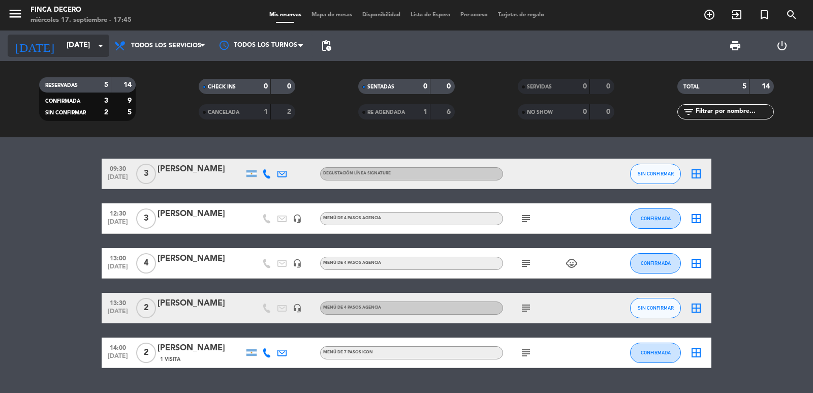
click at [75, 41] on input "[DATE]" at bounding box center [110, 45] width 98 height 19
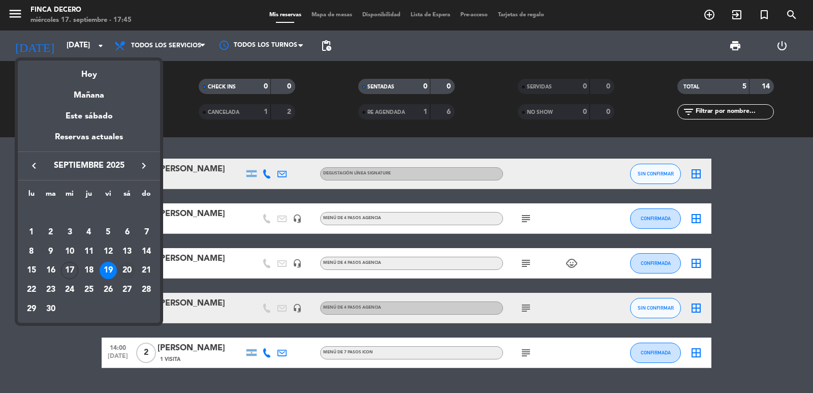
click at [124, 267] on div "20" at bounding box center [126, 270] width 17 height 17
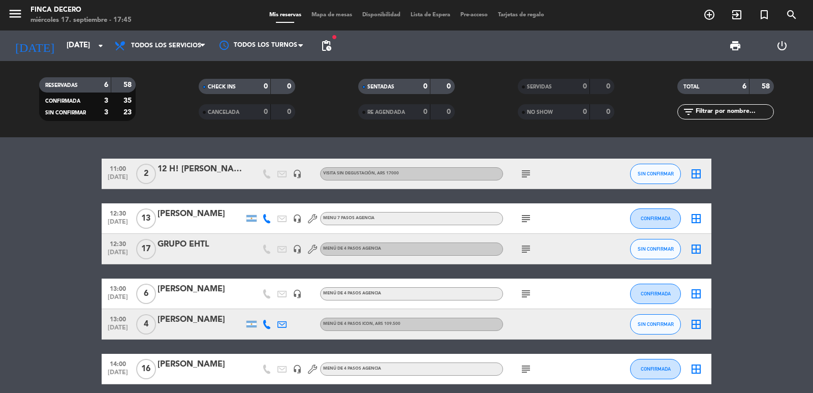
click at [525, 295] on icon "subject" at bounding box center [526, 294] width 12 height 12
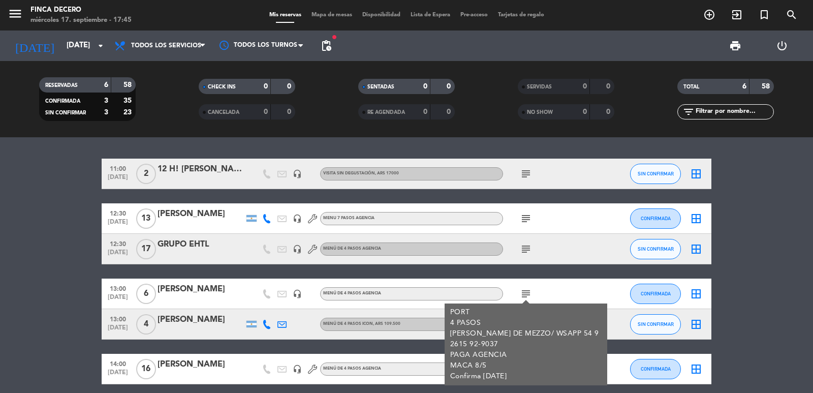
scroll to position [42, 0]
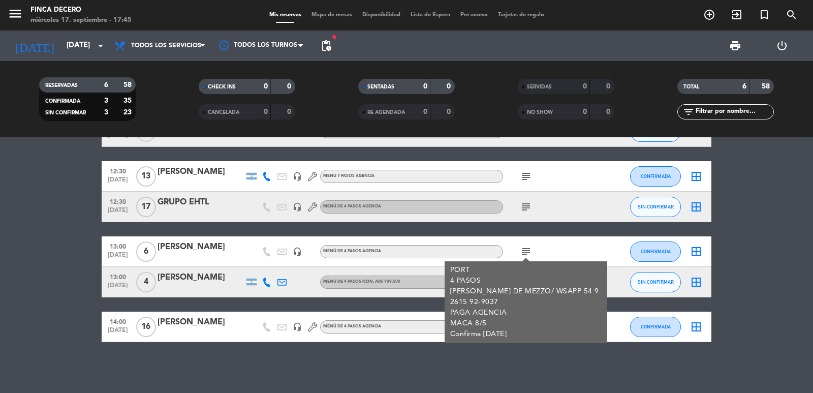
click at [265, 280] on icon at bounding box center [266, 282] width 9 height 9
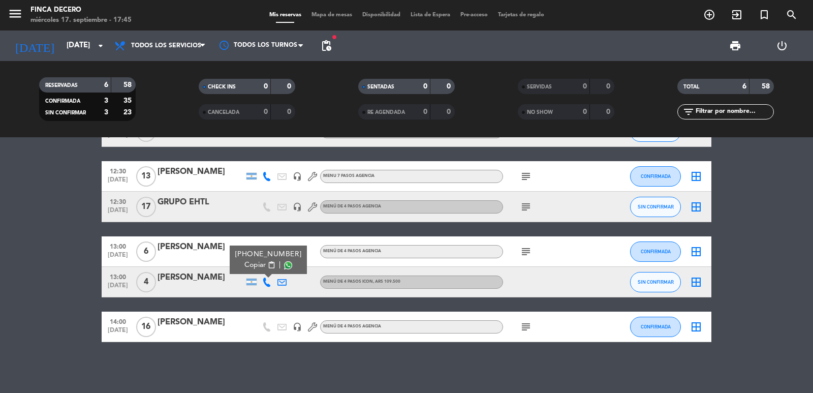
click at [253, 266] on span "Copiar" at bounding box center [254, 265] width 21 height 11
click at [78, 43] on input "[DATE]" at bounding box center [110, 45] width 98 height 19
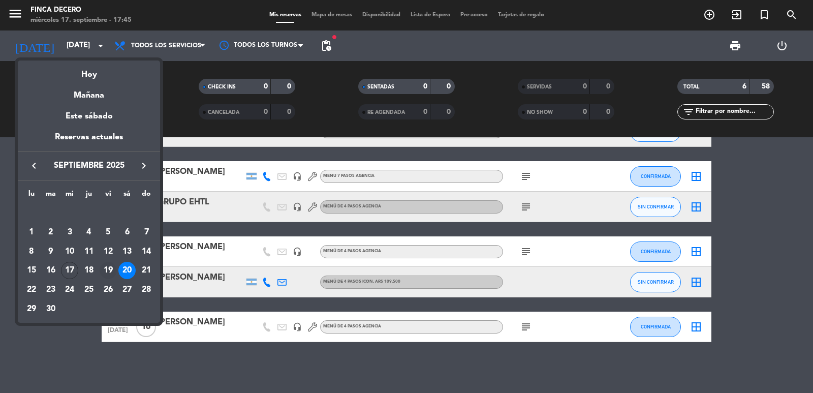
click at [104, 271] on div "19" at bounding box center [108, 270] width 17 height 17
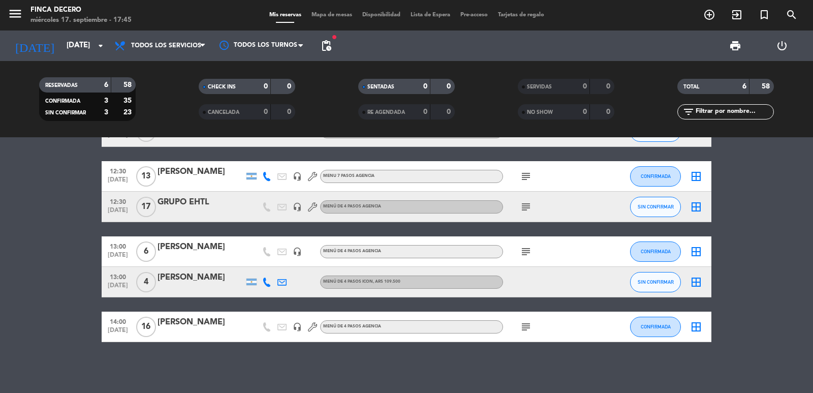
type input "[DATE]"
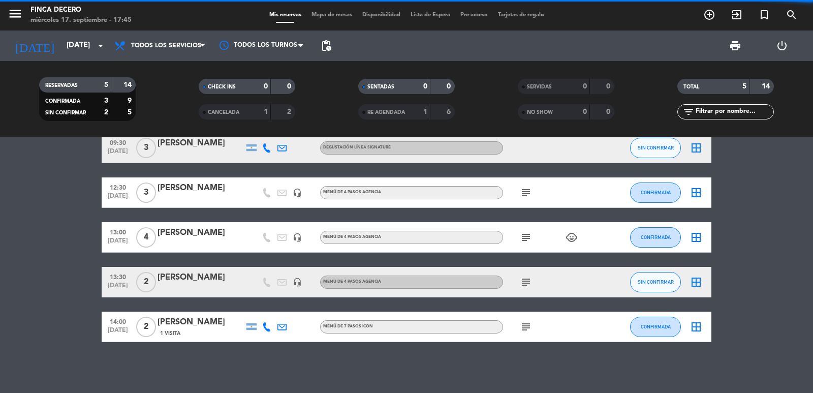
click at [270, 329] on icon at bounding box center [266, 326] width 9 height 9
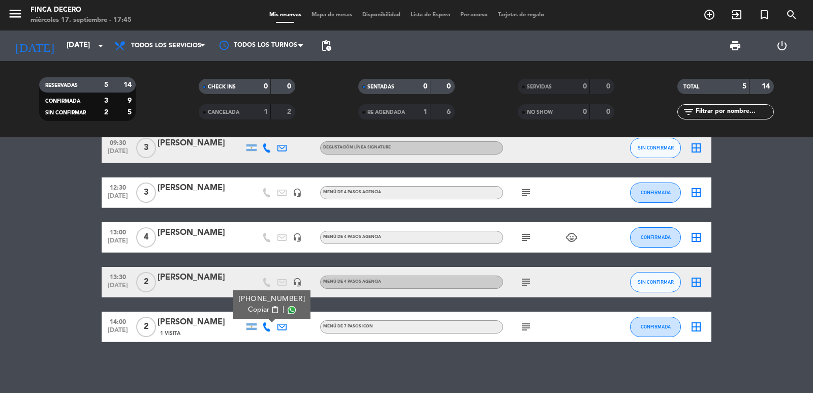
scroll to position [0, 0]
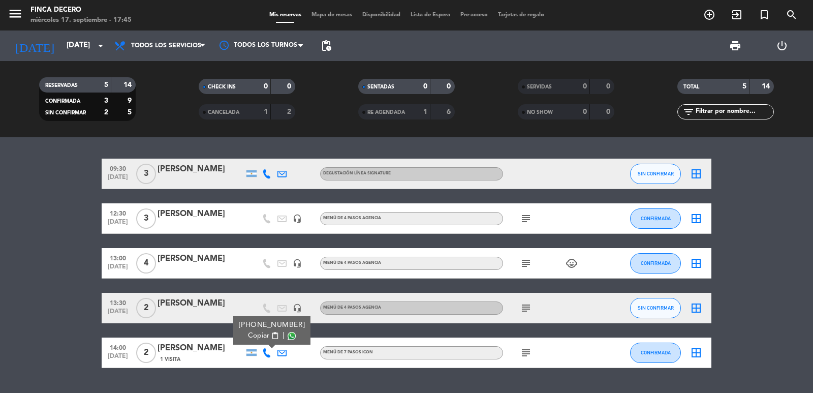
click at [264, 175] on icon at bounding box center [266, 173] width 9 height 9
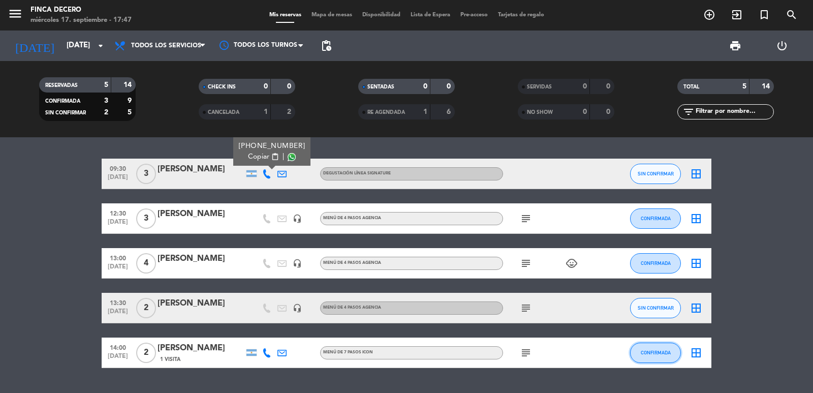
click at [646, 350] on span "CONFIRMADA" at bounding box center [656, 353] width 30 height 6
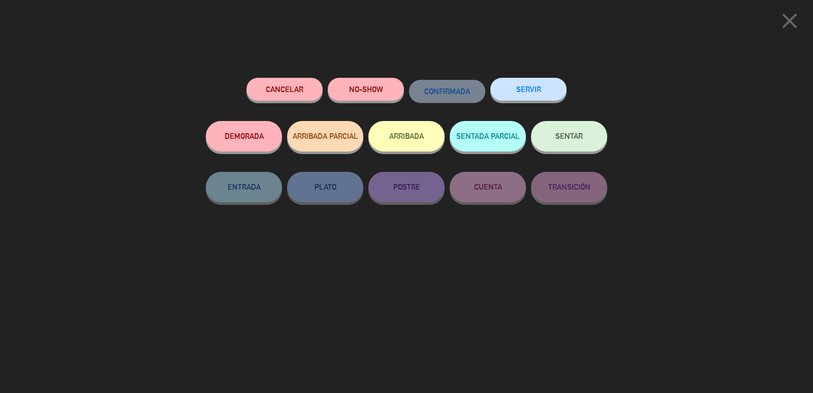
click at [461, 274] on div "Cancelar NO-SHOW CONFIRMADA SERVIR DEMORADA ARRIBADA PARCIAL ARRIBADA SENTADA P…" at bounding box center [407, 232] width 416 height 322
click at [778, 24] on icon "close" at bounding box center [789, 20] width 25 height 25
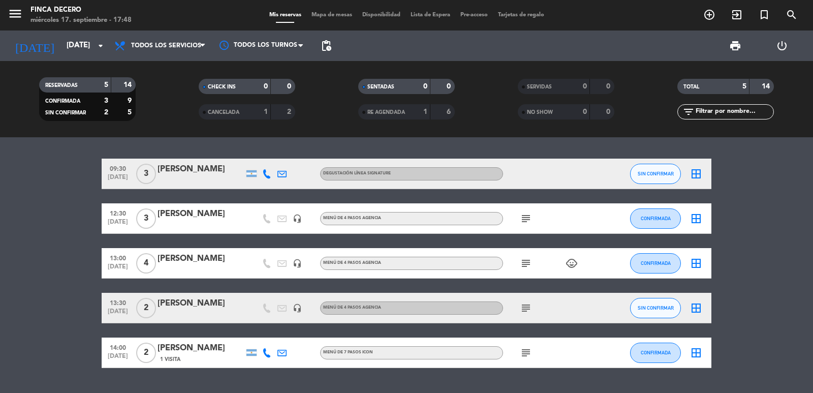
click at [54, 209] on bookings-row "09:30 [DATE] 3 [PERSON_NAME] DEGUSTACIÓN LÍNEA SIGNATURE SIN CONFIRMAR border_a…" at bounding box center [406, 263] width 813 height 209
